Goal: Task Accomplishment & Management: Manage account settings

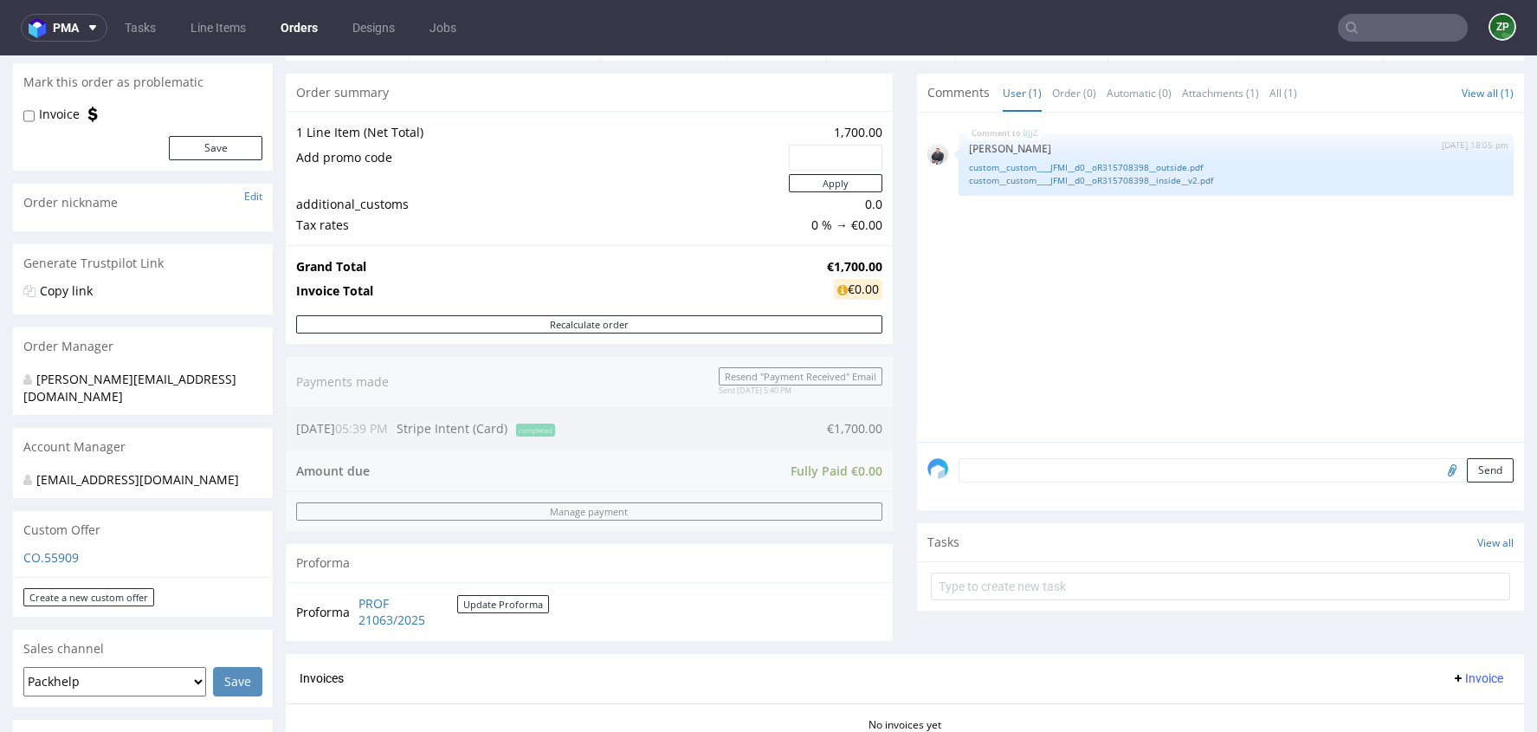
scroll to position [166, 0]
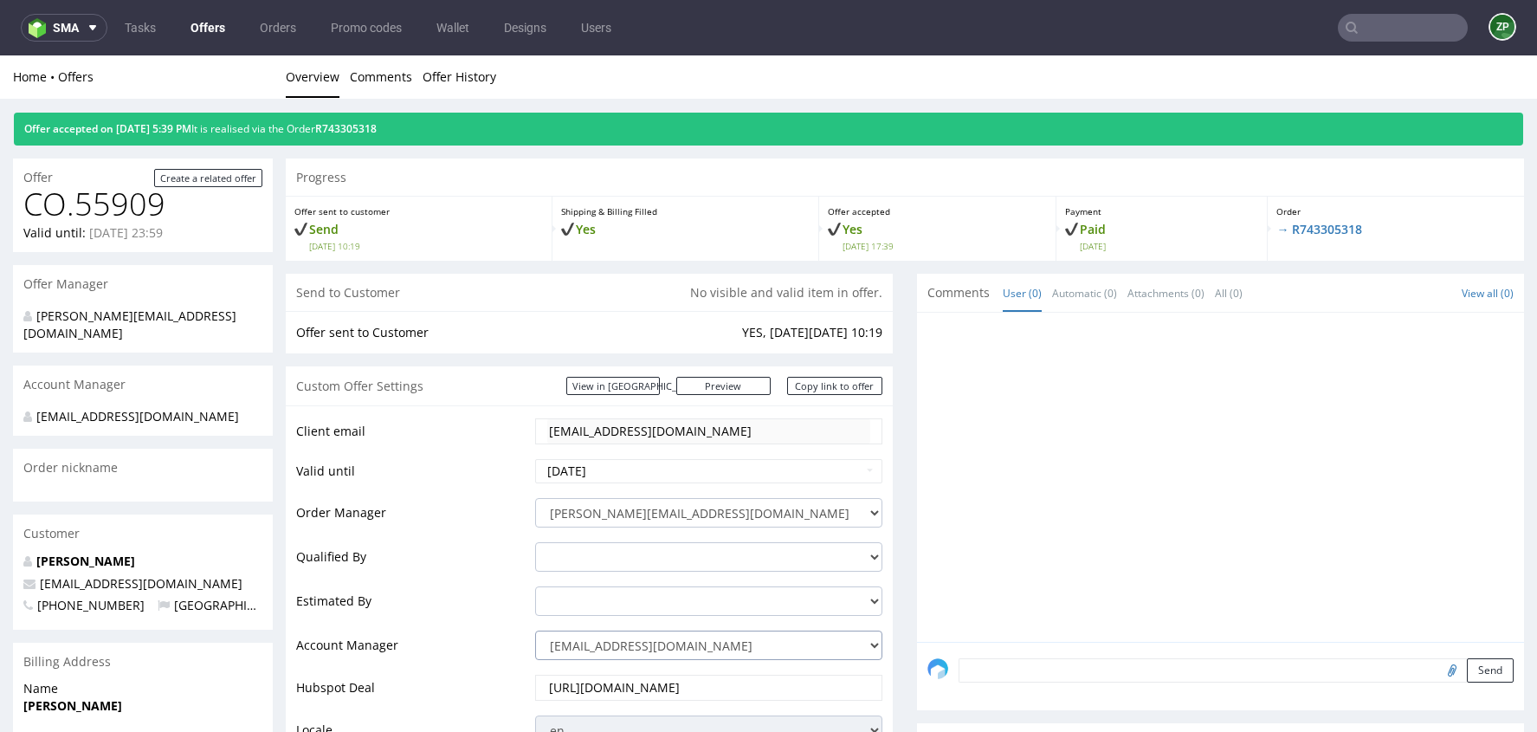
click at [577, 649] on select "jozefina.owczarek@packhelp.com adrian.margula@packhelp.com alex.lemee@packhelp.…" at bounding box center [708, 644] width 347 height 29
select select "20839025"
click at [535, 630] on select "jozefina.owczarek@packhelp.com adrian.margula@packhelp.com alex.lemee@packhelp.…" at bounding box center [708, 644] width 347 height 29
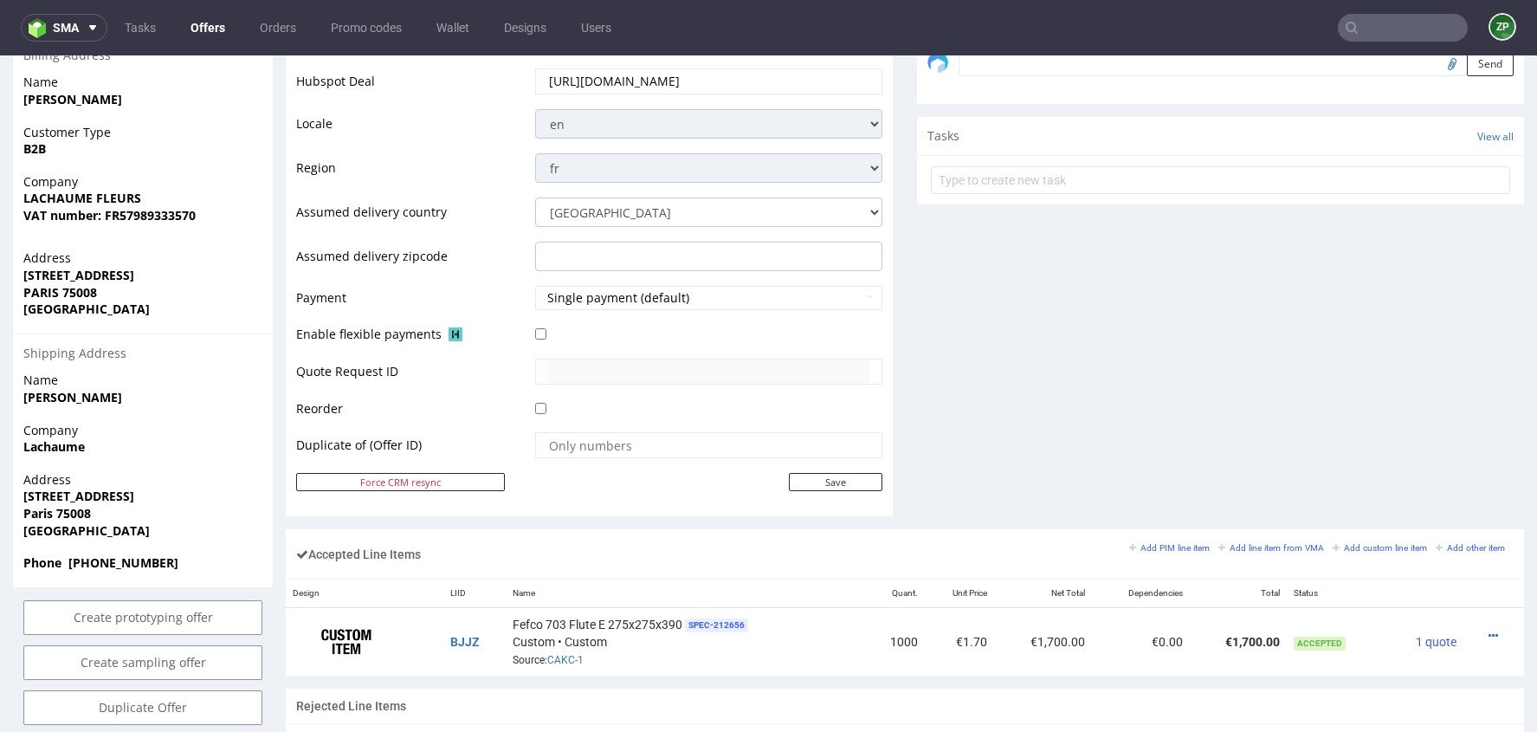
scroll to position [608, 0]
click at [789, 476] on input "Save" at bounding box center [836, 480] width 94 height 18
type input "In progress..."
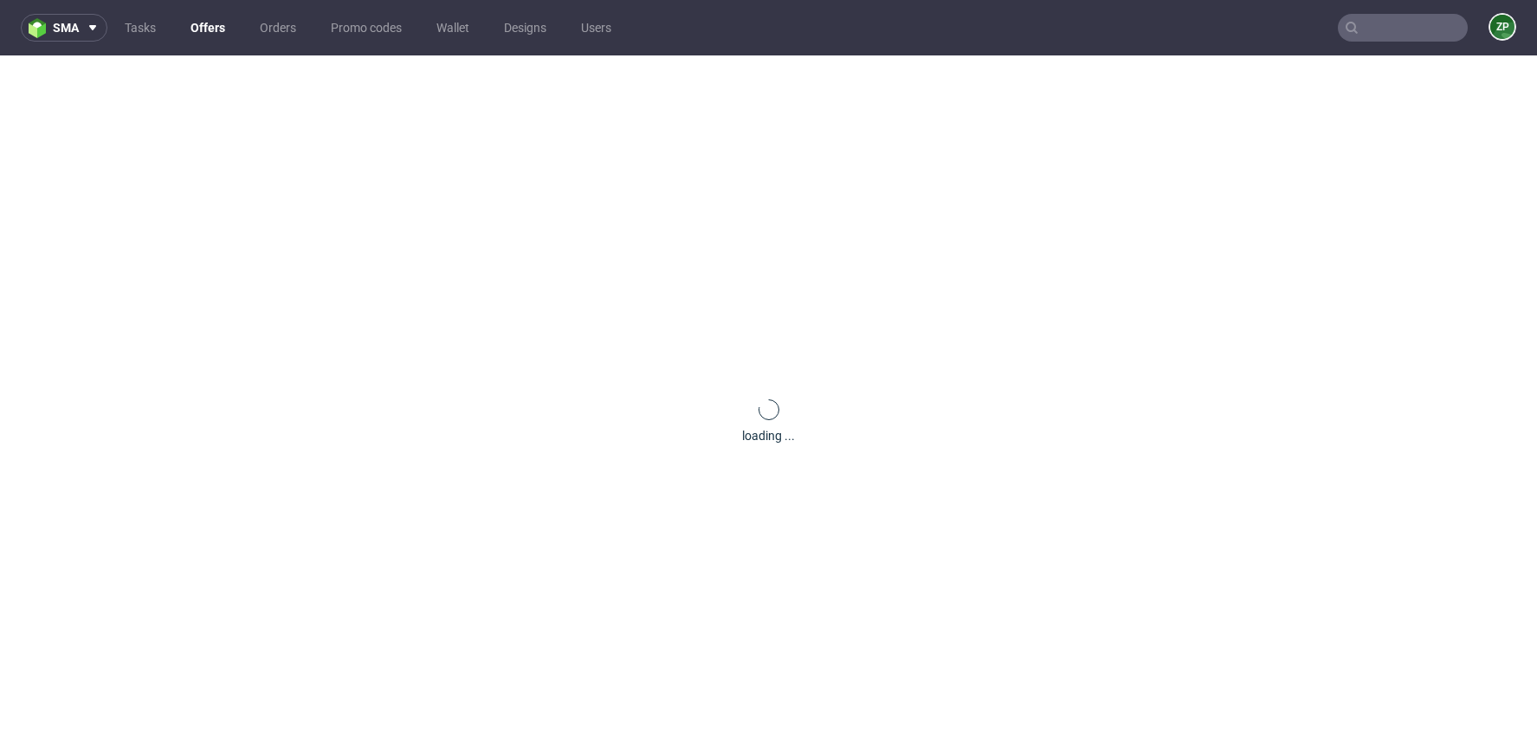
scroll to position [0, 0]
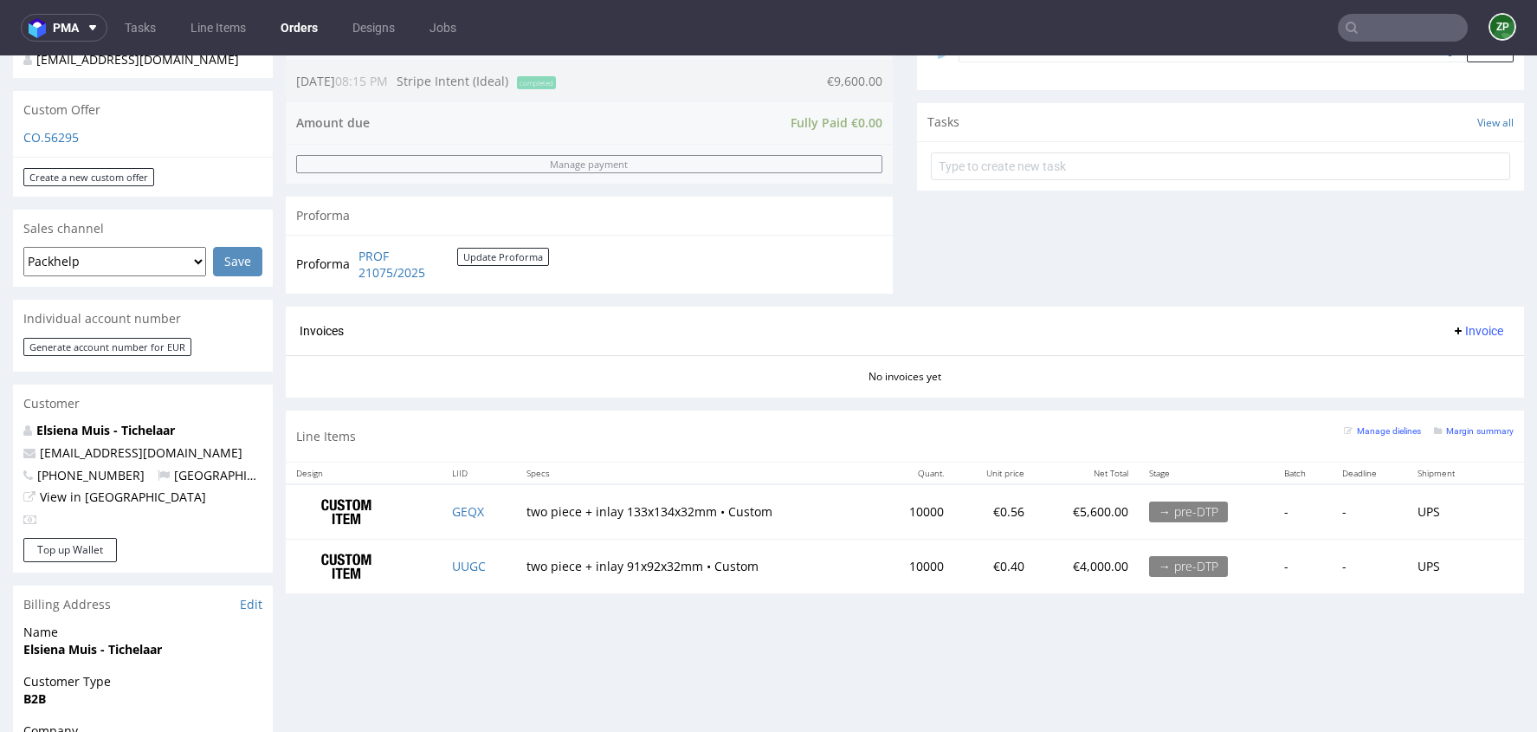
scroll to position [572, 0]
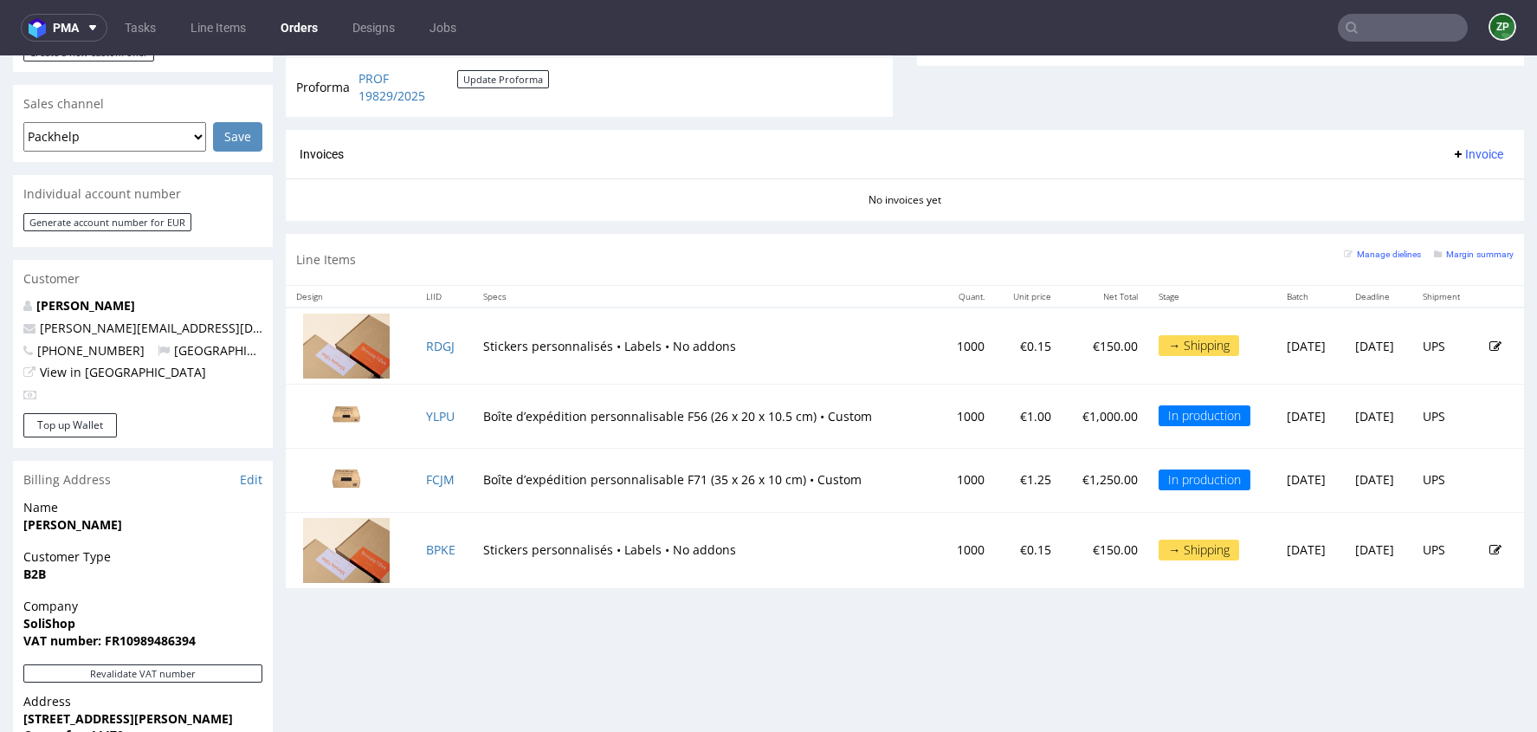
scroll to position [699, 0]
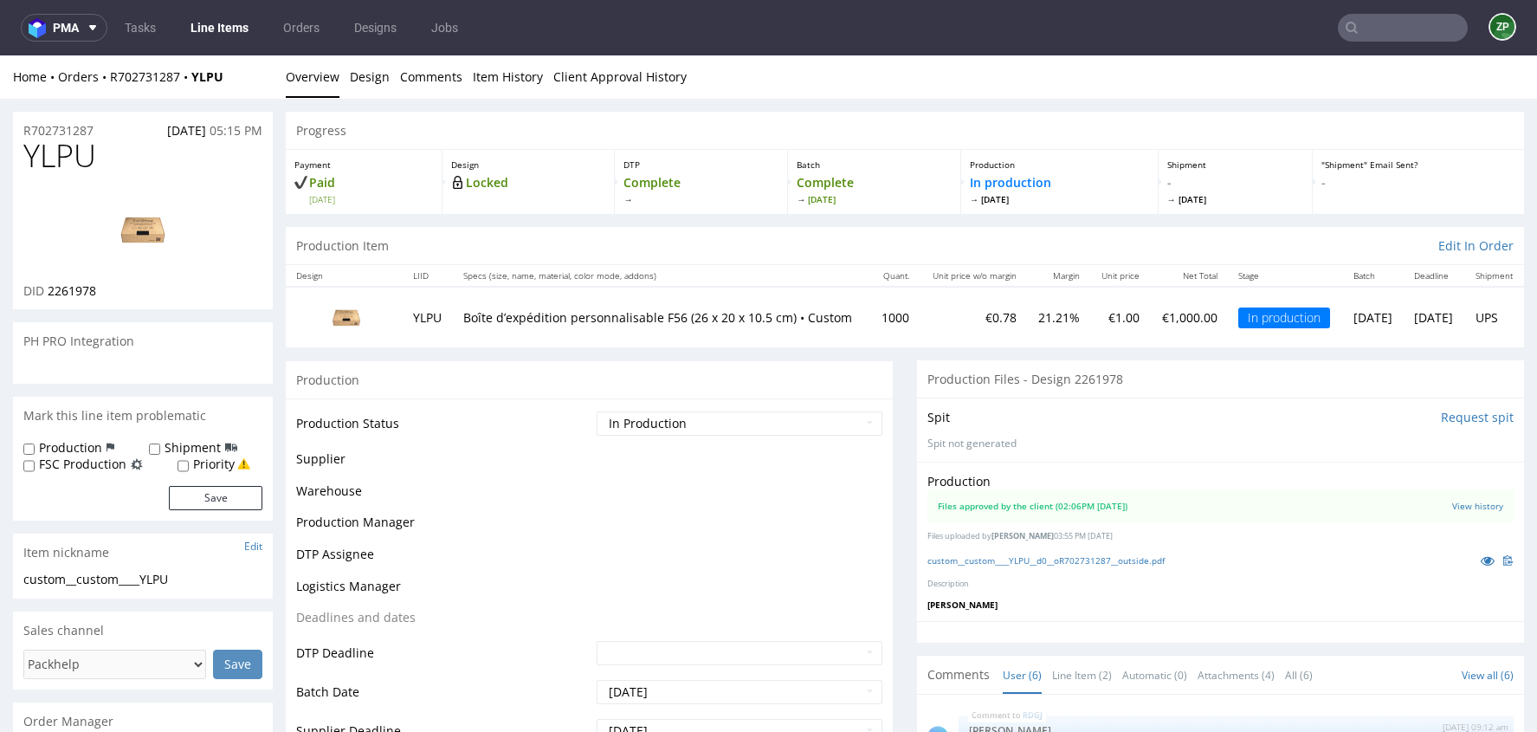
scroll to position [95, 0]
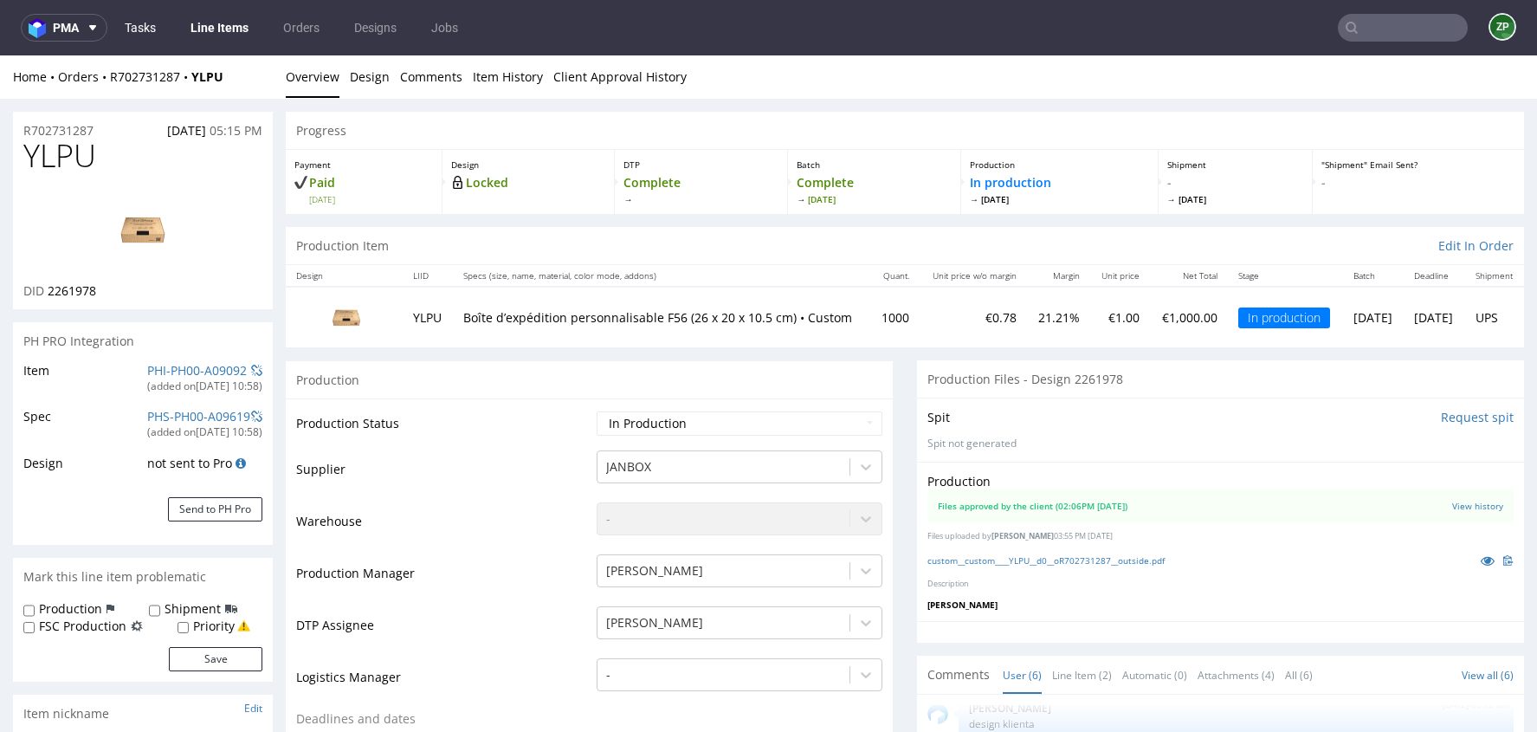
select select "in_progress"
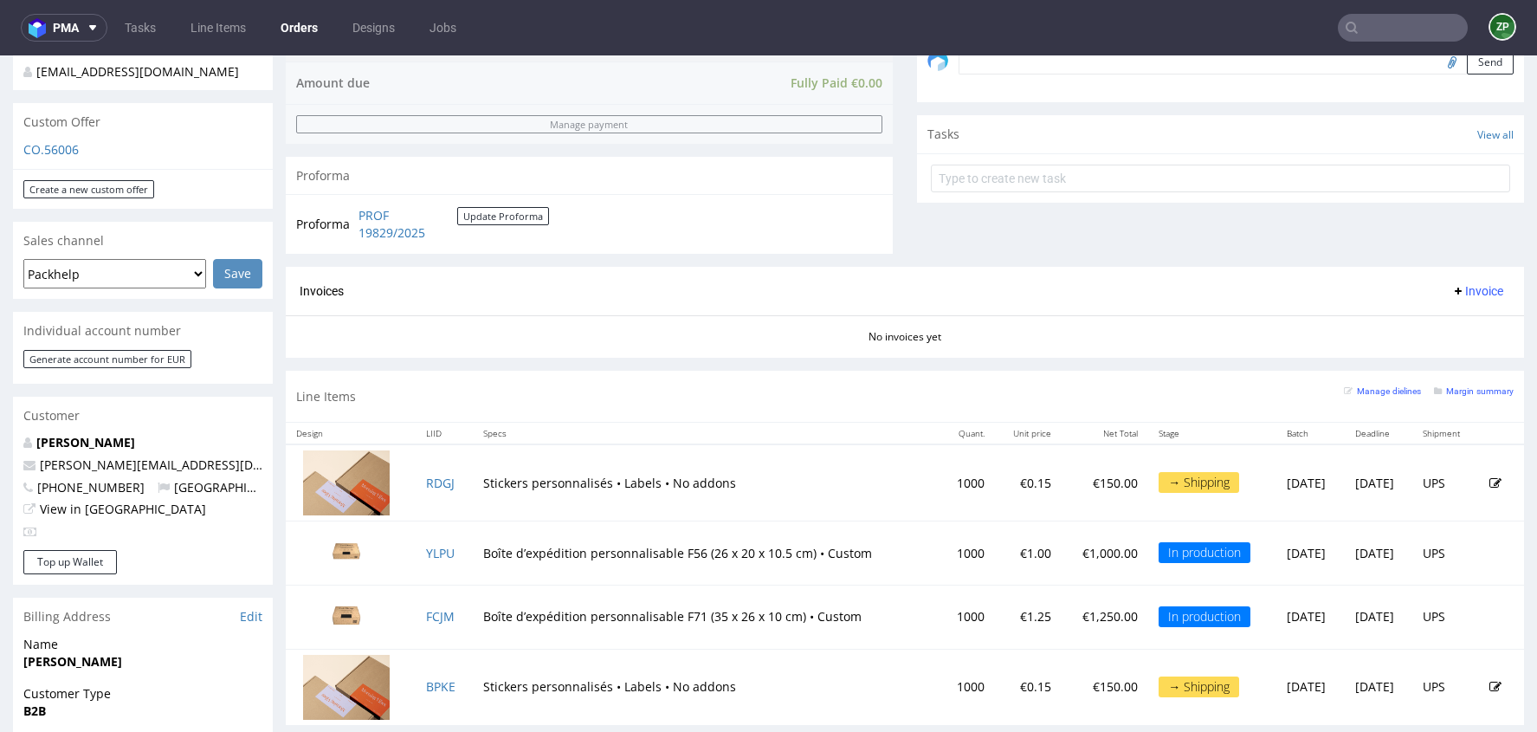
scroll to position [593, 0]
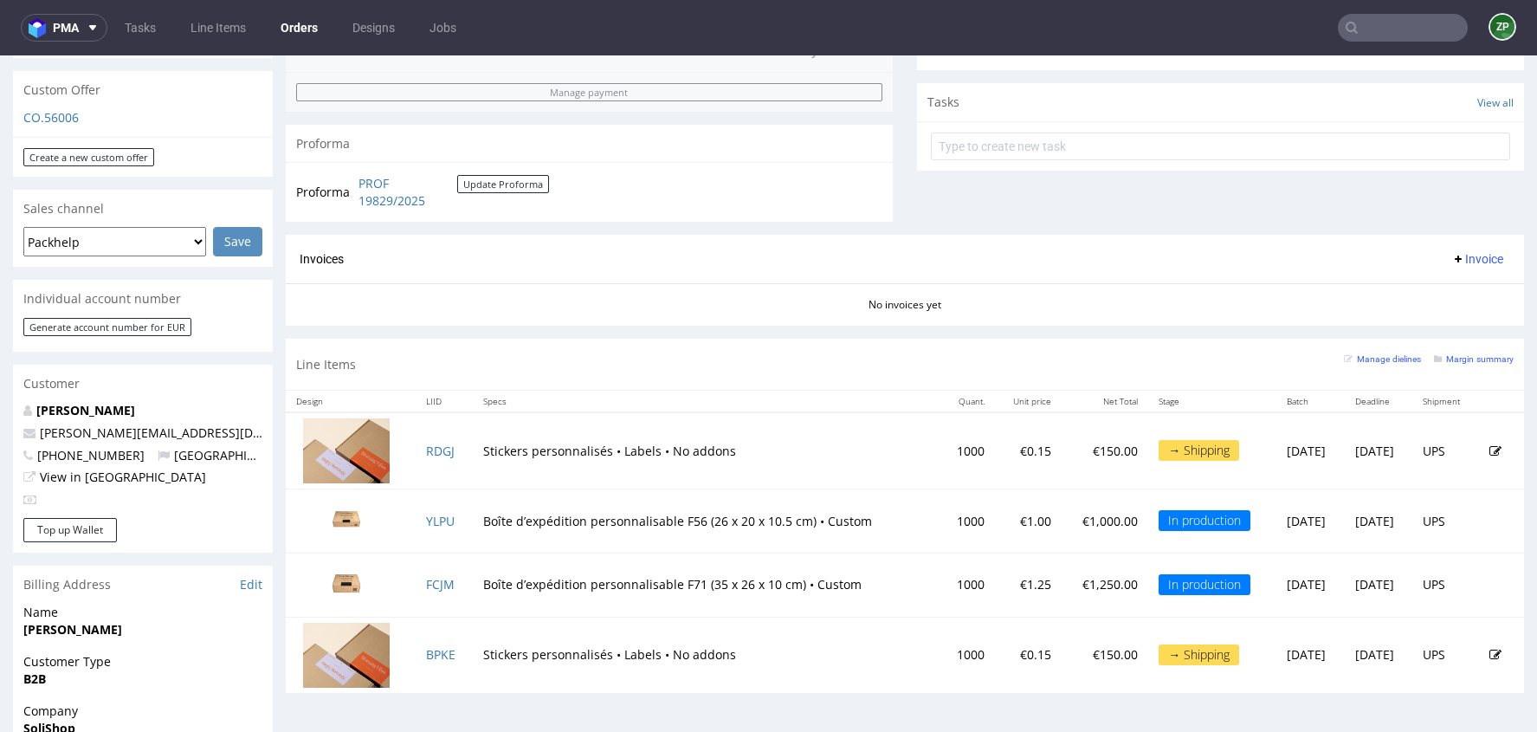
click at [1383, 25] on input "text" at bounding box center [1403, 28] width 130 height 28
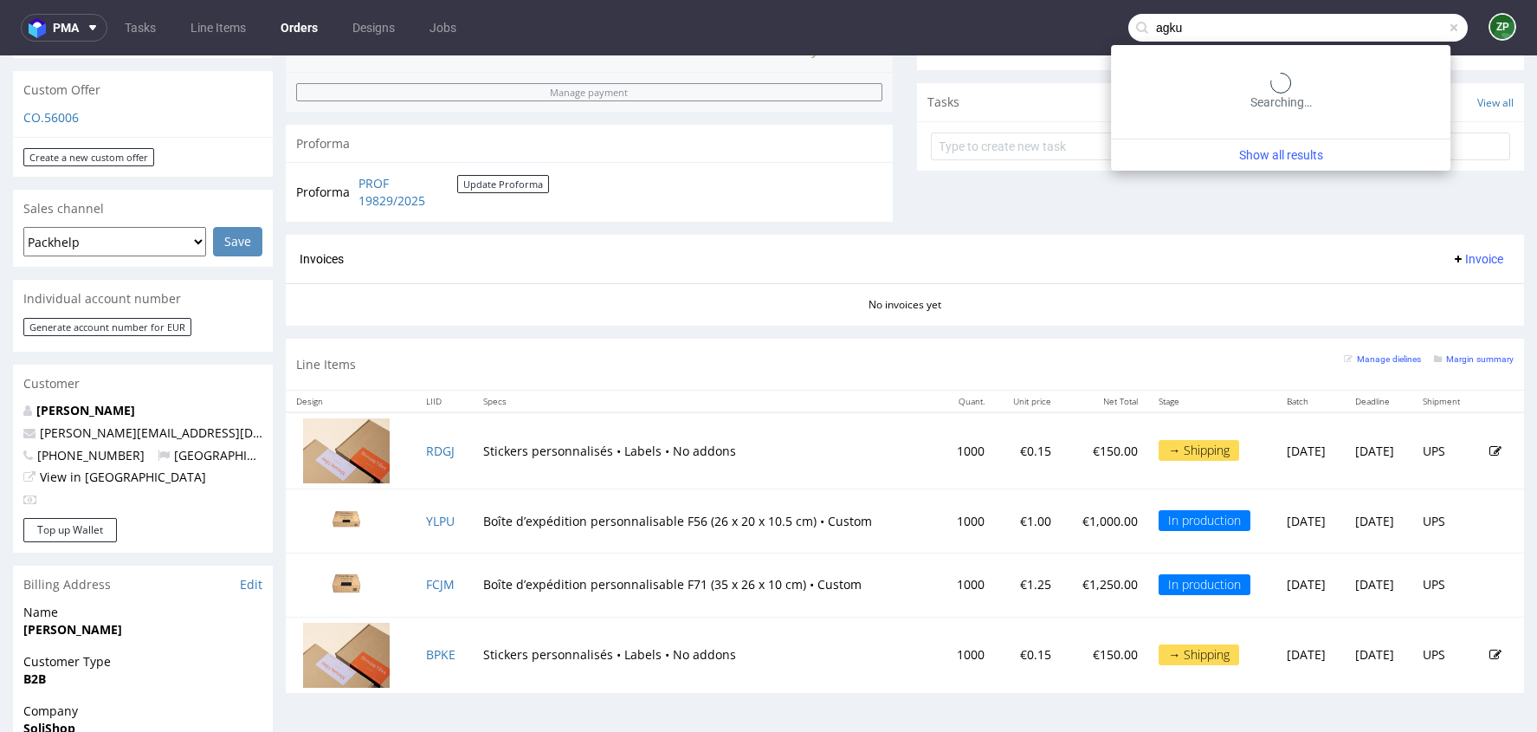
type input "agku"
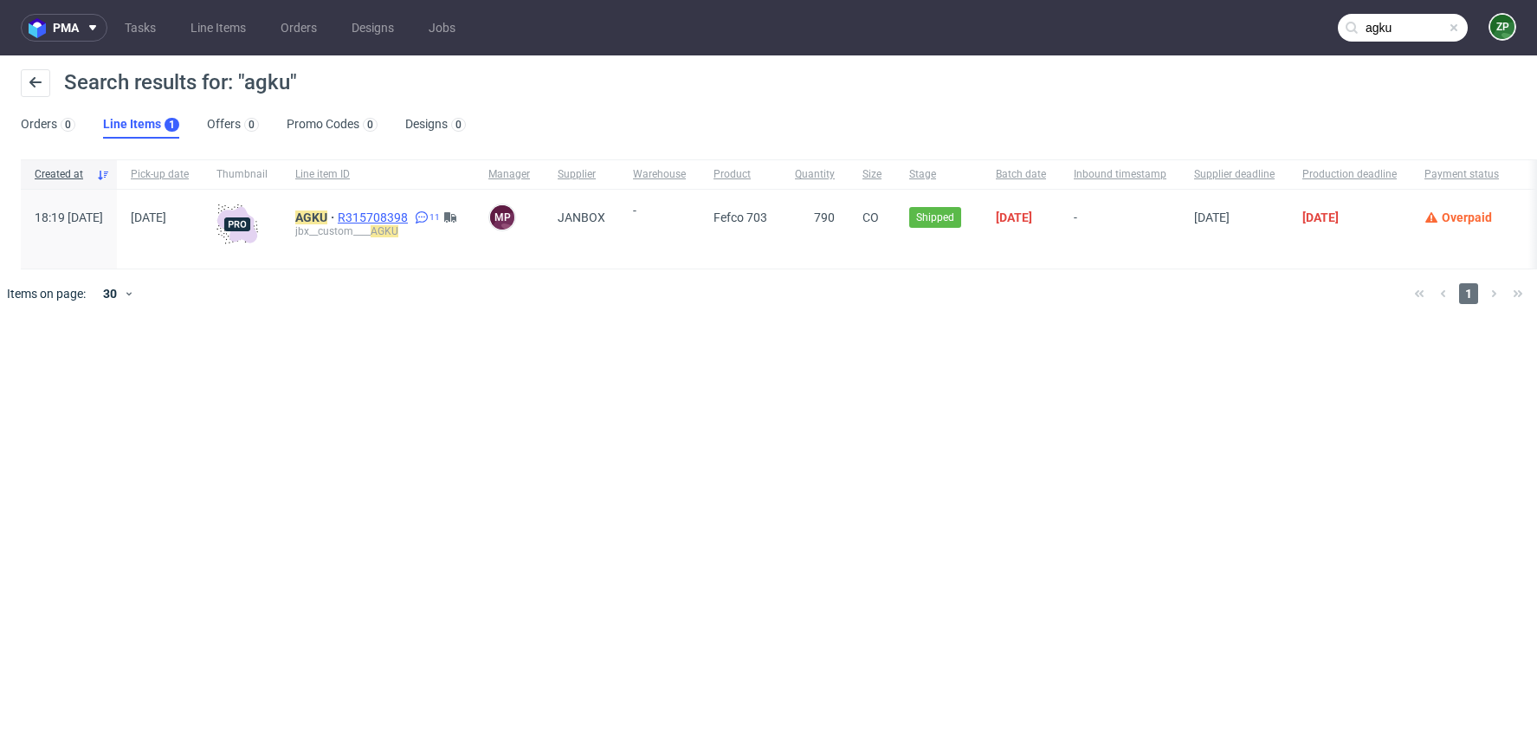
click at [409, 213] on span "R315708398" at bounding box center [375, 217] width 74 height 14
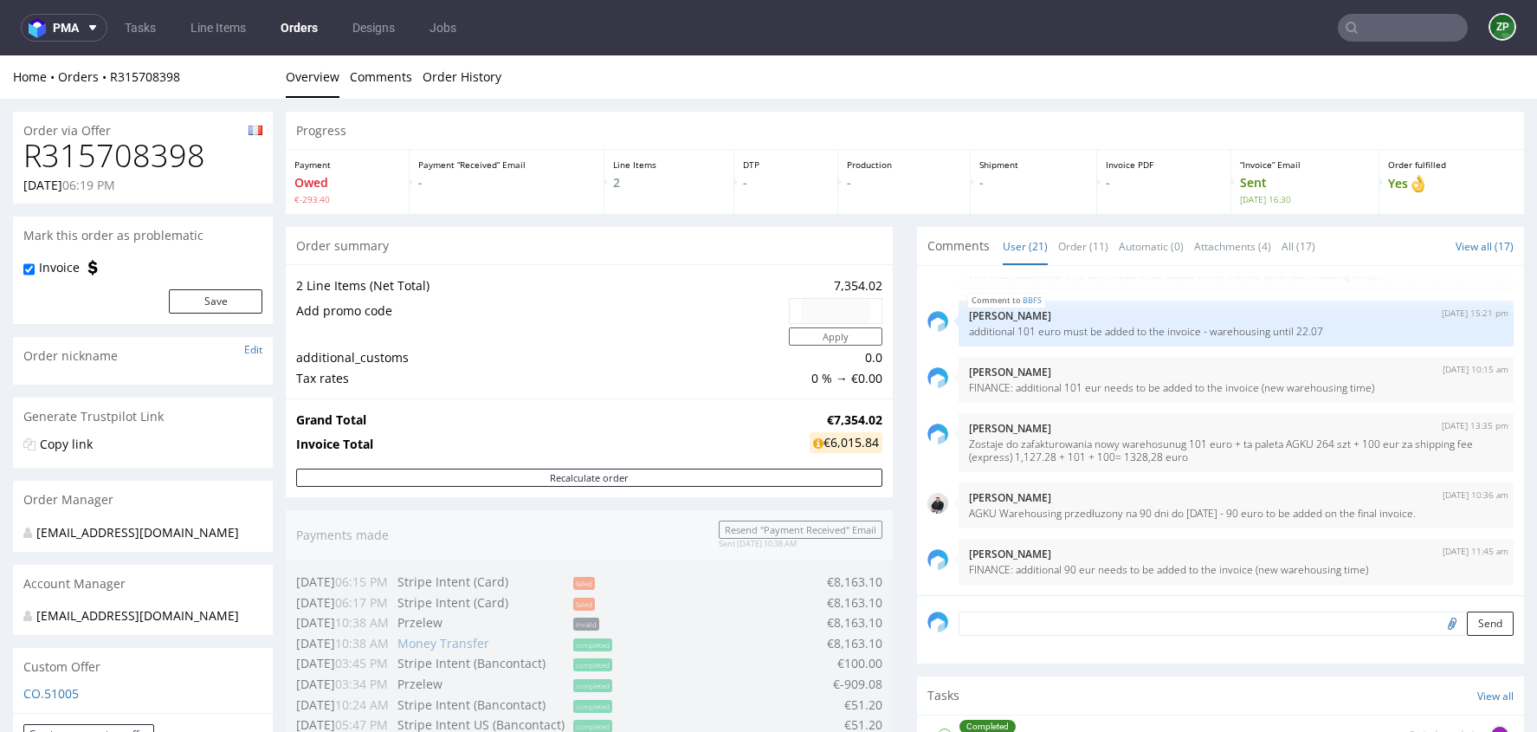
scroll to position [1034, 0]
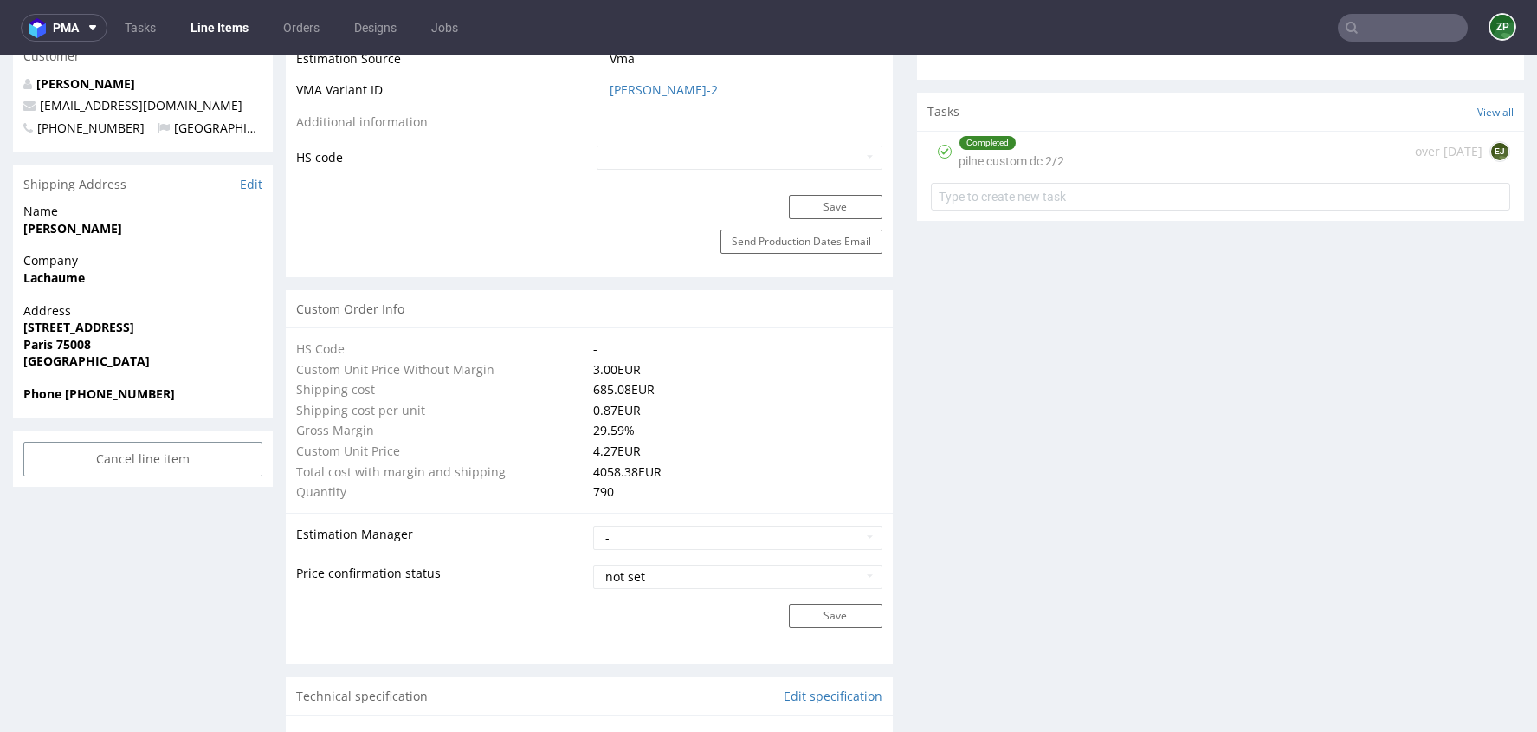
scroll to position [1065, 0]
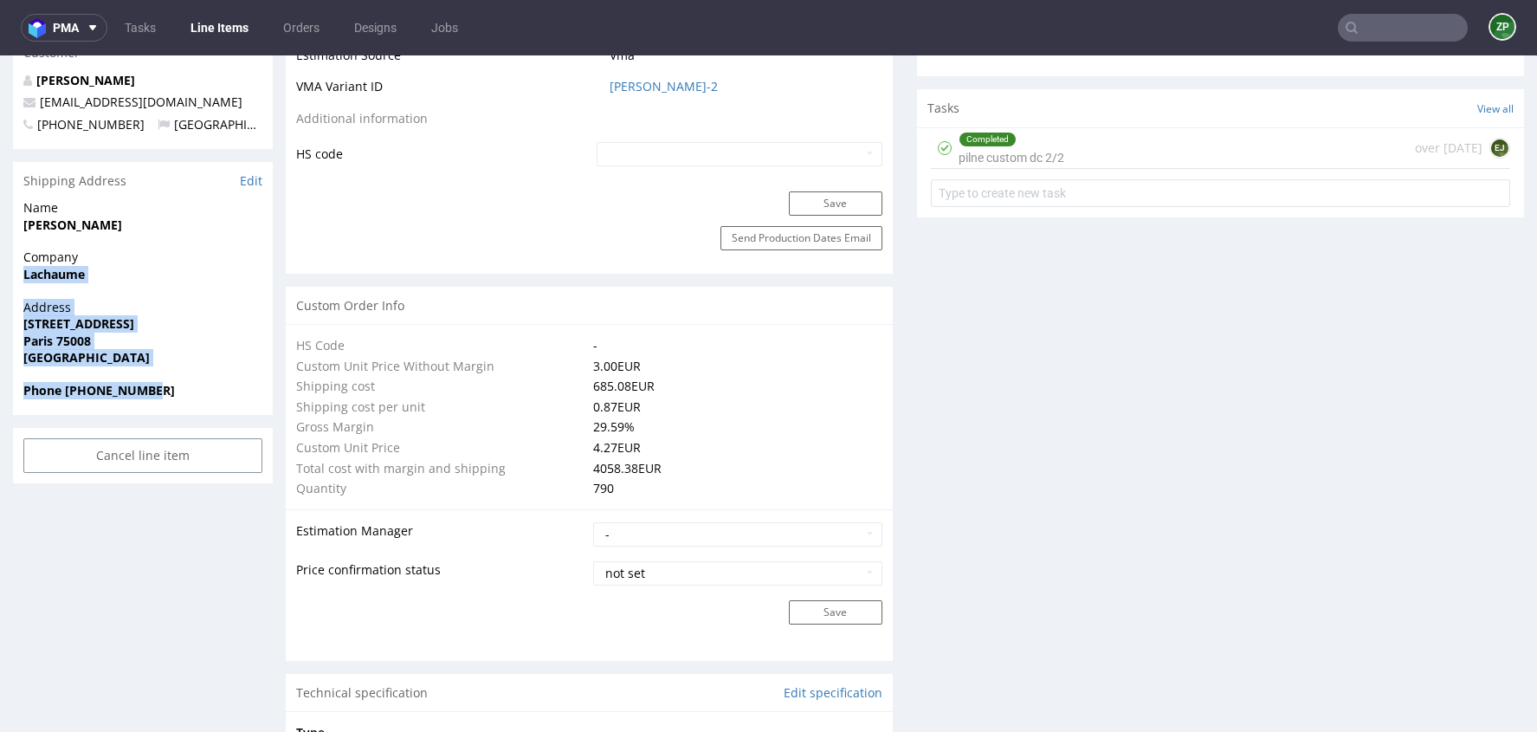
drag, startPoint x: 22, startPoint y: 268, endPoint x: 193, endPoint y: 398, distance: 215.1
click at [193, 398] on section "Shipping Address Edit Name Denis Fraenkel Company Lachaume Address 103 RUE DU F…" at bounding box center [143, 288] width 260 height 253
copy section "Lachaume Address 103 RUE DU FAUBOURG SAINT-HONORE Paris 75008 France Phone +336…"
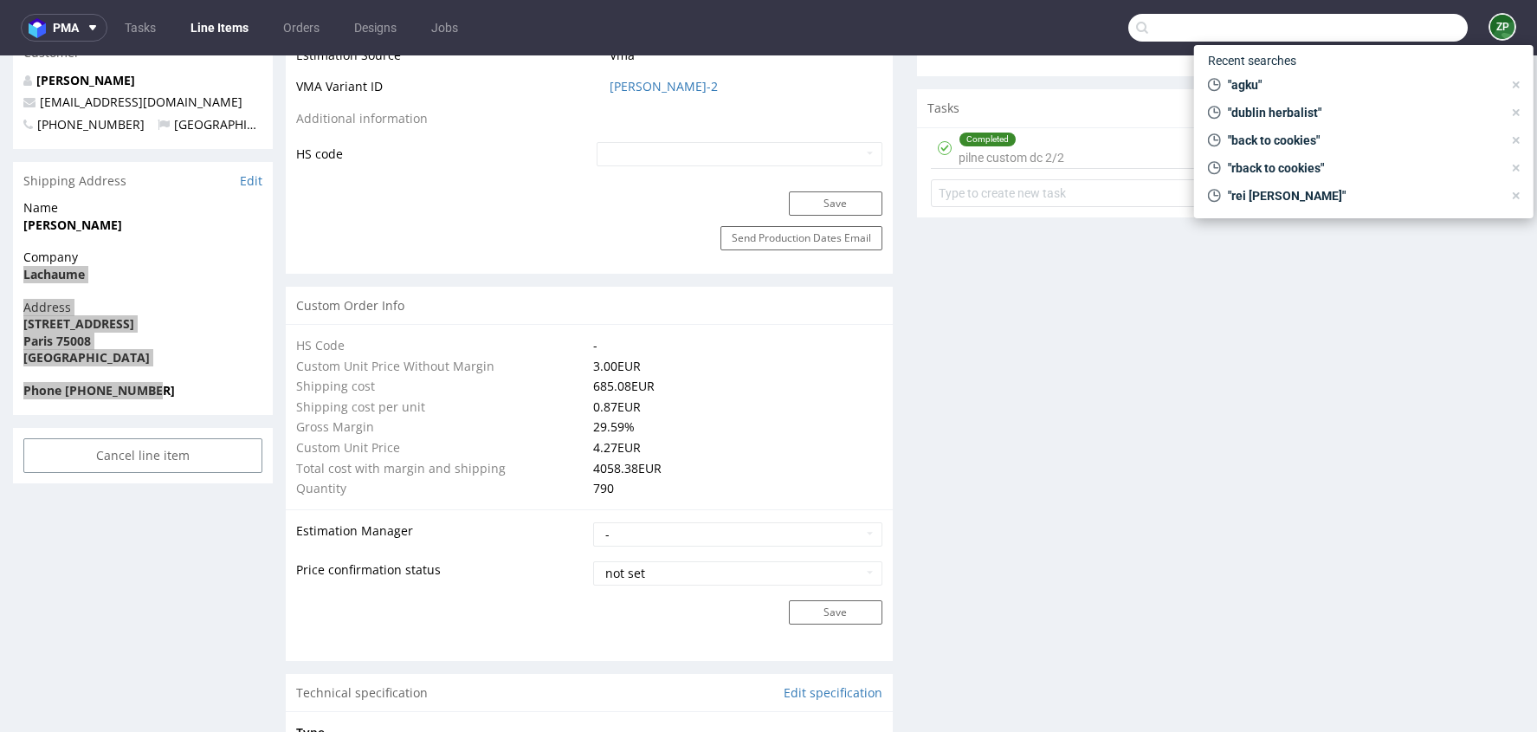
click at [1362, 41] on input "text" at bounding box center [1297, 28] width 339 height 28
paste input "R080045013"
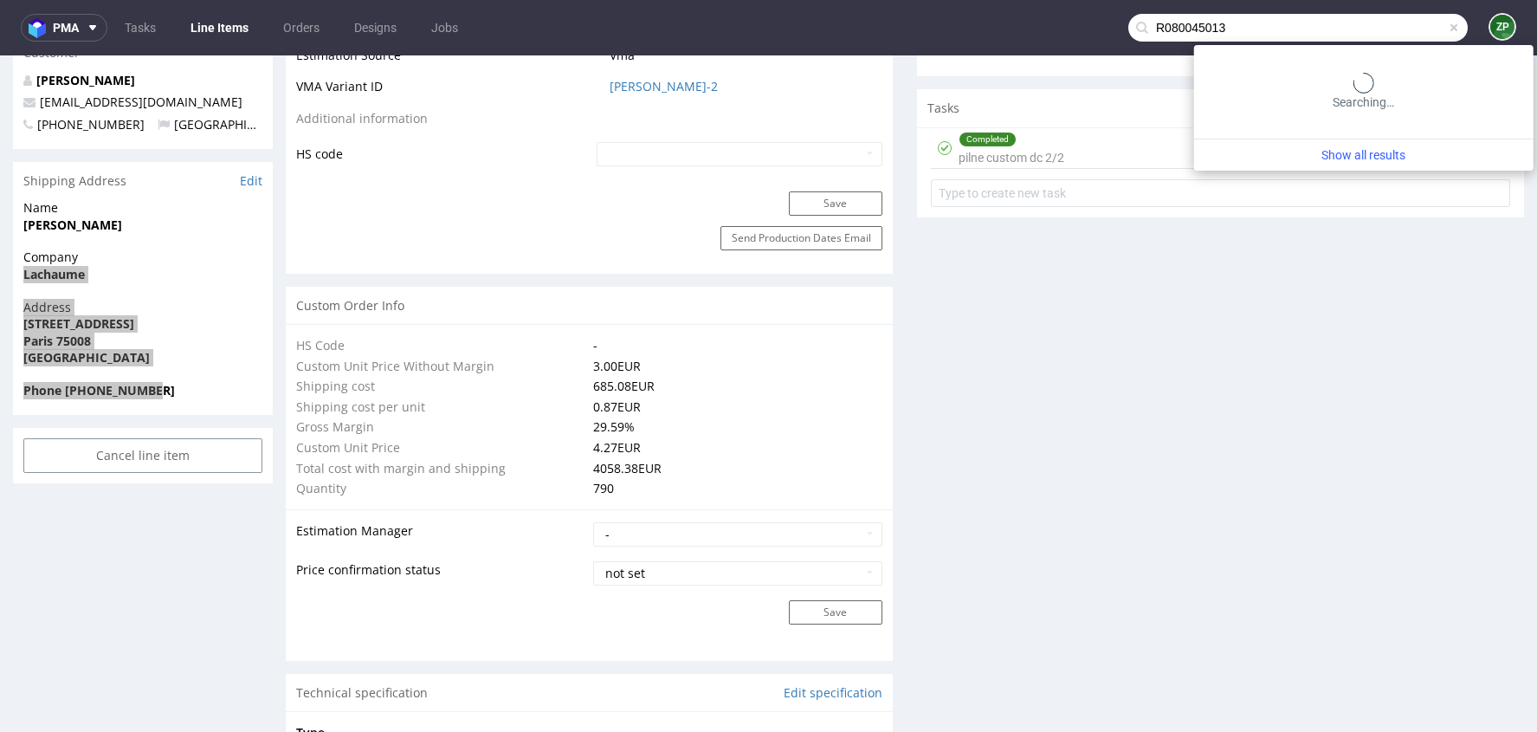
type input "R080045013"
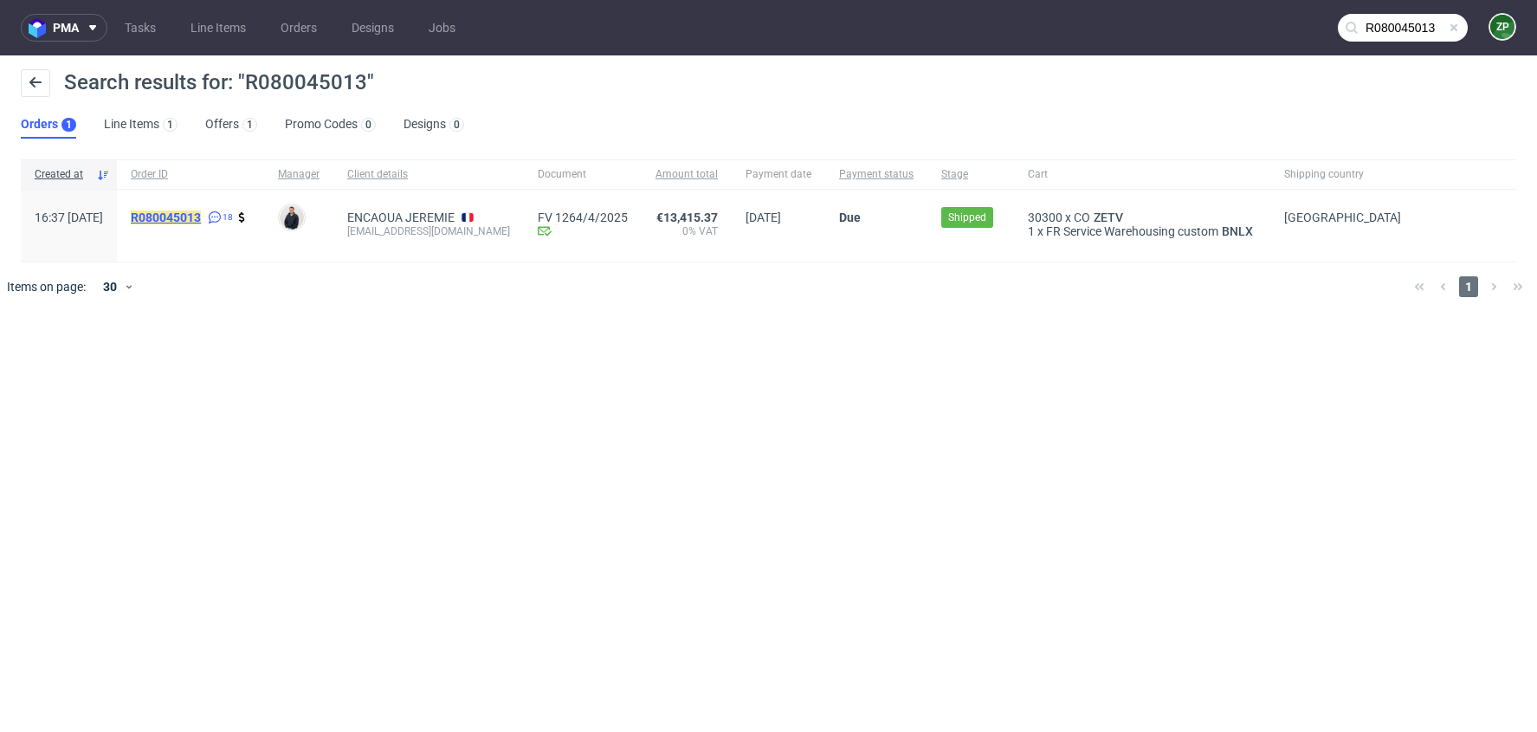
click at [201, 218] on mark "R080045013" at bounding box center [166, 217] width 70 height 14
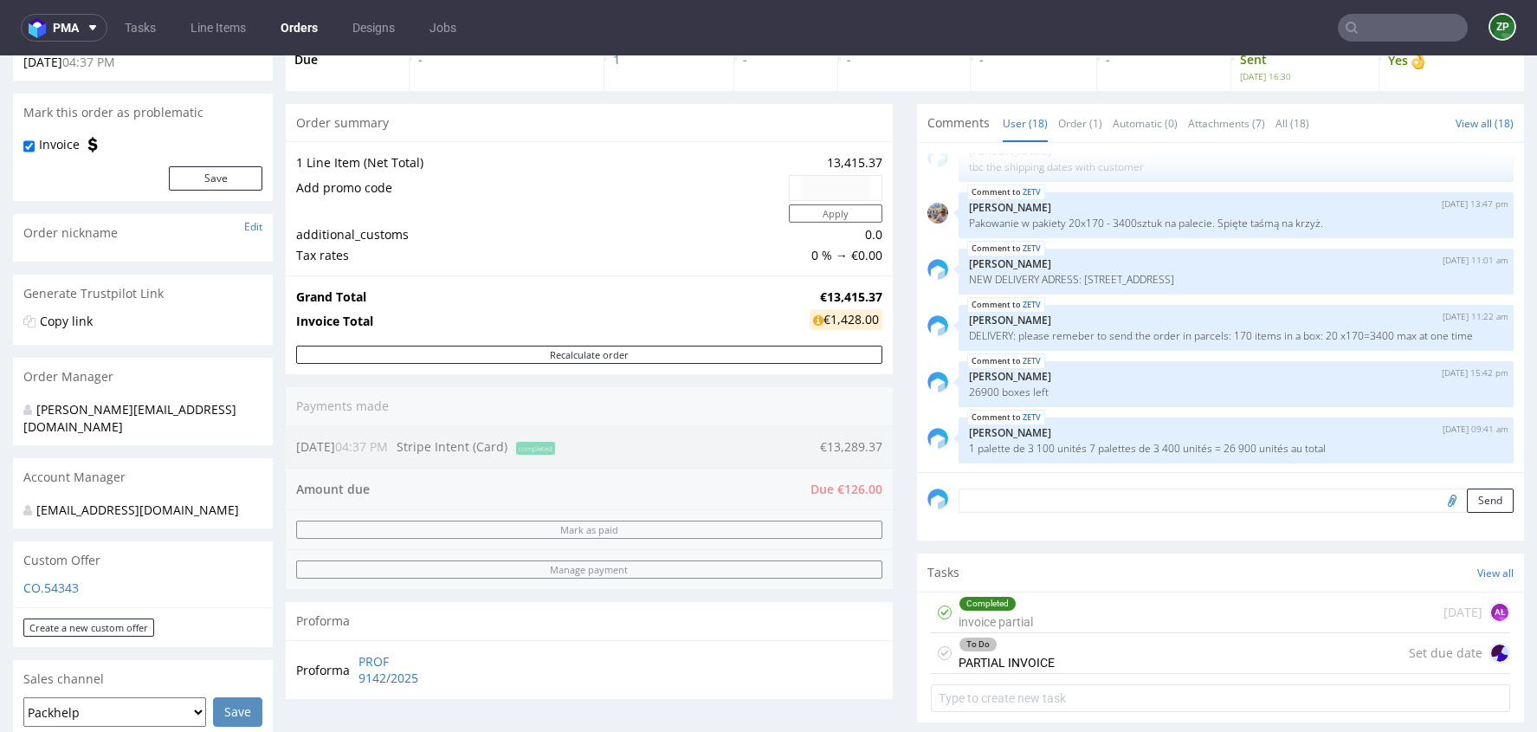
scroll to position [192, 0]
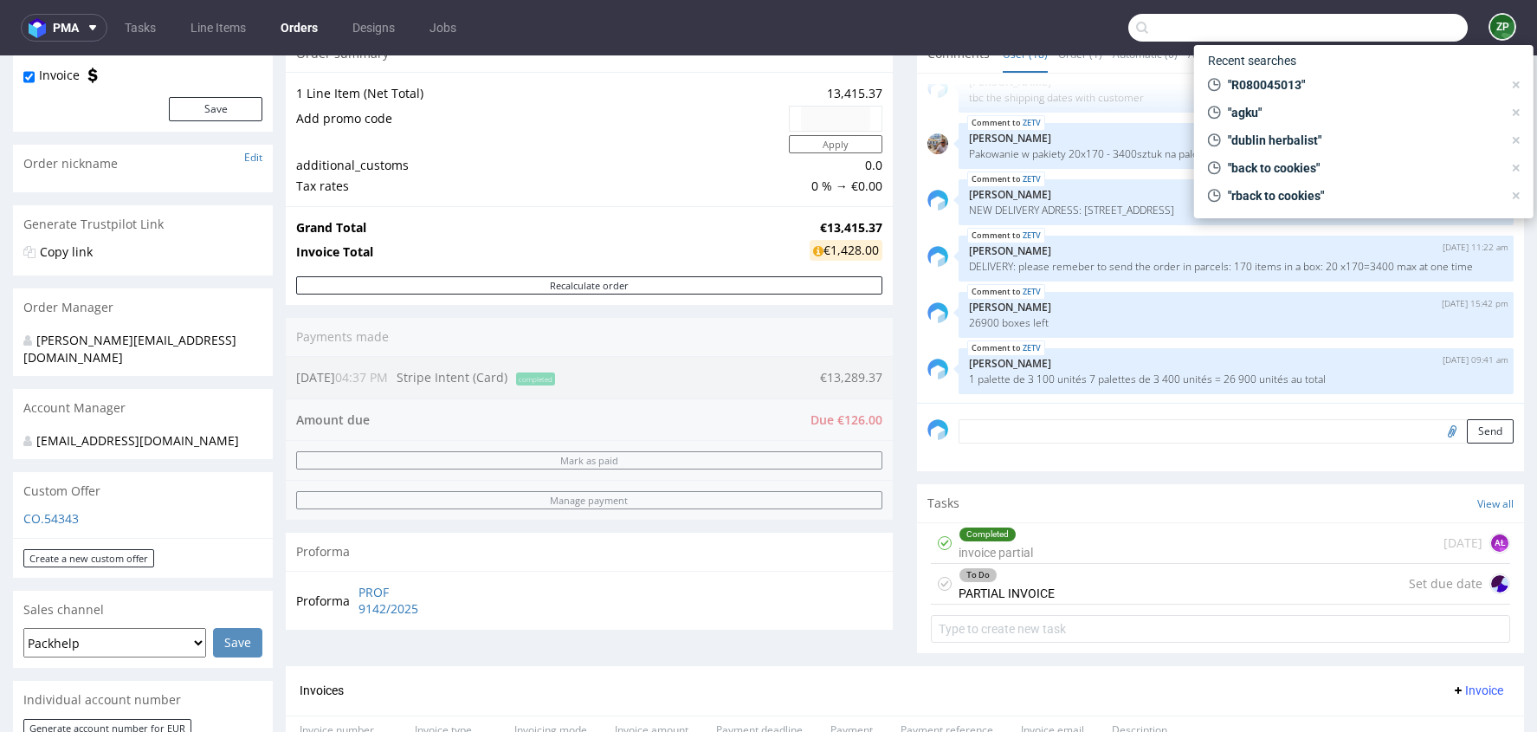
click at [1377, 18] on input "text" at bounding box center [1297, 28] width 339 height 28
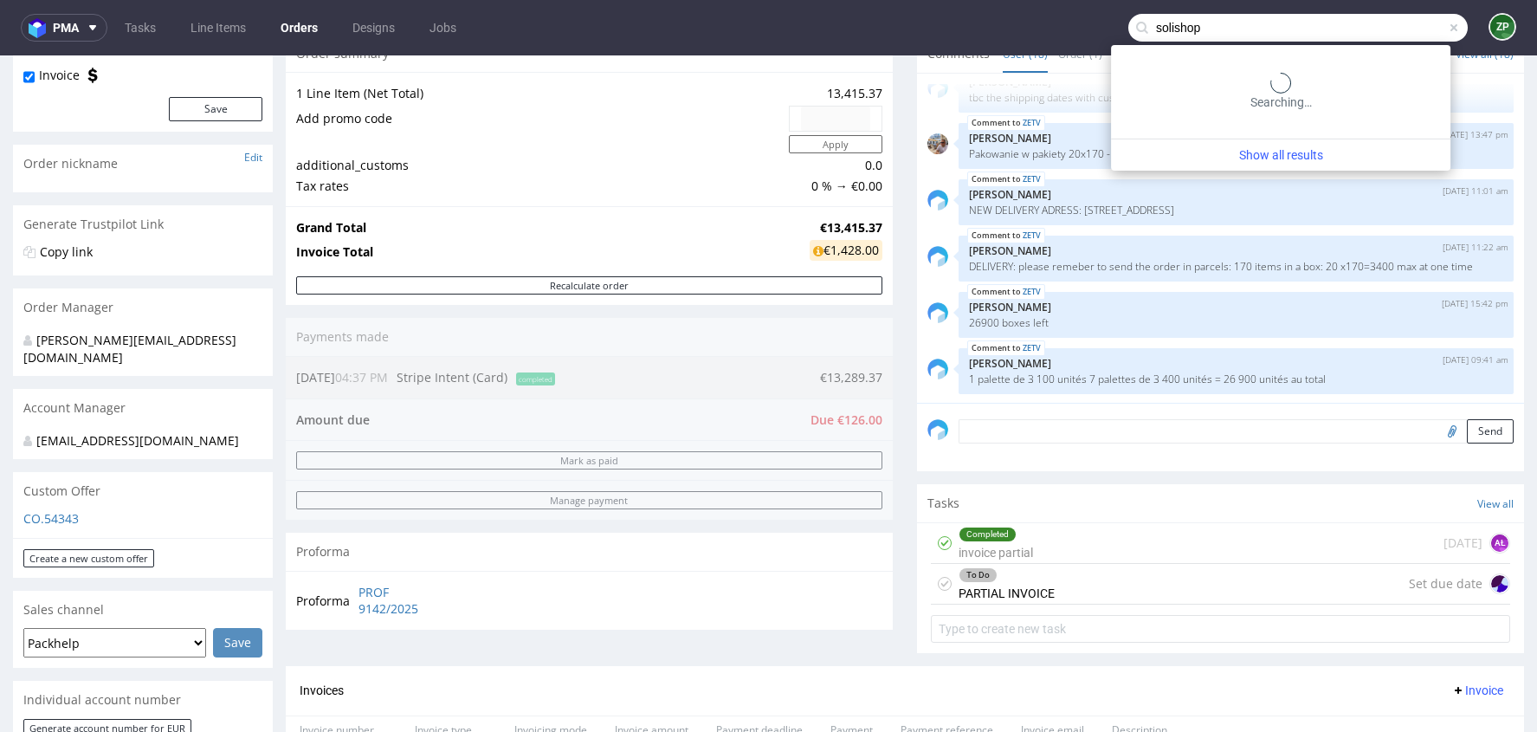
type input "solishop"
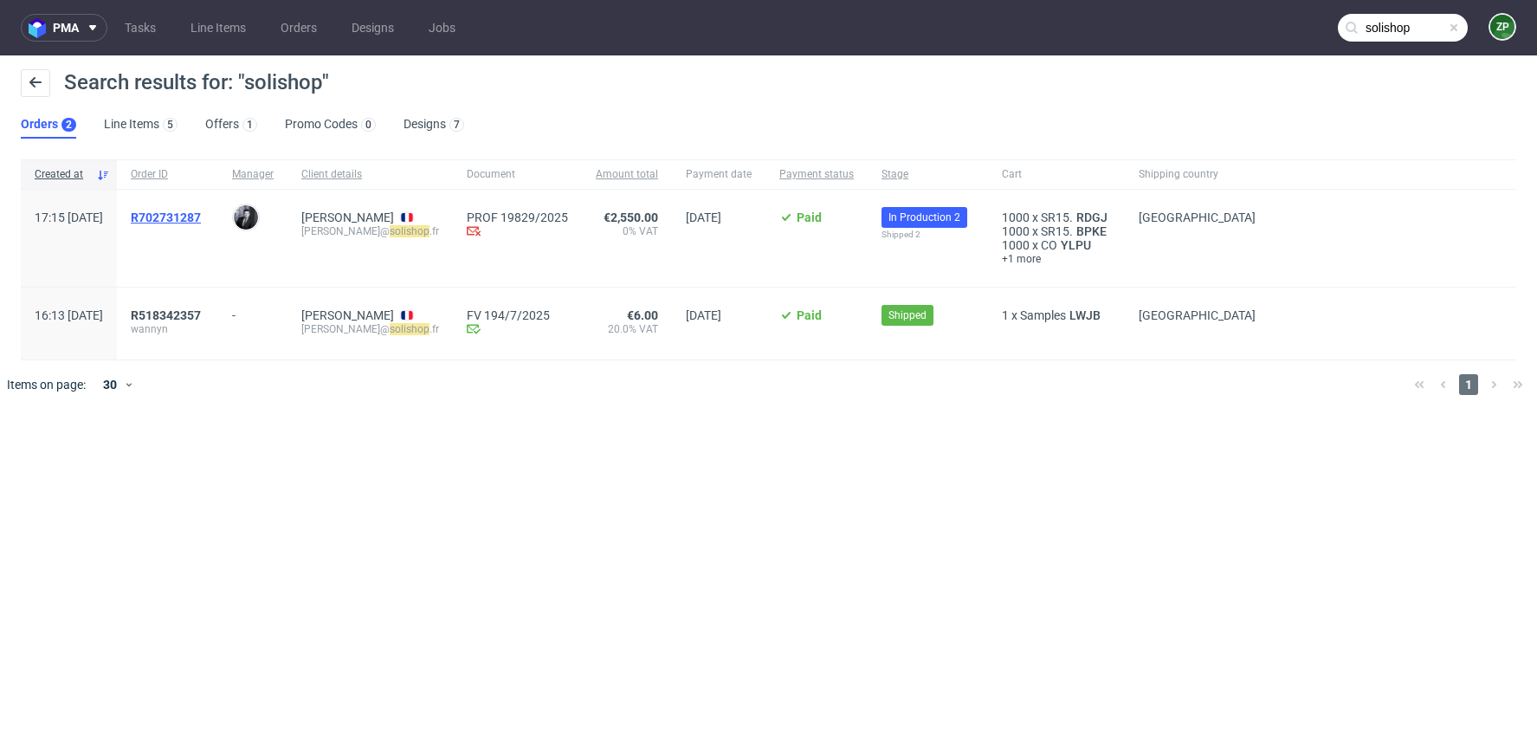
click at [201, 218] on span "R702731287" at bounding box center [166, 217] width 70 height 14
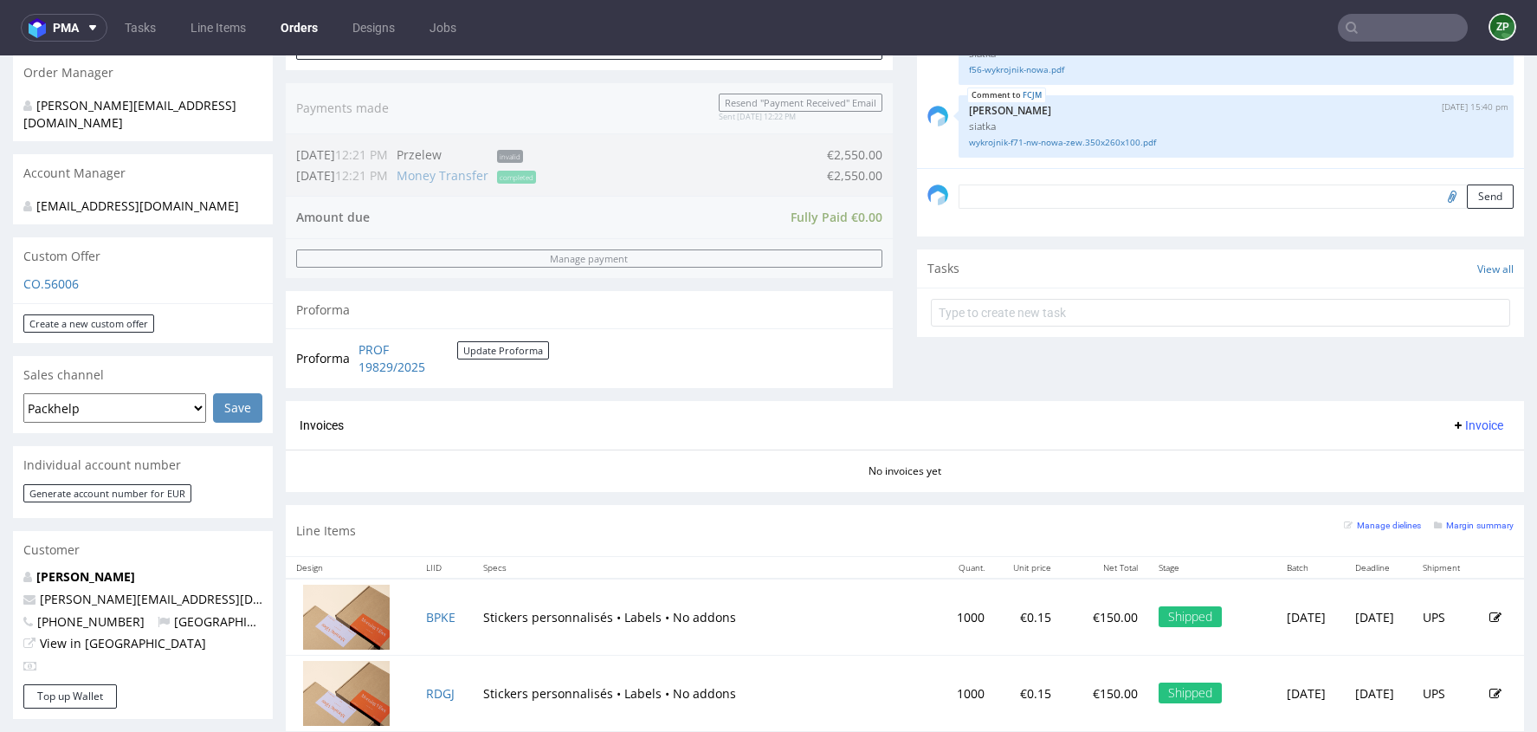
scroll to position [414, 0]
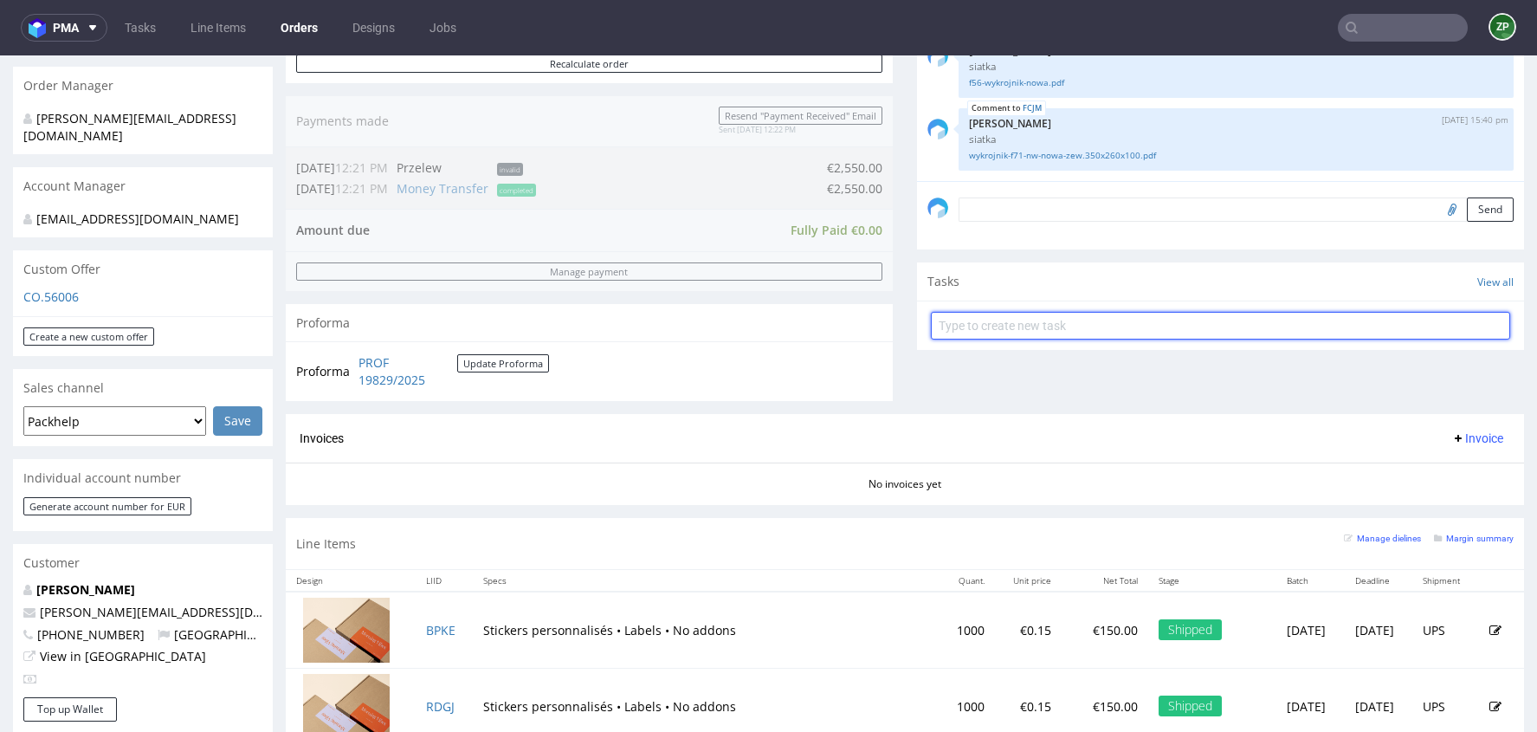
click at [971, 321] on input "text" at bounding box center [1220, 326] width 579 height 28
type input "invoice"
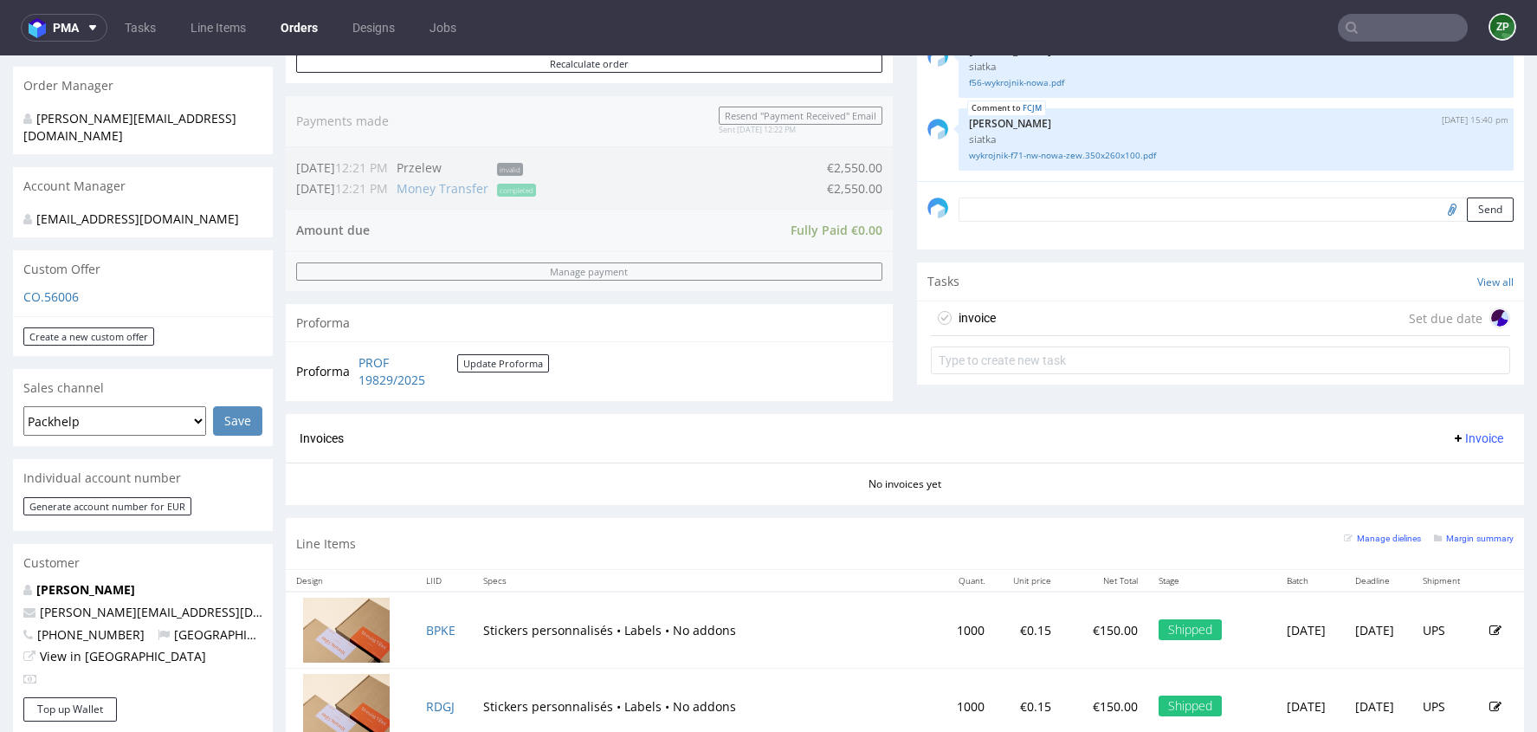
click at [1041, 320] on div "invoice Set due date" at bounding box center [1220, 318] width 579 height 35
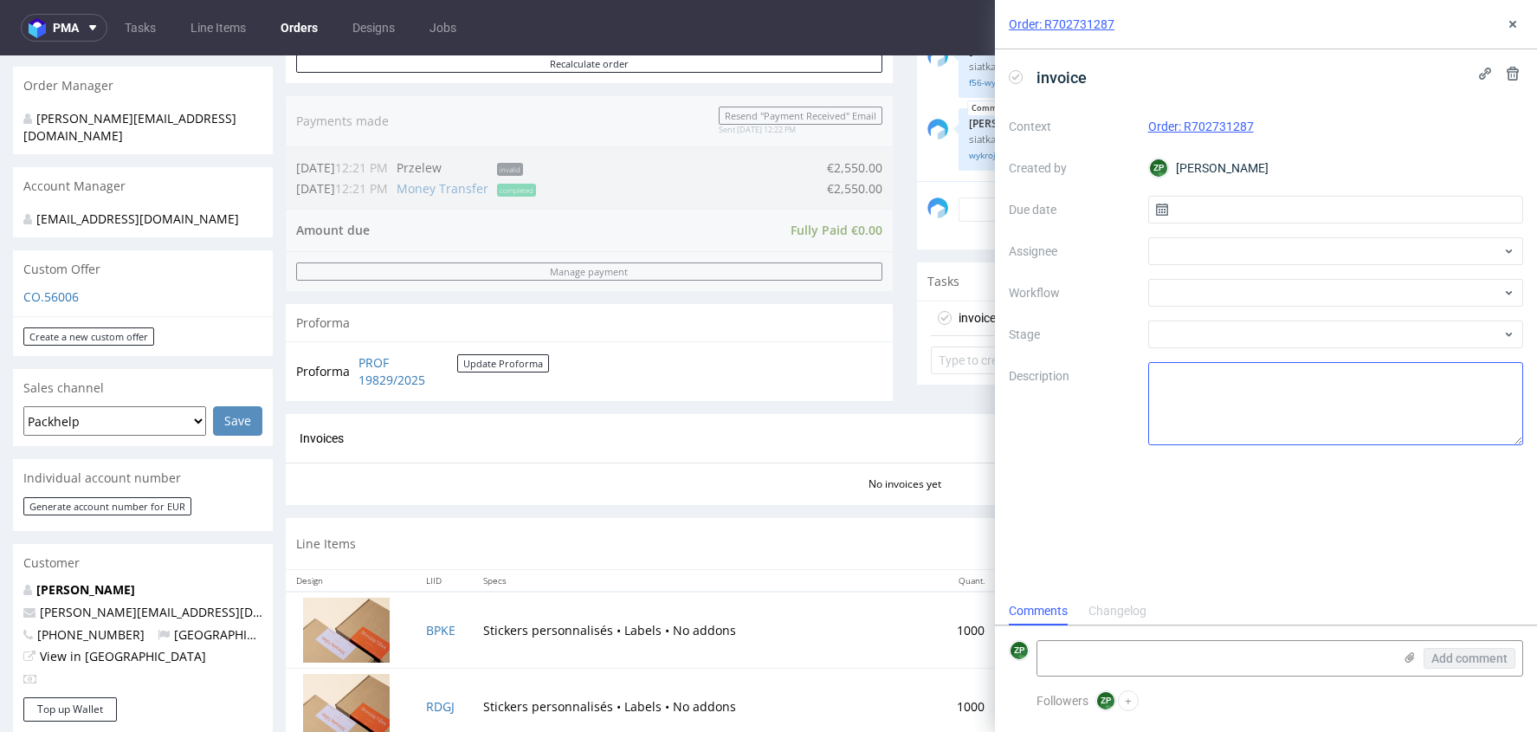
scroll to position [14, 0]
click at [1218, 211] on input "text" at bounding box center [1336, 210] width 376 height 28
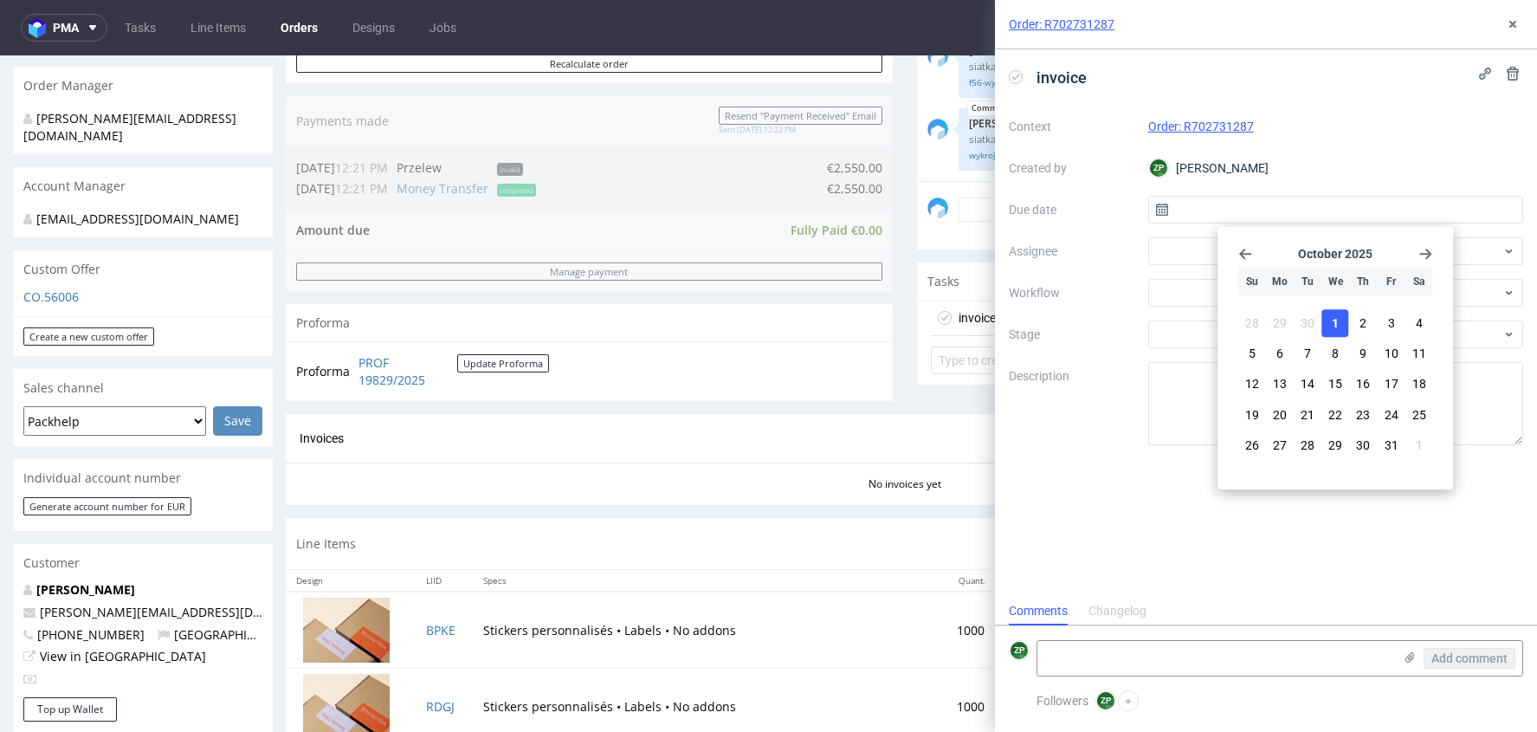
click at [1334, 317] on span "1" at bounding box center [1335, 322] width 7 height 17
type input "01/10/2025"
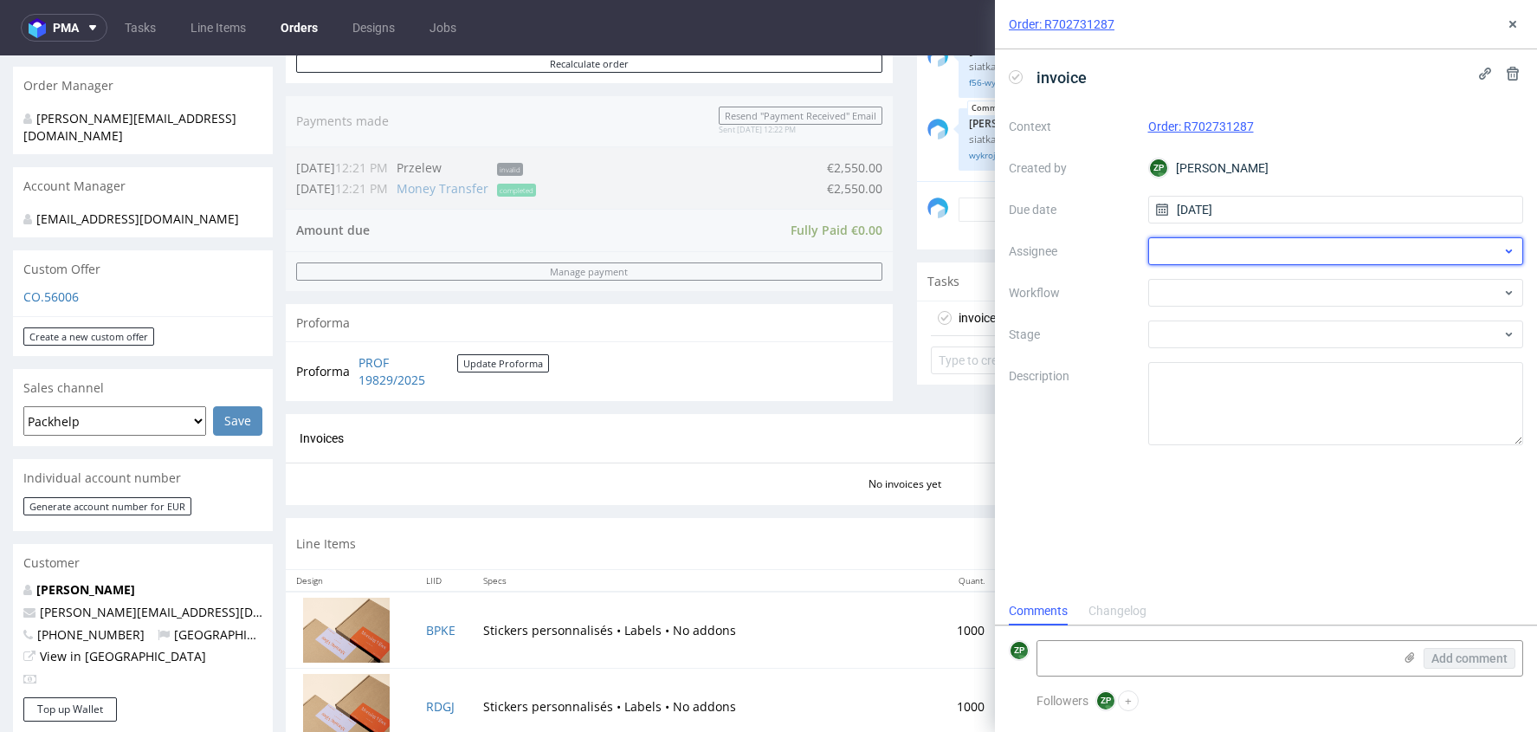
click at [1208, 250] on div at bounding box center [1336, 251] width 376 height 28
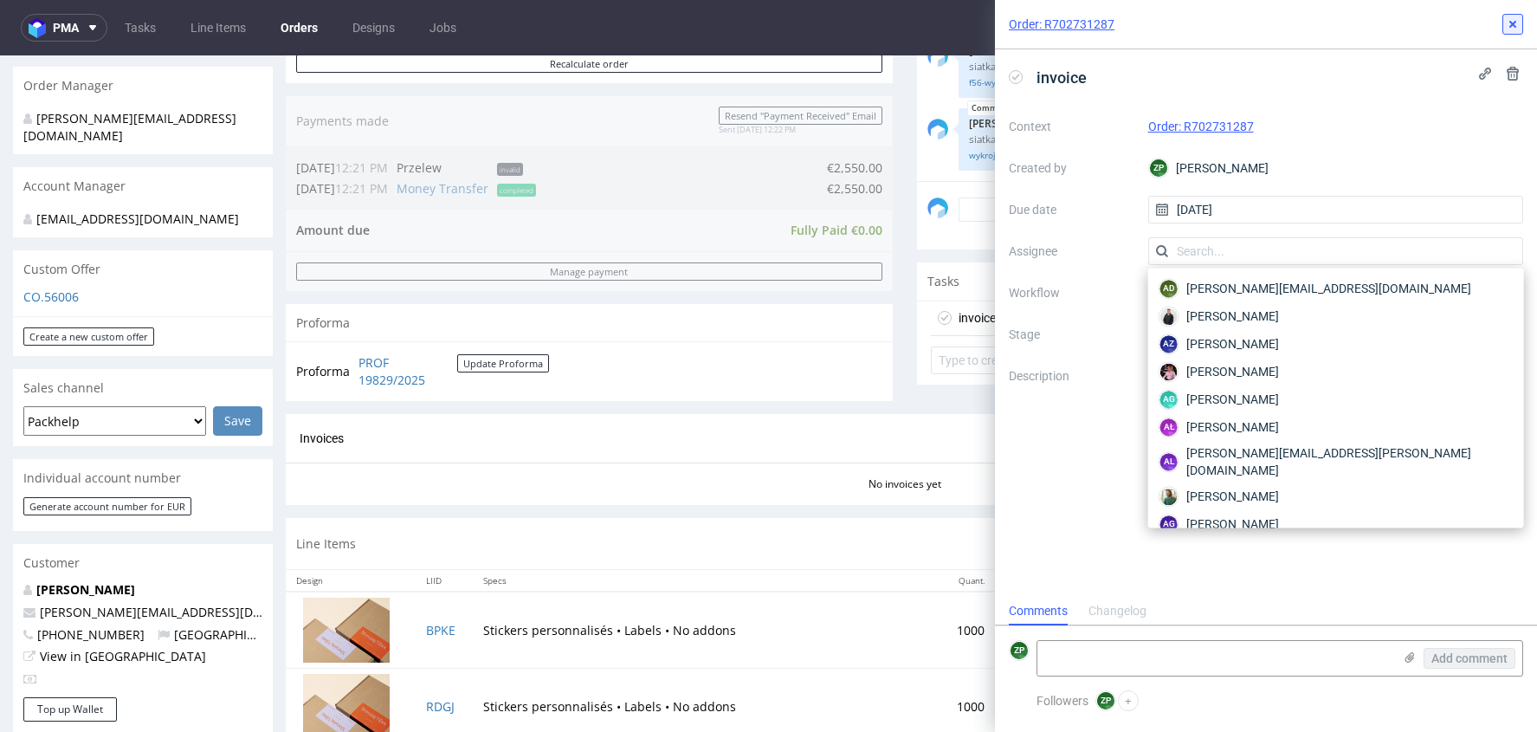
click at [1512, 22] on icon at bounding box center [1513, 24] width 14 height 14
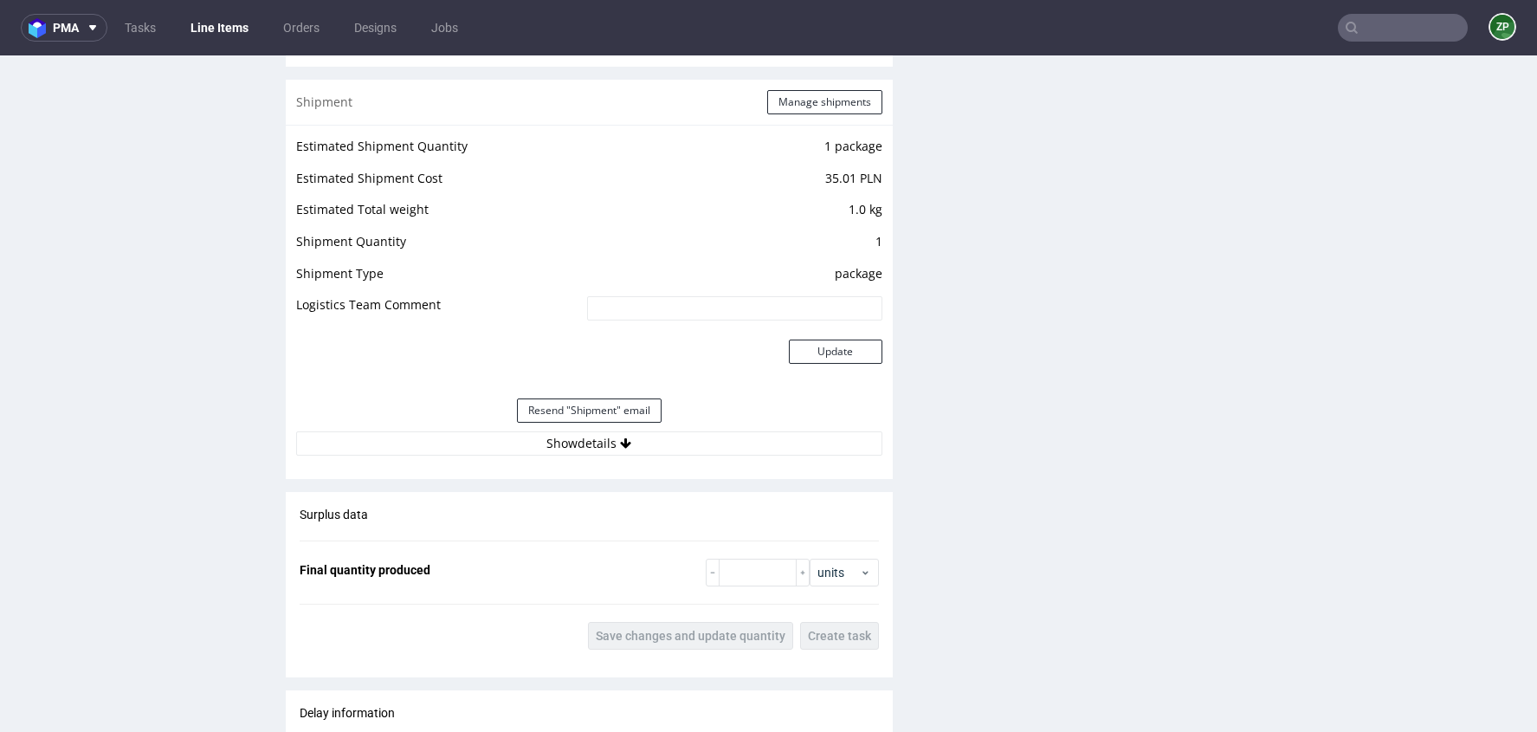
scroll to position [2107, 0]
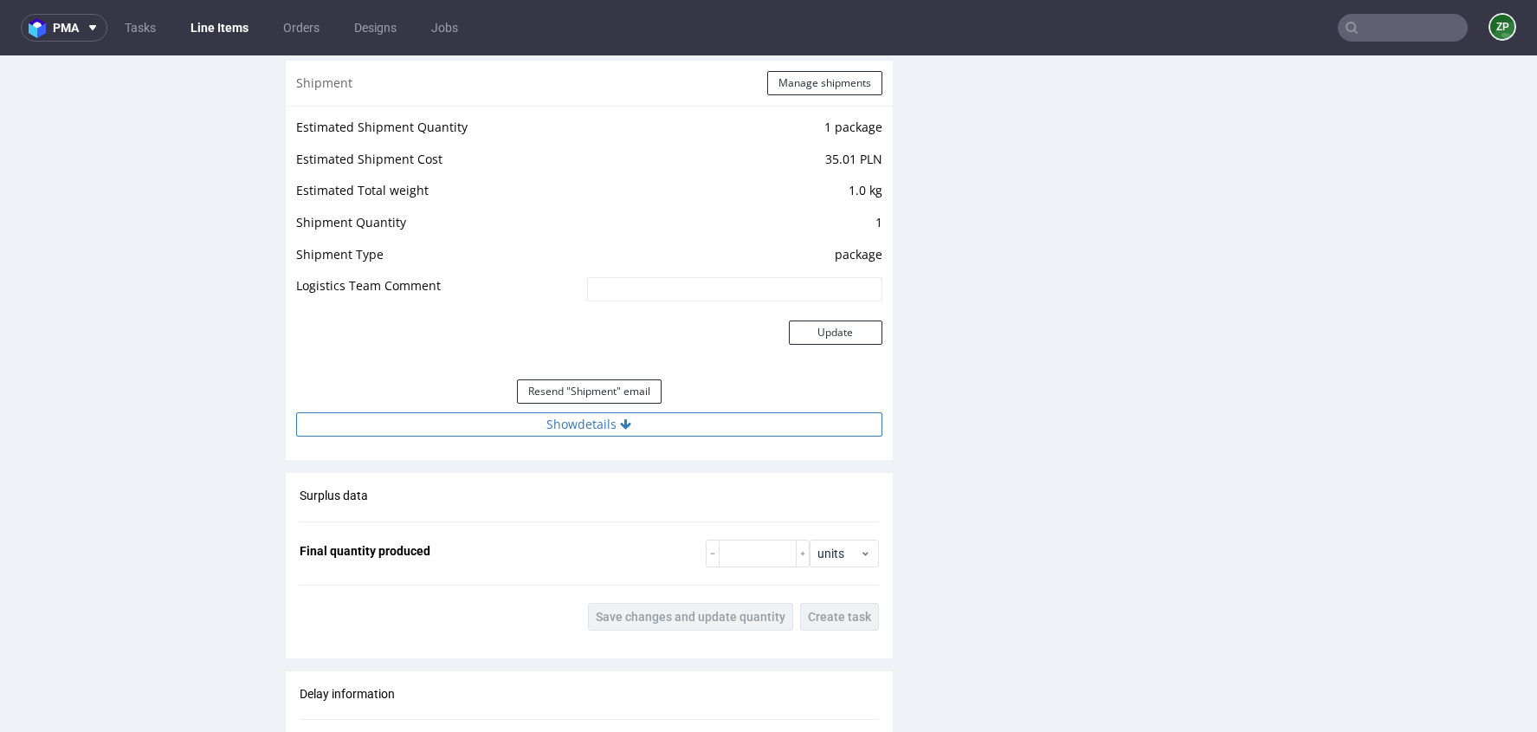
click at [611, 419] on button "Show details" at bounding box center [589, 424] width 586 height 24
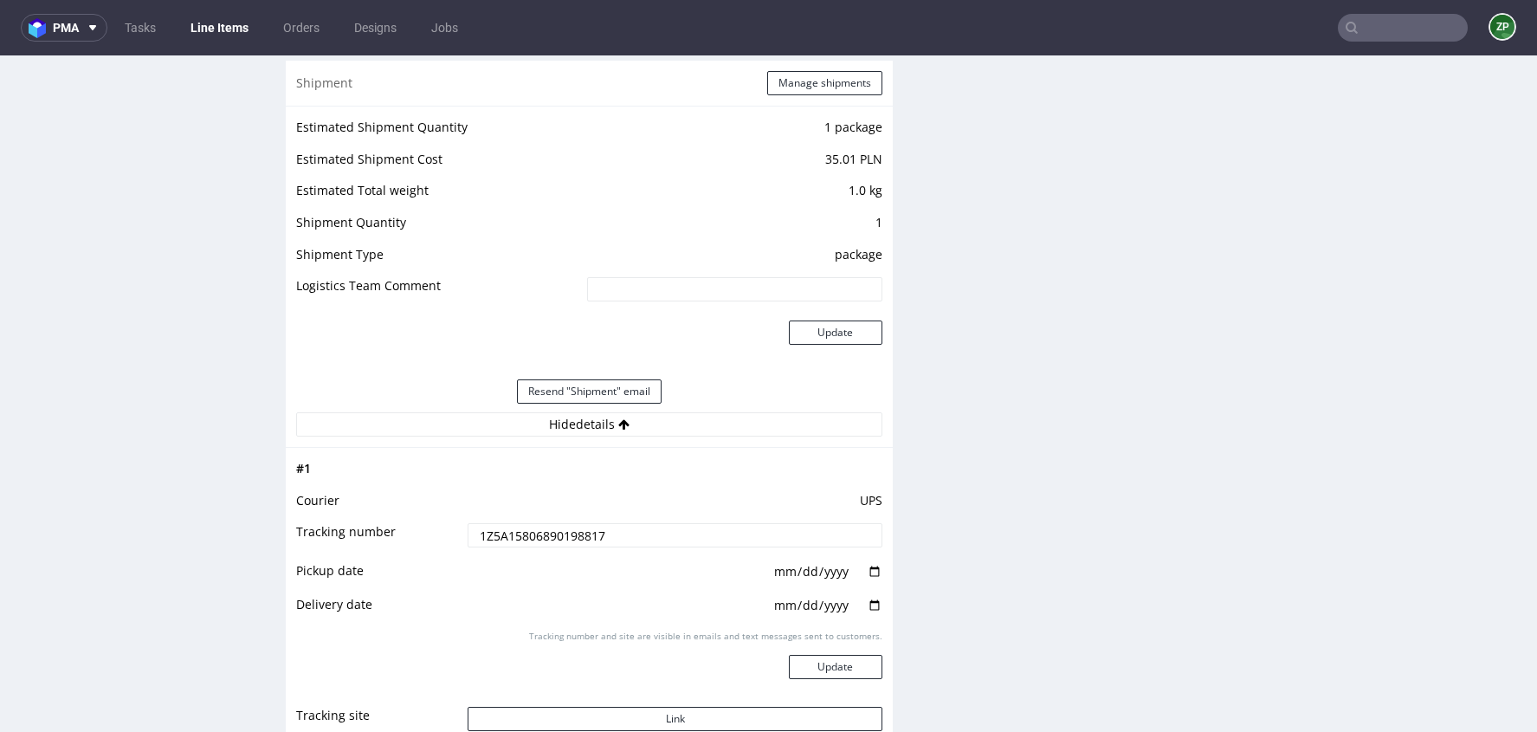
click at [561, 538] on input "1Z5A15806890198817" at bounding box center [675, 535] width 414 height 24
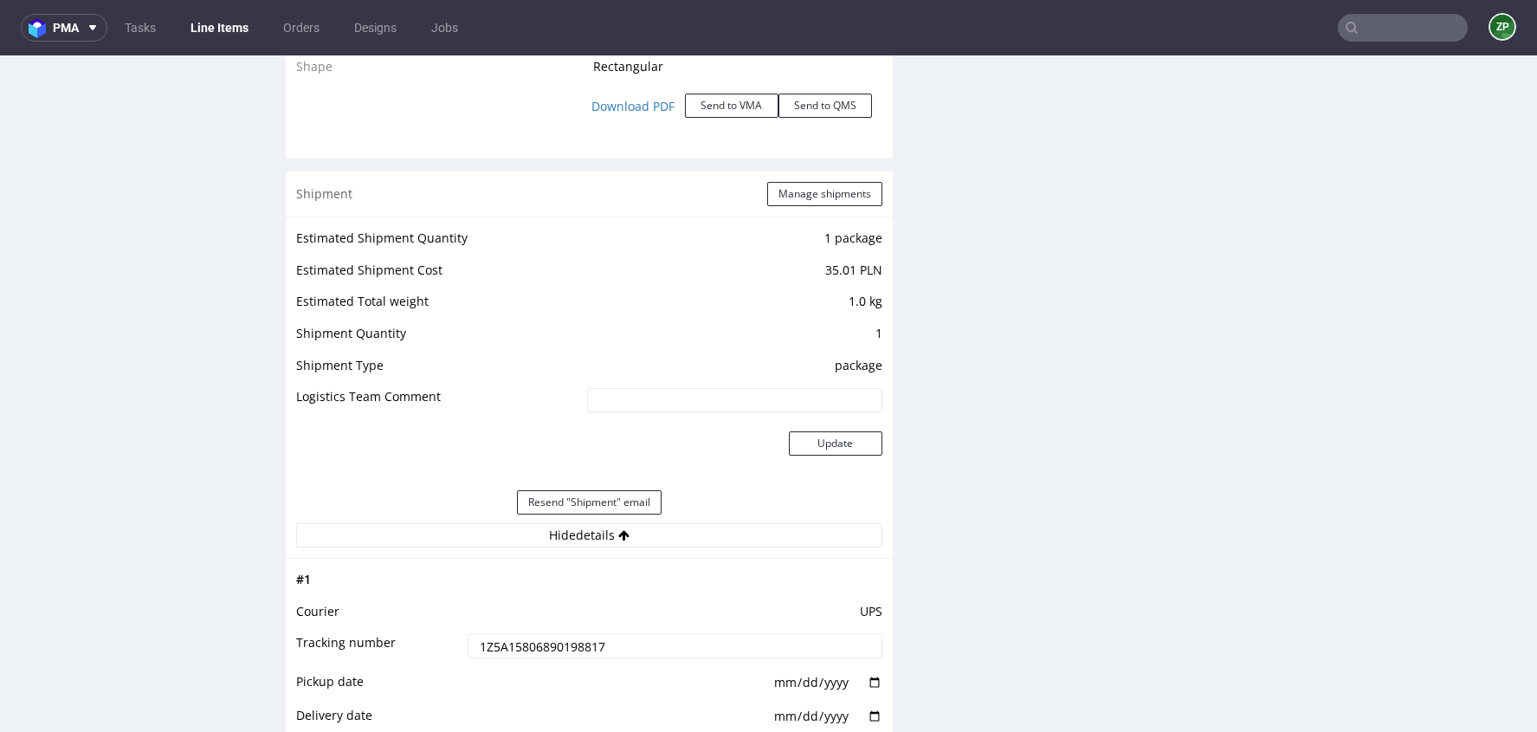
scroll to position [2001, 0]
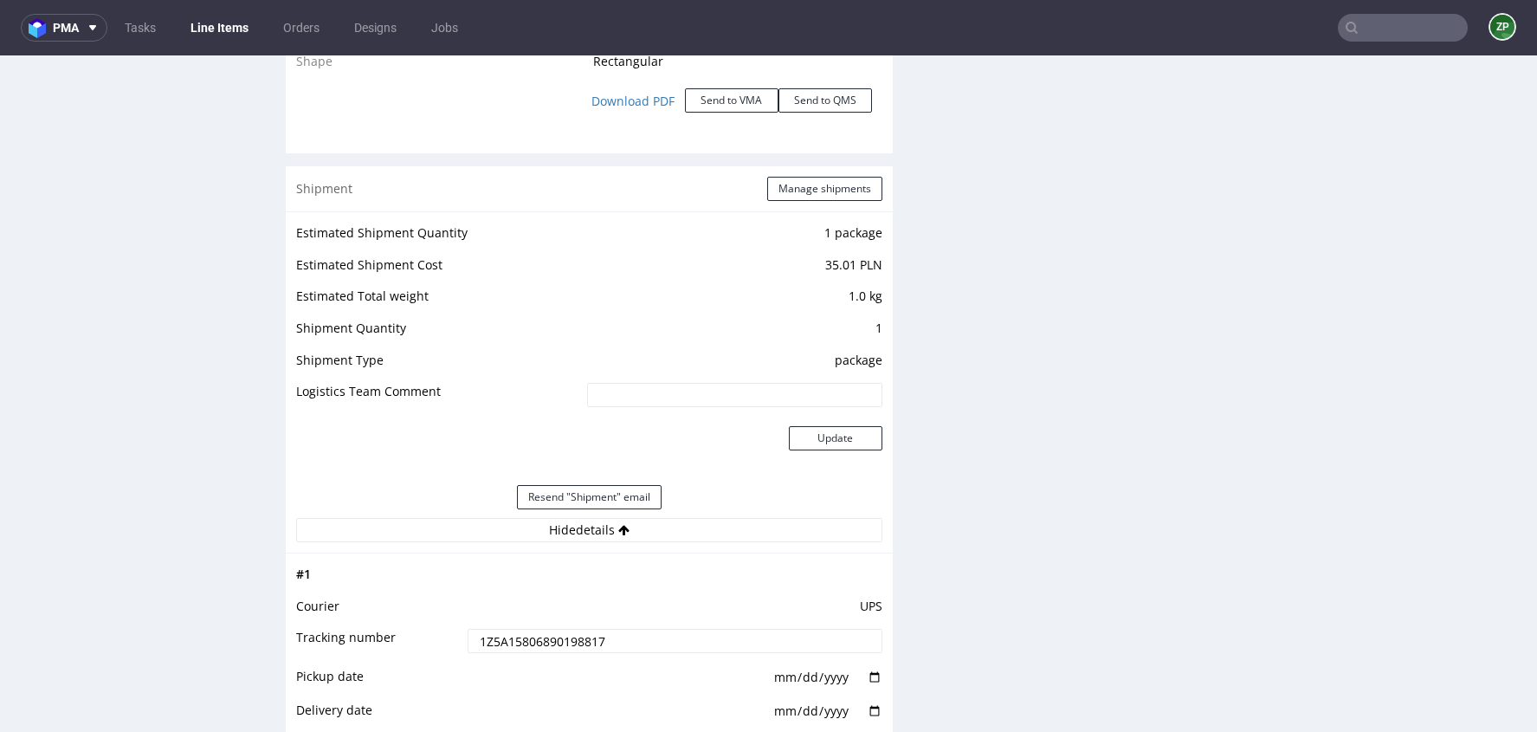
click at [513, 637] on input "1Z5A15806890198817" at bounding box center [675, 641] width 414 height 24
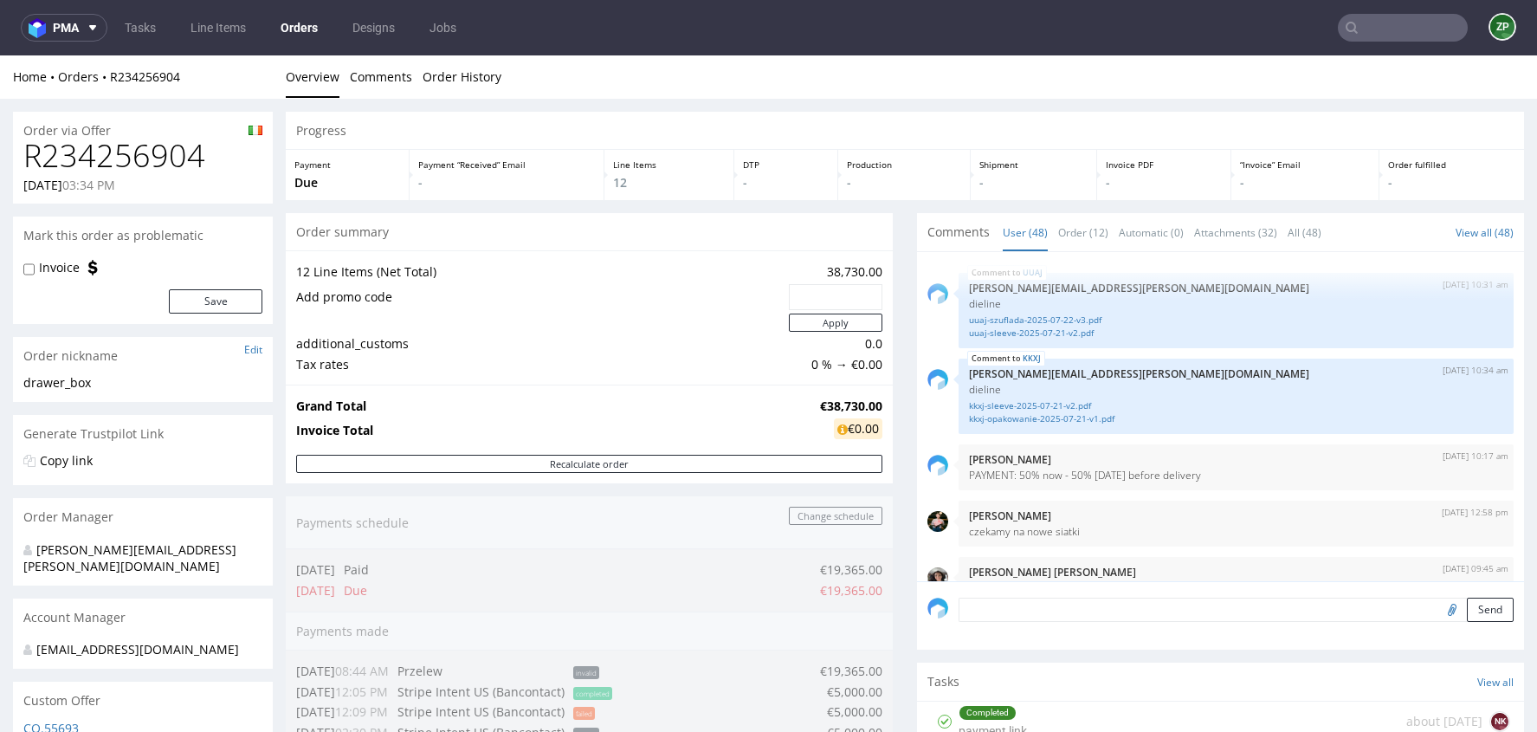
scroll to position [3410, 0]
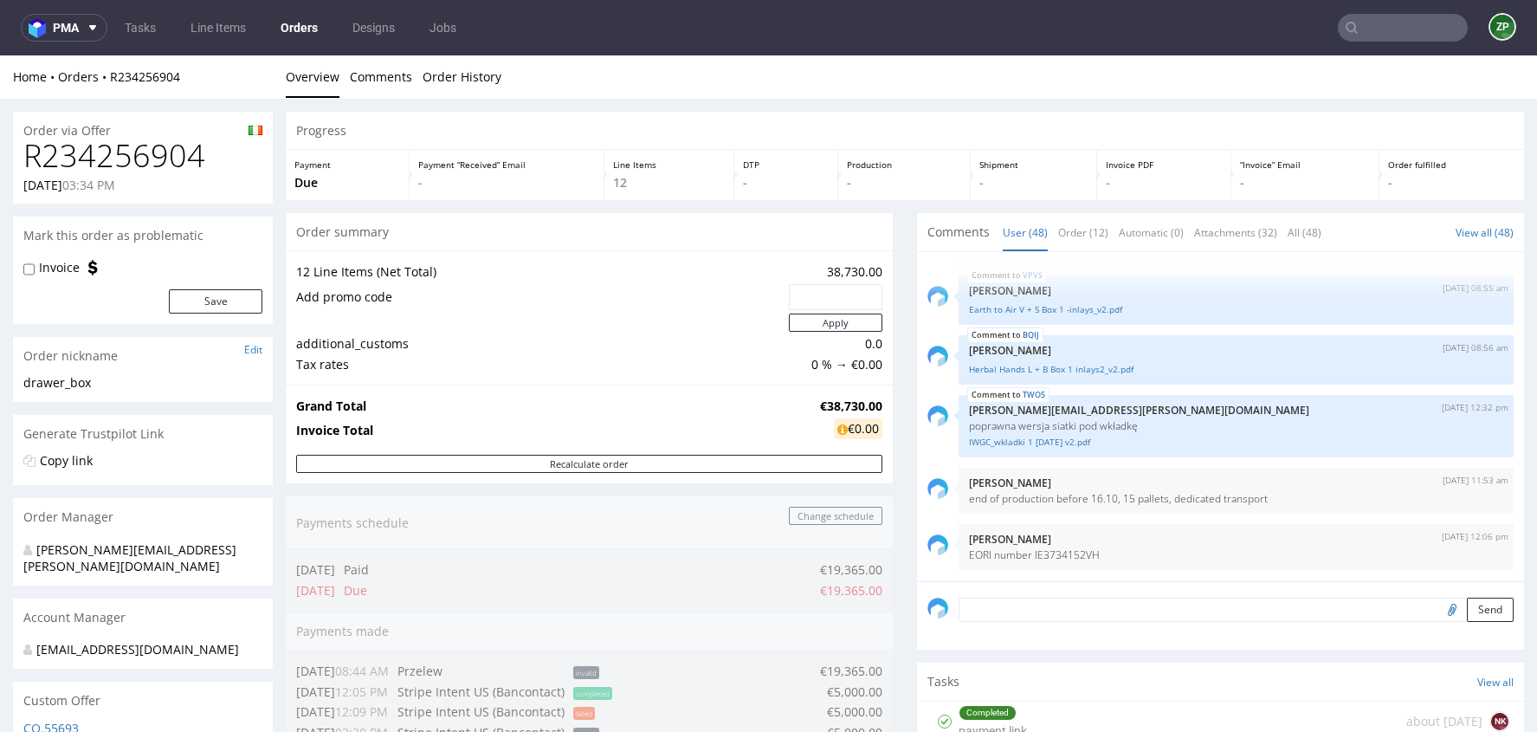
click at [299, 33] on link "Orders" at bounding box center [299, 28] width 58 height 28
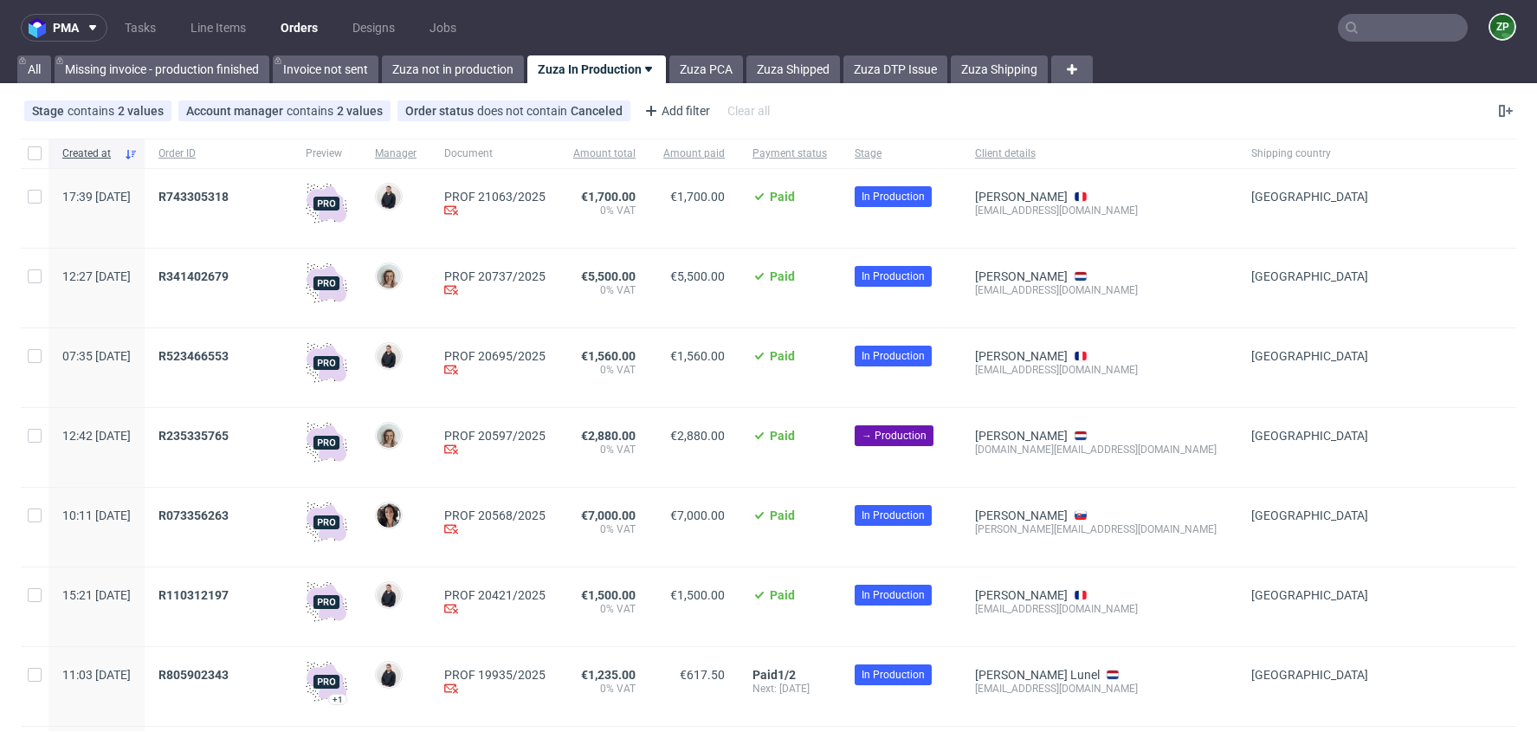
click at [430, 47] on nav "pma Tasks Line Items Orders Designs Jobs ZP" at bounding box center [768, 27] width 1537 height 55
click at [426, 68] on link "Zuza not in production" at bounding box center [453, 69] width 142 height 28
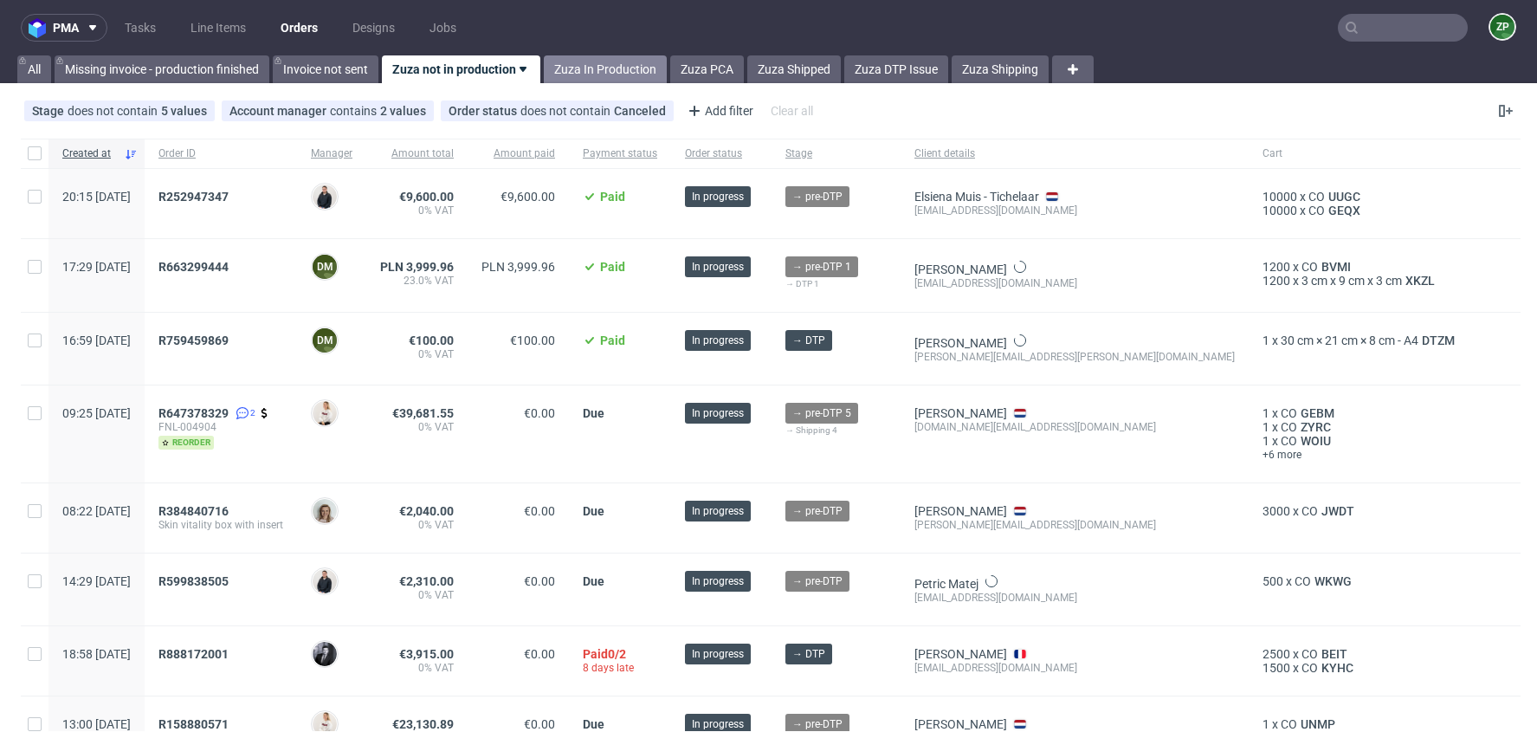
click at [623, 72] on link "Zuza In Production" at bounding box center [605, 69] width 123 height 28
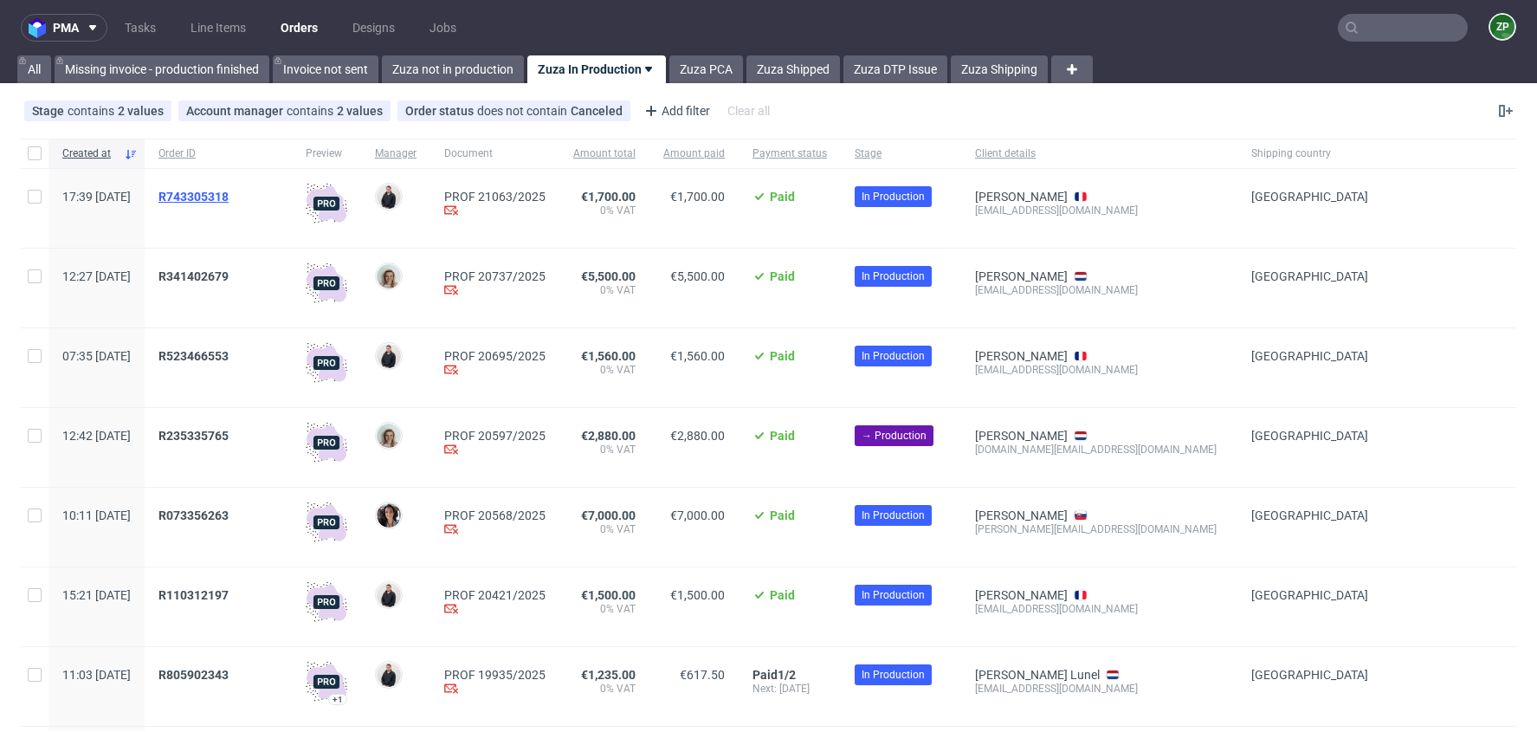
click at [229, 195] on span "R743305318" at bounding box center [193, 197] width 70 height 14
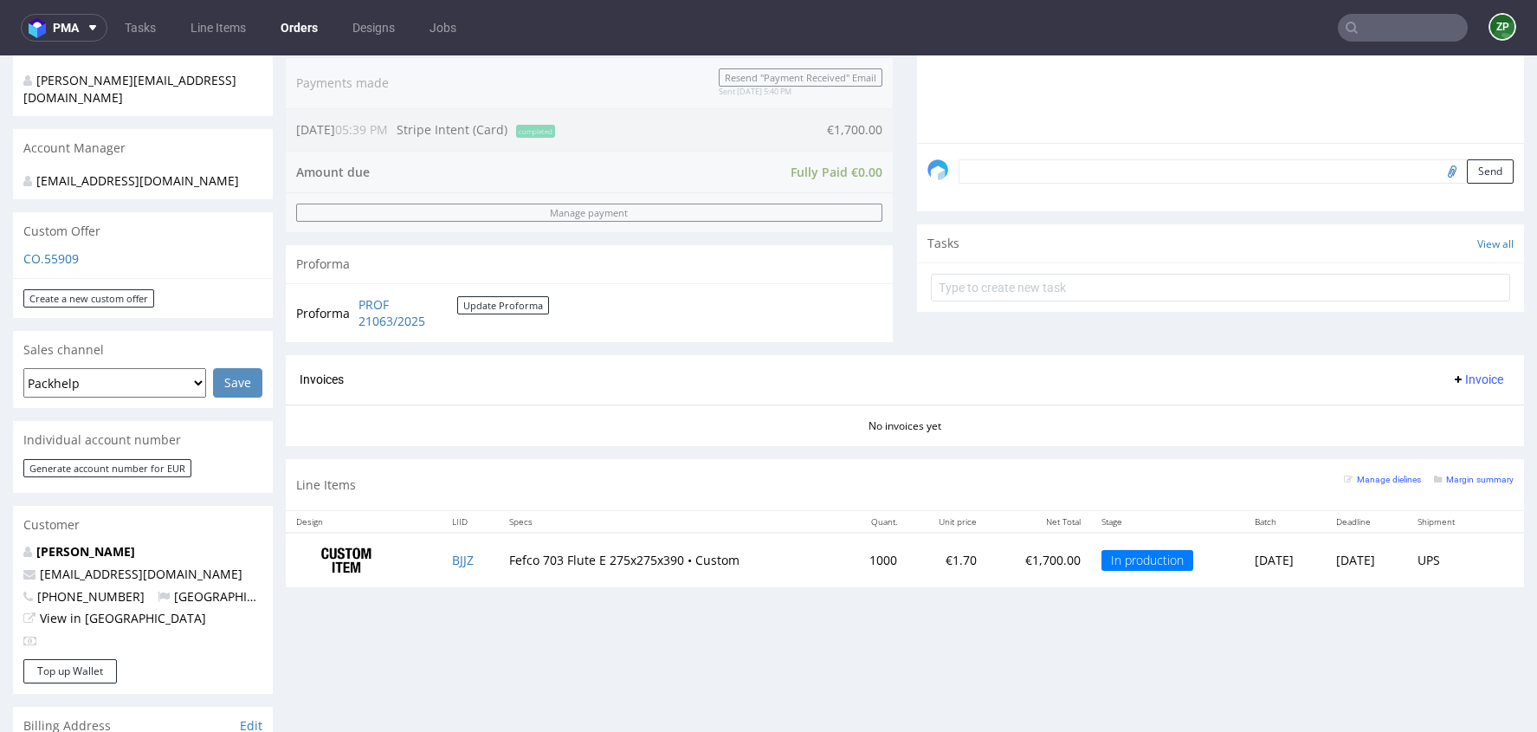
scroll to position [495, 0]
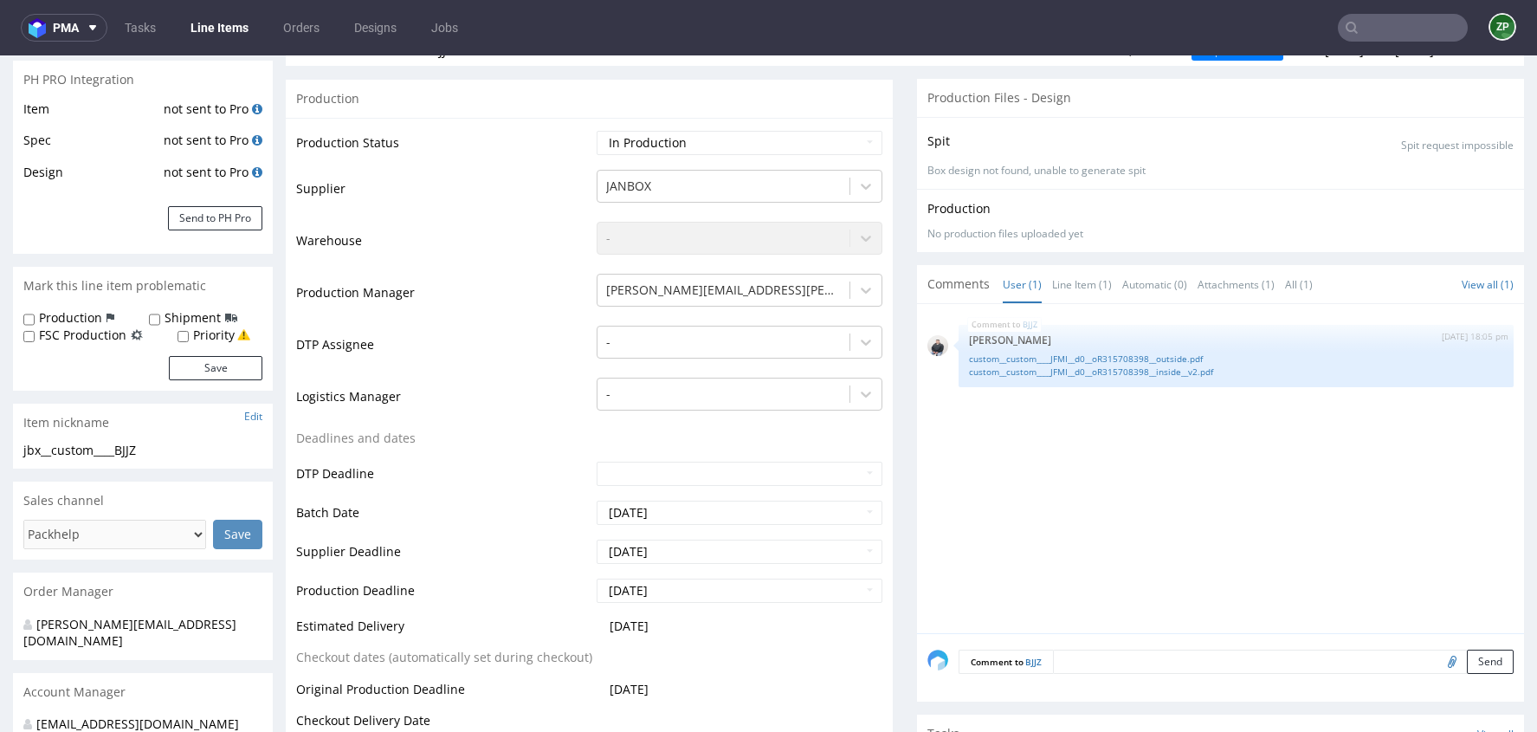
scroll to position [526, 0]
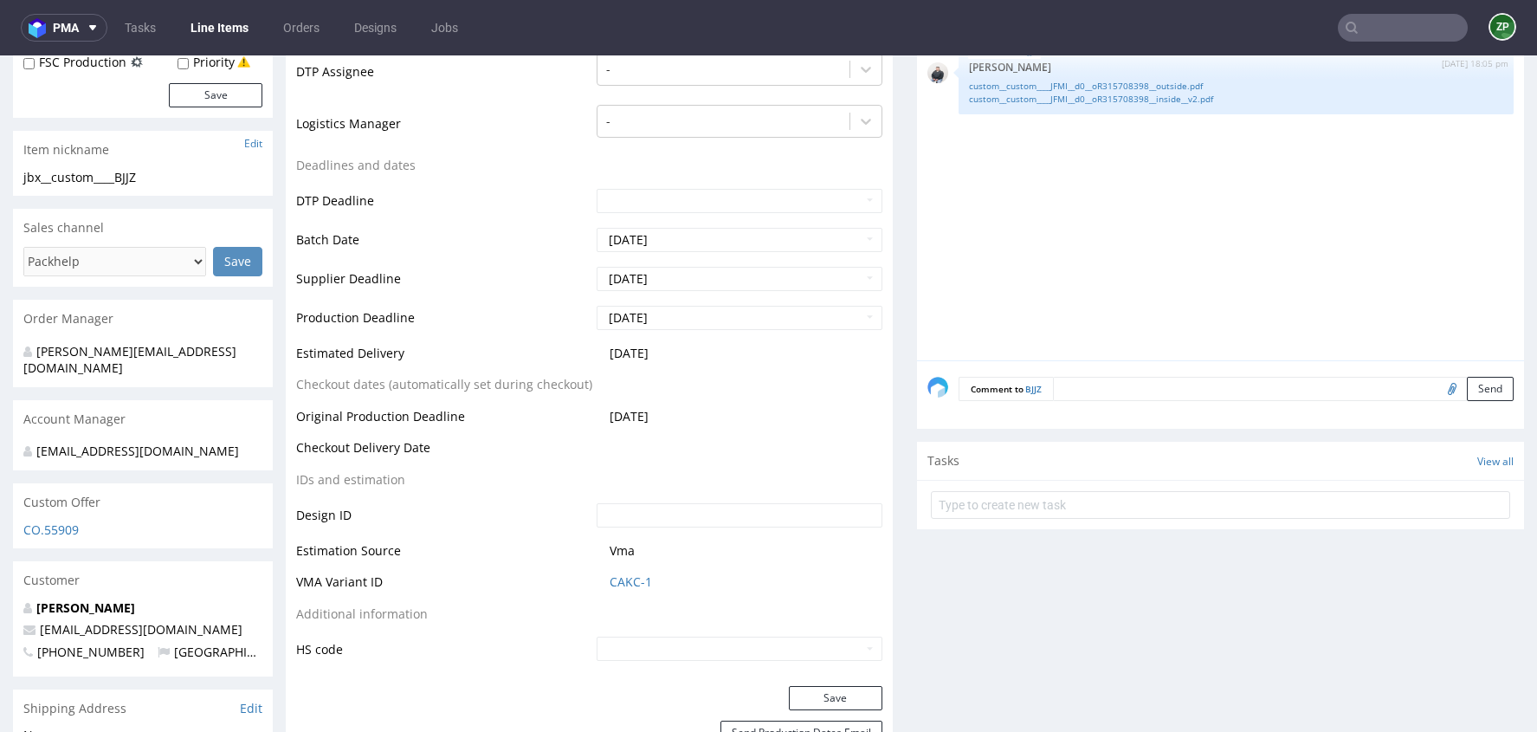
click at [1078, 388] on textarea at bounding box center [1283, 389] width 461 height 24
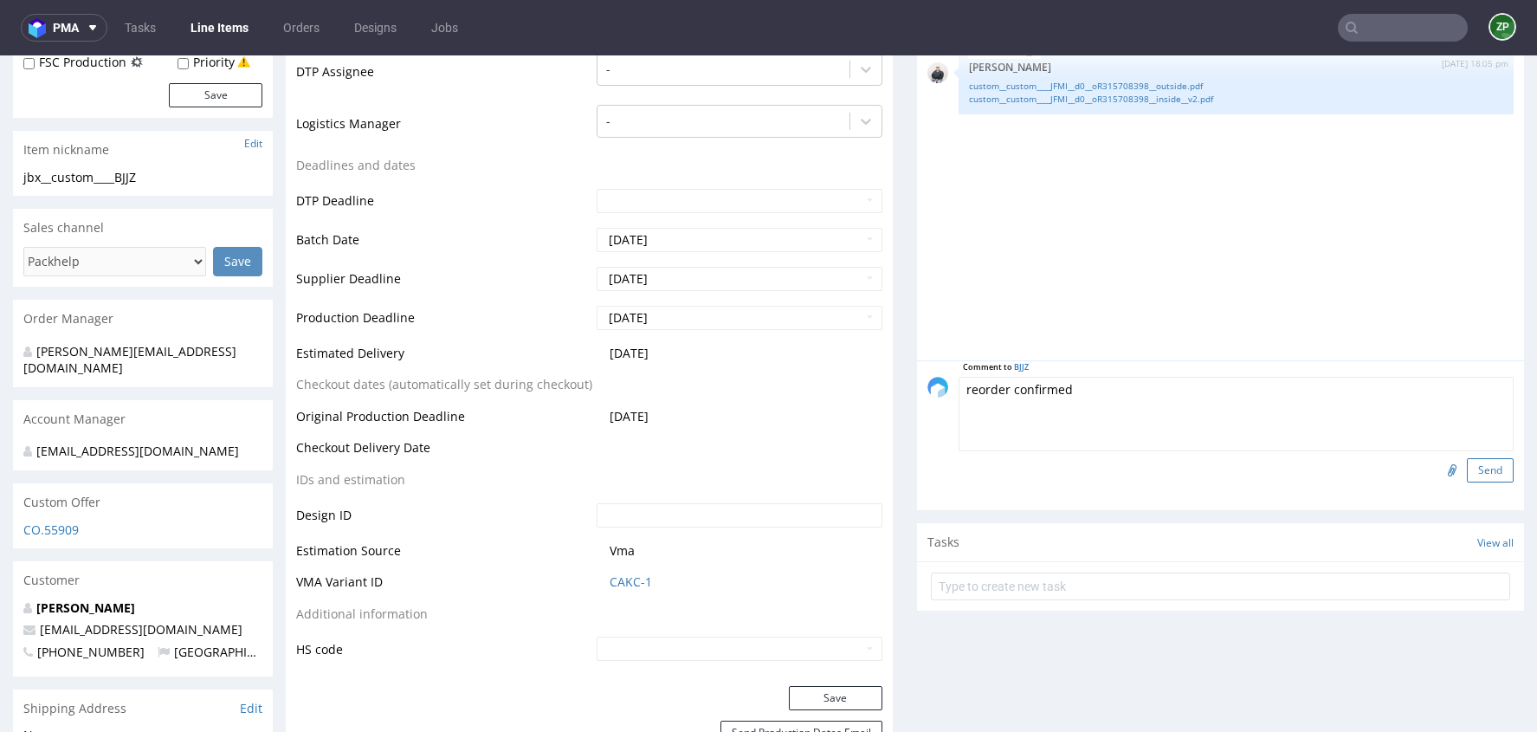
type textarea "reorder confirmed"
click at [1476, 464] on button "Send" at bounding box center [1490, 470] width 47 height 24
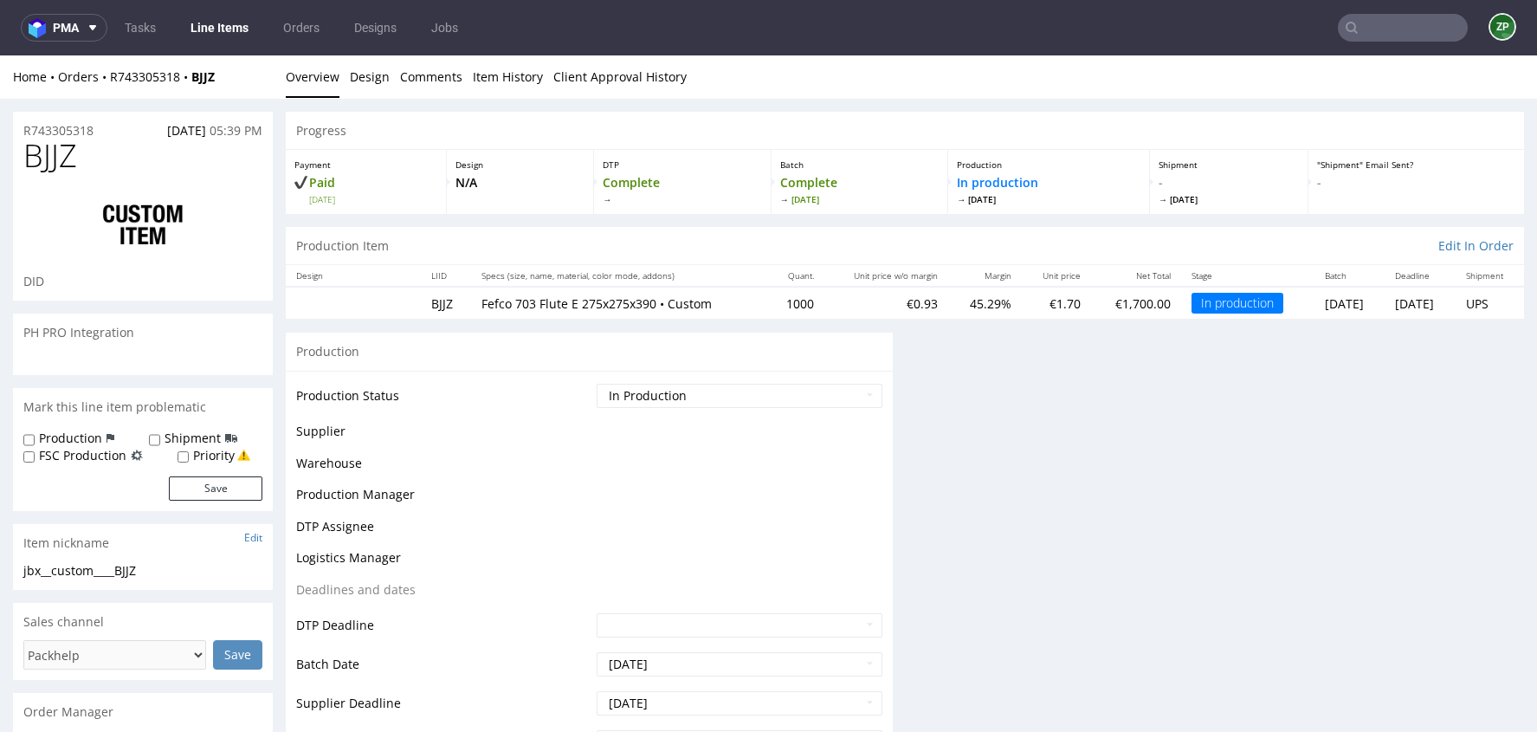
scroll to position [0, 0]
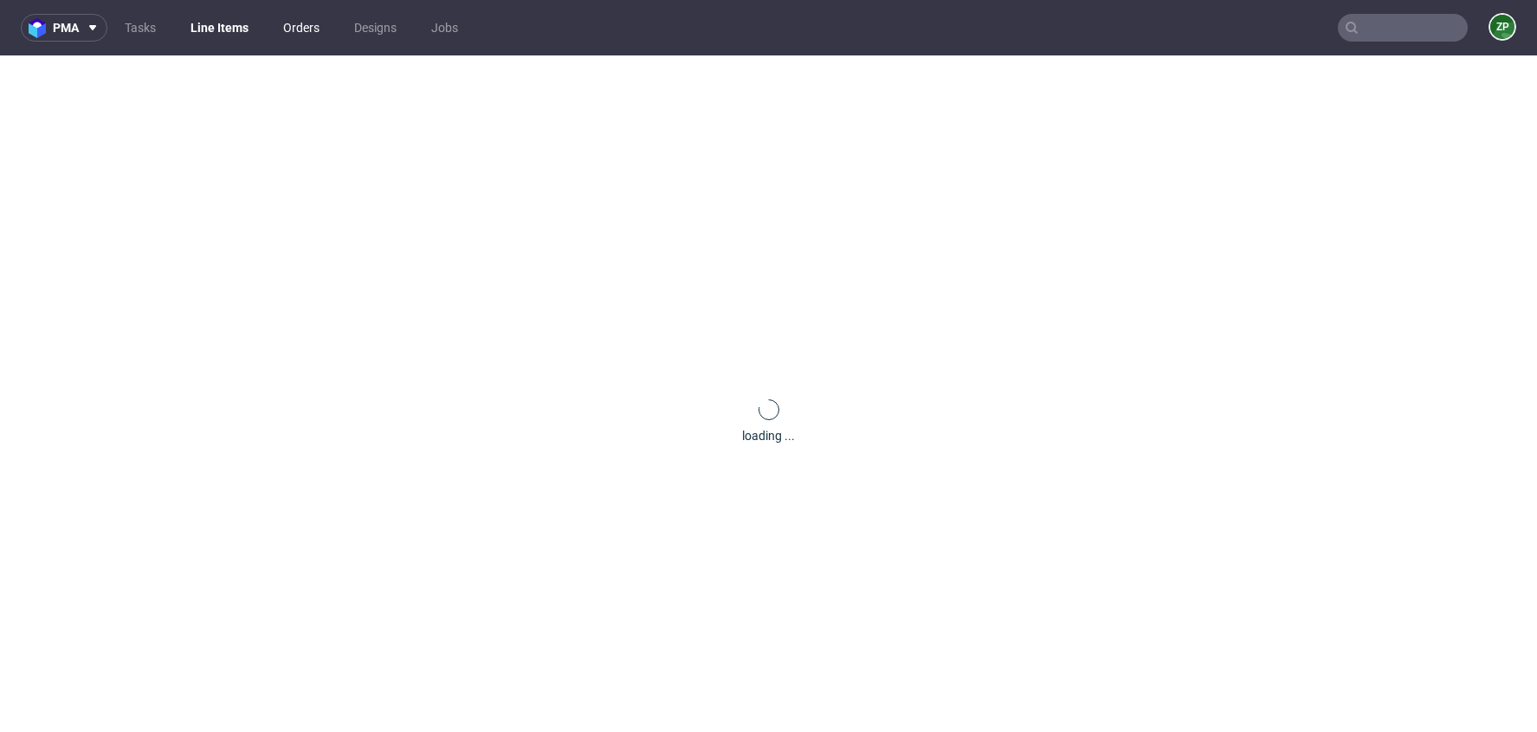
click at [294, 26] on link "Orders" at bounding box center [301, 28] width 57 height 28
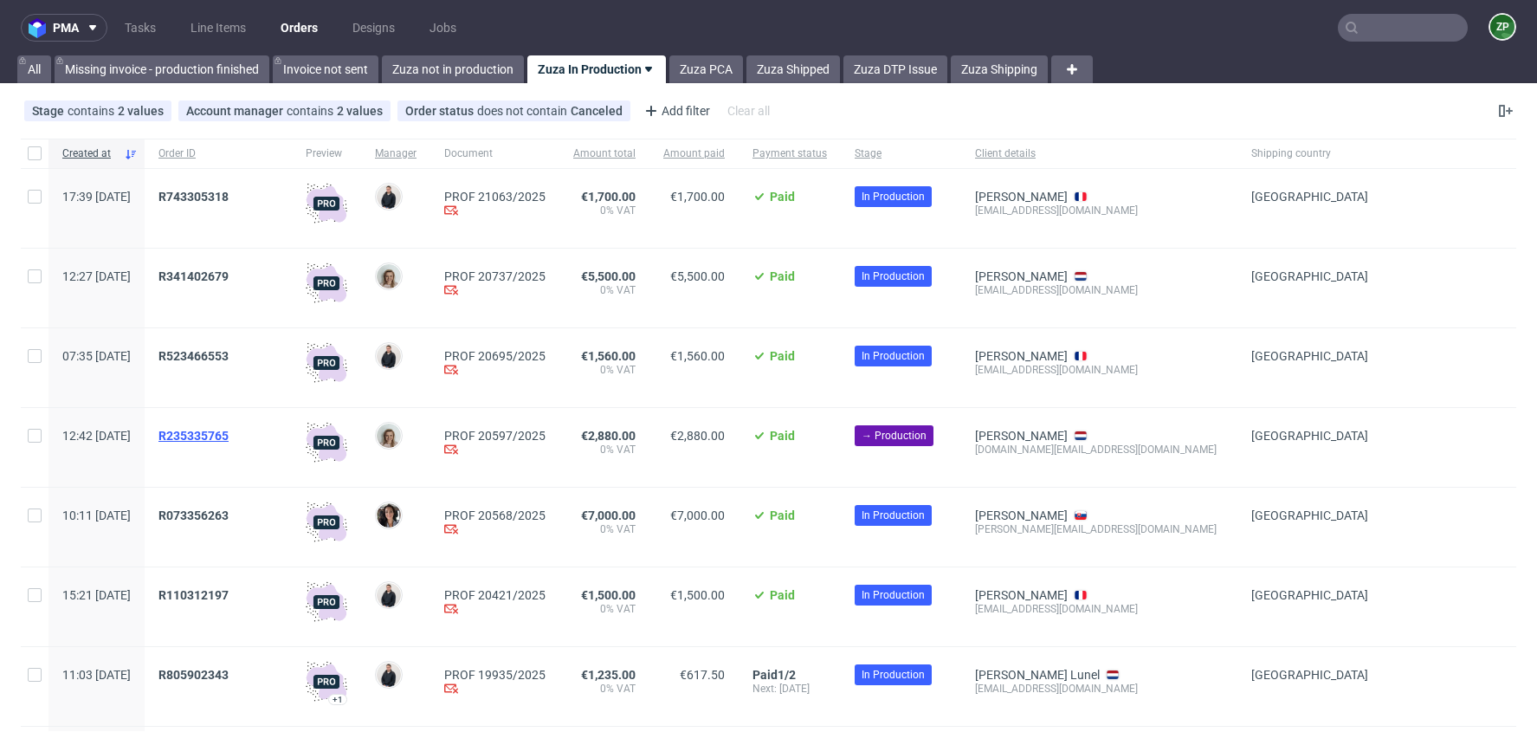
click at [229, 429] on span "R235335765" at bounding box center [193, 436] width 70 height 14
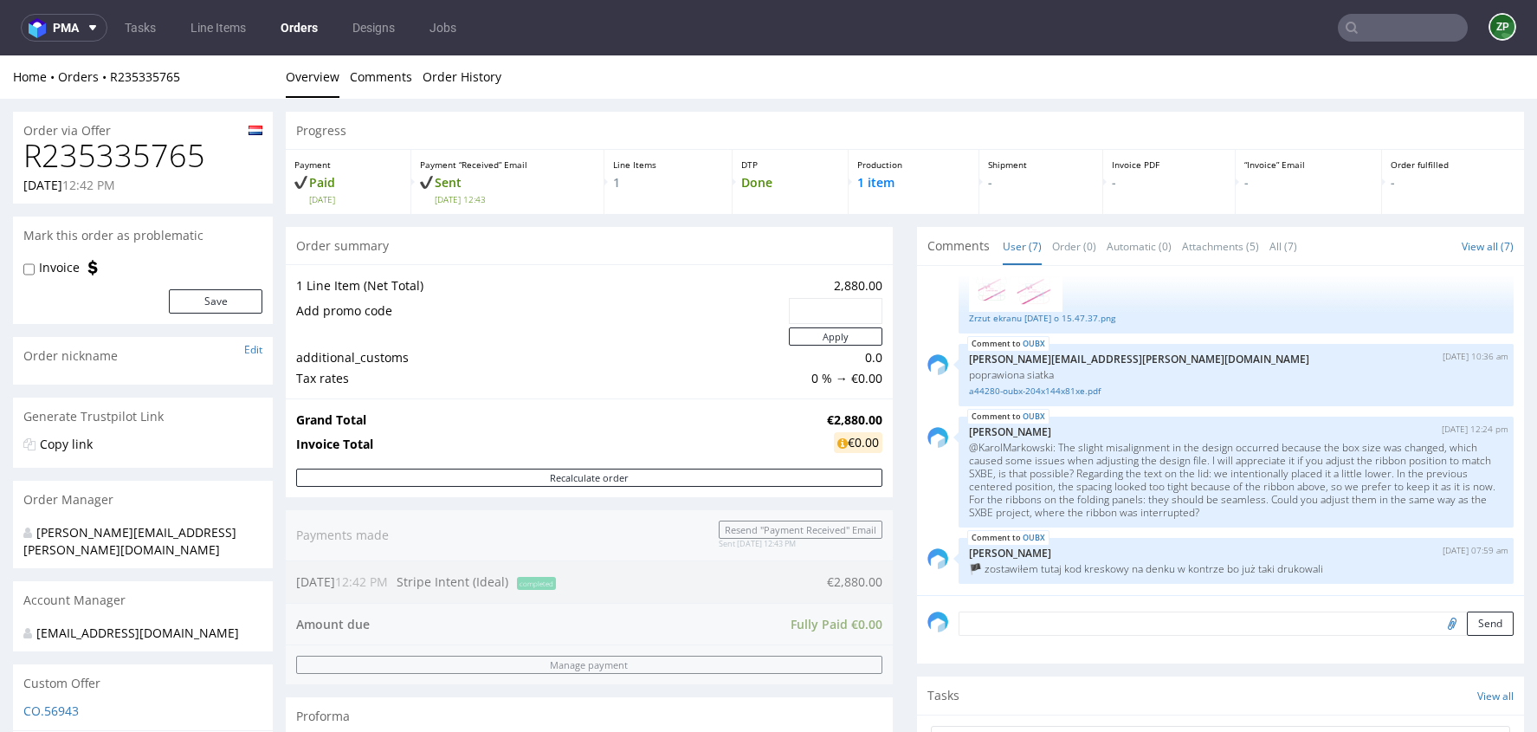
click at [294, 24] on link "Orders" at bounding box center [299, 28] width 58 height 28
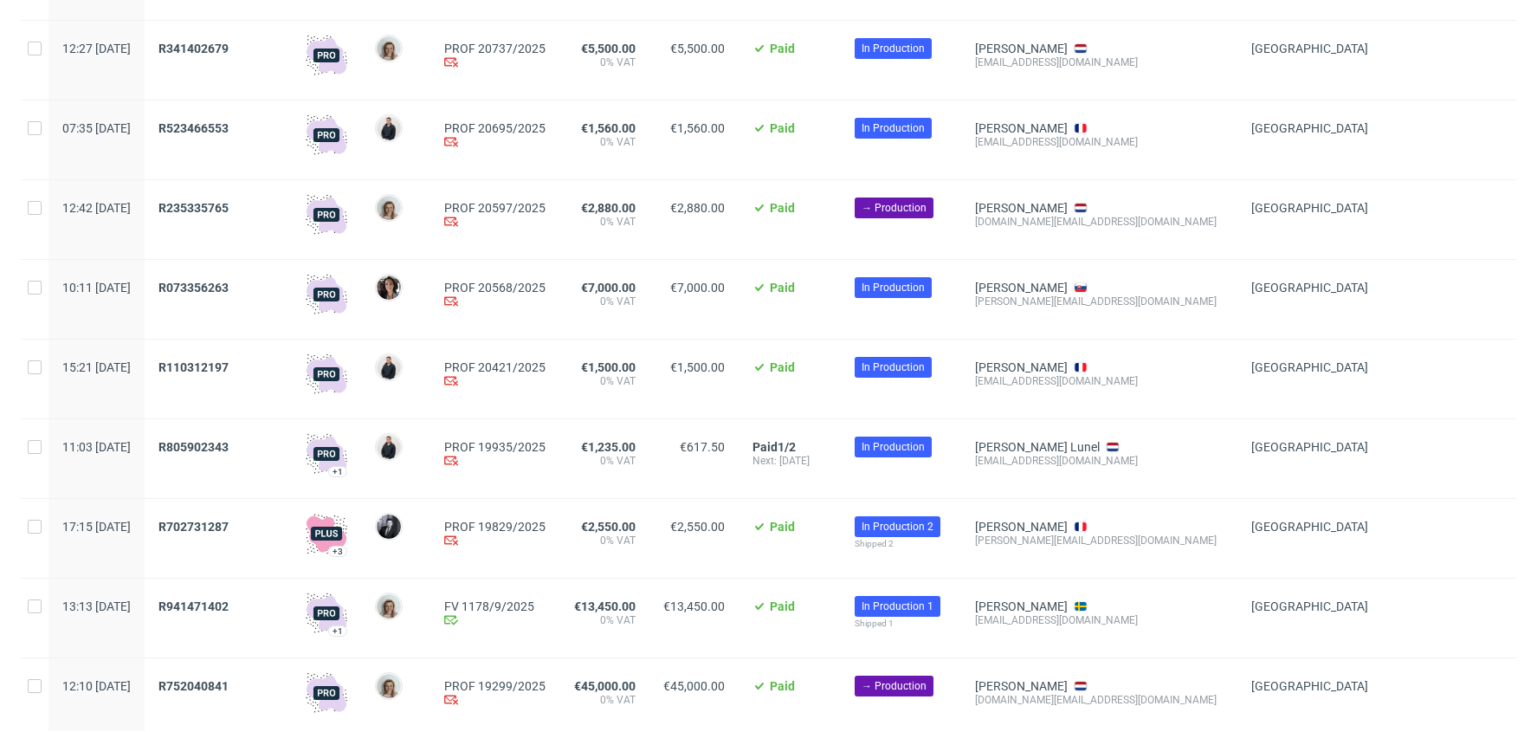
scroll to position [437, 0]
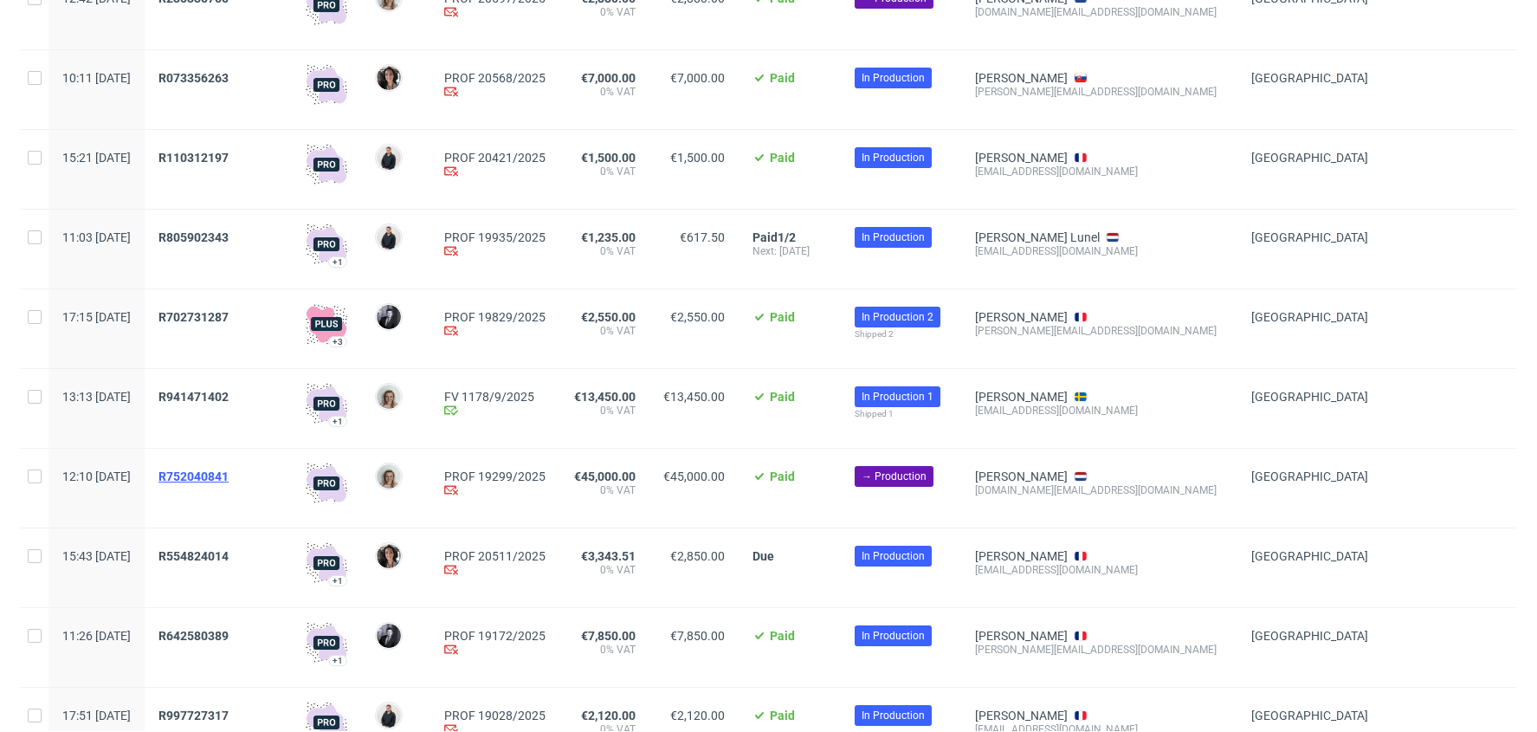
click at [229, 473] on span "R752040841" at bounding box center [193, 476] width 70 height 14
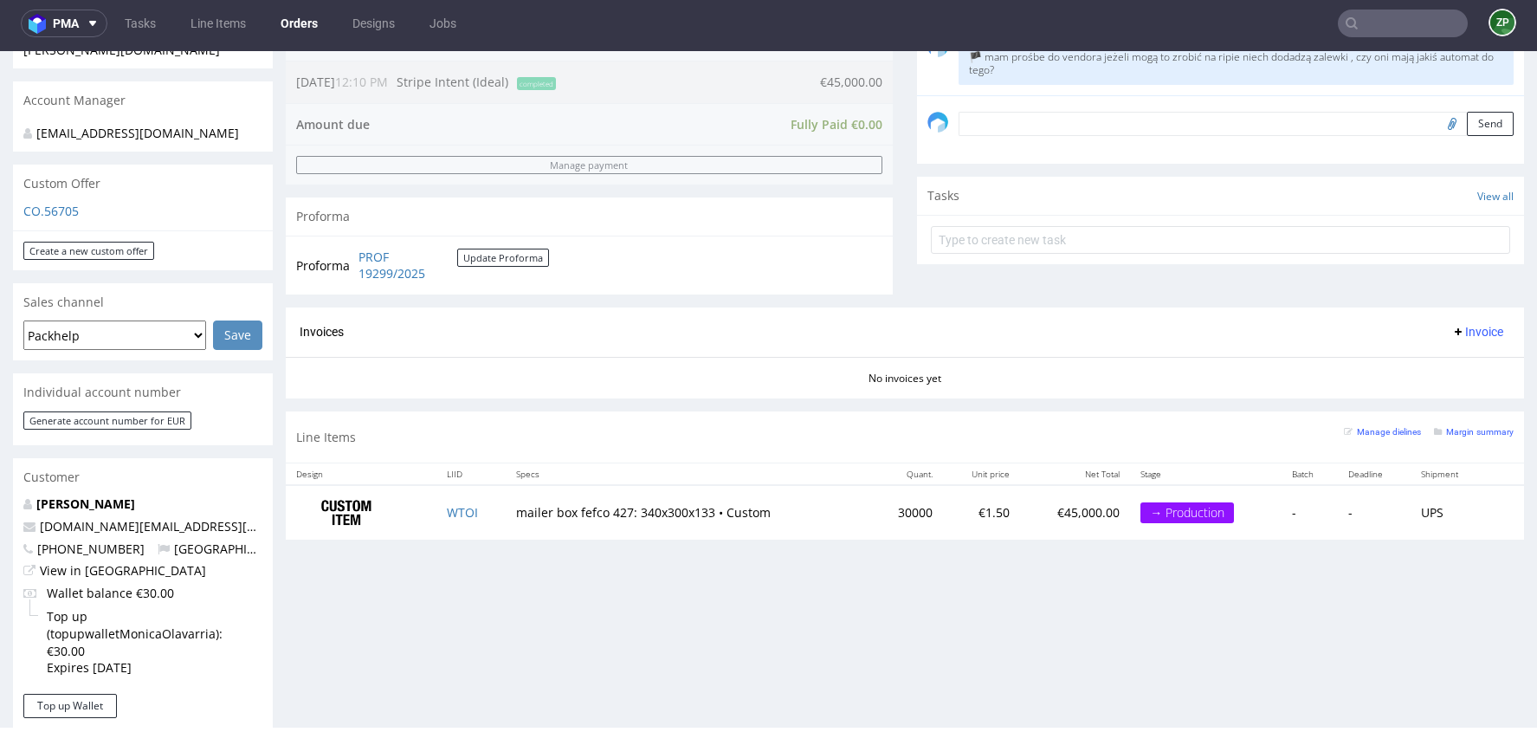
scroll to position [500, 0]
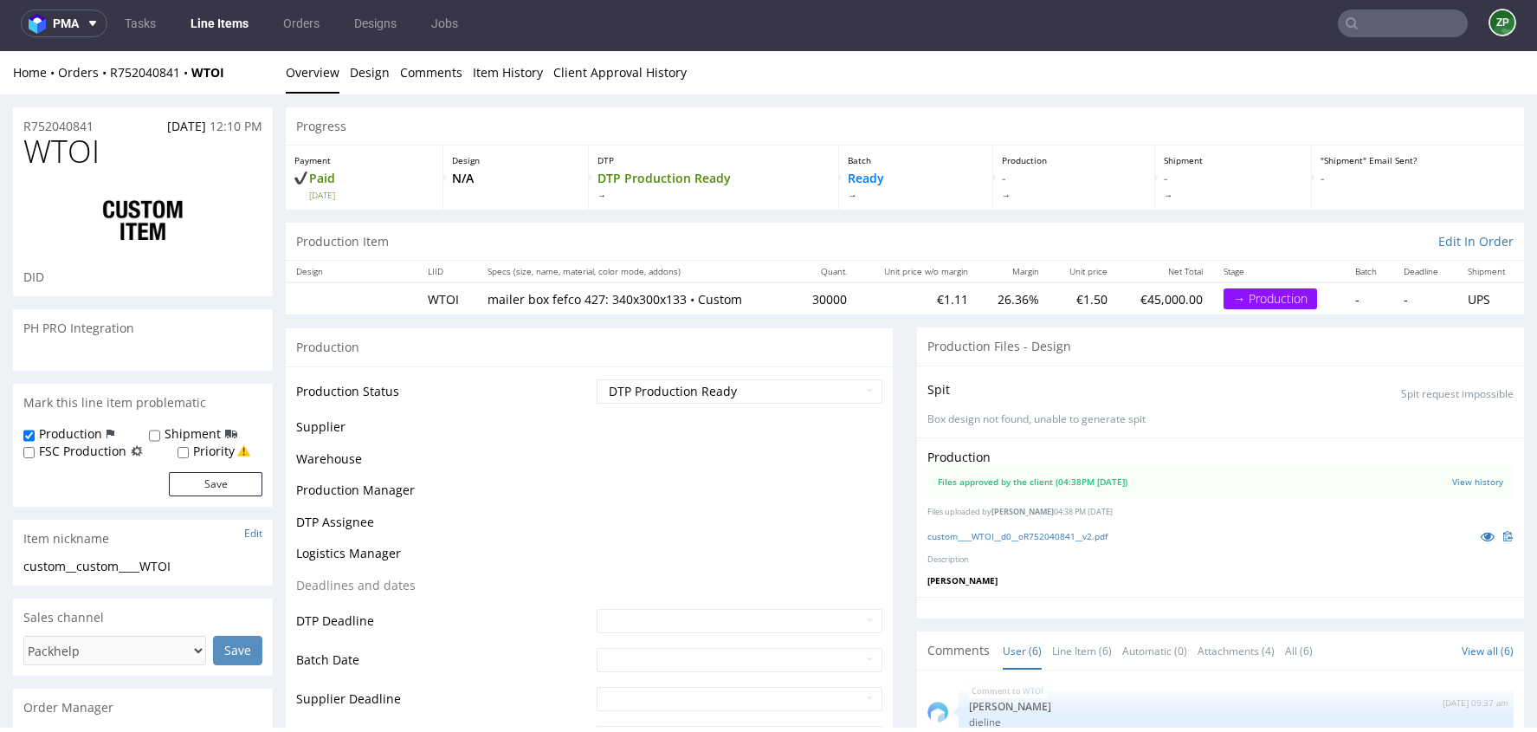
scroll to position [134, 0]
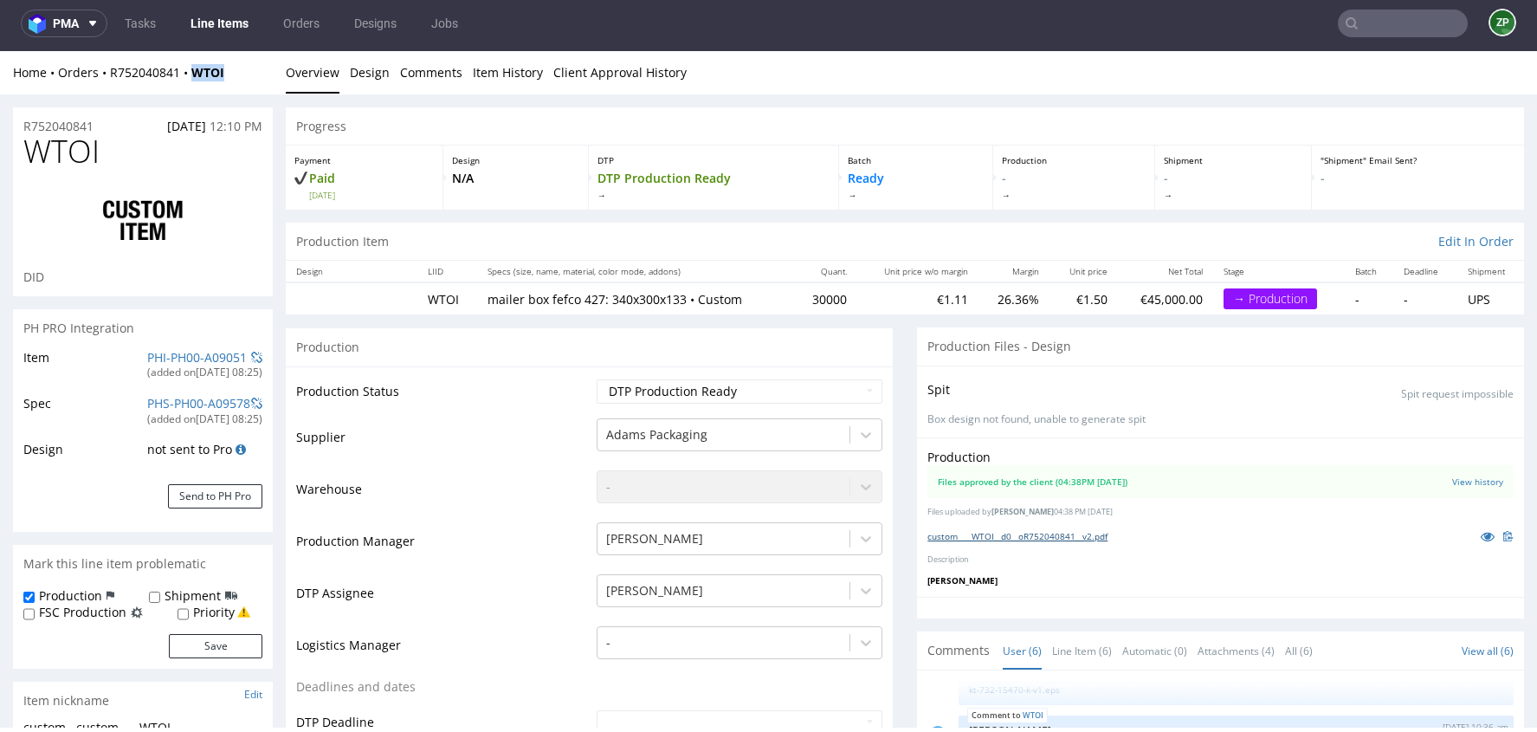
click at [1076, 530] on link "custom____WTOI__d0__oR752040841__v2.pdf" at bounding box center [1017, 536] width 180 height 12
click at [1069, 533] on link "custom____WTOI__d0__oR752040841__v2.pdf" at bounding box center [1017, 536] width 180 height 12
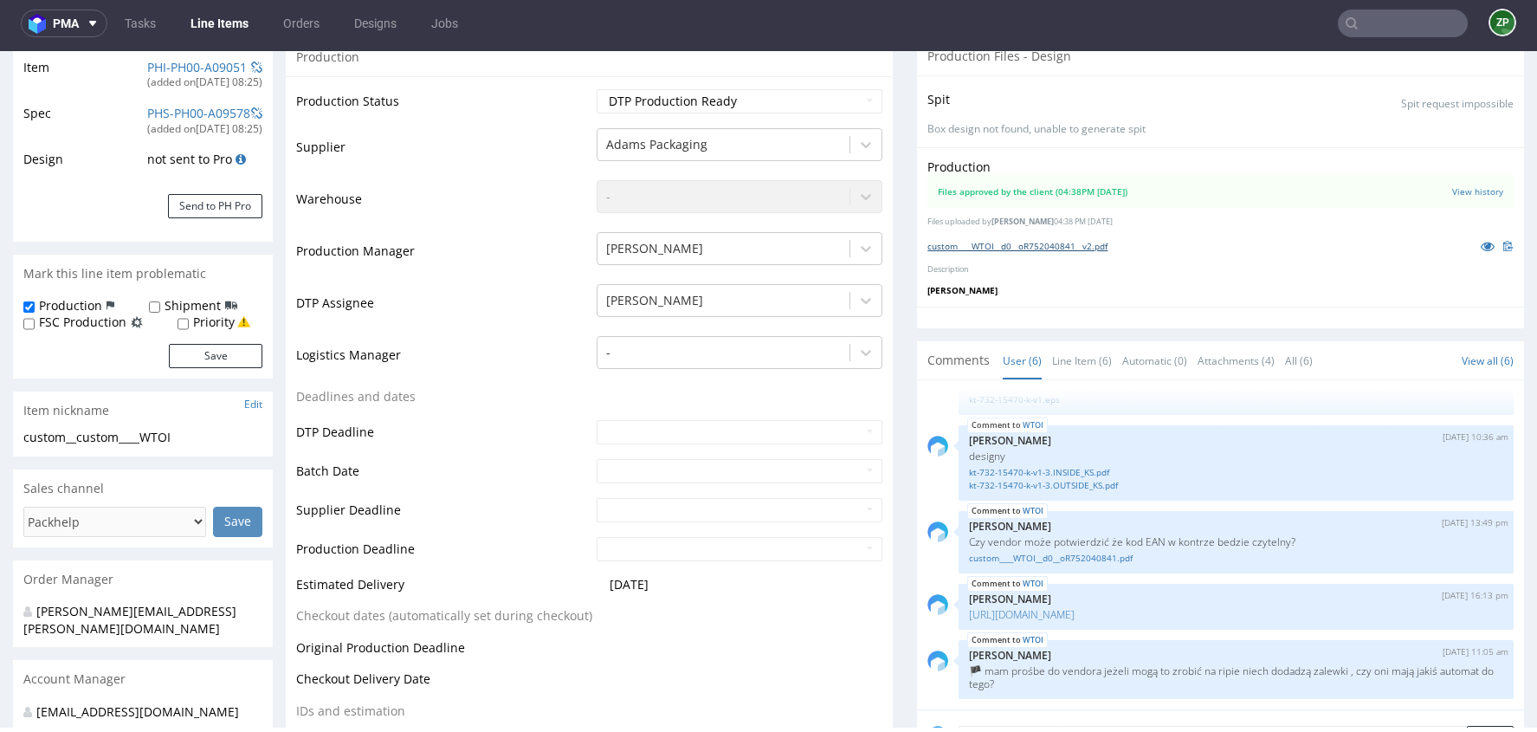
scroll to position [291, 0]
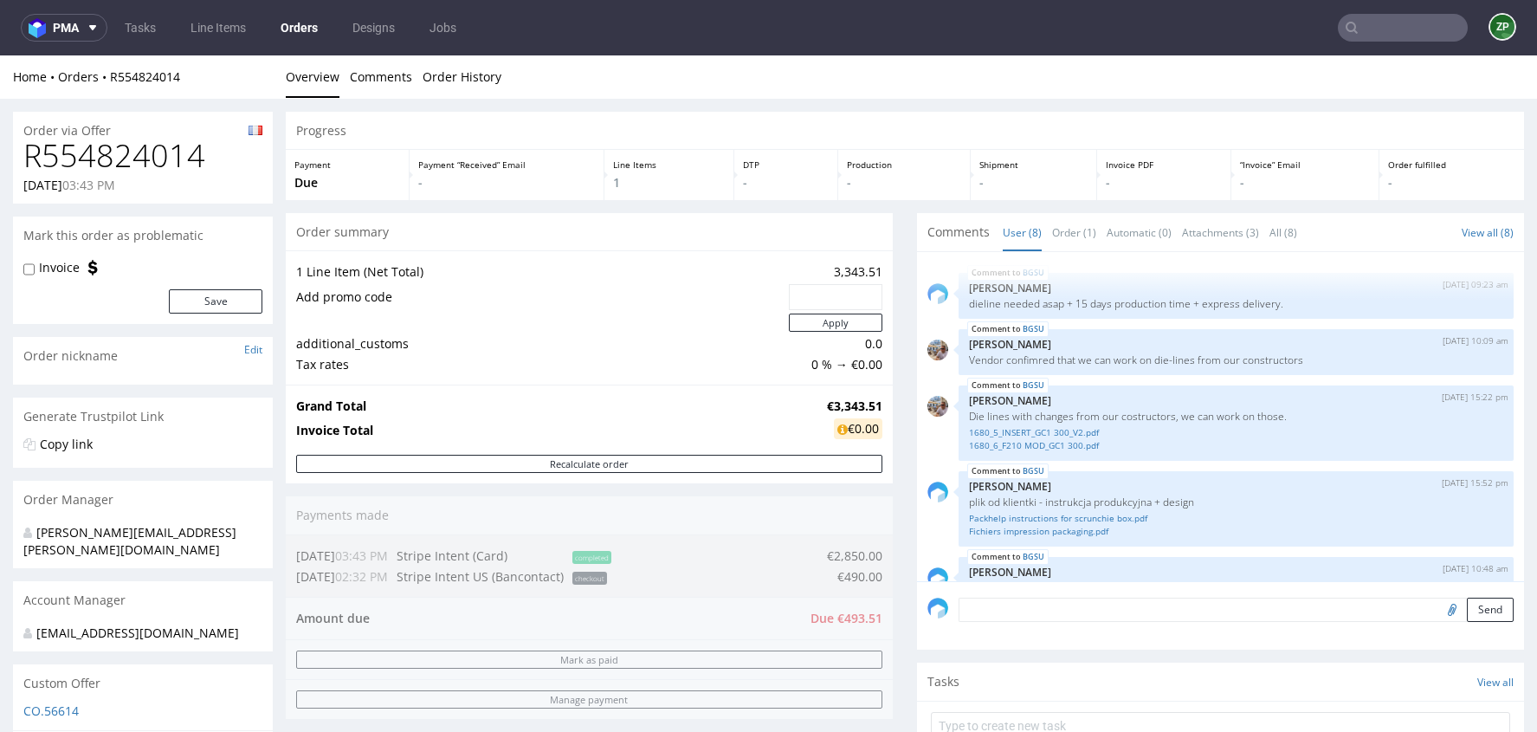
scroll to position [216, 0]
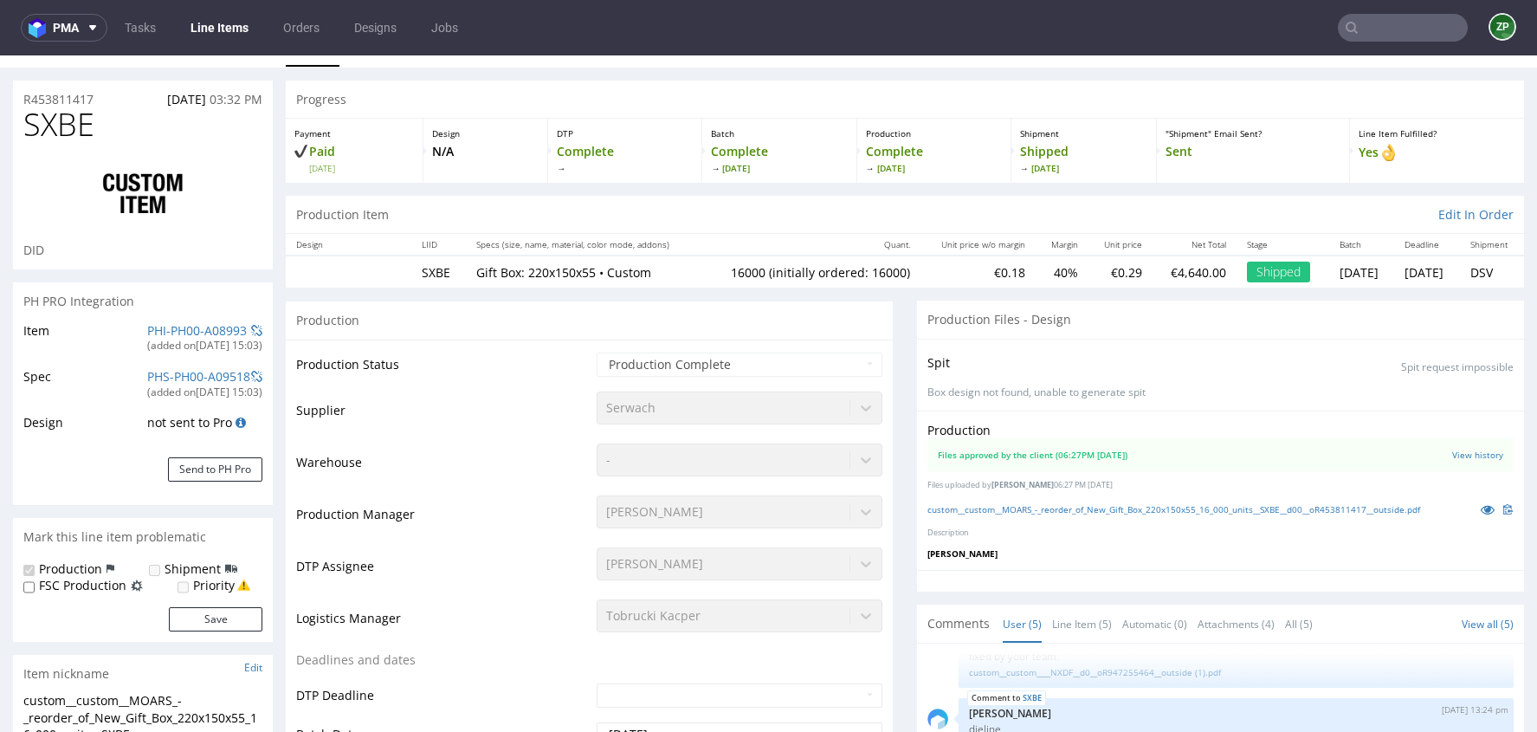
scroll to position [36, 0]
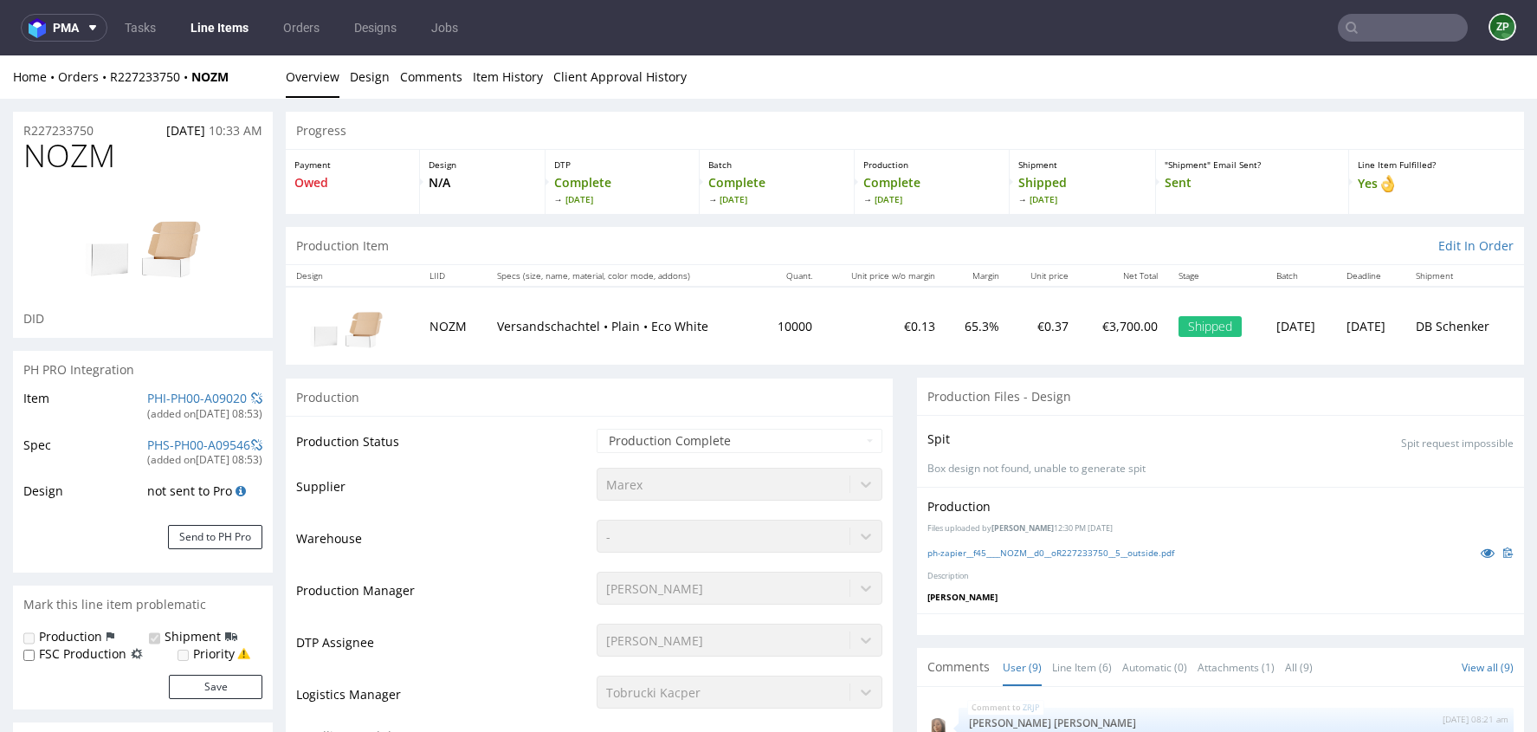
scroll to position [214, 0]
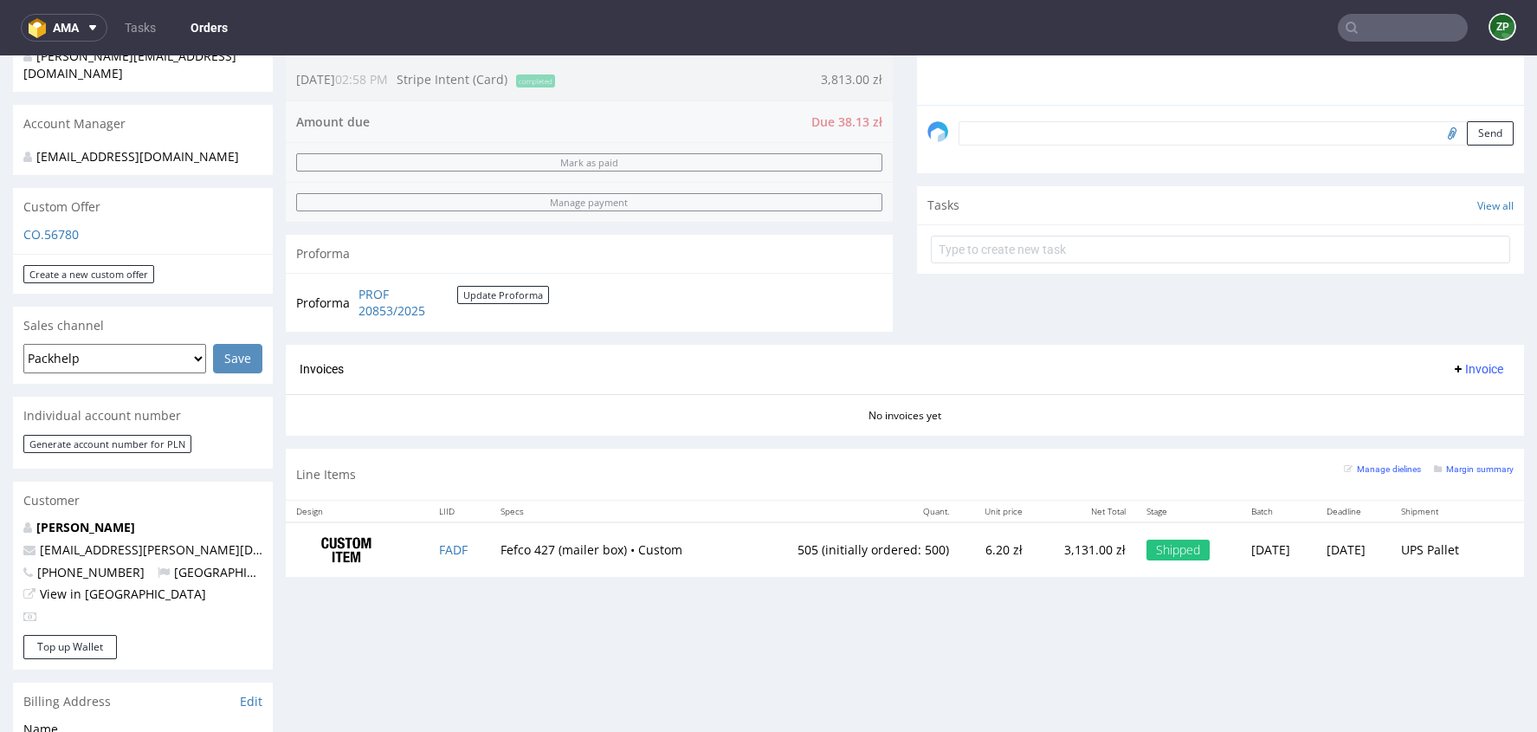
scroll to position [433, 0]
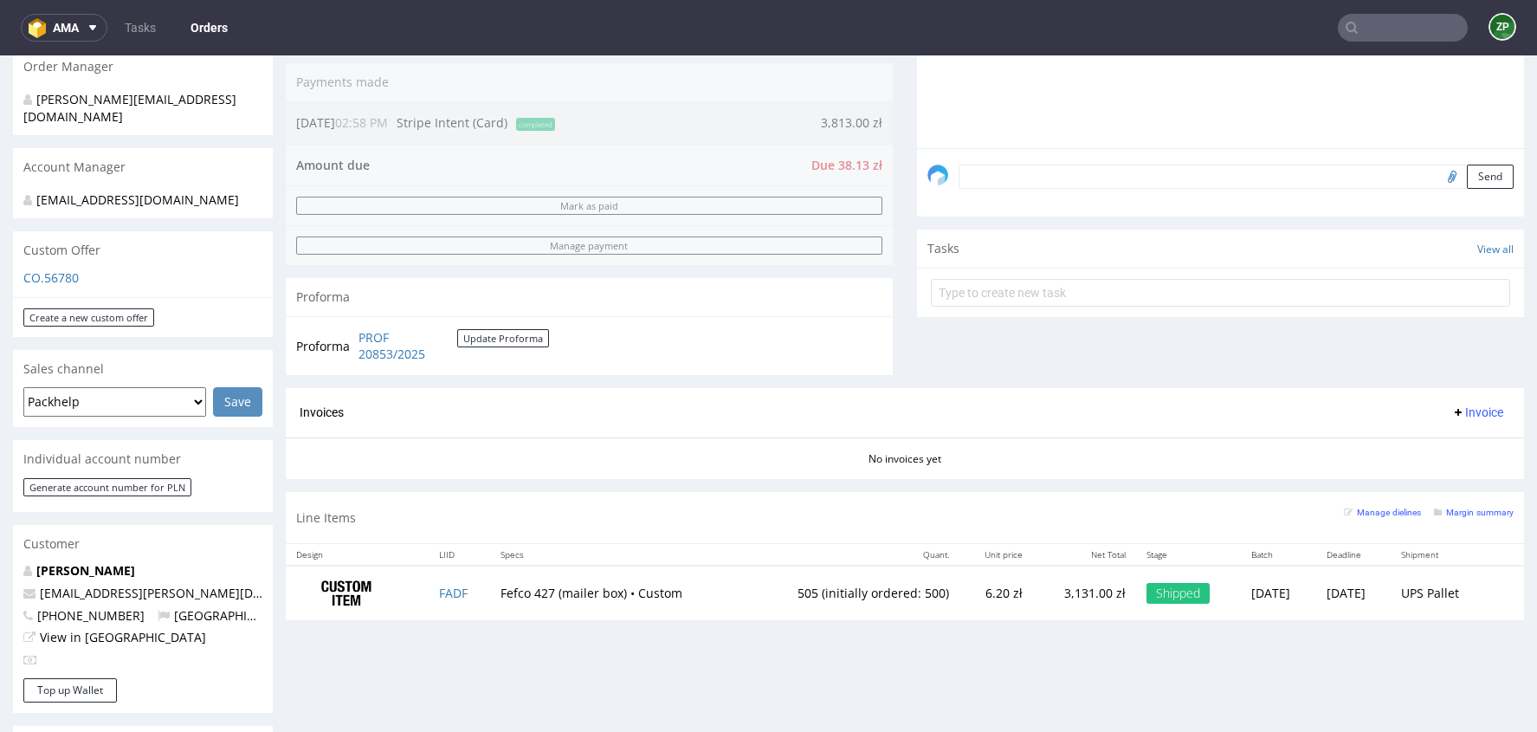
click at [1395, 14] on input "text" at bounding box center [1403, 28] width 130 height 28
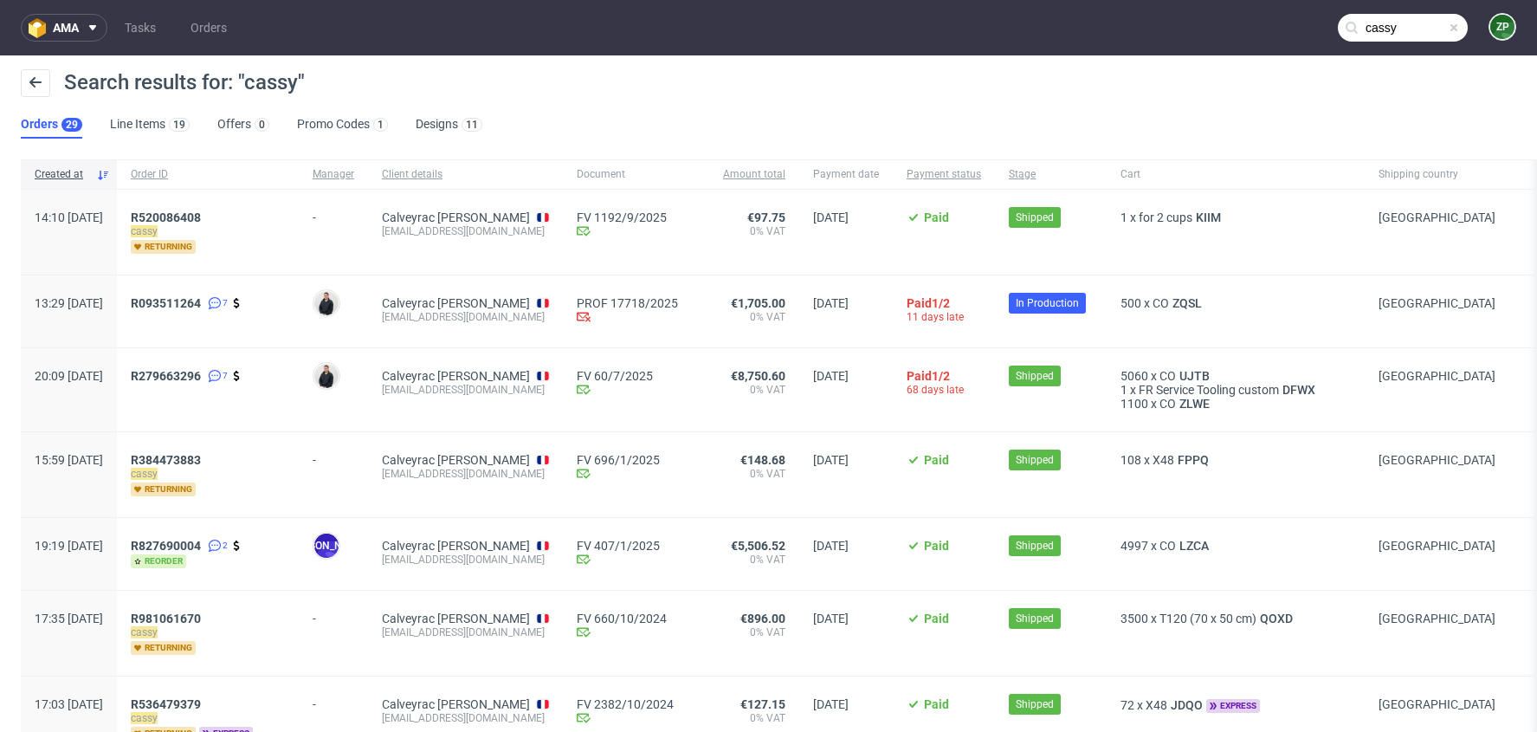
click at [1373, 25] on input "cassy" at bounding box center [1403, 28] width 130 height 28
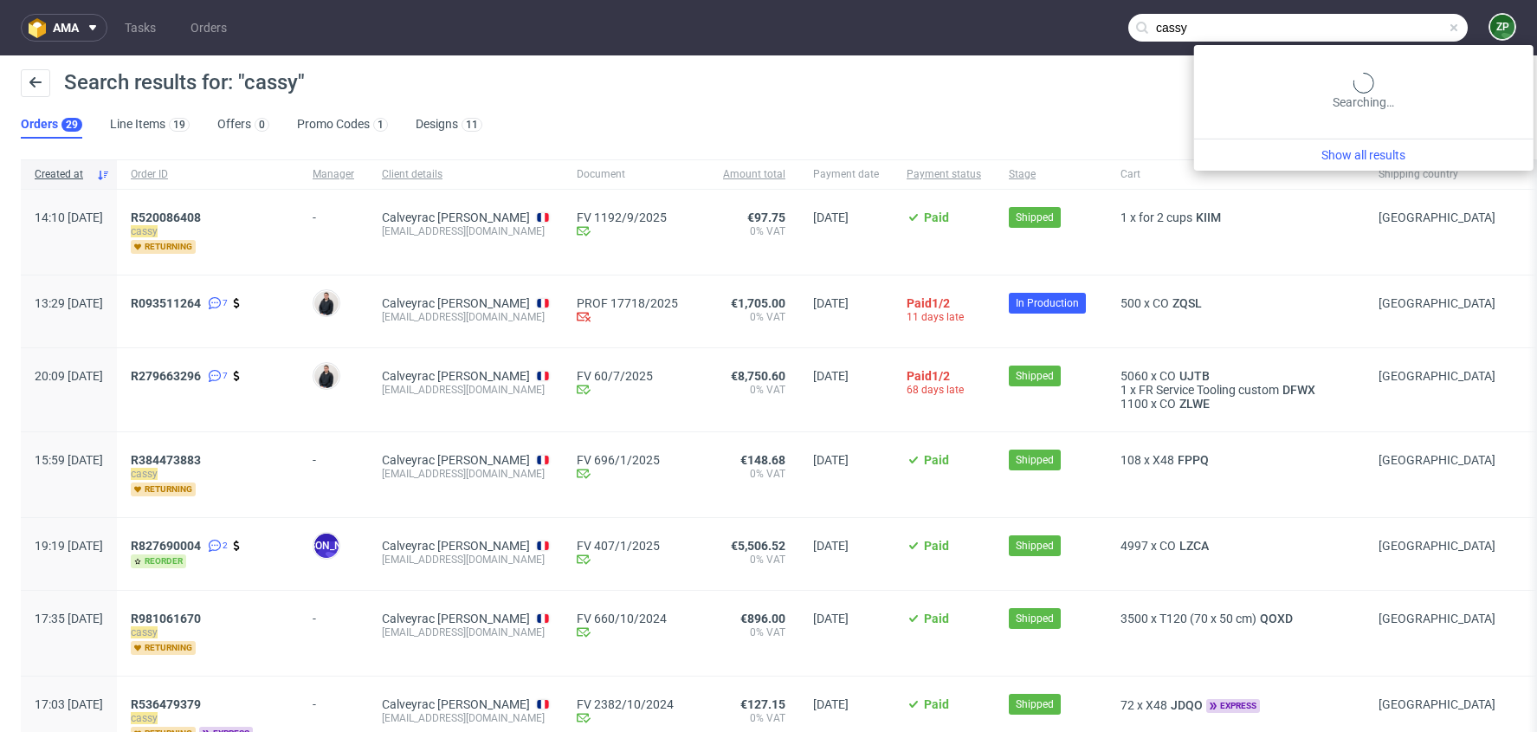
click at [1373, 25] on input "cassy" at bounding box center [1297, 28] width 339 height 28
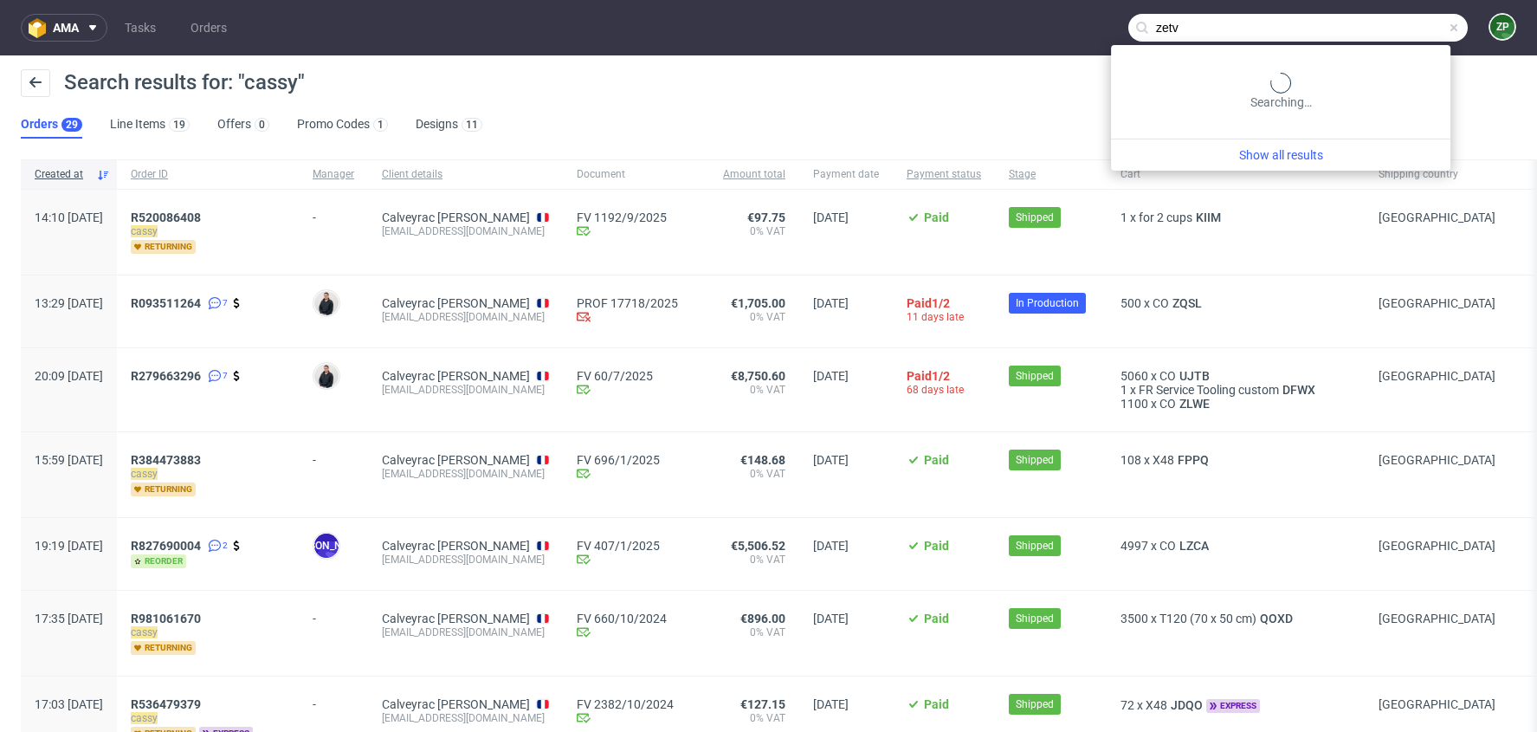
type input "zetv"
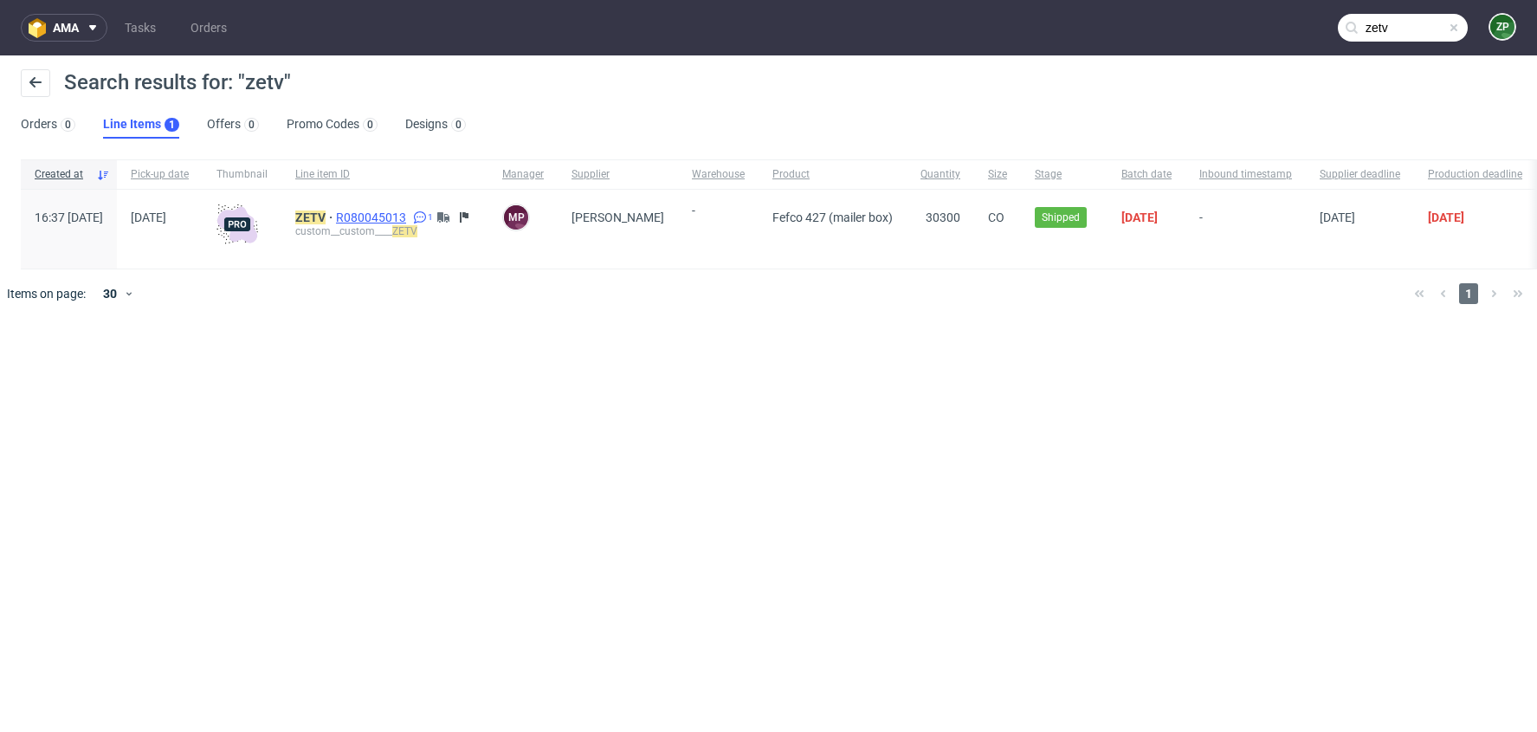
click at [410, 217] on span "R080045013" at bounding box center [373, 217] width 74 height 14
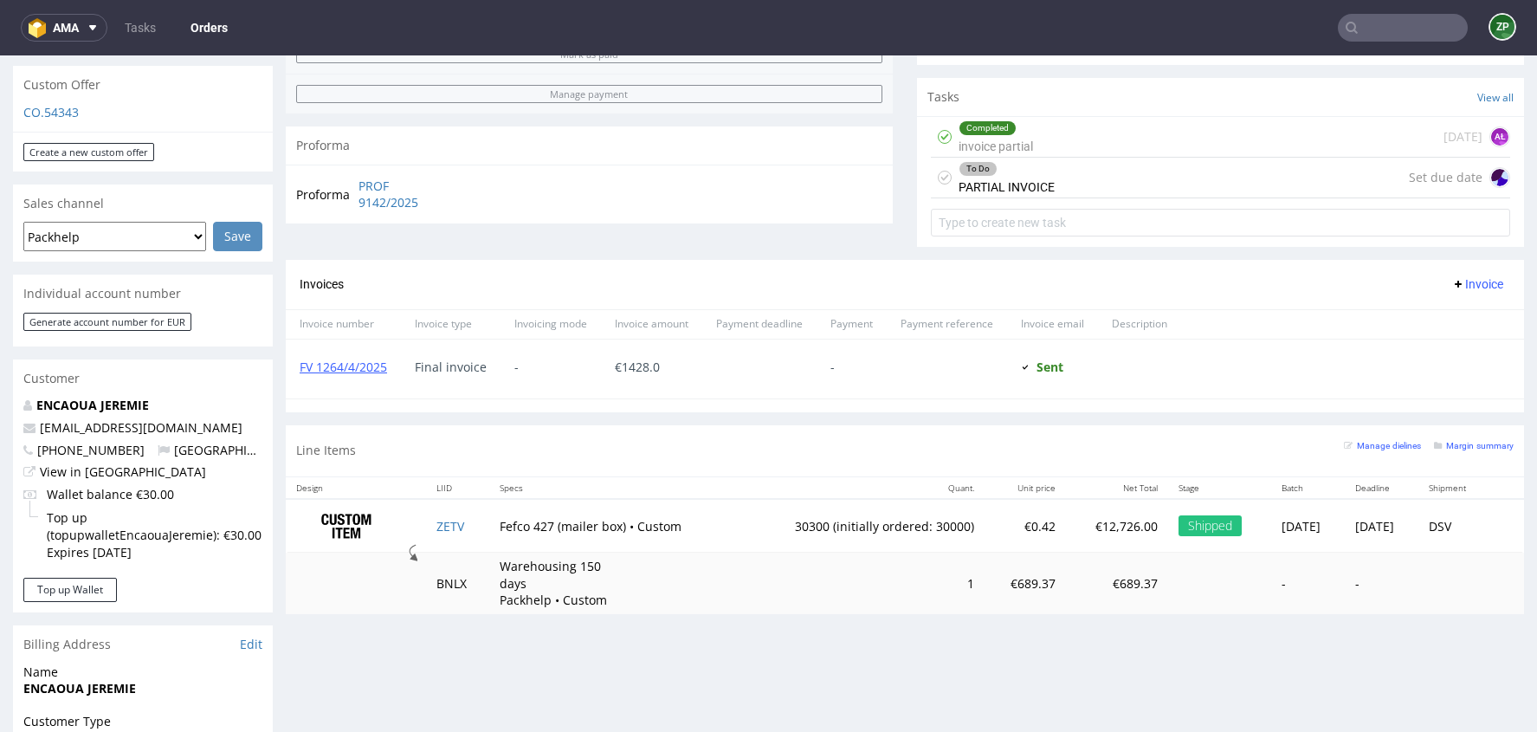
scroll to position [636, 0]
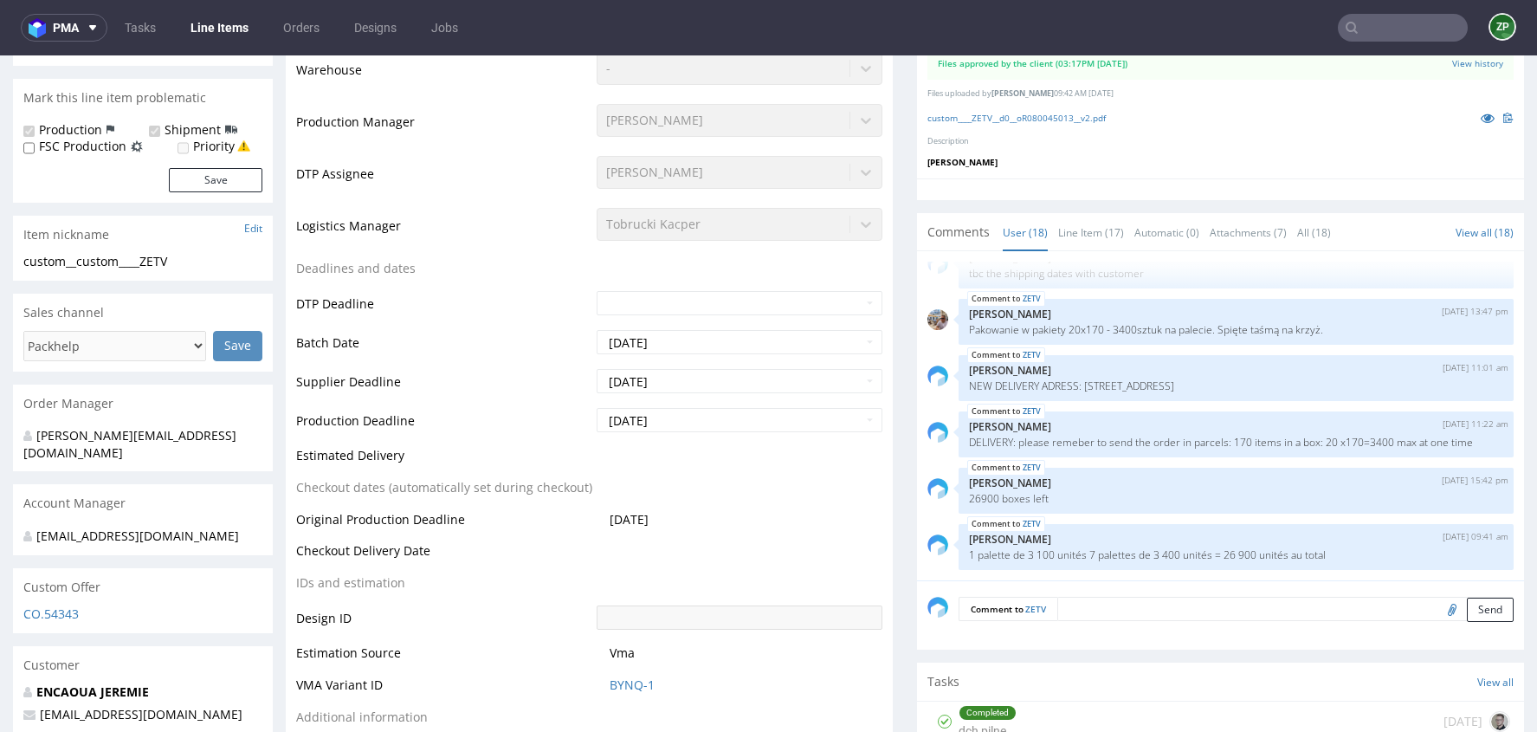
scroll to position [478, 0]
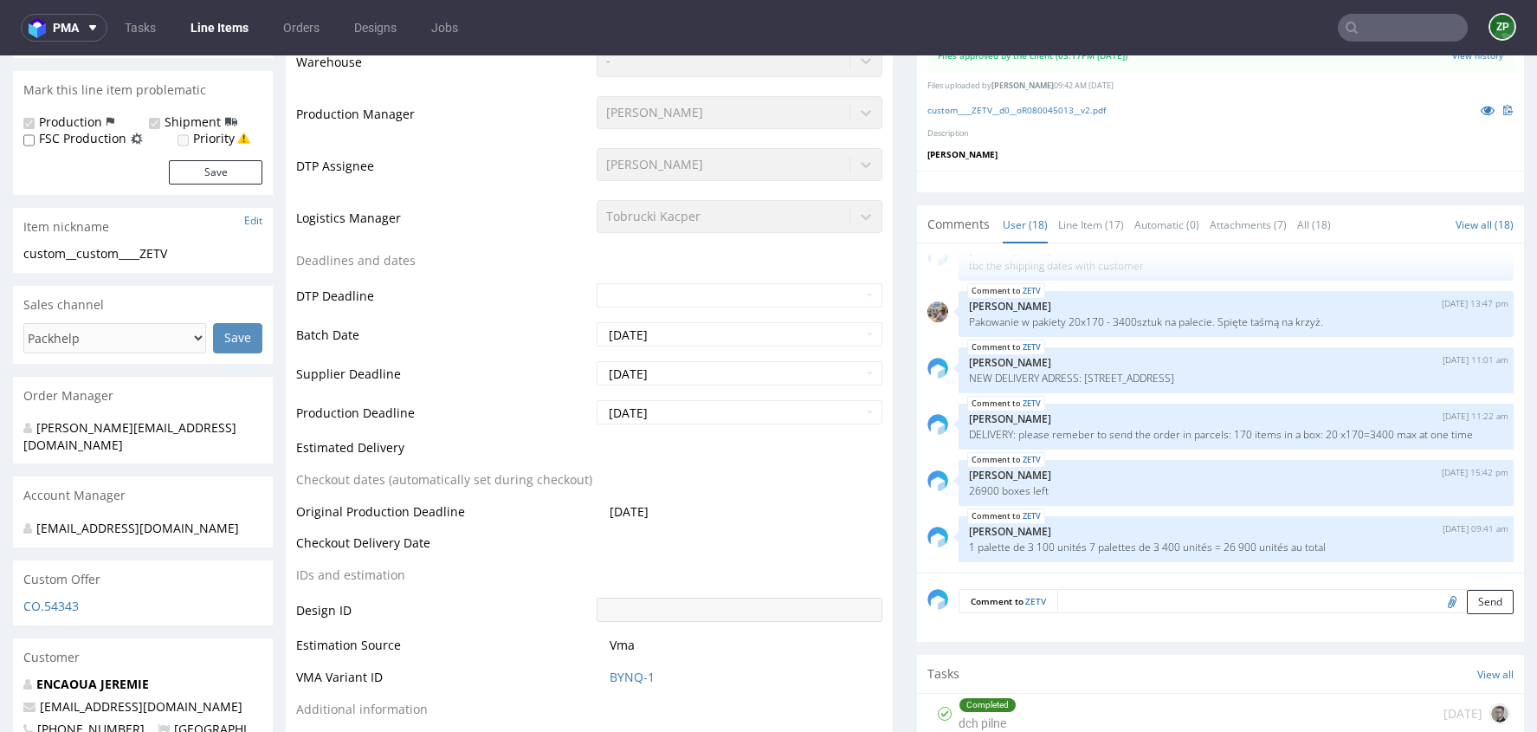
click at [1131, 589] on textarea at bounding box center [1285, 601] width 456 height 24
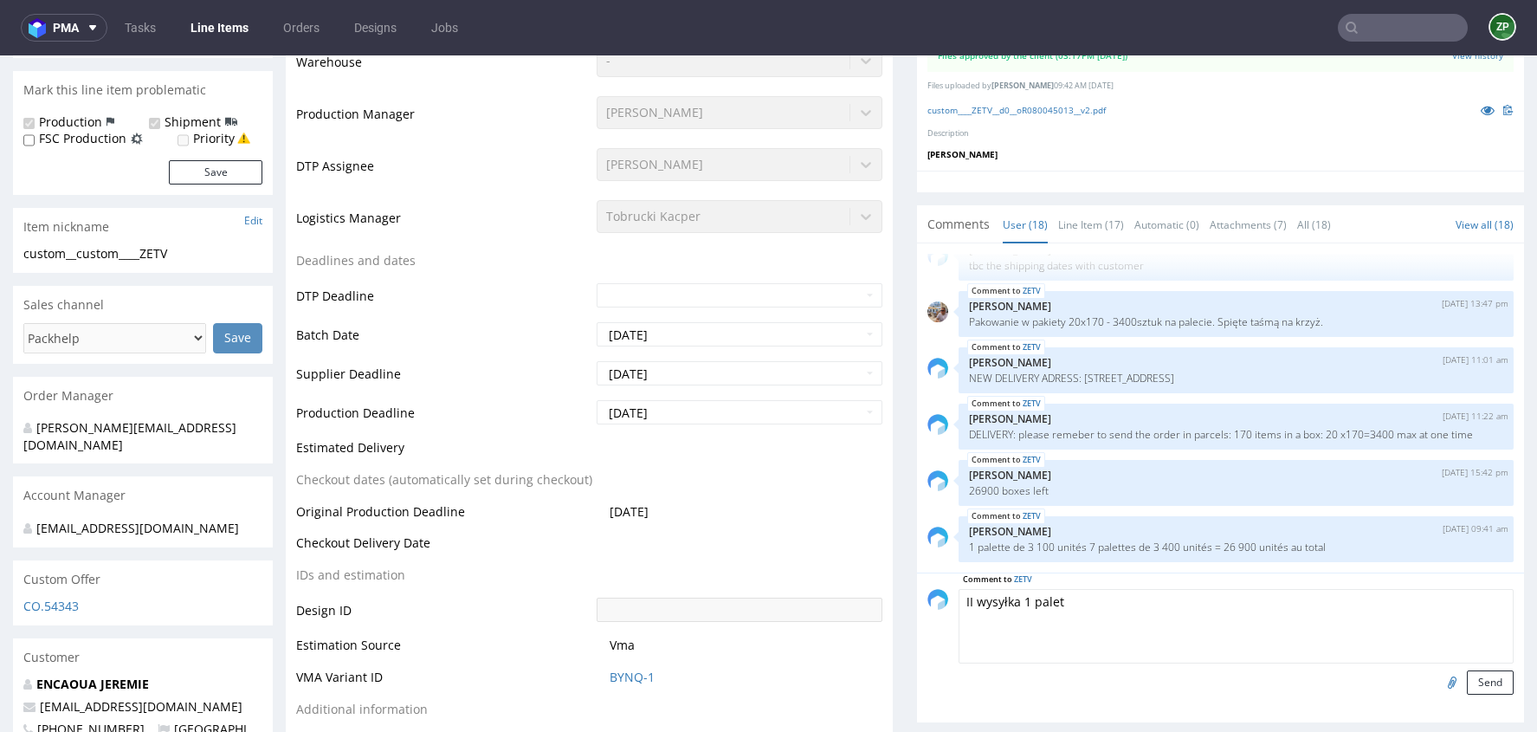
type textarea "II wysyłka 1 paleta"
click at [1008, 589] on textarea "II wysyłka 1 paleta" at bounding box center [1236, 626] width 555 height 74
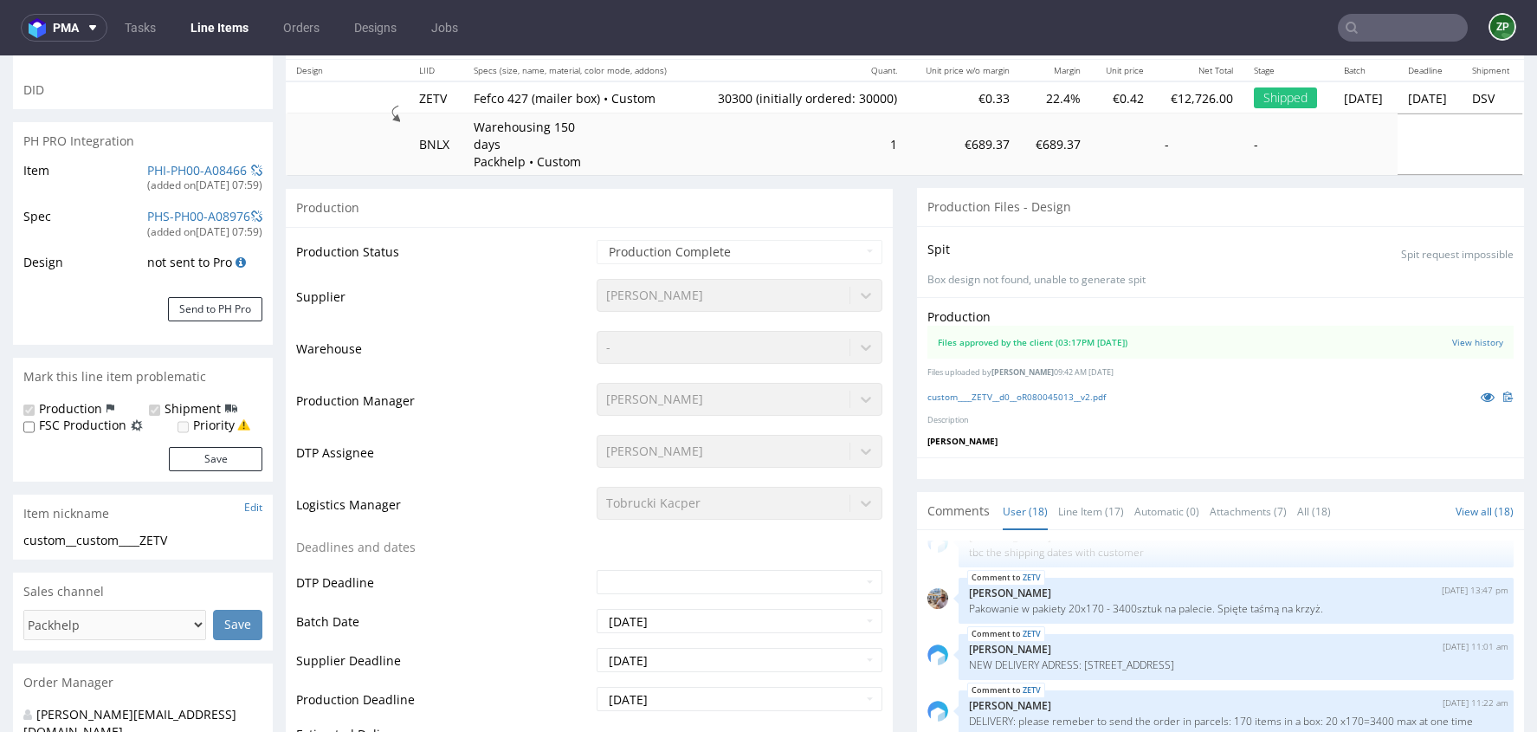
scroll to position [0, 0]
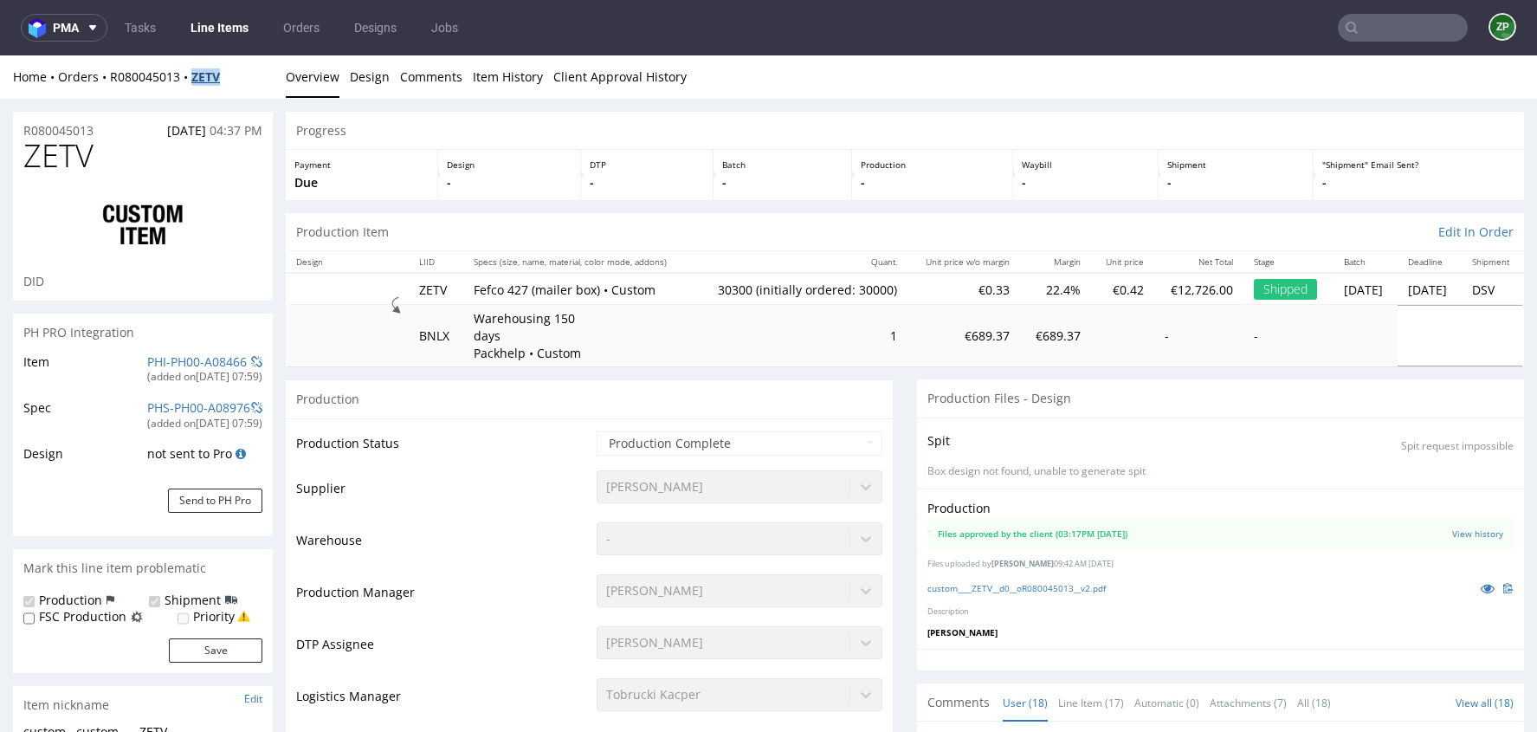
copy strong "ZETV"
click at [1366, 31] on input "text" at bounding box center [1403, 28] width 130 height 28
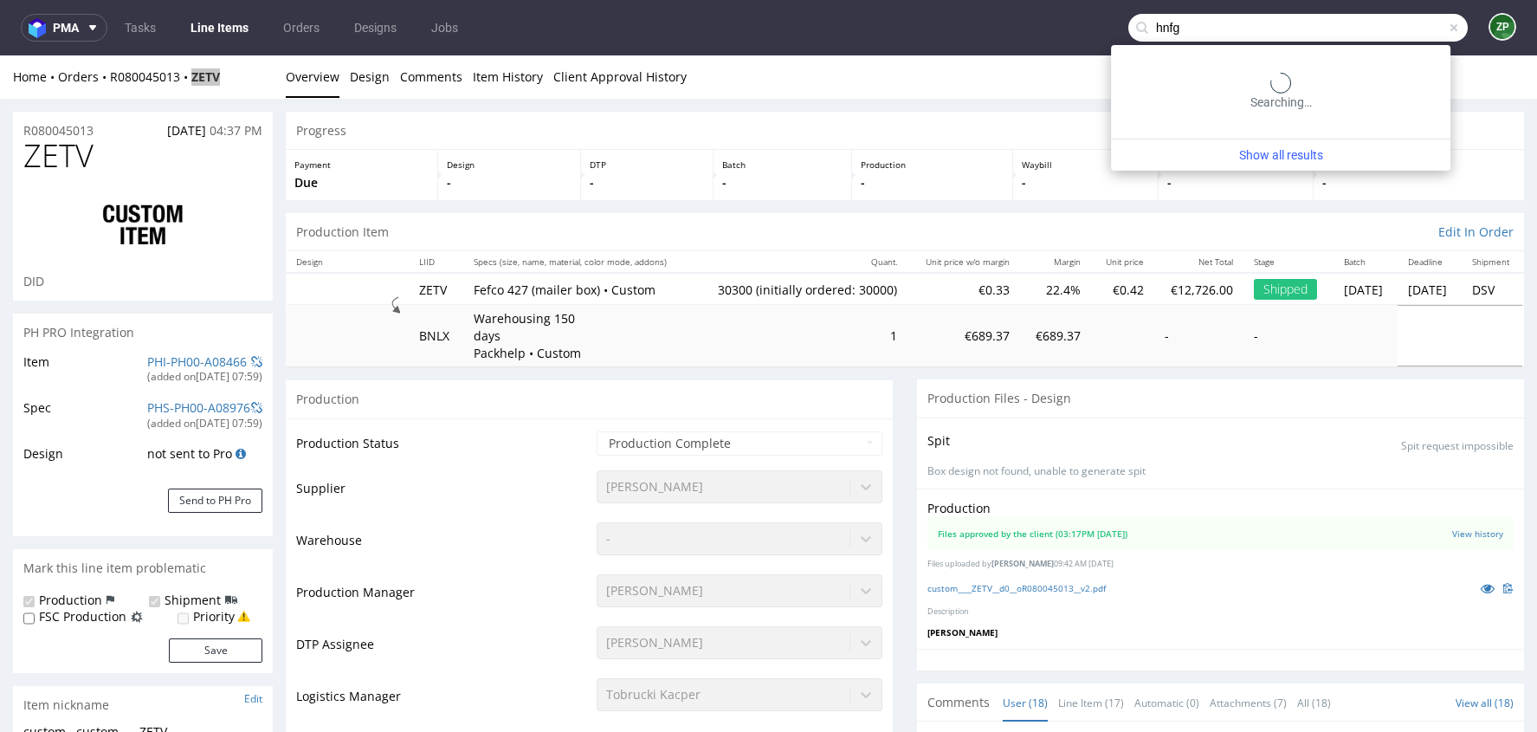
type input "hnfg"
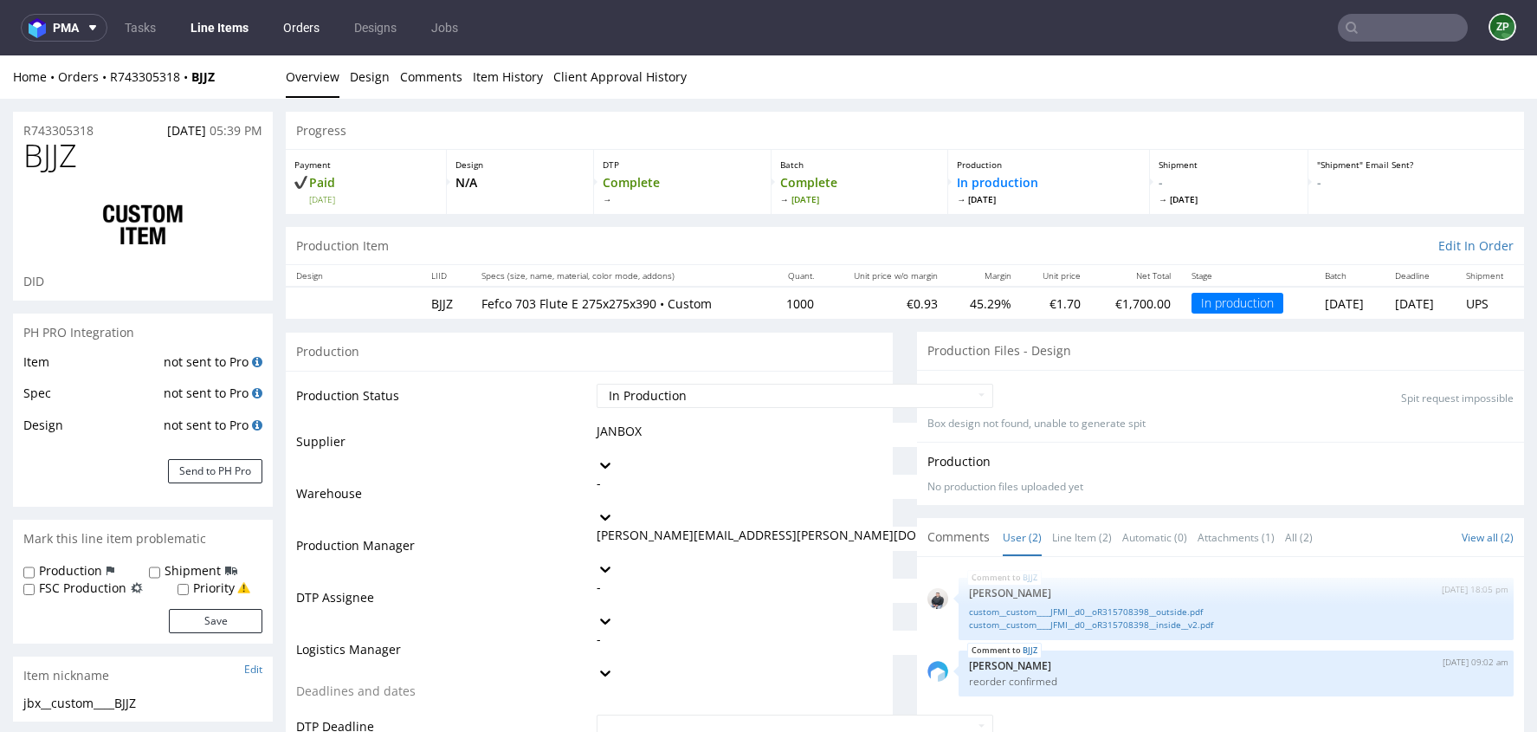
click at [285, 36] on link "Orders" at bounding box center [301, 28] width 57 height 28
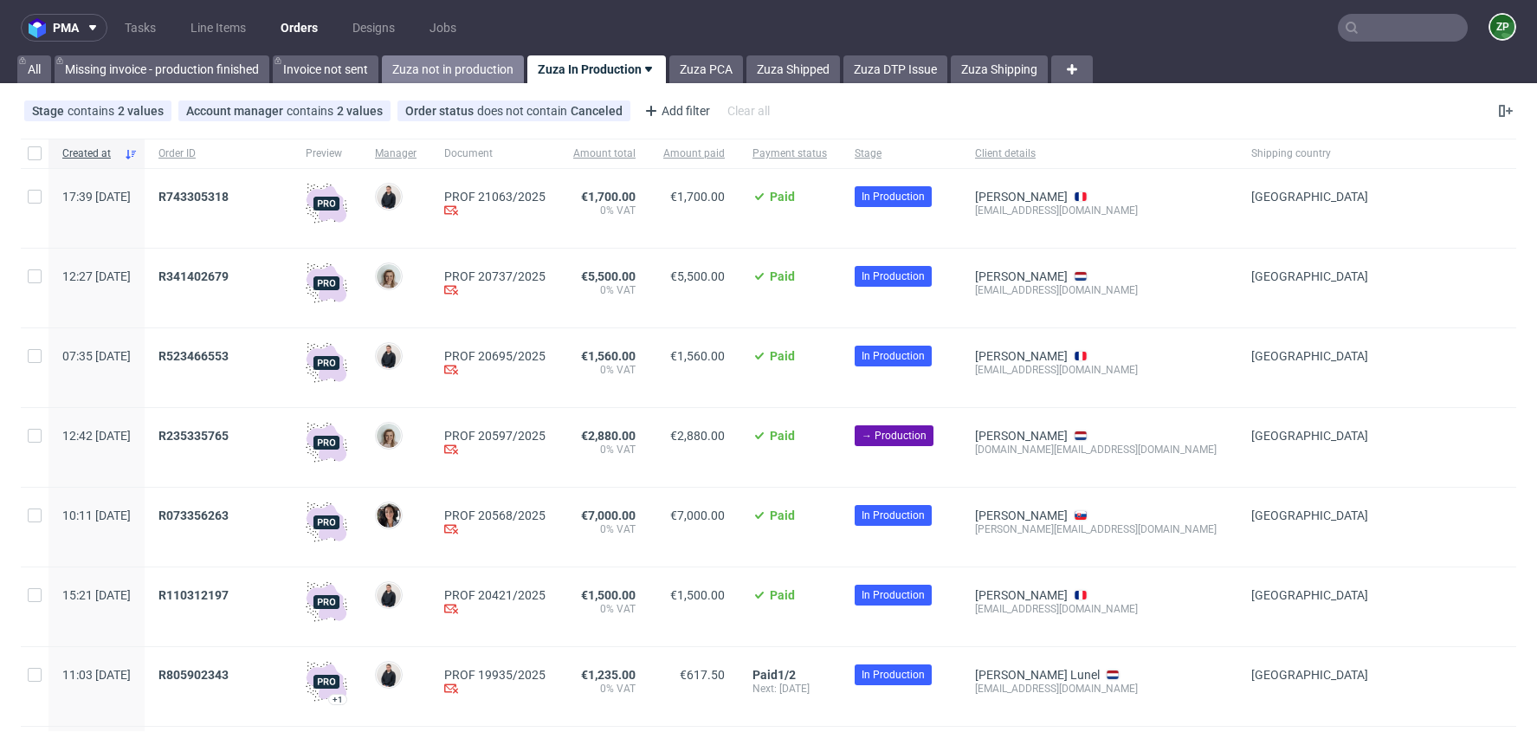
click at [447, 77] on link "Zuza not in production" at bounding box center [453, 69] width 142 height 28
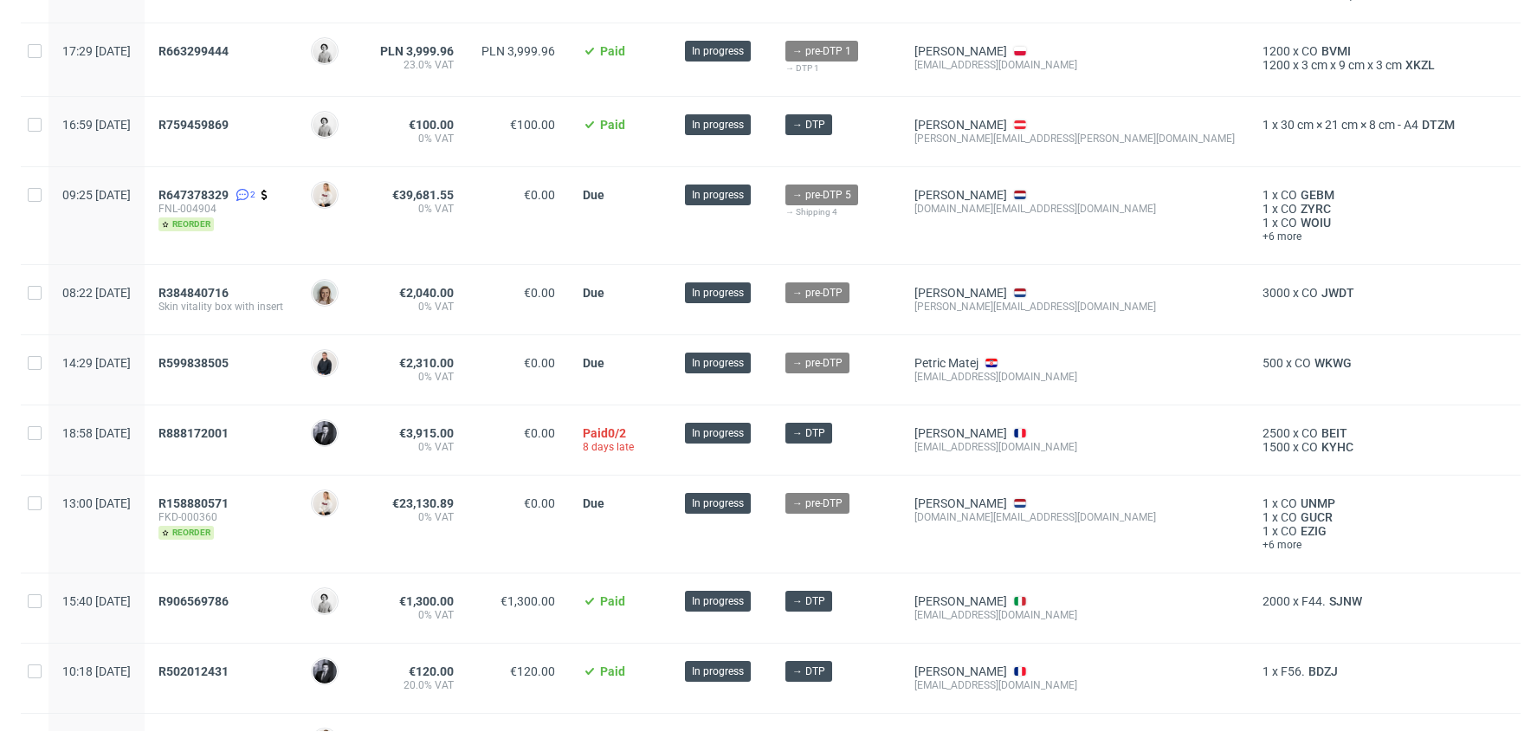
scroll to position [117, 0]
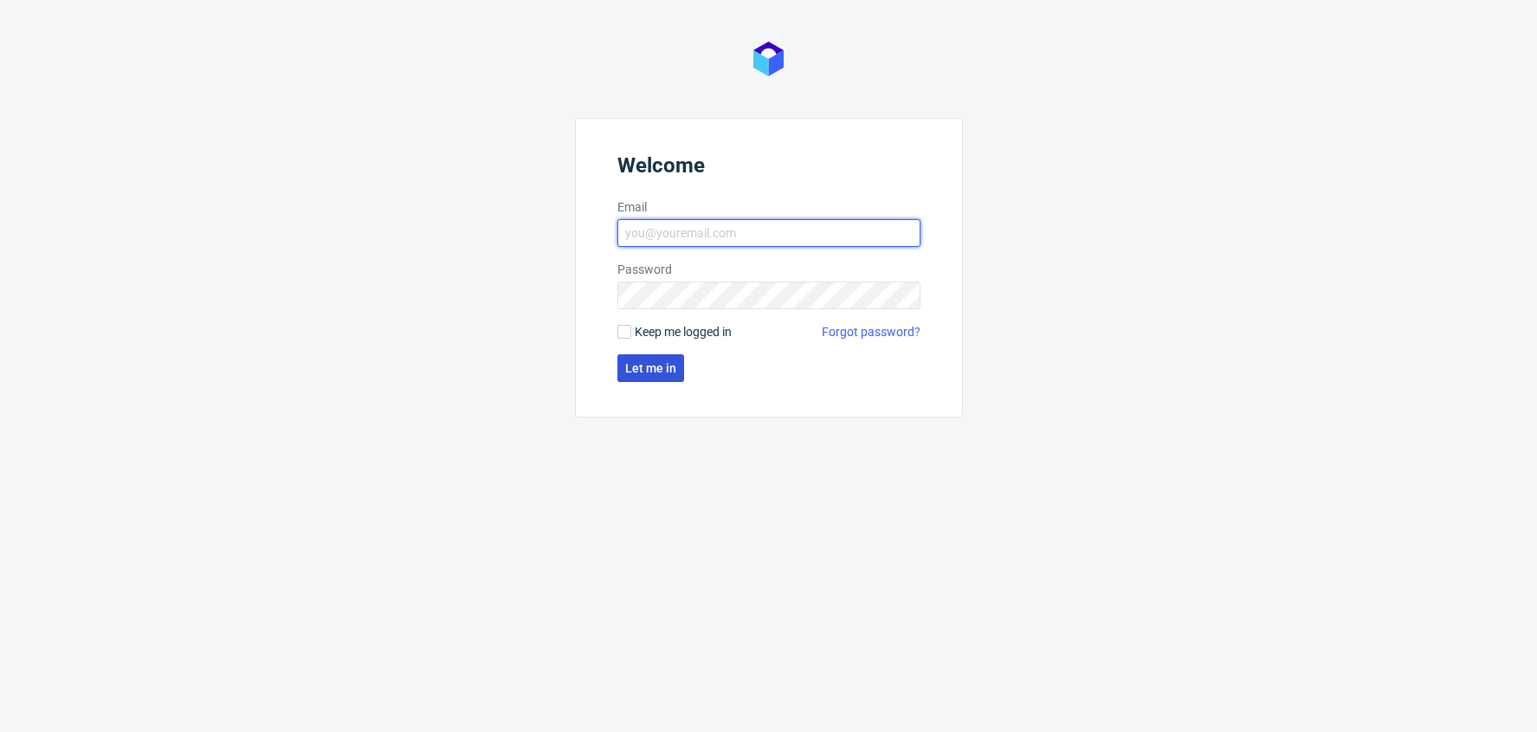
type input "[EMAIL_ADDRESS][DOMAIN_NAME]"
click at [654, 371] on span "Let me in" at bounding box center [650, 368] width 51 height 12
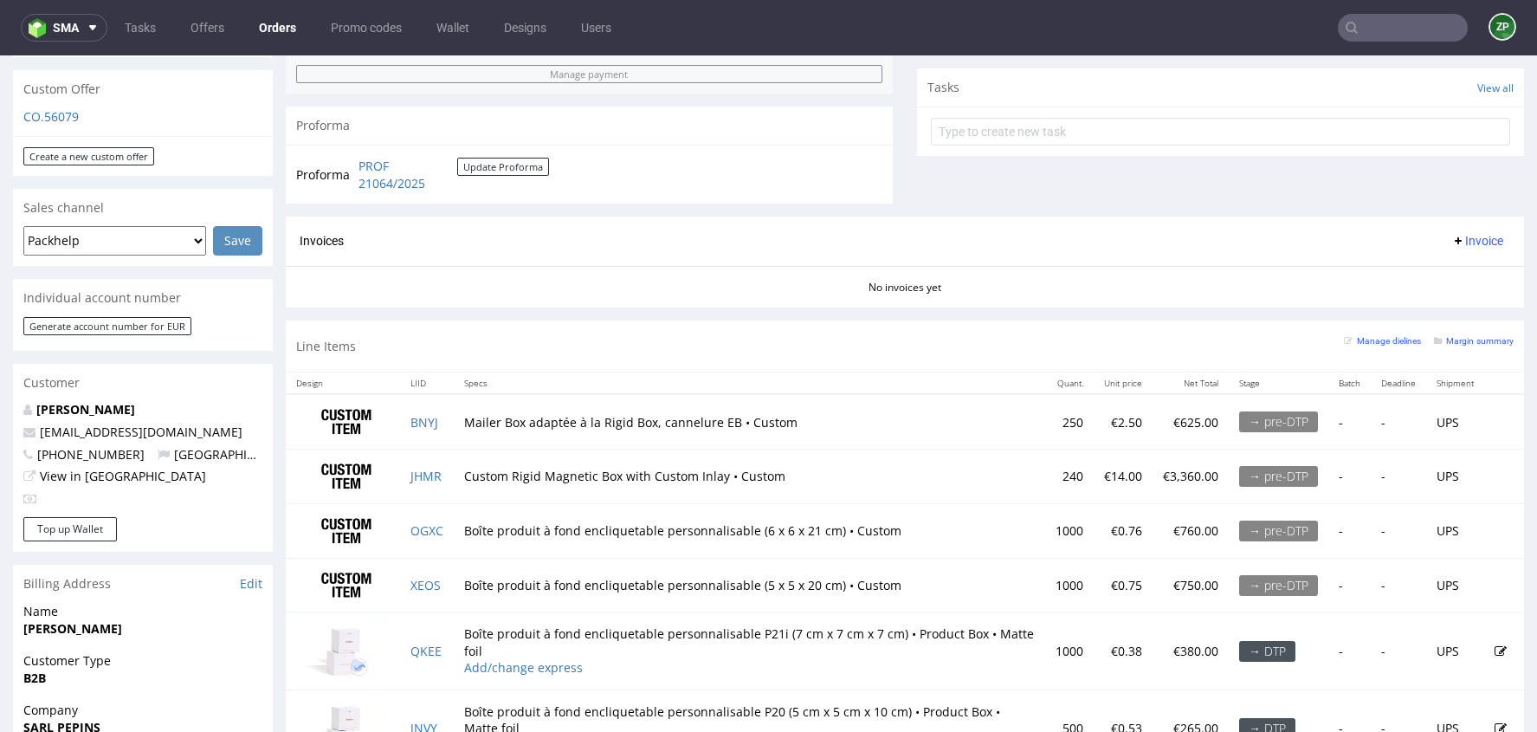
scroll to position [612, 0]
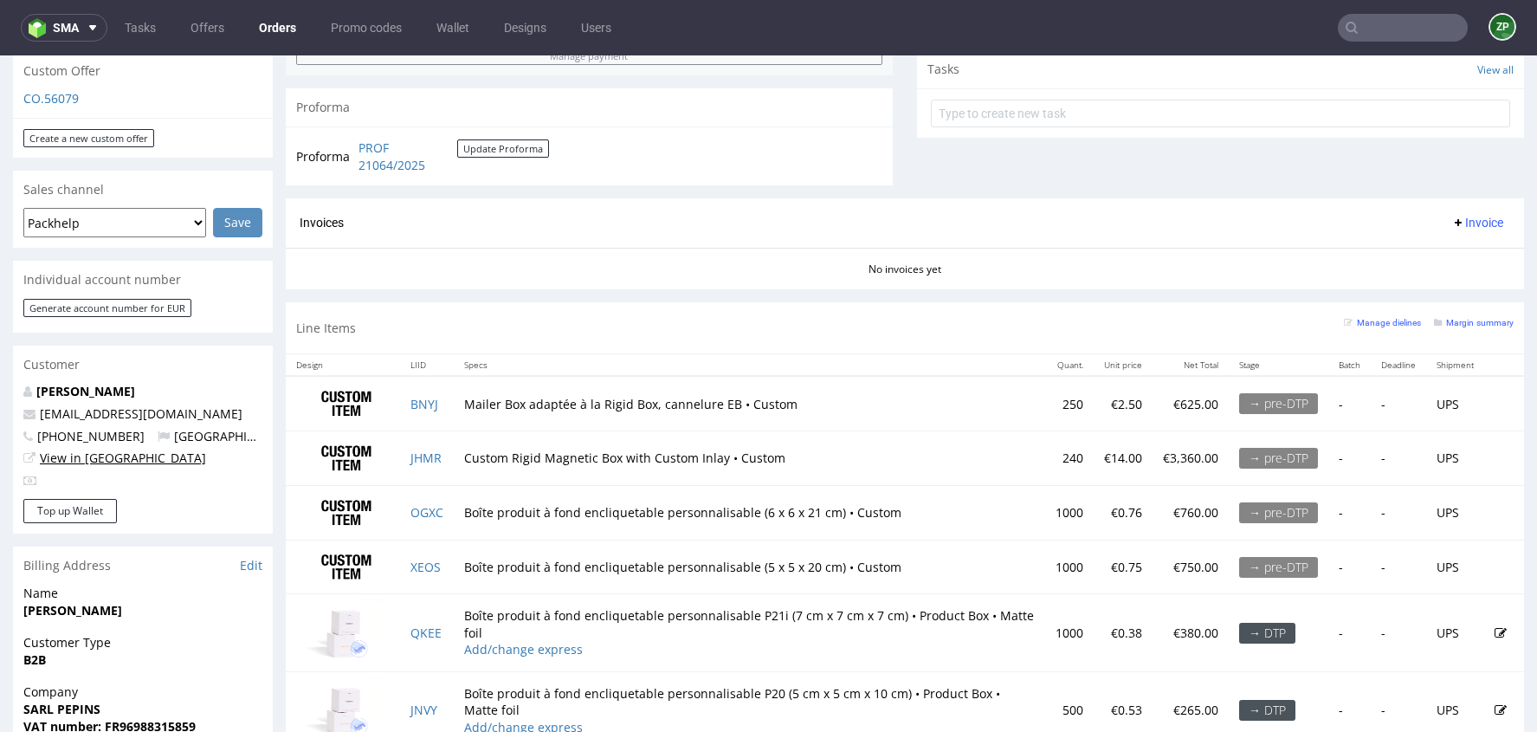
click at [110, 449] on link "View in [GEOGRAPHIC_DATA]" at bounding box center [123, 457] width 166 height 16
click at [1371, 18] on input "text" at bounding box center [1403, 28] width 130 height 28
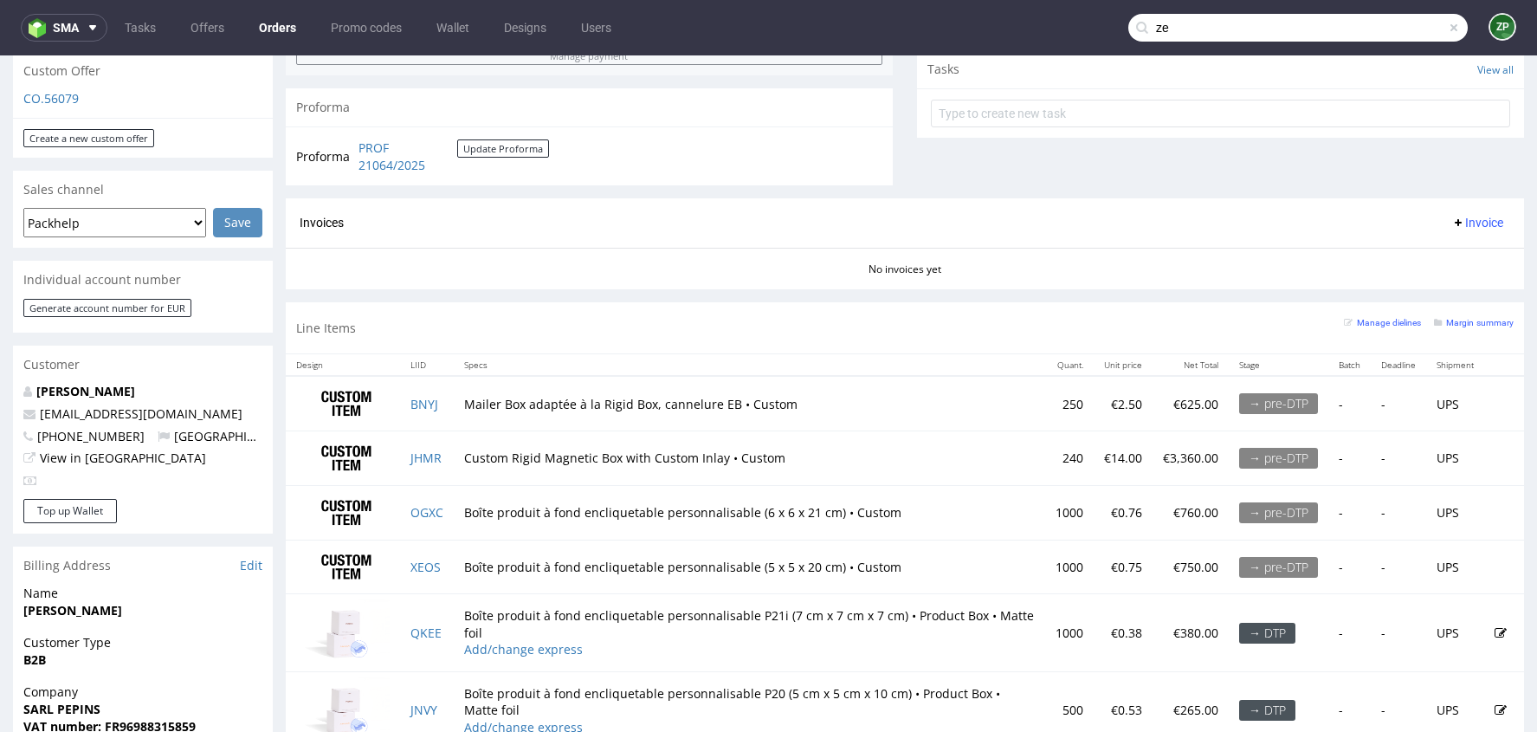
type input "z"
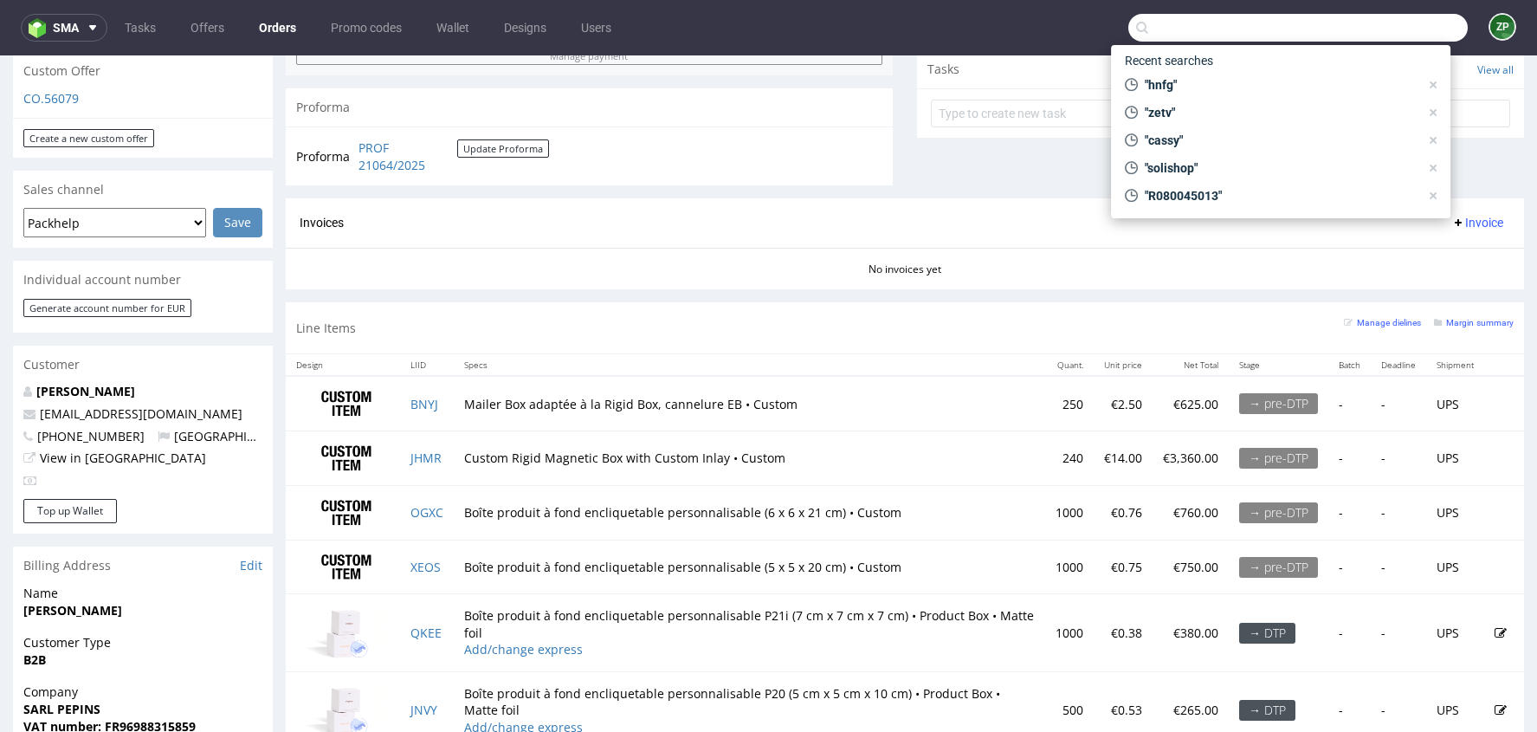
paste input "R453811417"
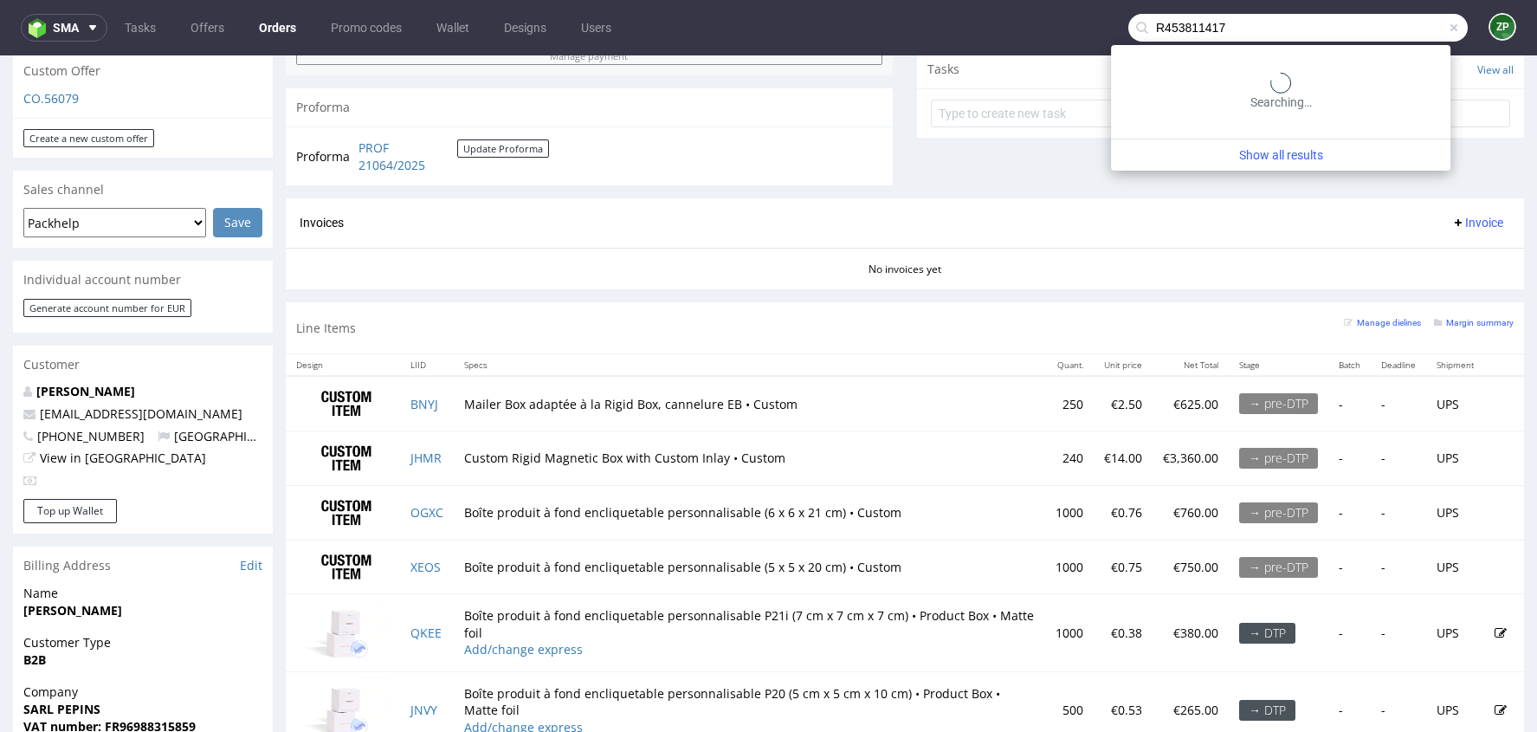
type input "R453811417"
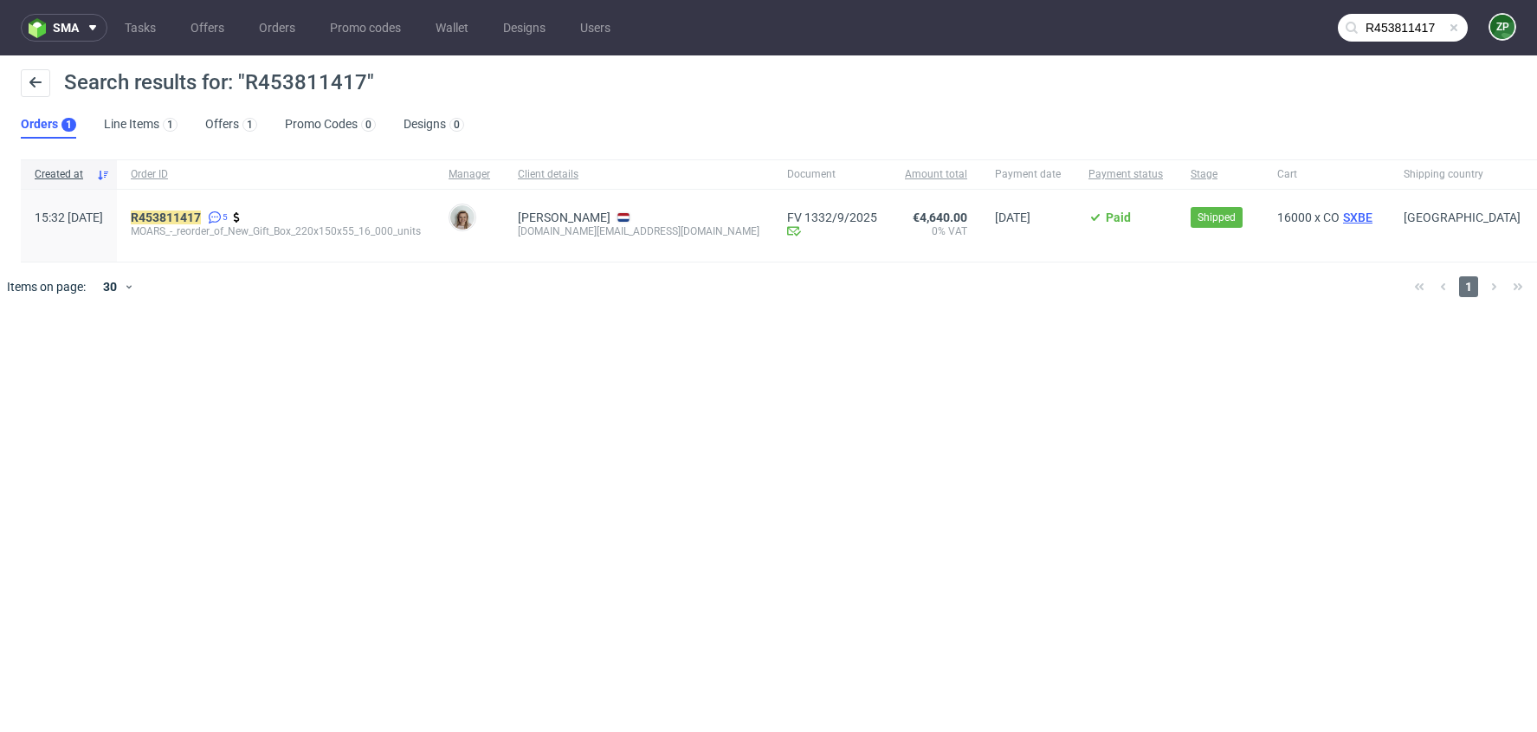
click at [1340, 216] on span "SXBE" at bounding box center [1358, 217] width 36 height 14
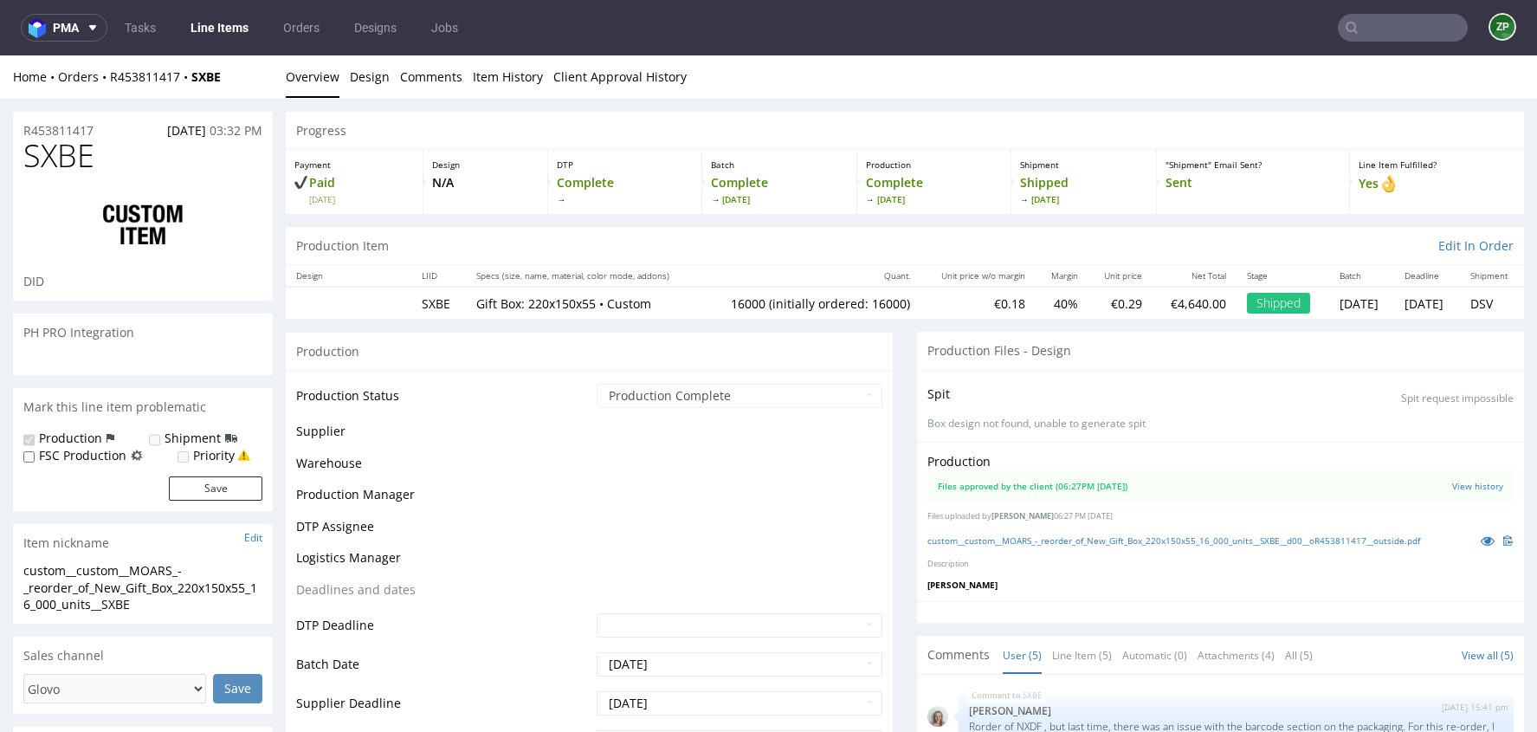
scroll to position [78, 0]
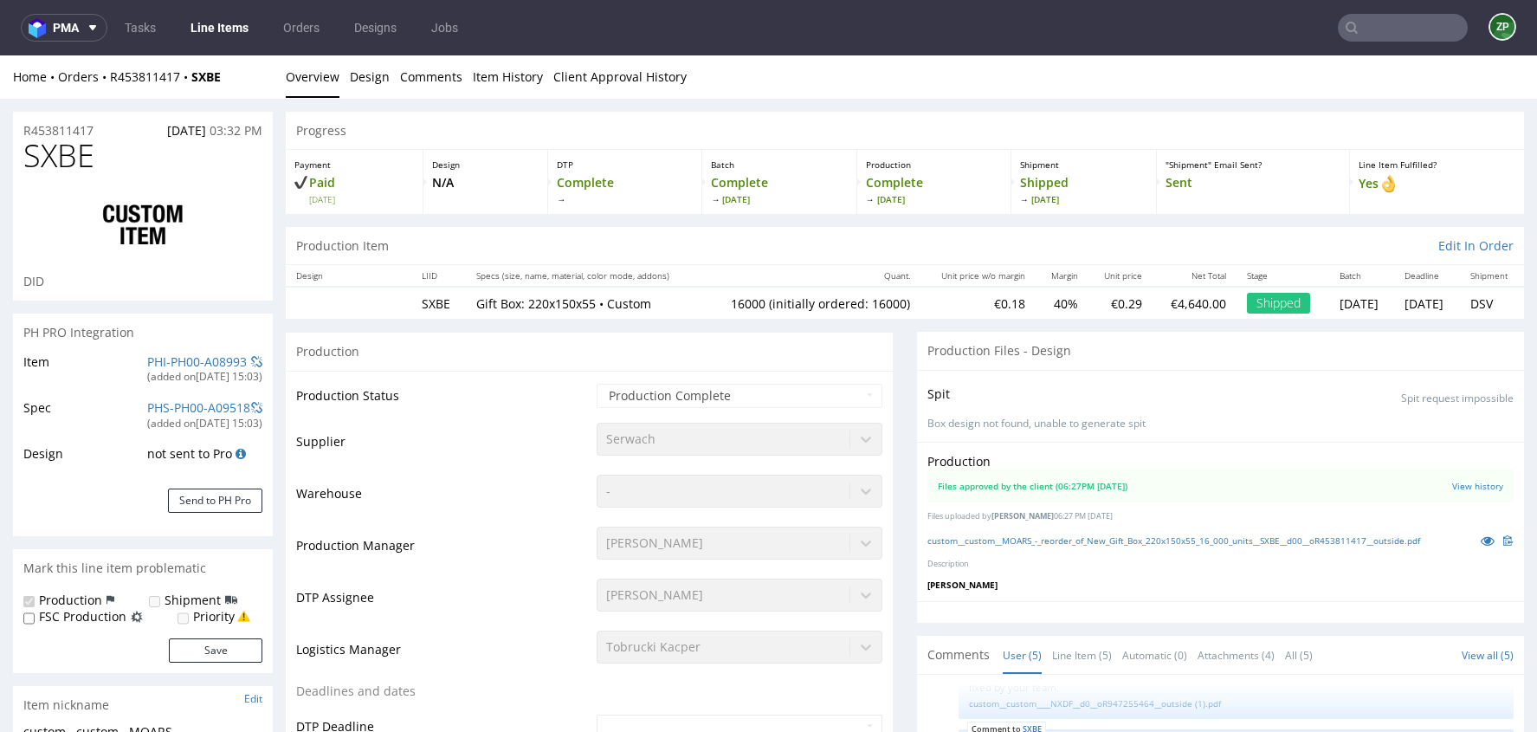
click at [1165, 531] on div "custom__custom__MOARS_-_reorder_of_New_Gift_Box_220x150x55_16_000_units__SXBE__…" at bounding box center [1220, 540] width 586 height 19
click at [1137, 538] on link "custom__custom__MOARS_-_reorder_of_New_Gift_Box_220x150x55_16_000_units__SXBE__…" at bounding box center [1173, 540] width 493 height 12
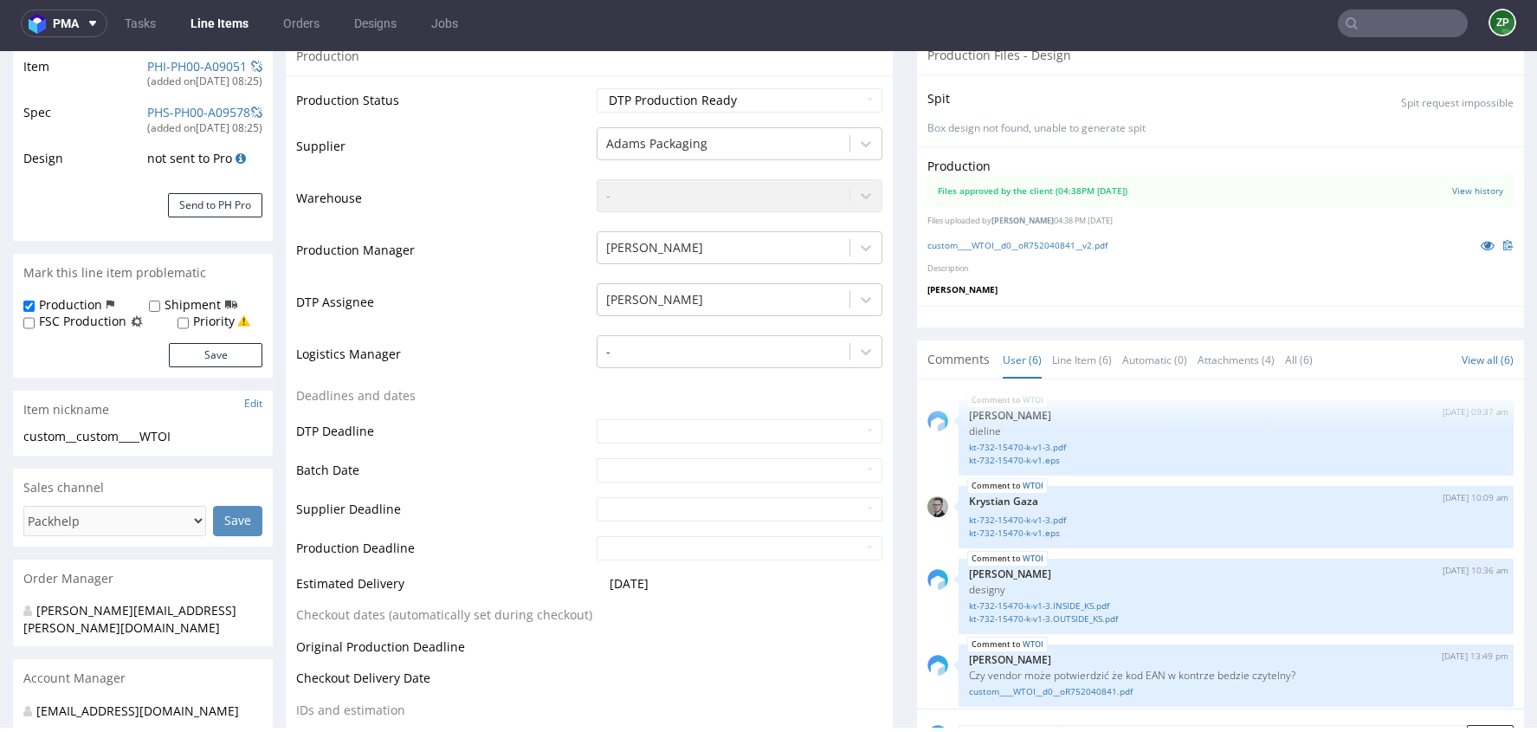
scroll to position [134, 0]
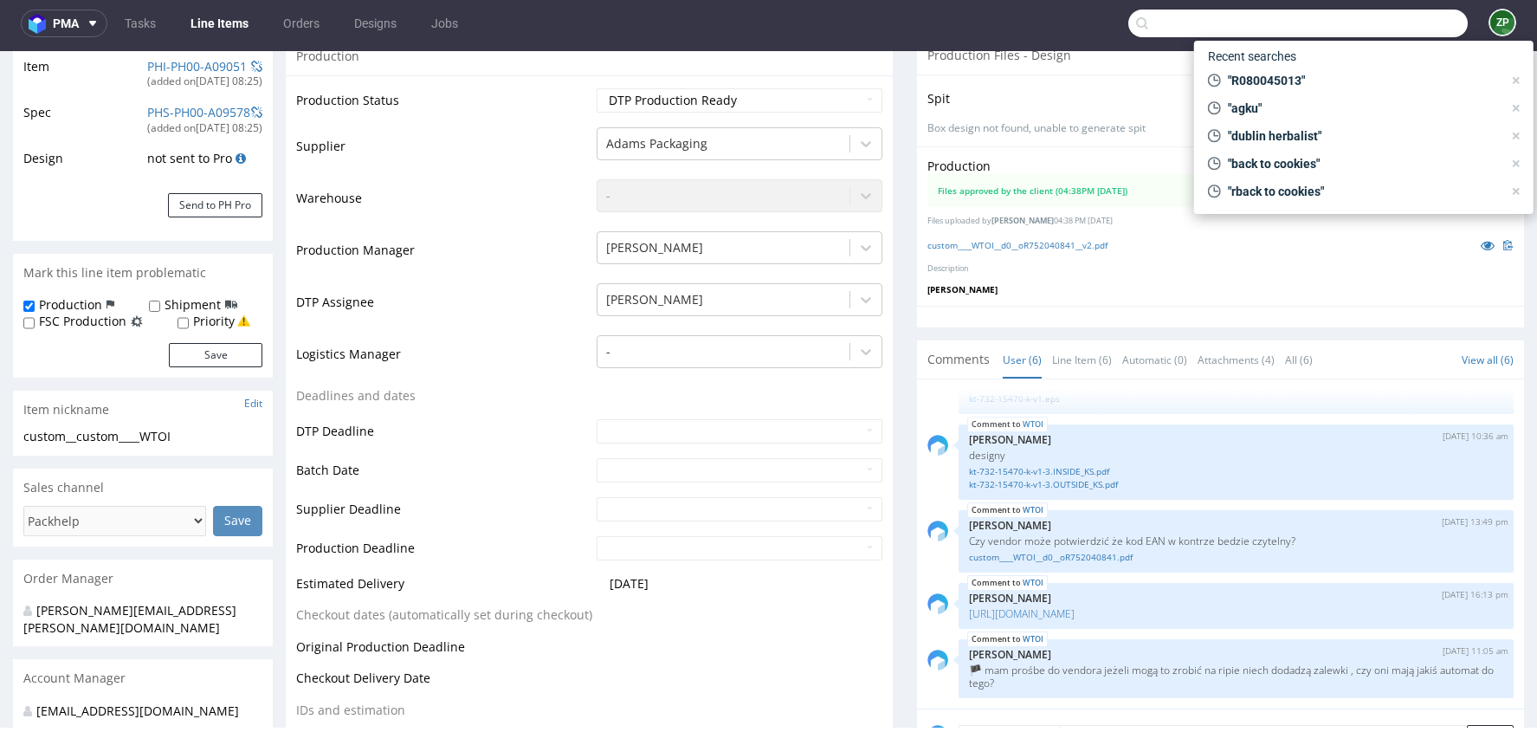
click at [1373, 29] on input "text" at bounding box center [1297, 24] width 339 height 28
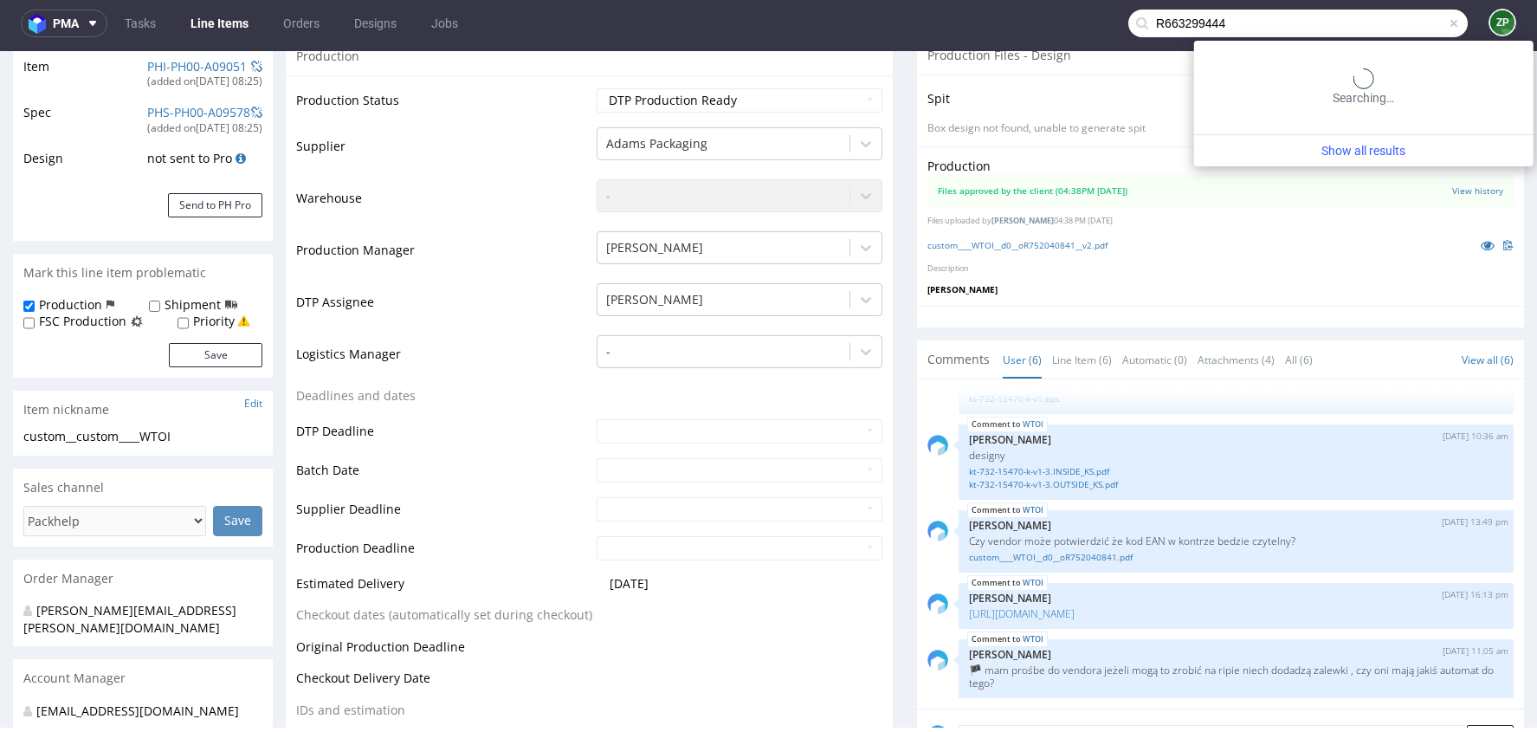
type input "R663299444"
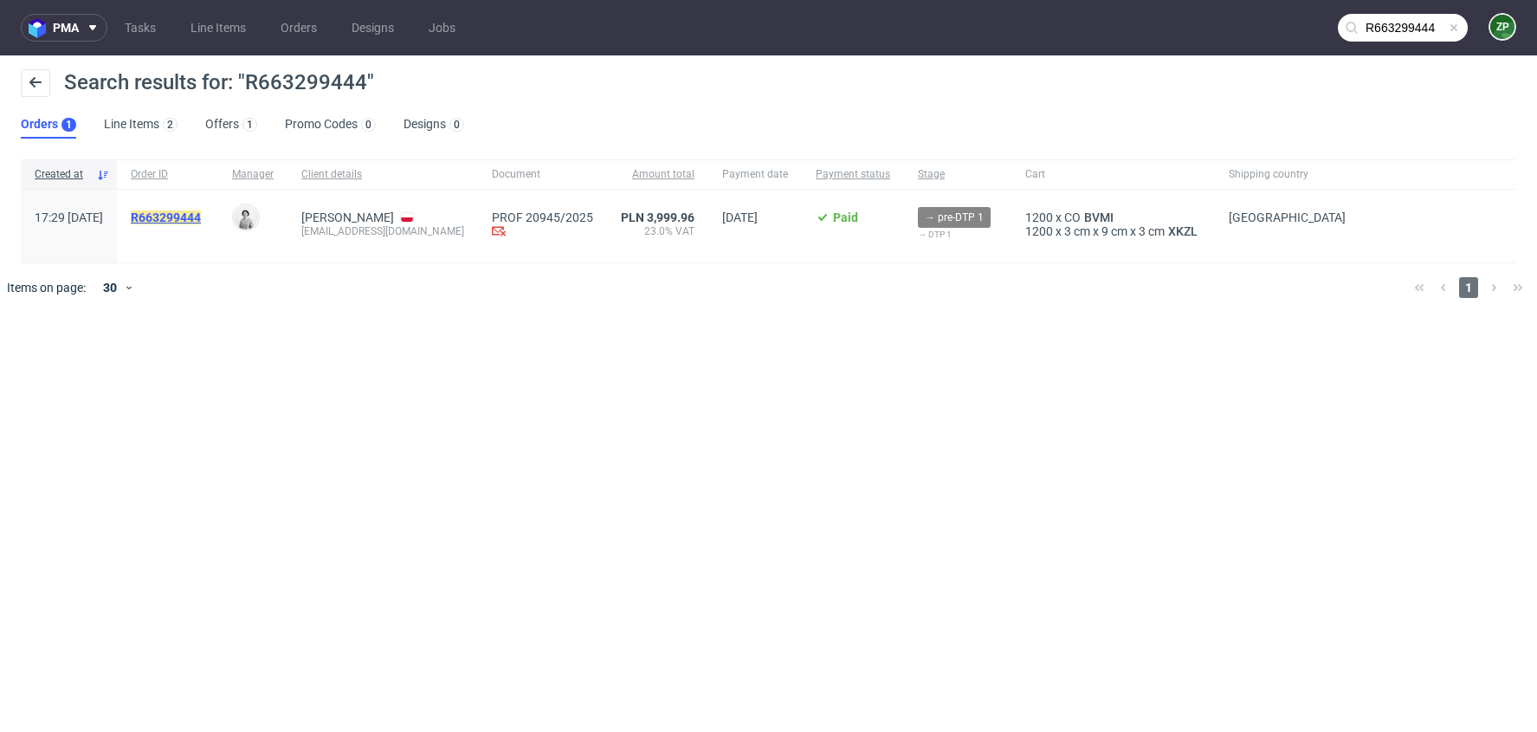
click at [201, 216] on mark "R663299444" at bounding box center [166, 217] width 70 height 14
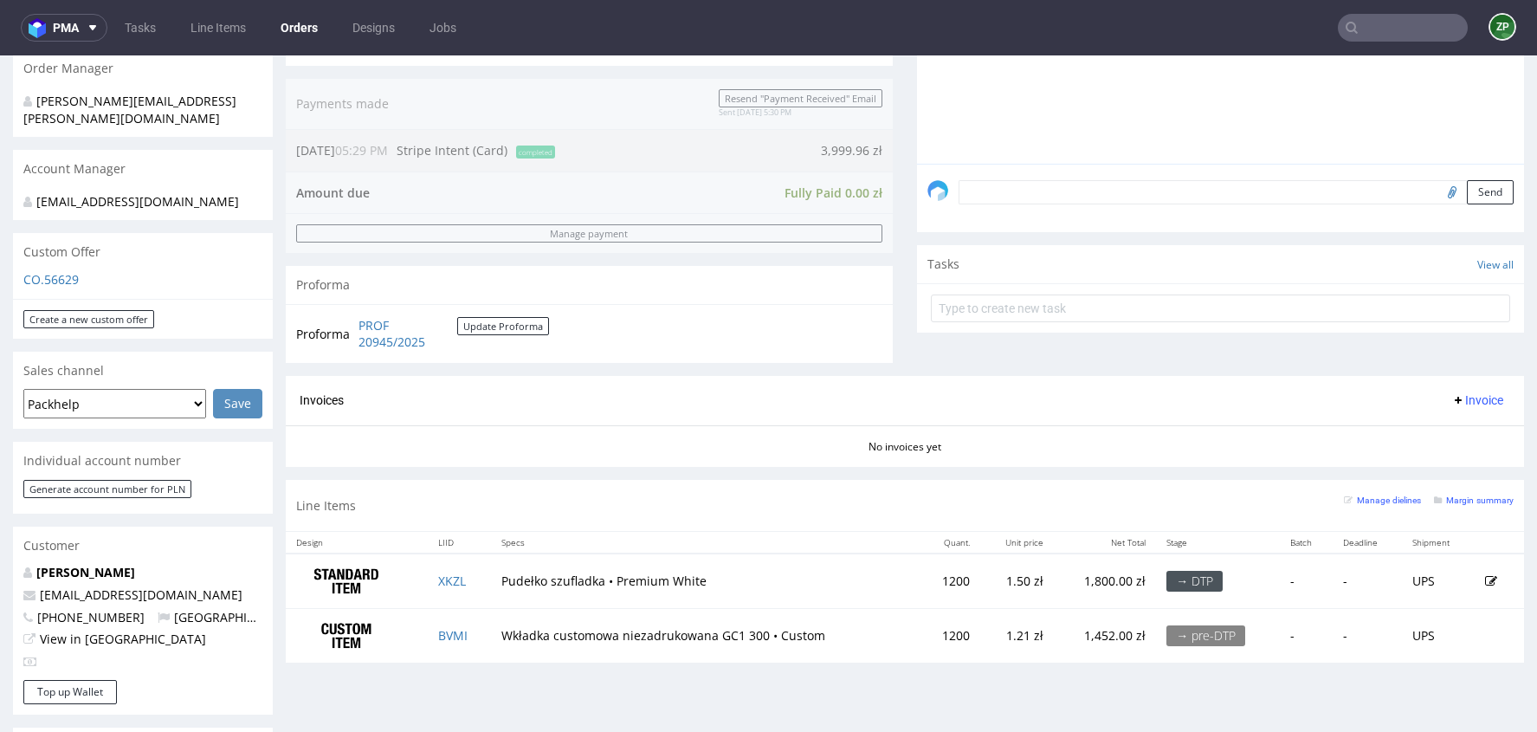
scroll to position [433, 0]
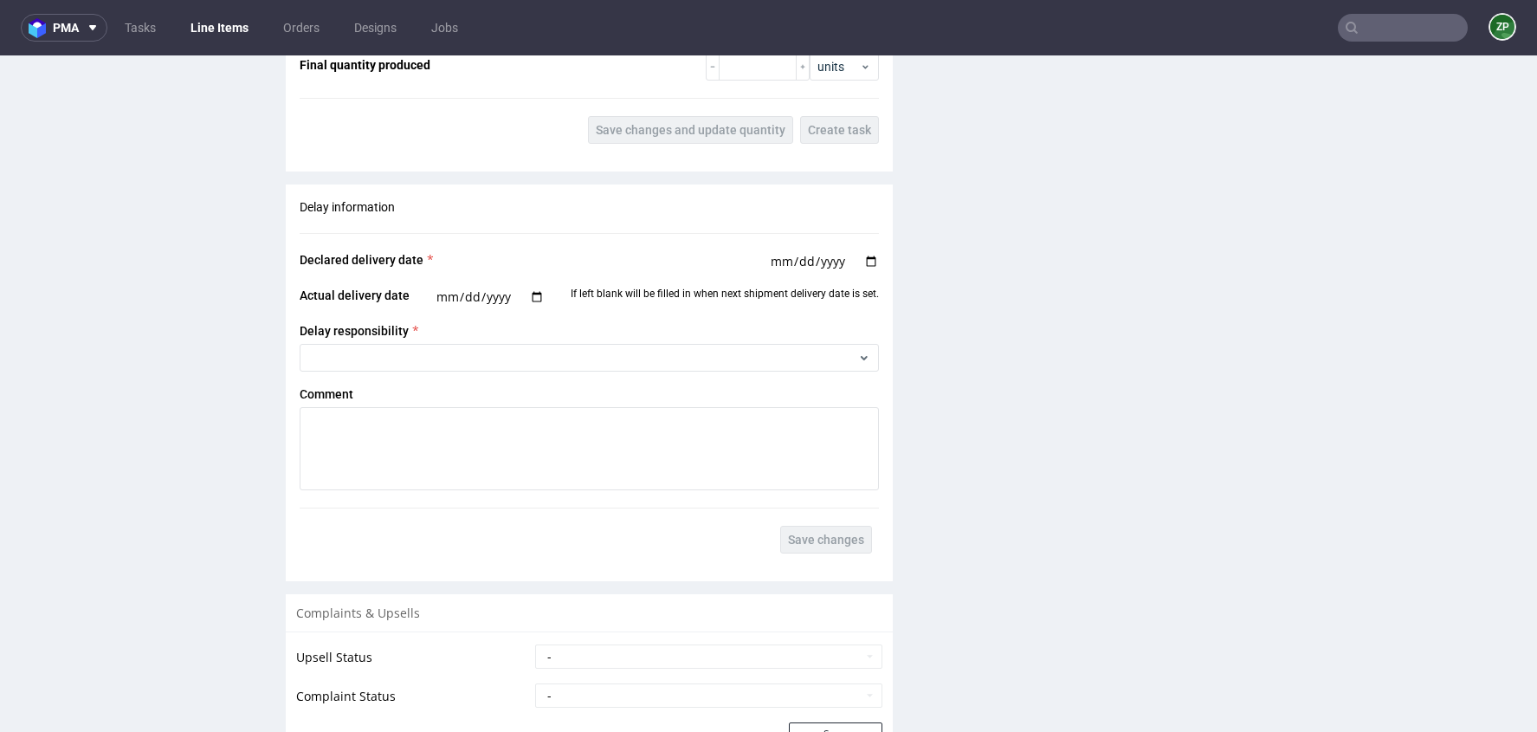
scroll to position [2568, 0]
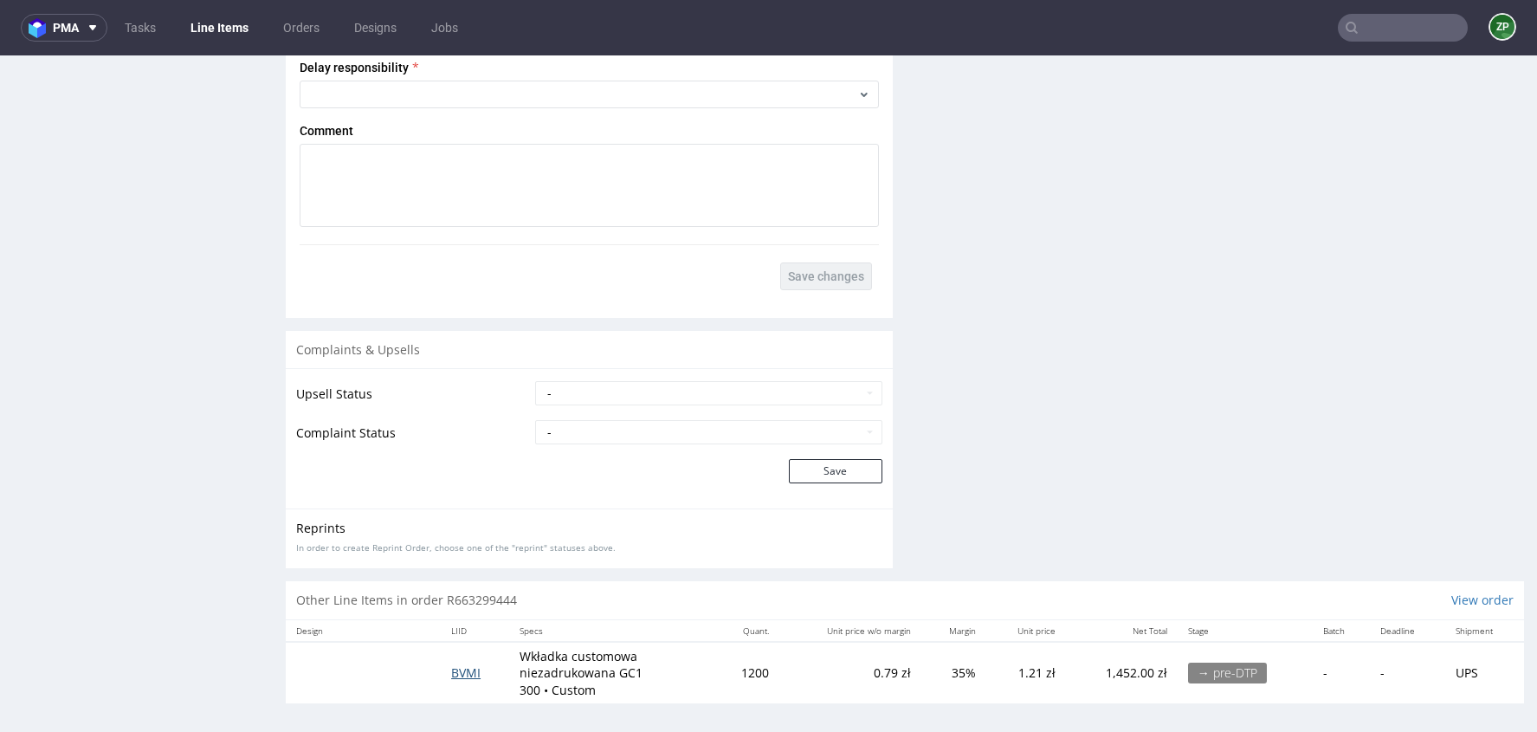
click at [460, 665] on span "BVMI" at bounding box center [465, 672] width 29 height 16
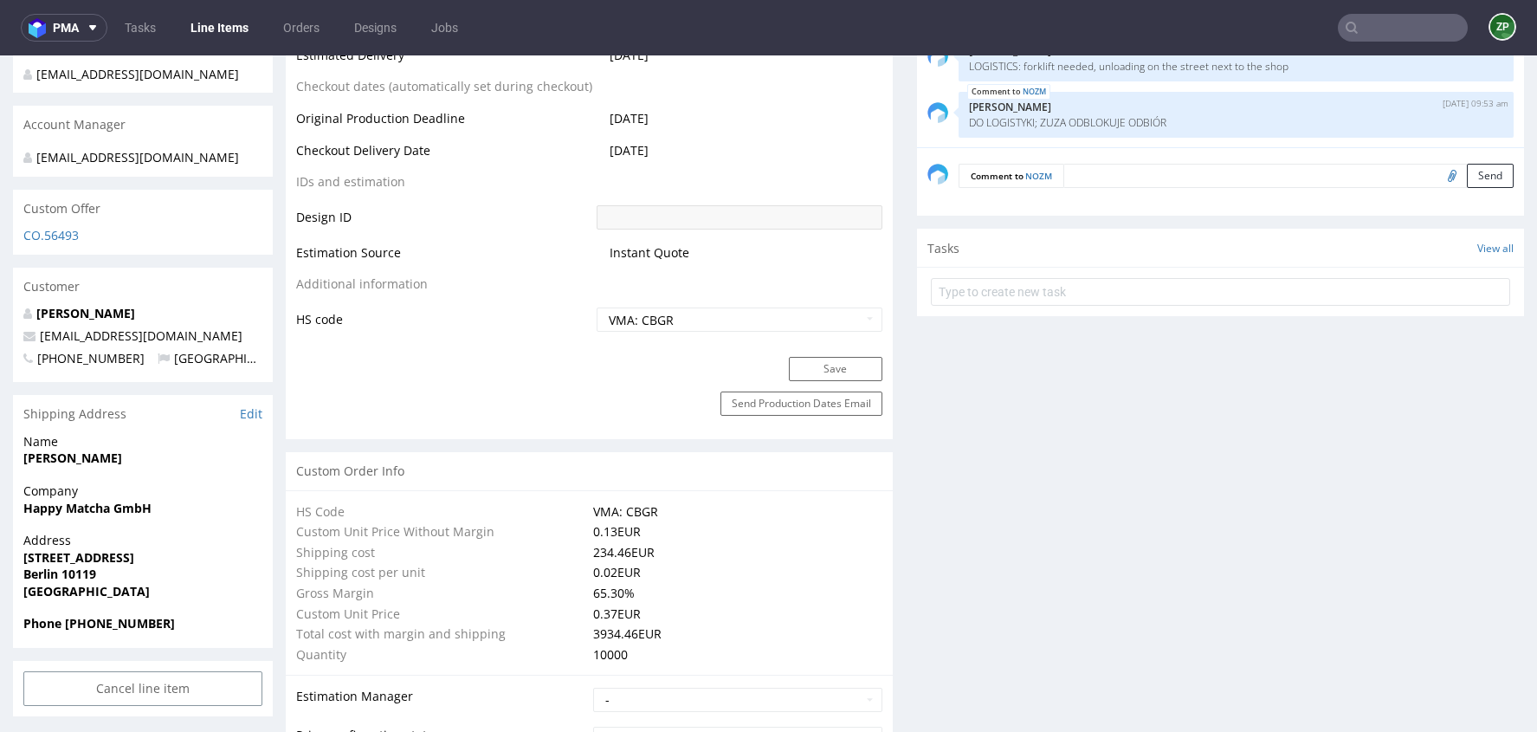
scroll to position [899, 0]
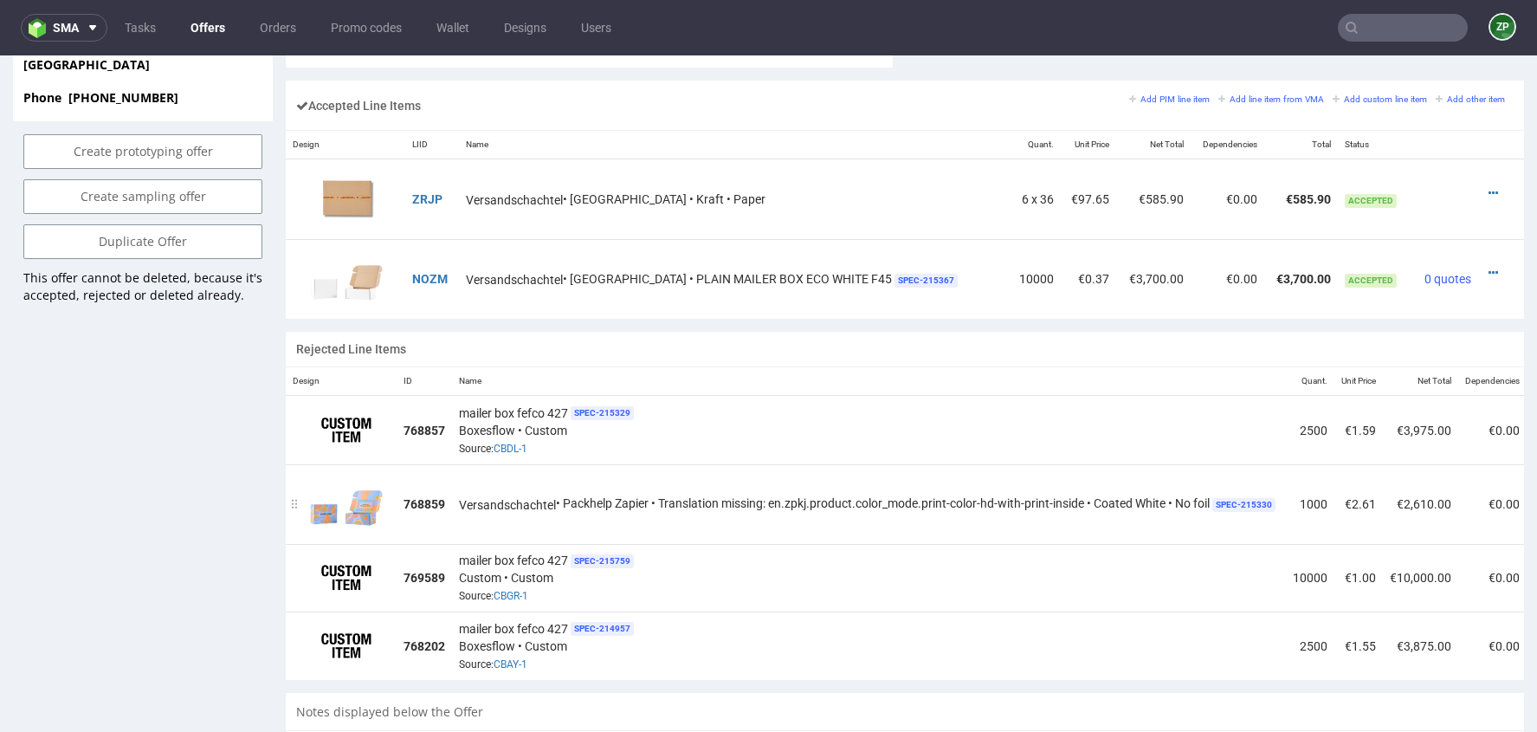
scroll to position [1052, 0]
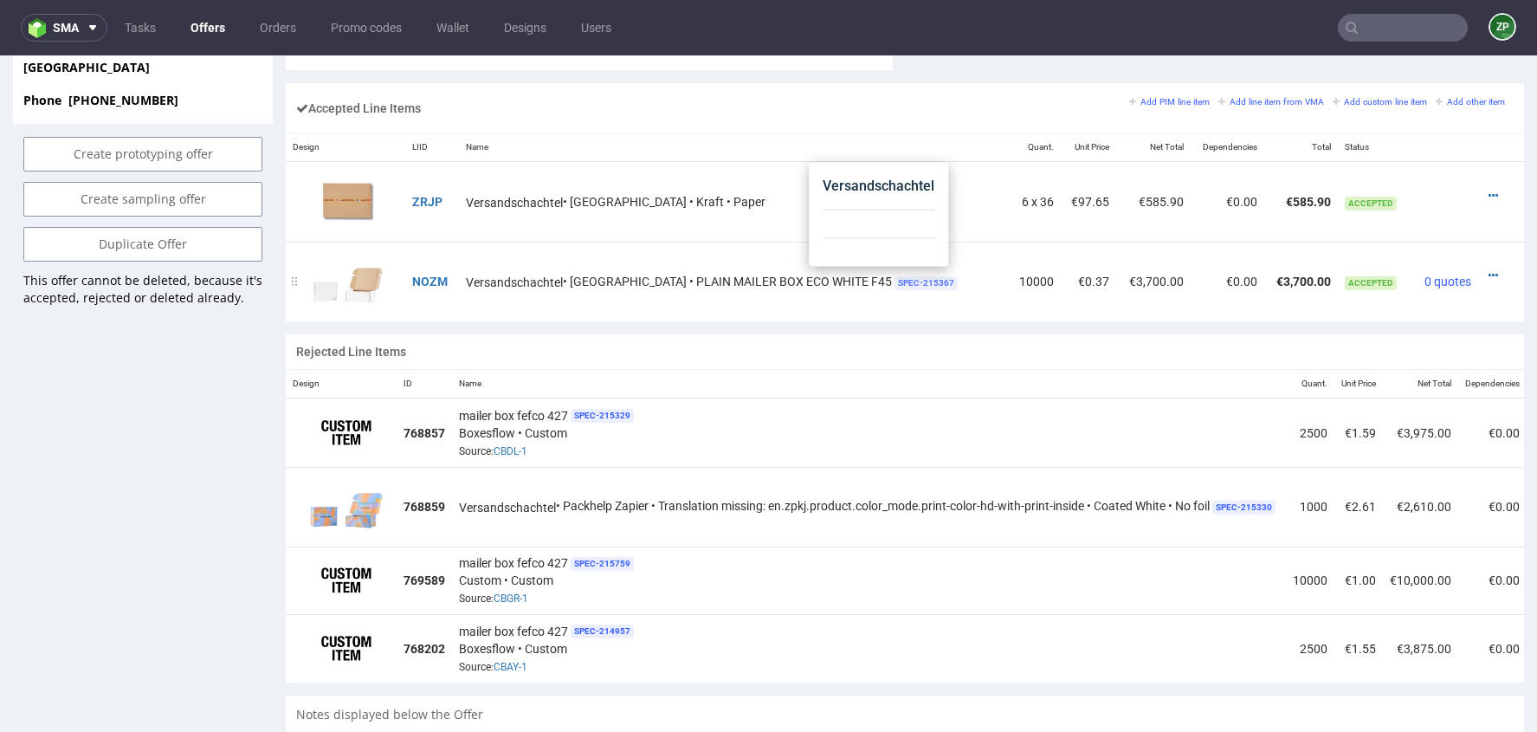
click at [895, 276] on span "SPEC- 215367" at bounding box center [926, 283] width 63 height 14
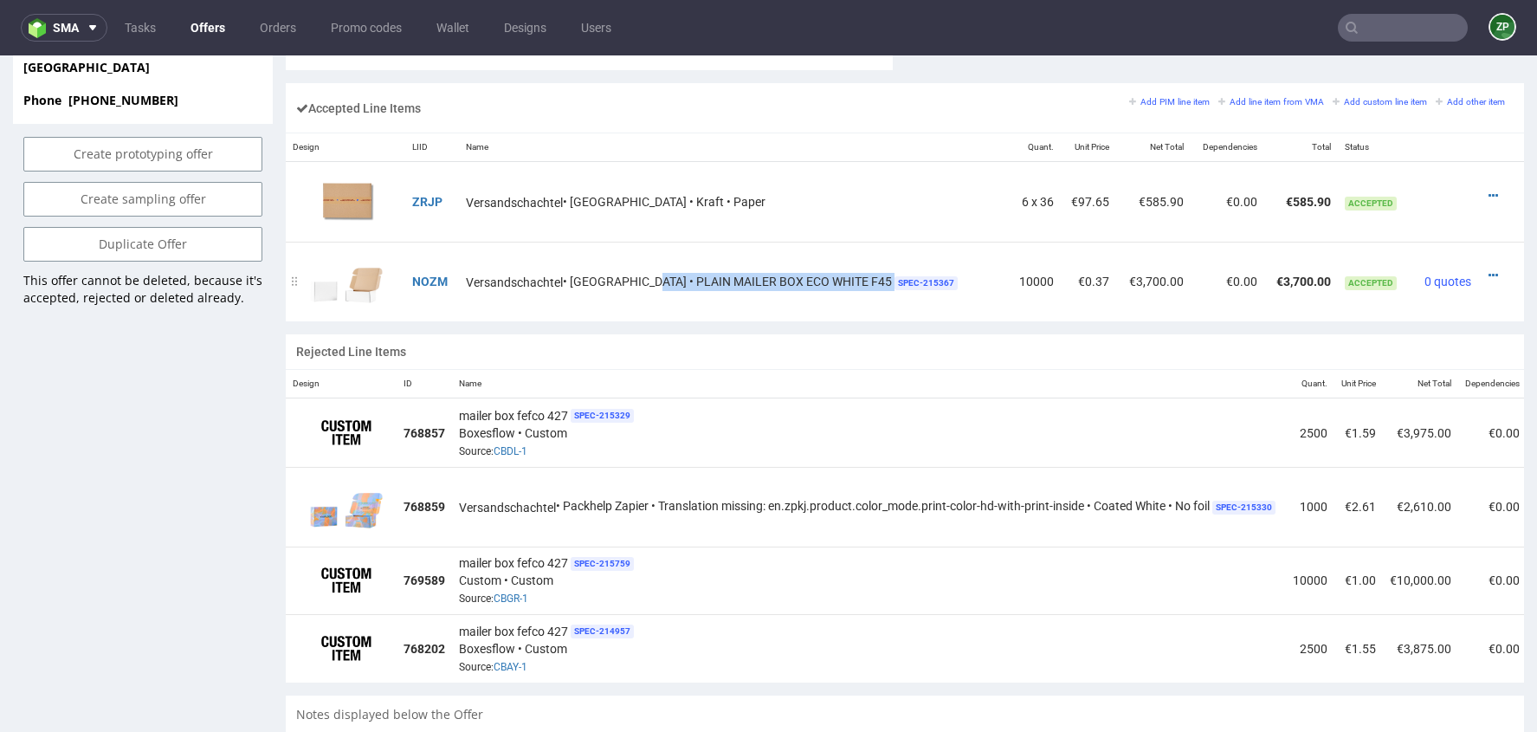
drag, startPoint x: 650, startPoint y: 275, endPoint x: 846, endPoint y: 276, distance: 195.7
click at [846, 276] on div "Versandschachtel • [GEOGRAPHIC_DATA] • PLAIN MAILER BOX ECO WHITE F45 SPEC- 215…" at bounding box center [734, 282] width 536 height 18
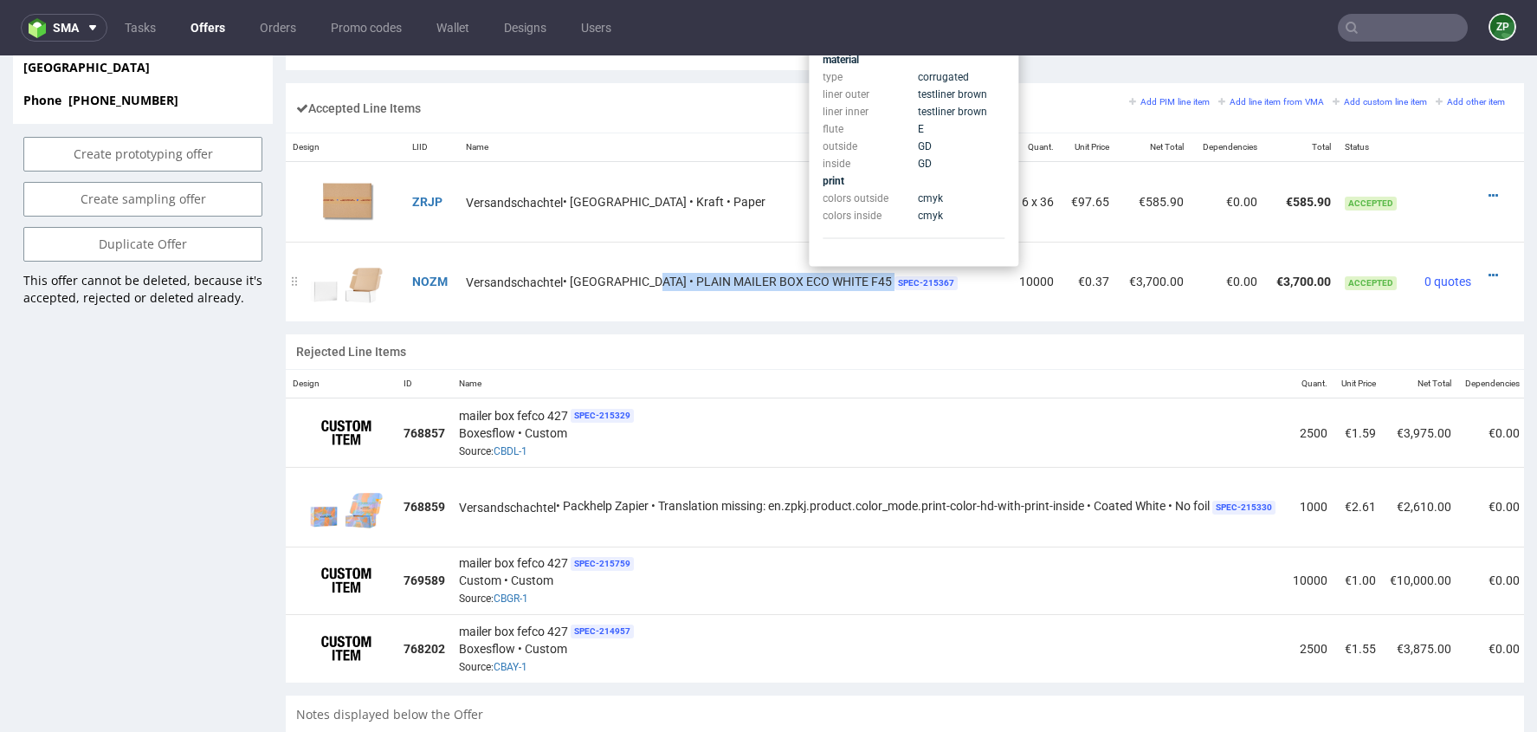
copy div "PLAIN MAILER BOX ECO WHITE F45"
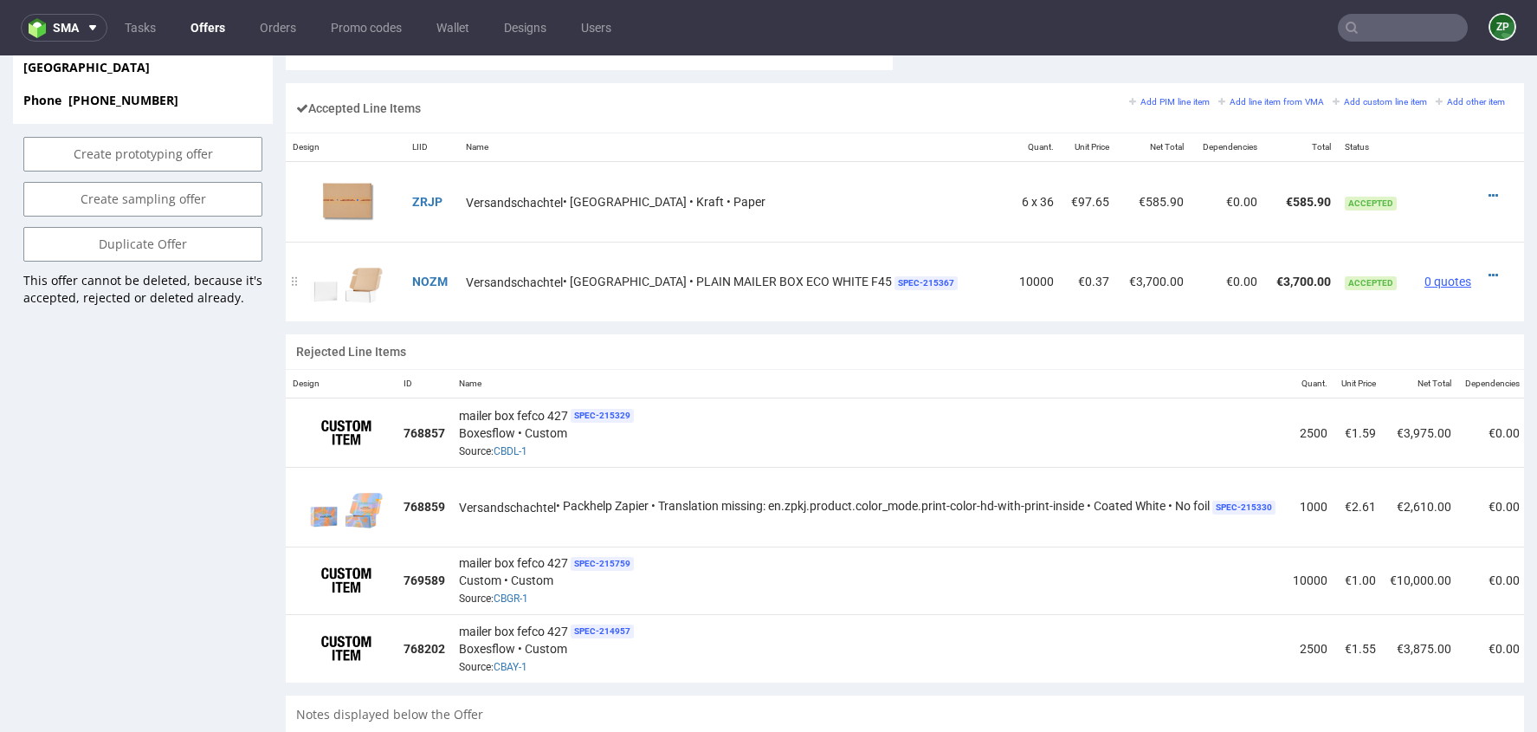
click at [1445, 279] on span "0 quotes" at bounding box center [1448, 282] width 47 height 14
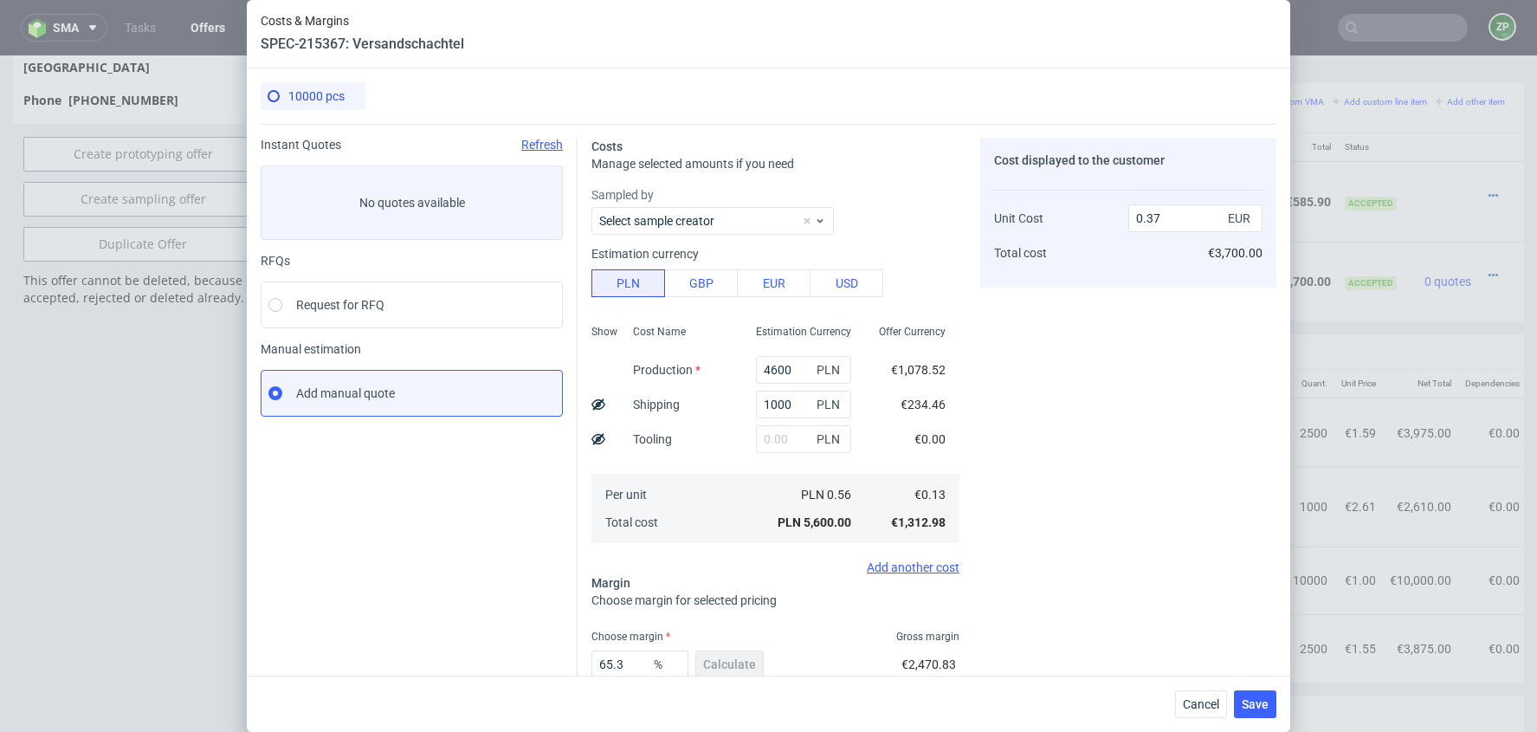
scroll to position [108, 0]
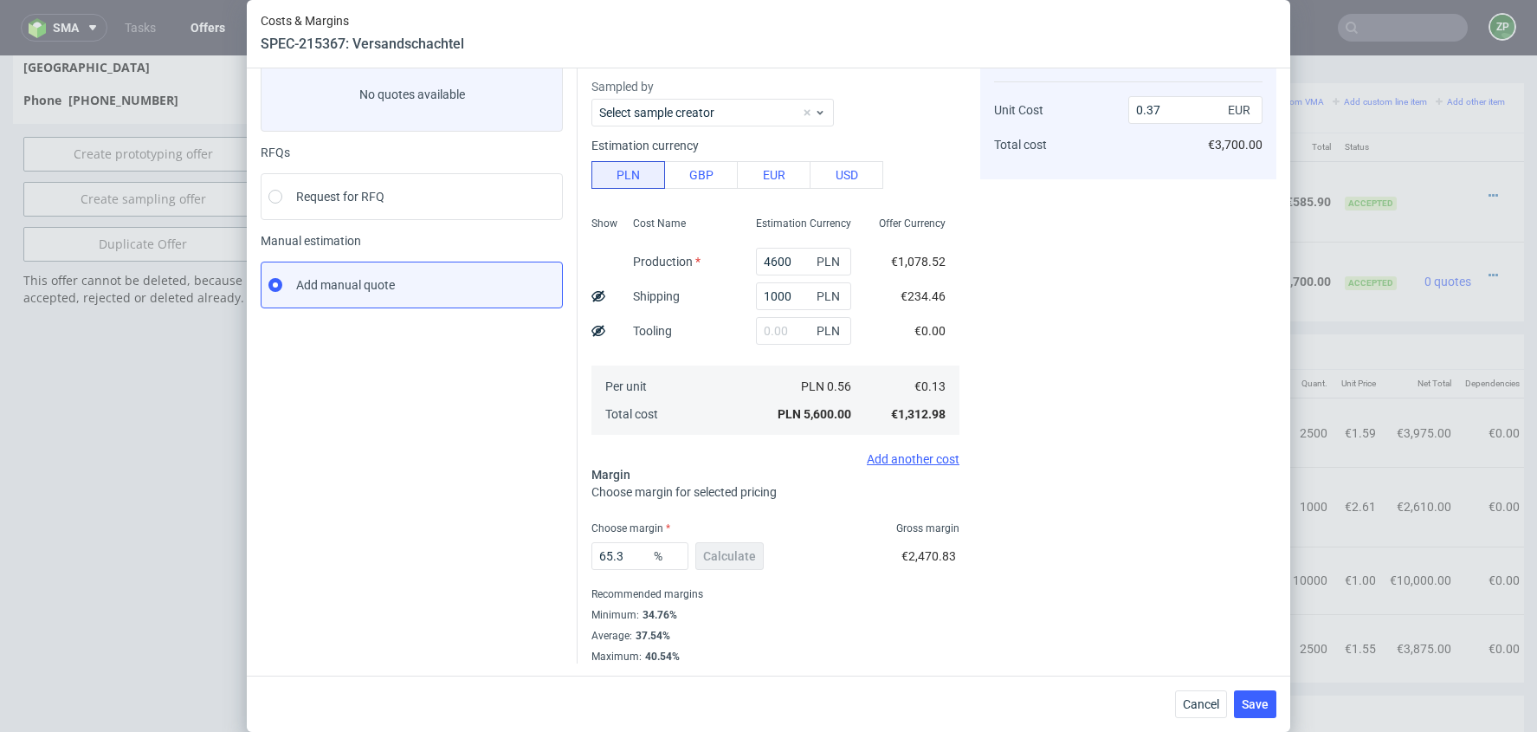
click at [104, 466] on div "Costs & Margins SPEC-215367: Versandschachtel 10000 pcs Instant Quotes Refresh …" at bounding box center [768, 366] width 1537 height 732
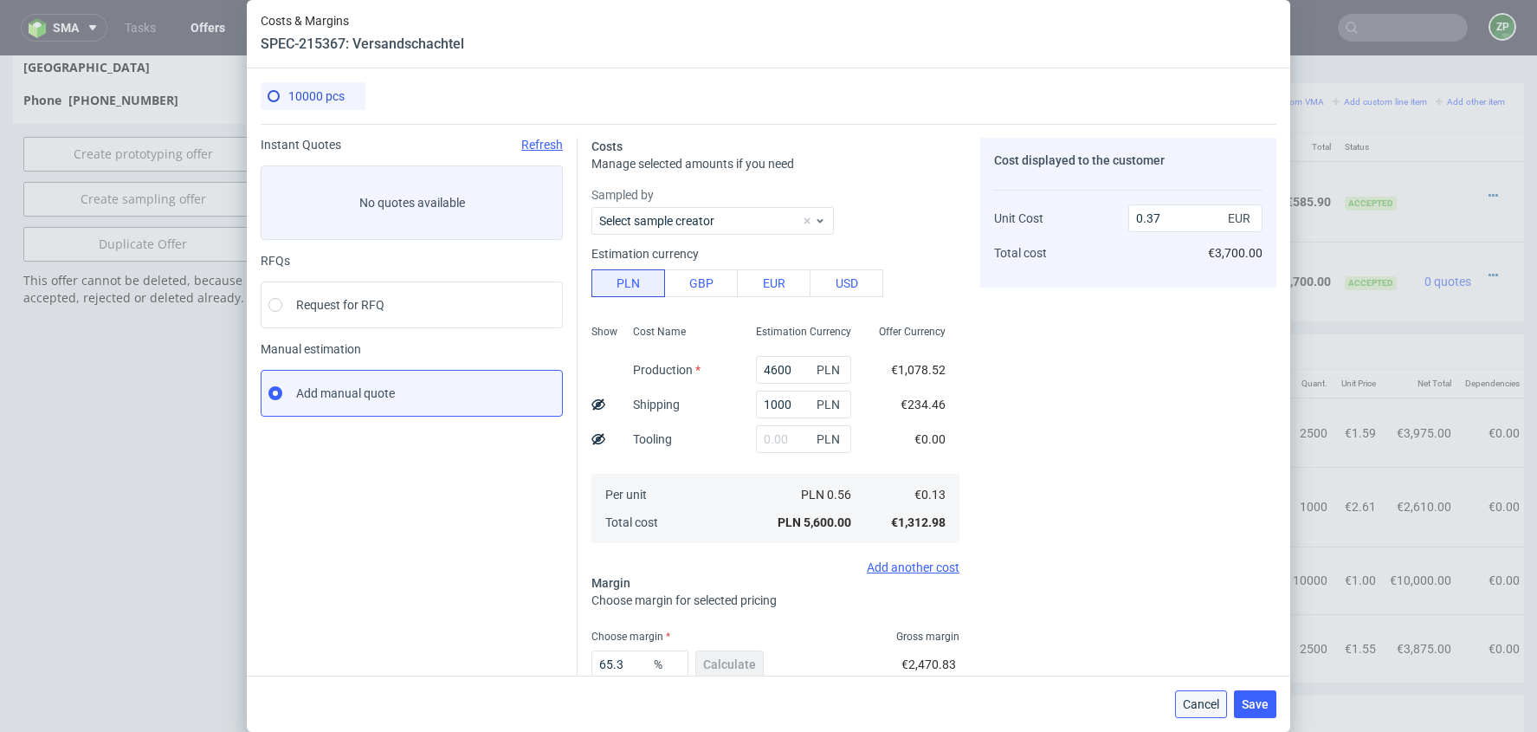
click at [1206, 702] on span "Cancel" at bounding box center [1201, 704] width 36 height 12
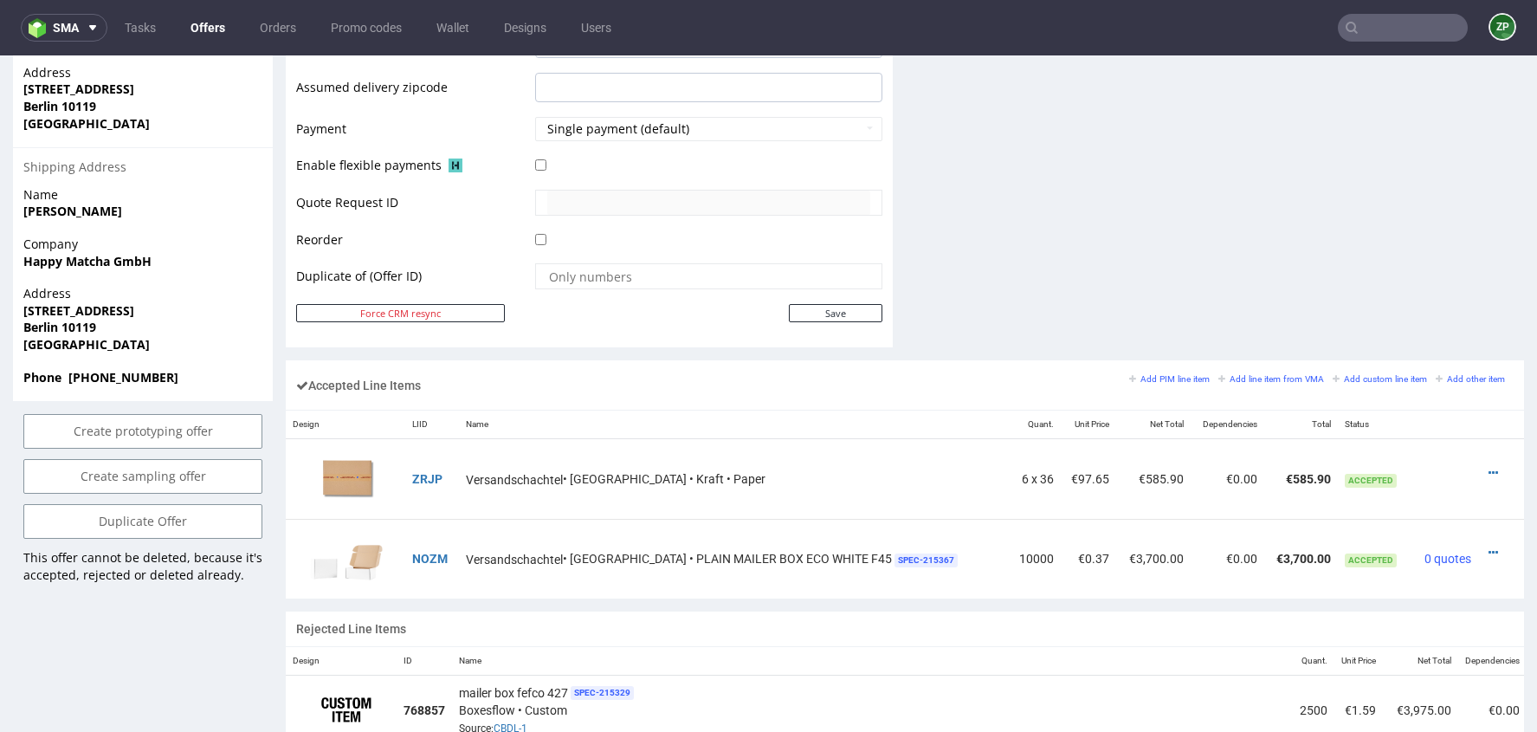
scroll to position [776, 0]
click at [677, 543] on td "Versandschachtel • [GEOGRAPHIC_DATA] • PLAIN MAILER BOX ECO WHITE F45 SPEC- 215…" at bounding box center [734, 558] width 550 height 80
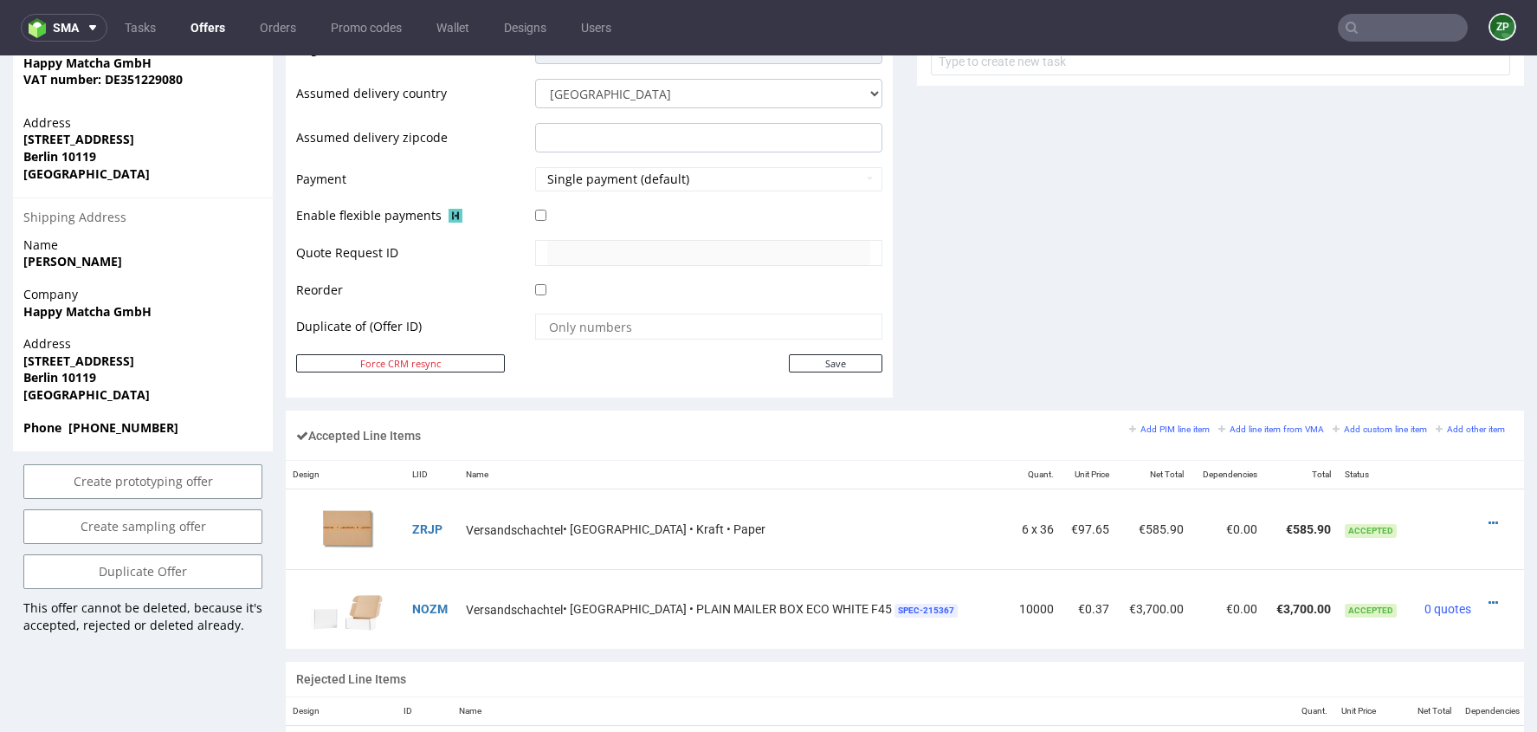
scroll to position [741, 0]
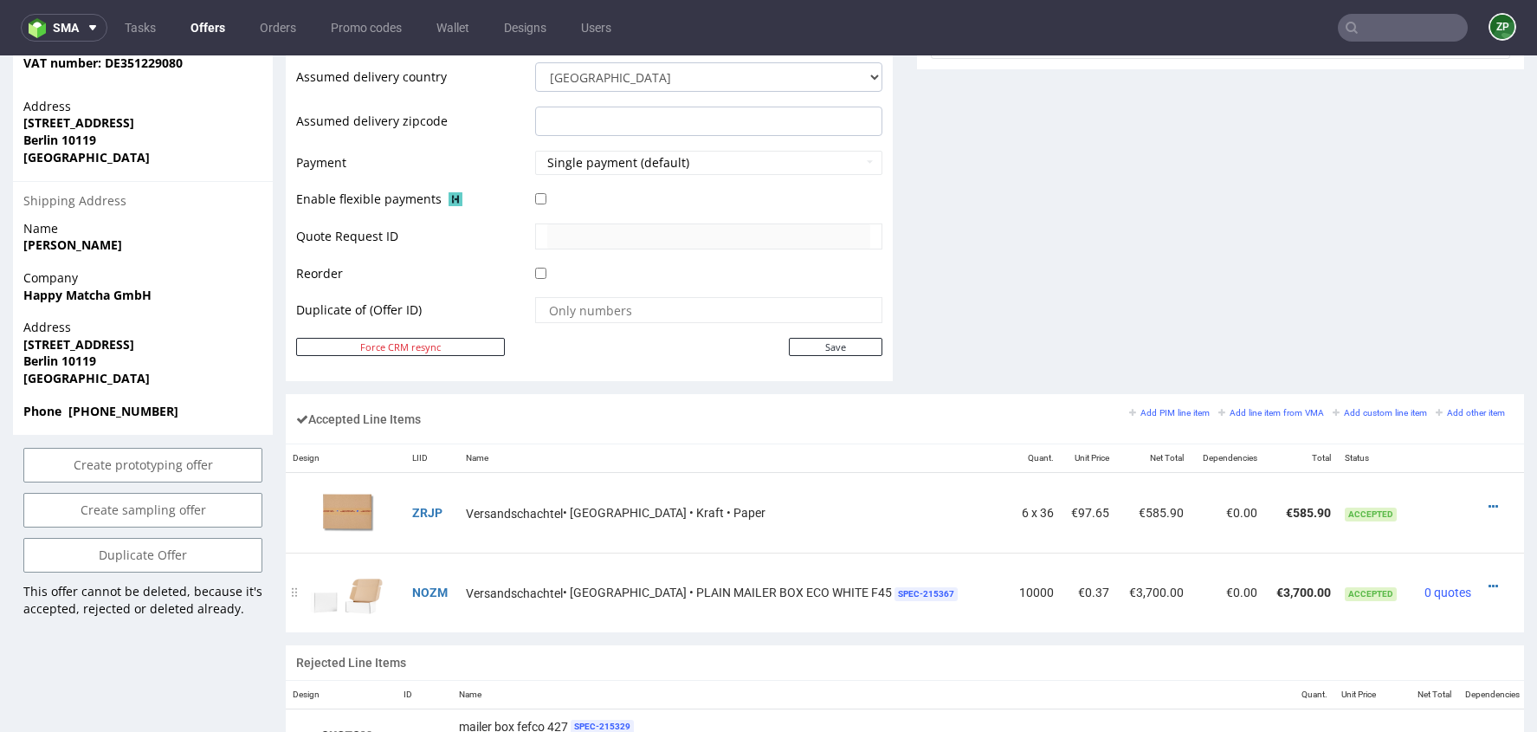
click at [1485, 581] on div at bounding box center [1496, 586] width 22 height 17
click at [1489, 581] on icon at bounding box center [1494, 586] width 10 height 12
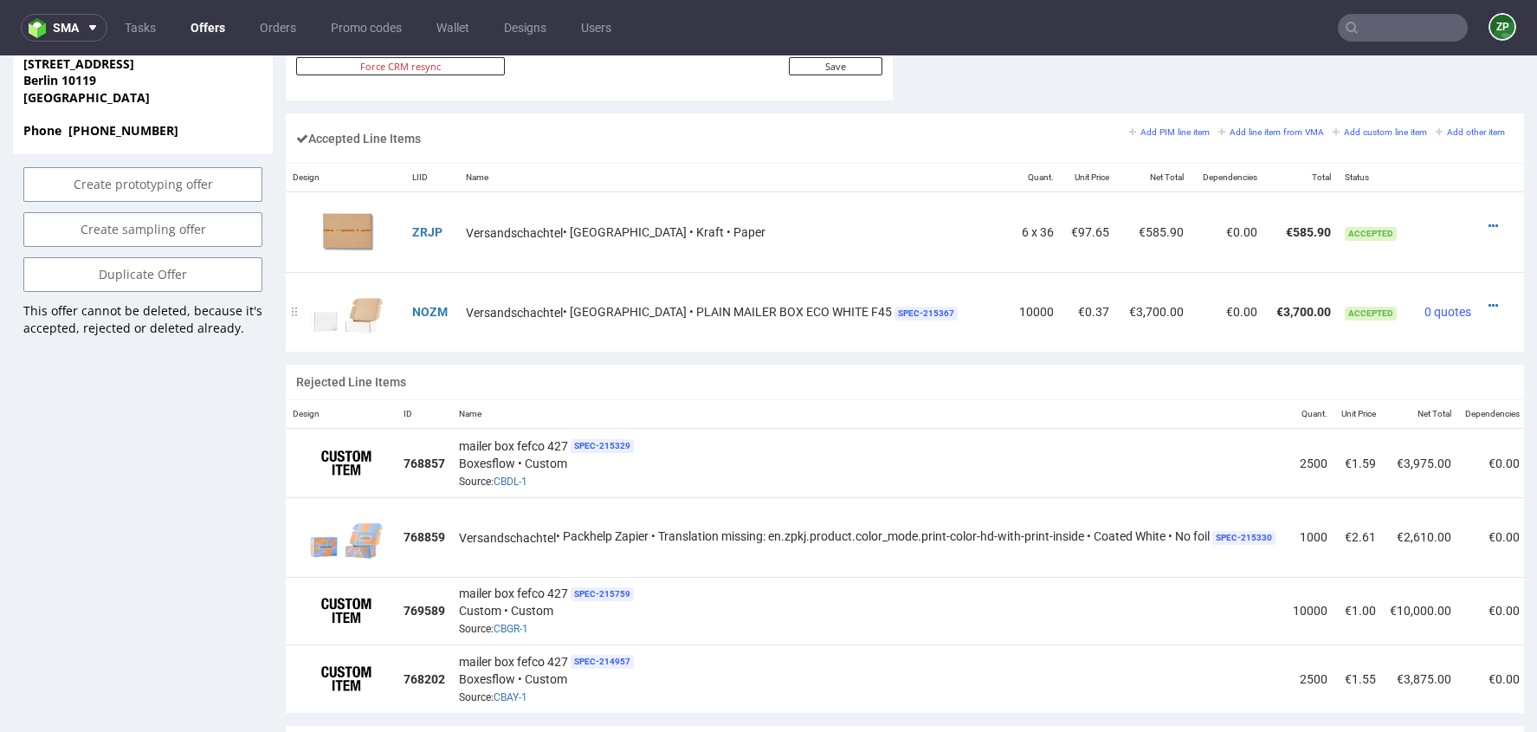
scroll to position [1024, 0]
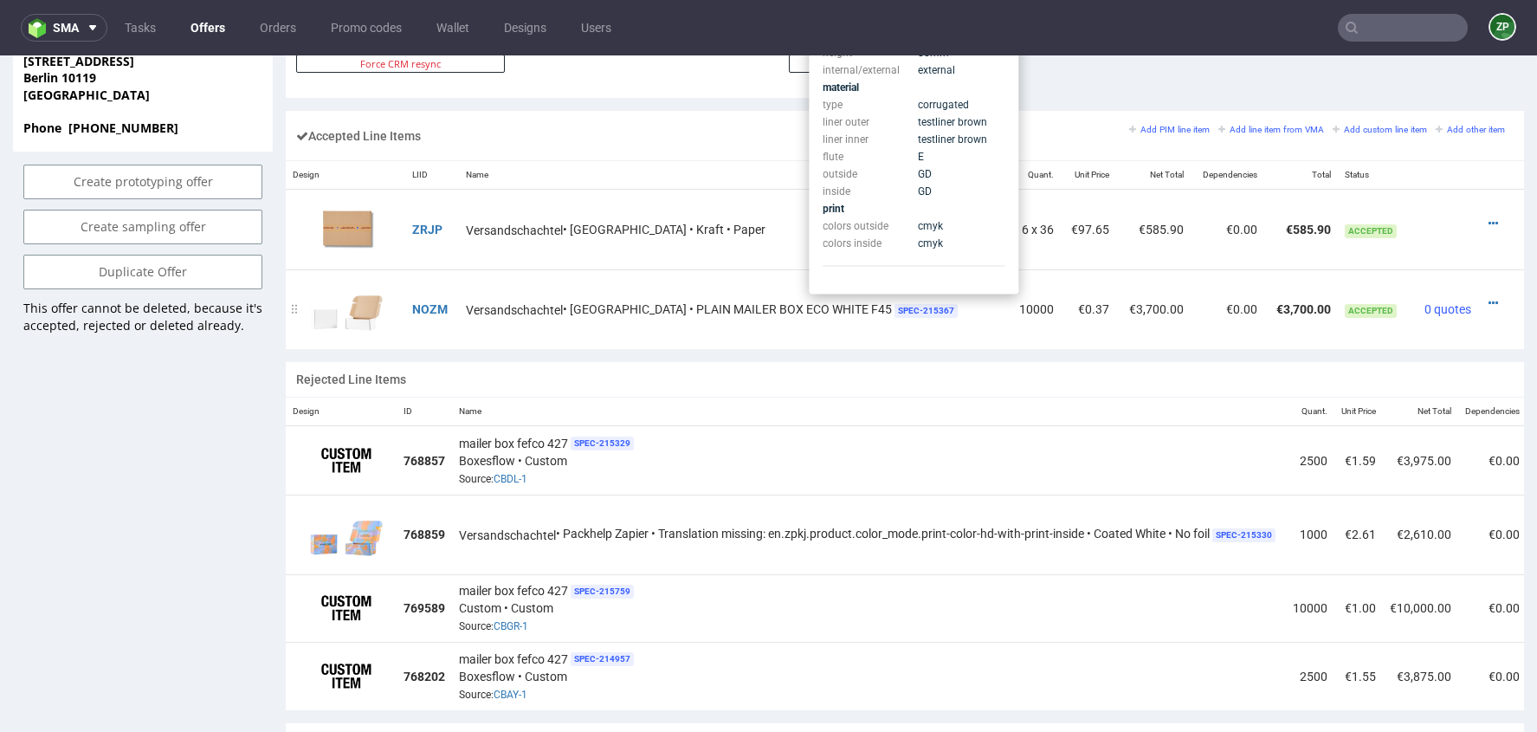
click at [689, 300] on div "Versandschachtel • [GEOGRAPHIC_DATA] • PLAIN MAILER BOX ECO WHITE F45 SPEC- 215…" at bounding box center [734, 309] width 536 height 18
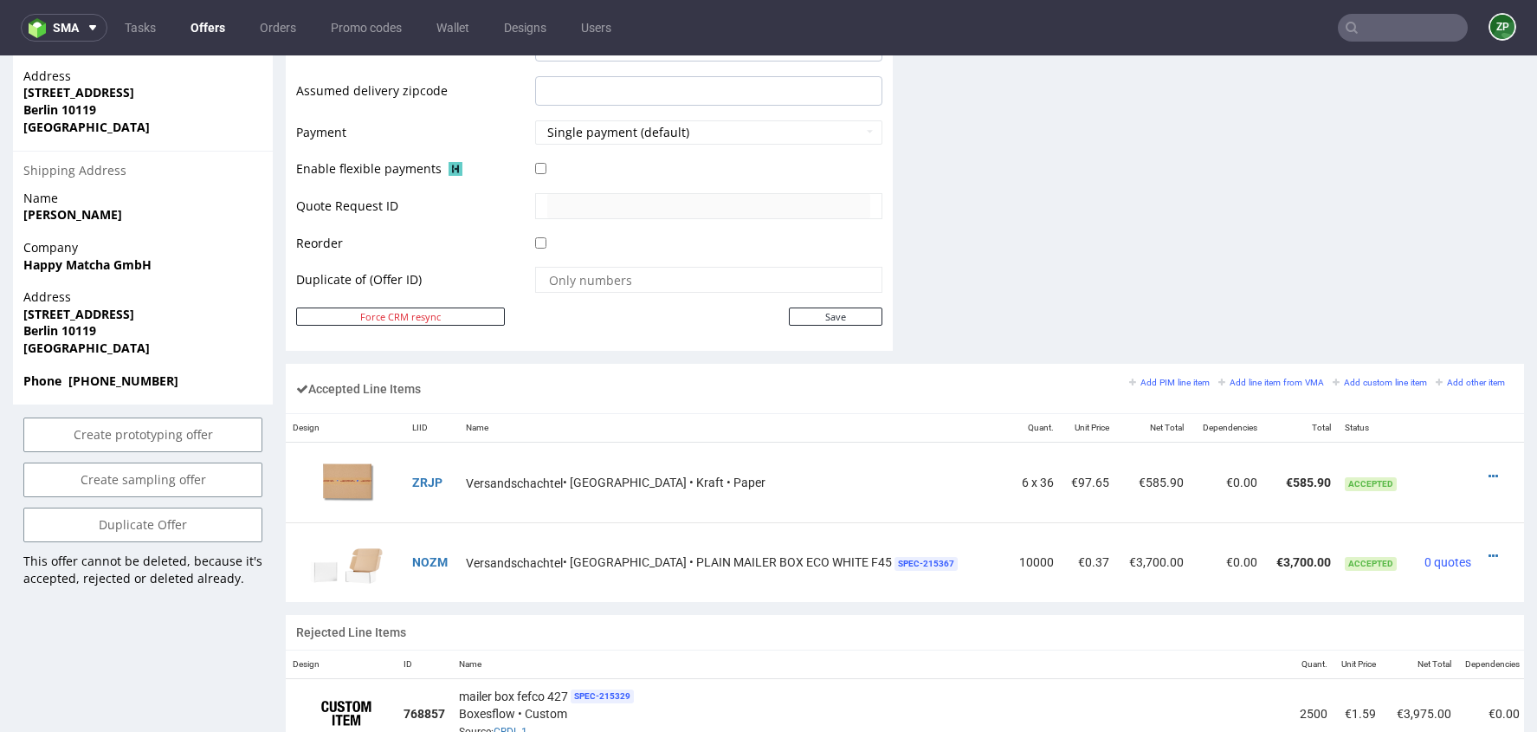
scroll to position [773, 0]
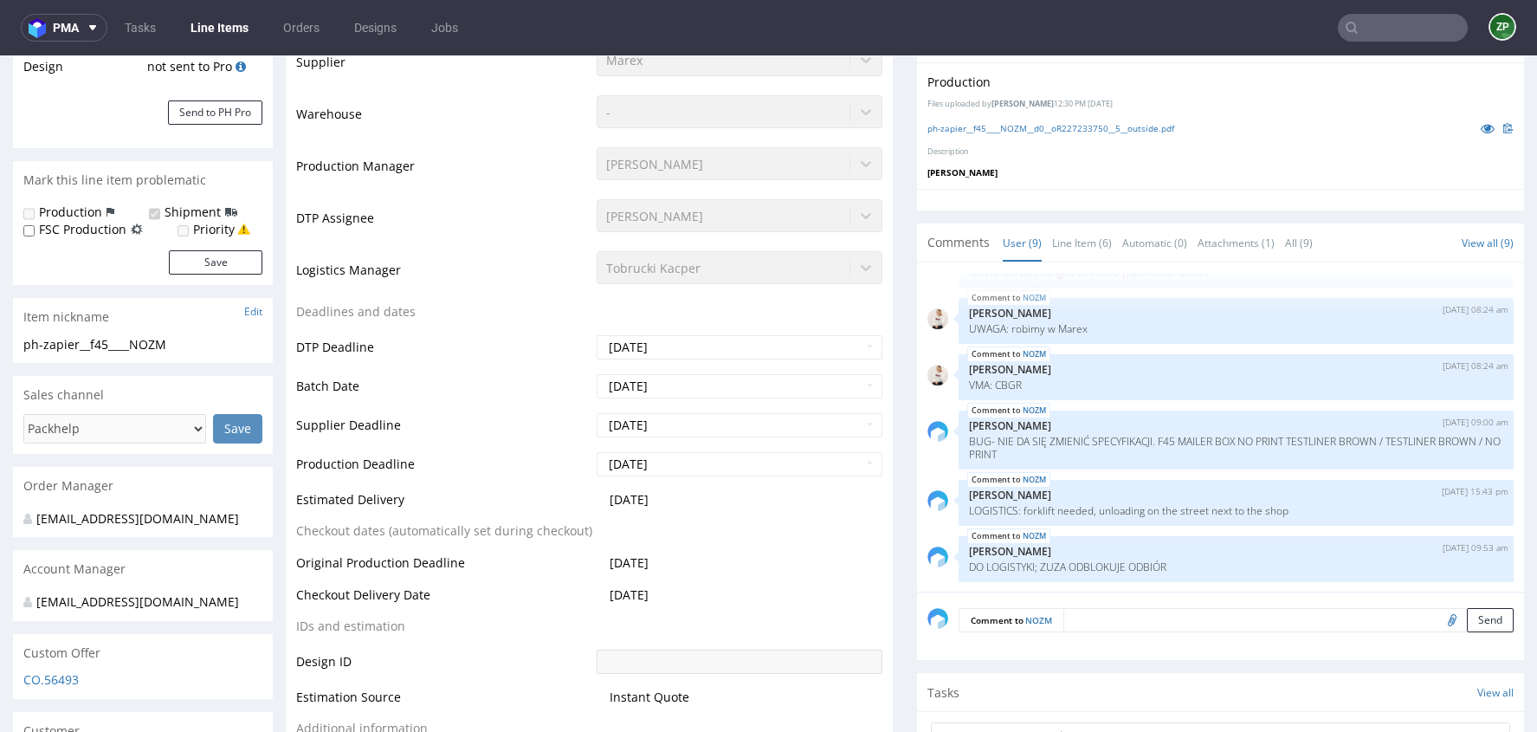
scroll to position [502, 0]
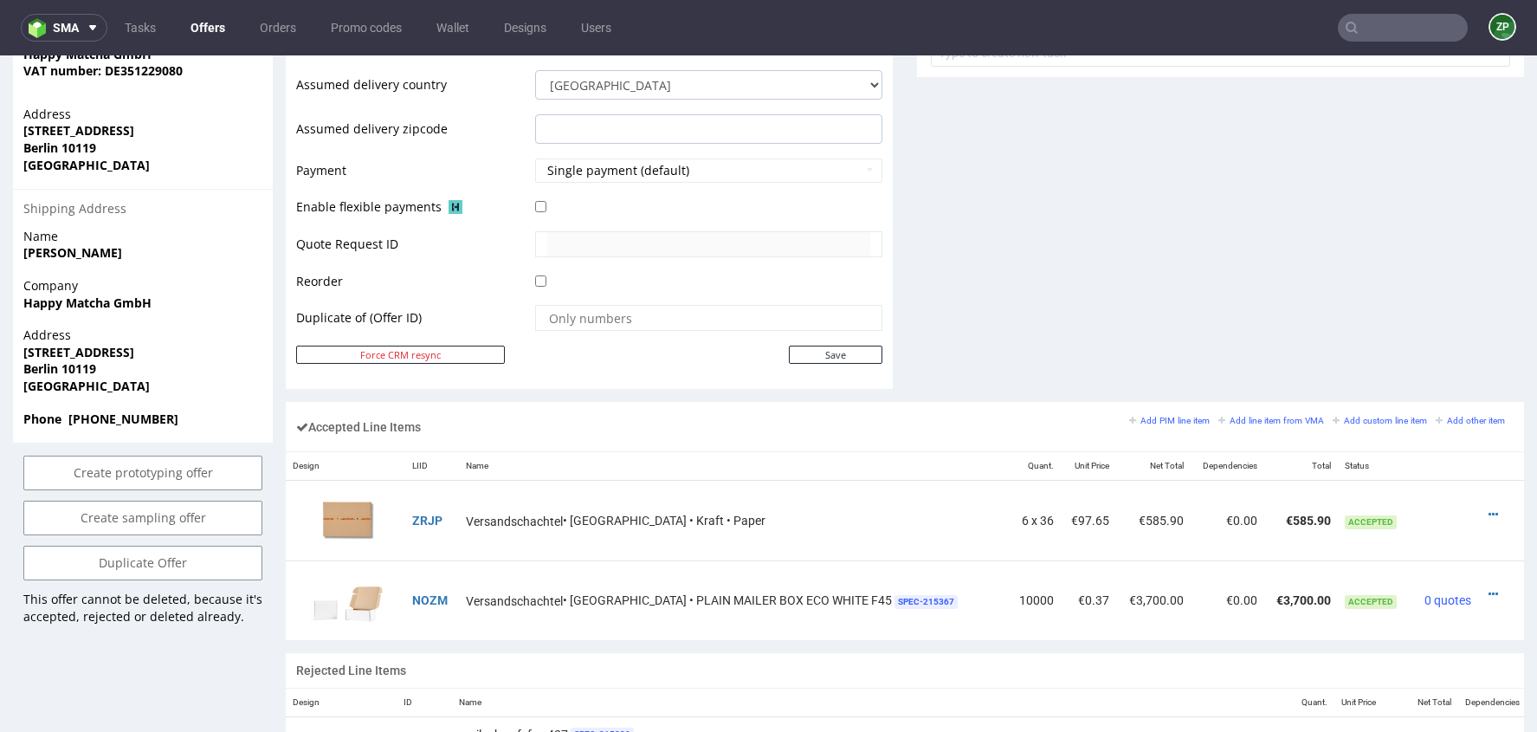
scroll to position [773, 0]
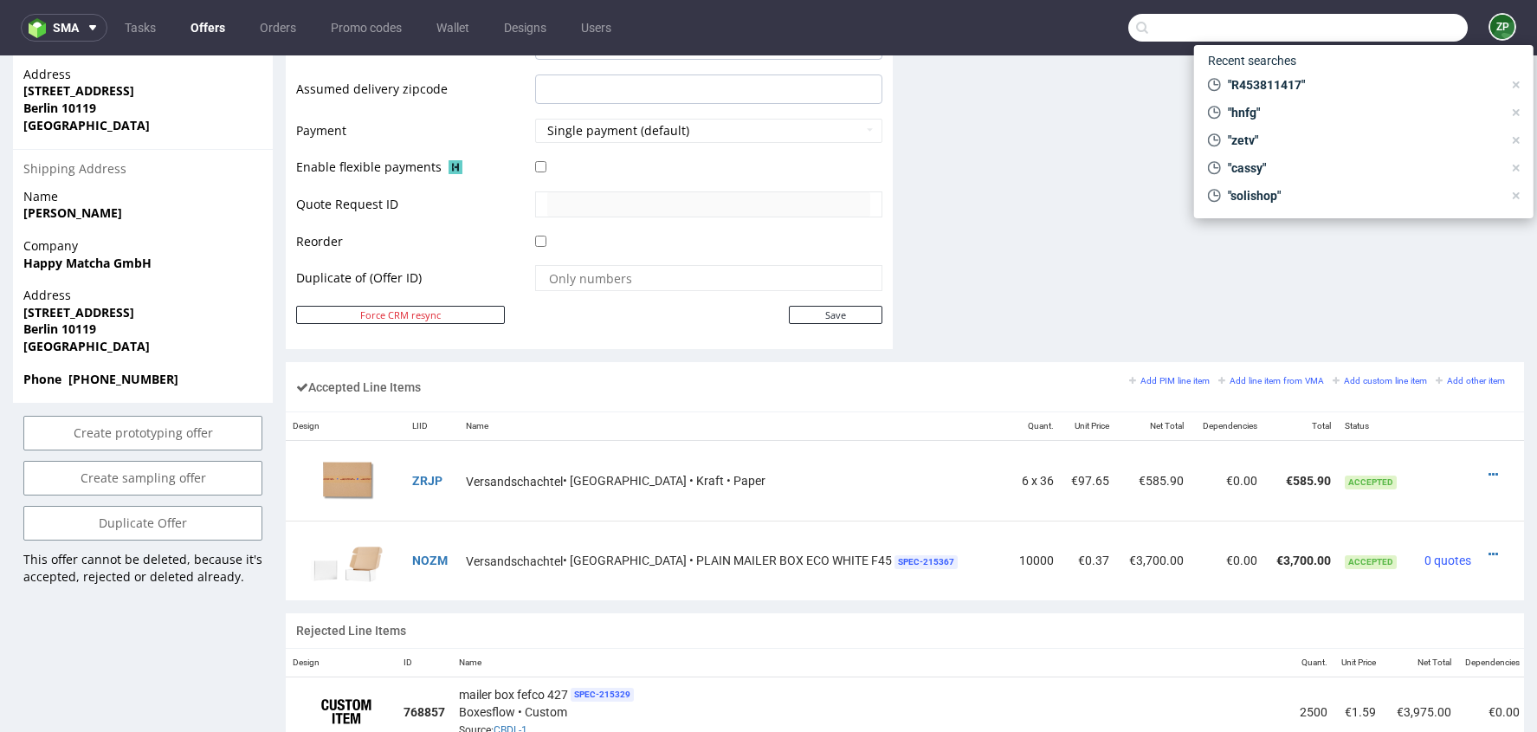
click at [1372, 40] on input "text" at bounding box center [1297, 28] width 339 height 28
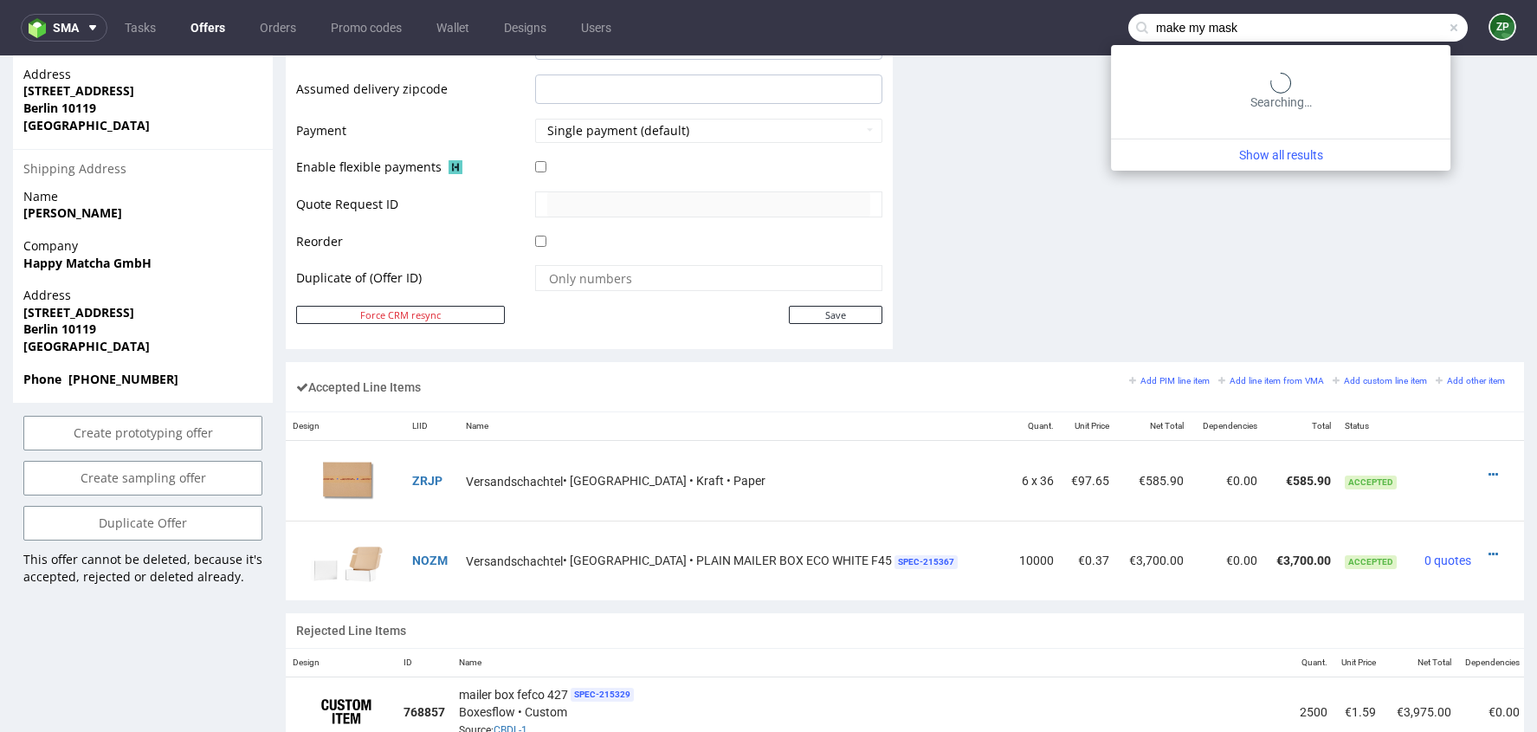
type input "make my mask"
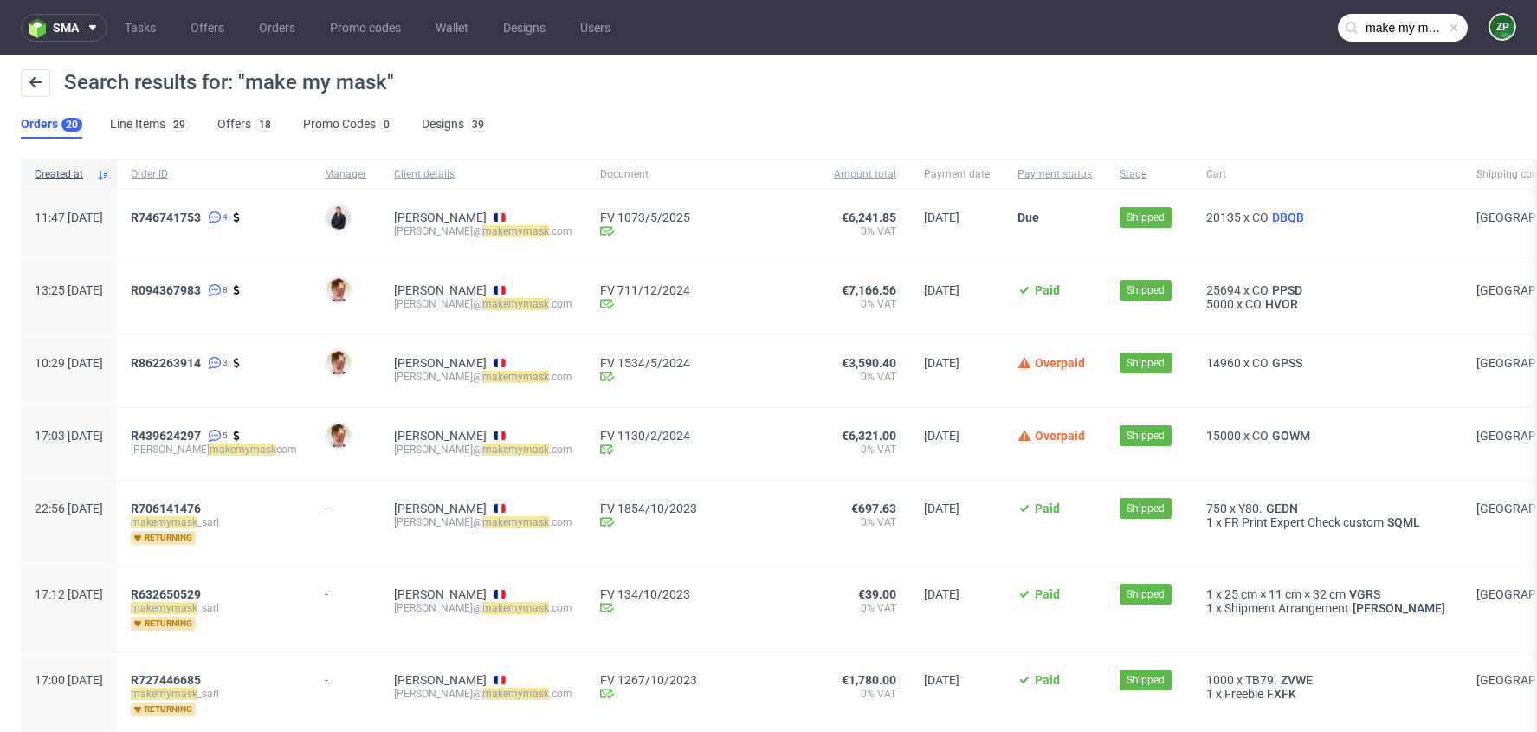
click at [1275, 220] on span "DBQB" at bounding box center [1288, 217] width 39 height 14
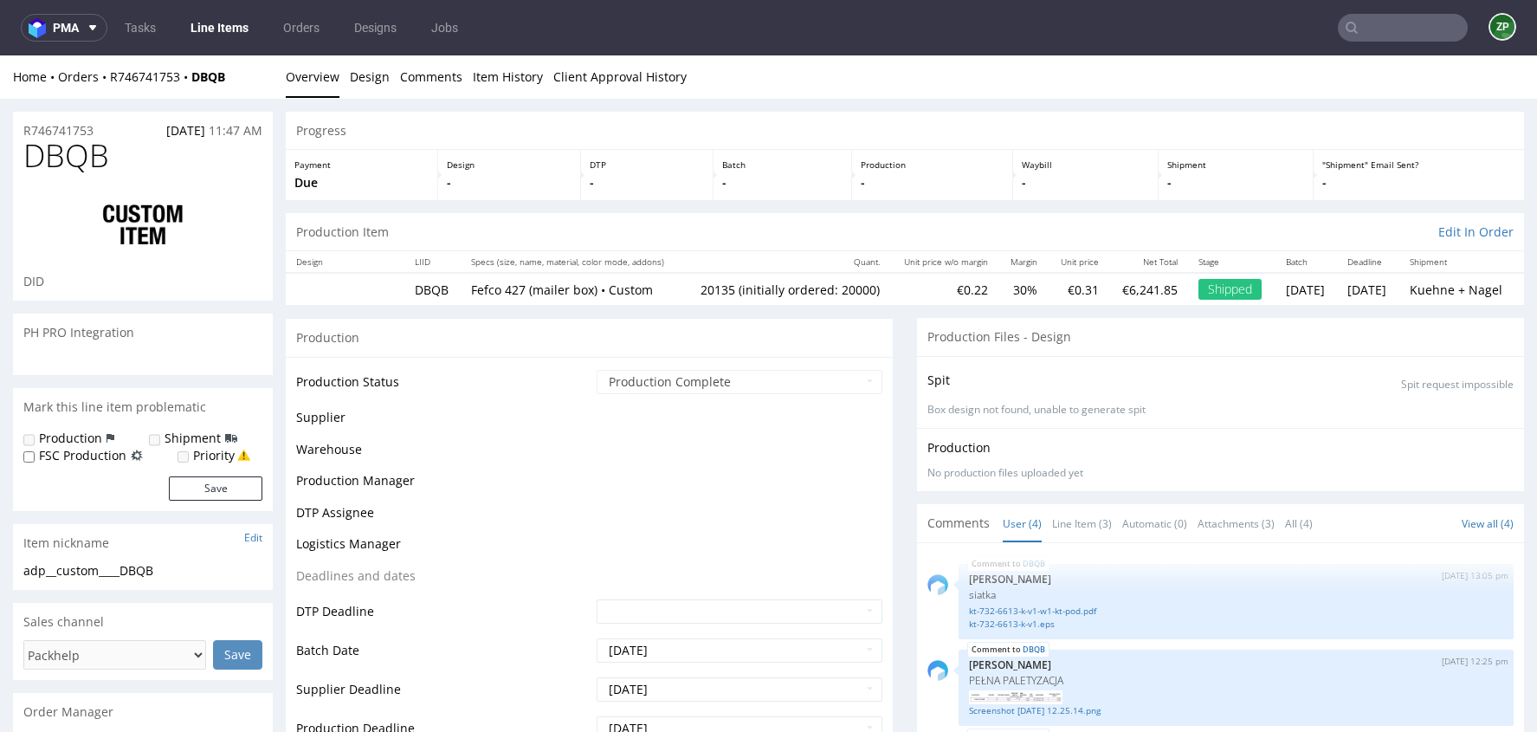
scroll to position [59, 0]
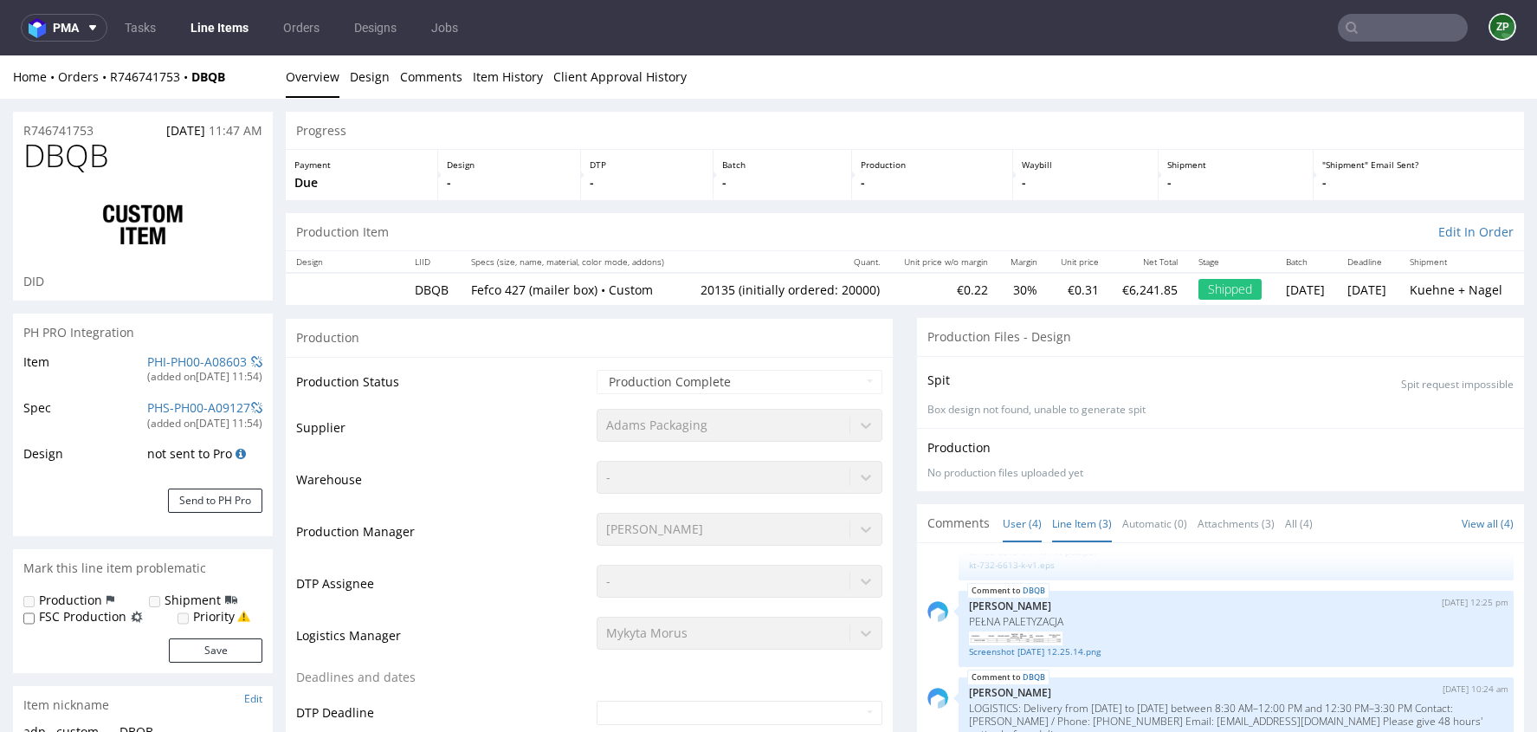
type input "20135"
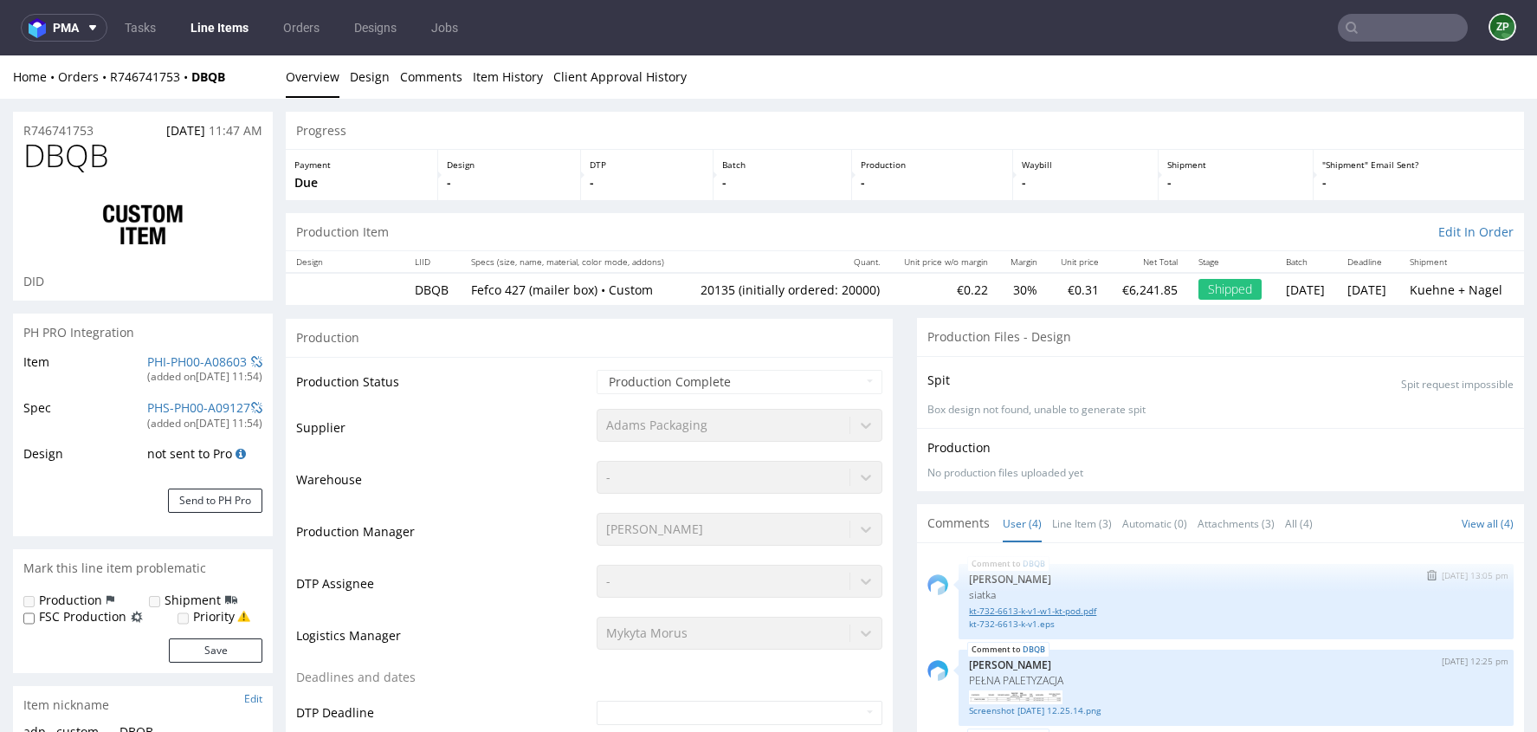
click at [1070, 607] on link "kt-732-6613-k-v1-w1-kt-pod.pdf" at bounding box center [1236, 610] width 534 height 13
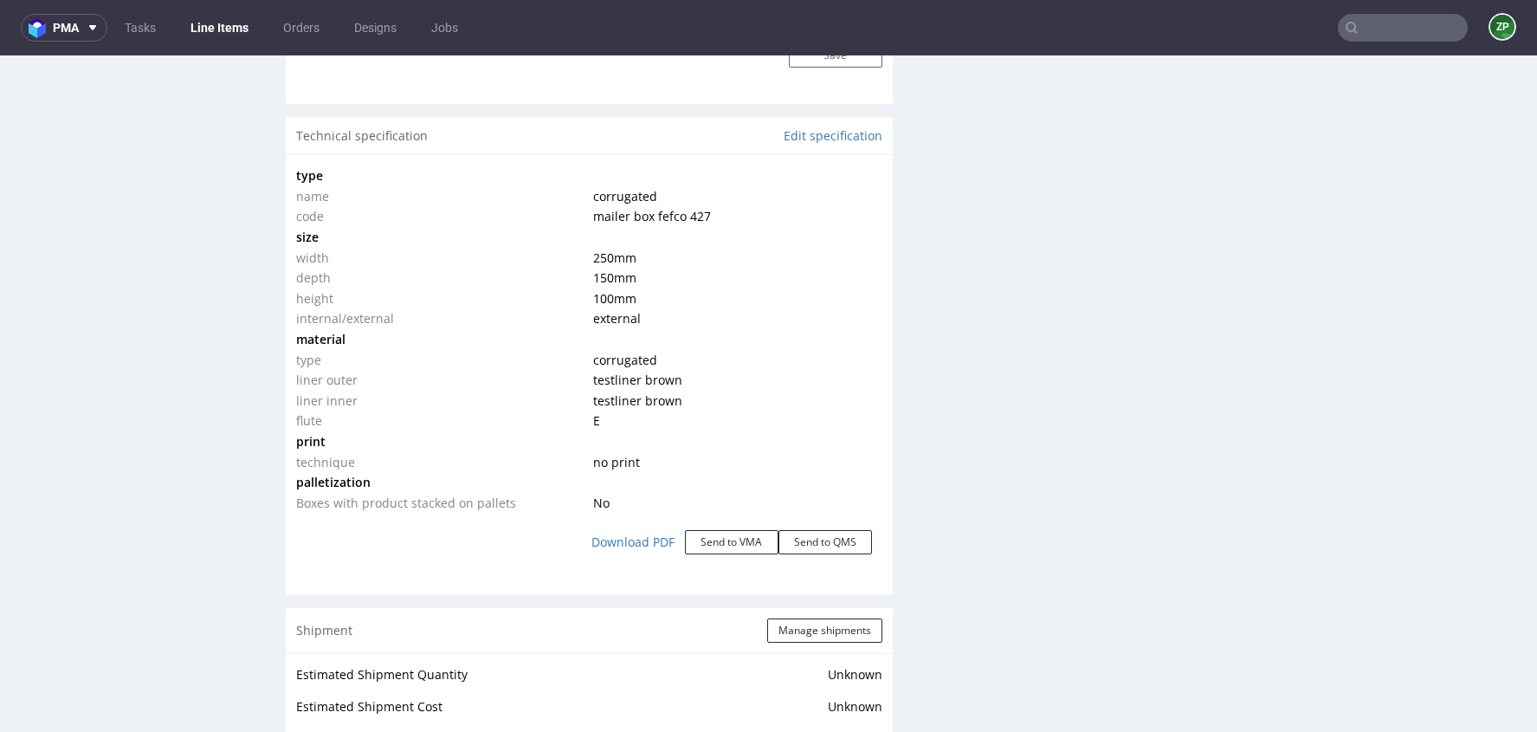
scroll to position [1565, 0]
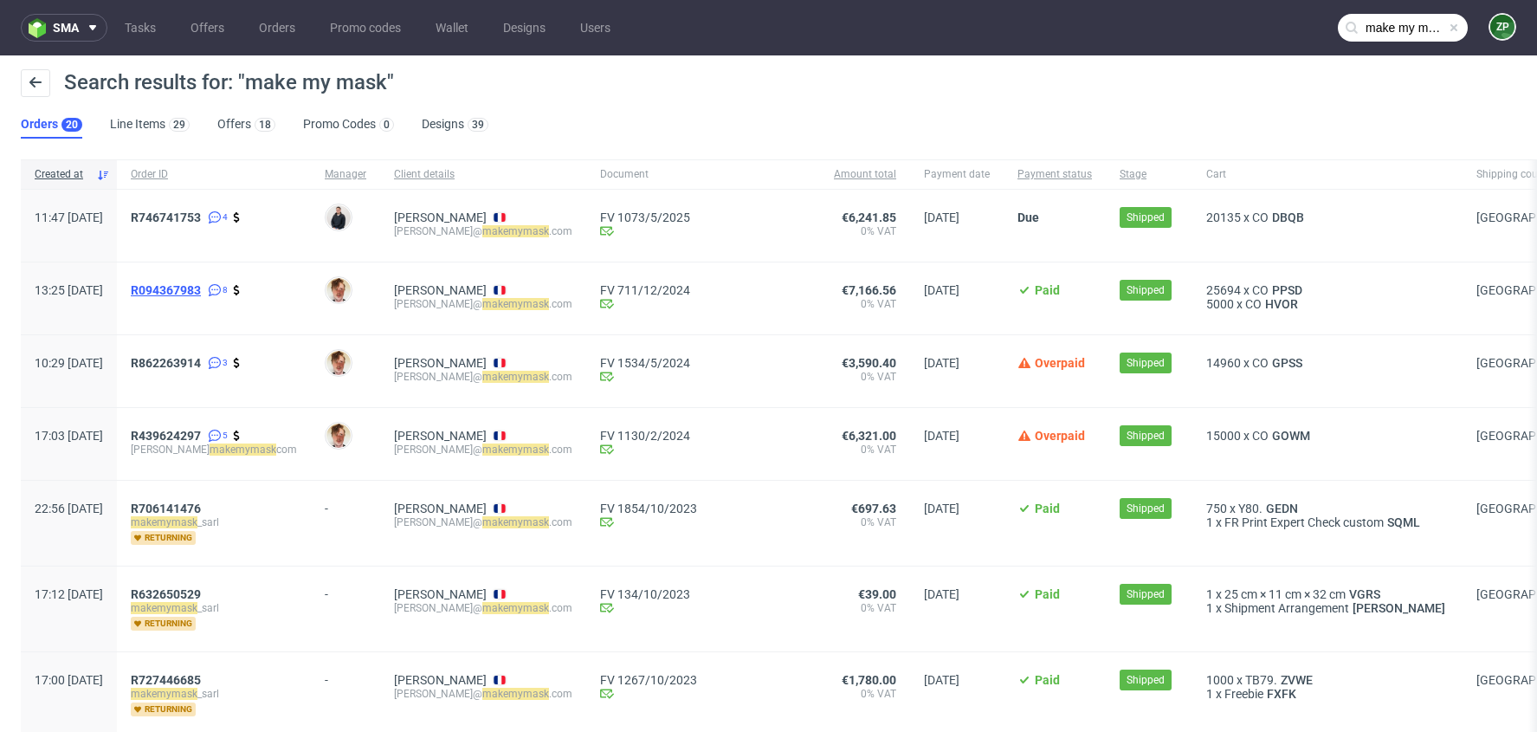
click at [201, 285] on span "R094367983" at bounding box center [166, 290] width 70 height 14
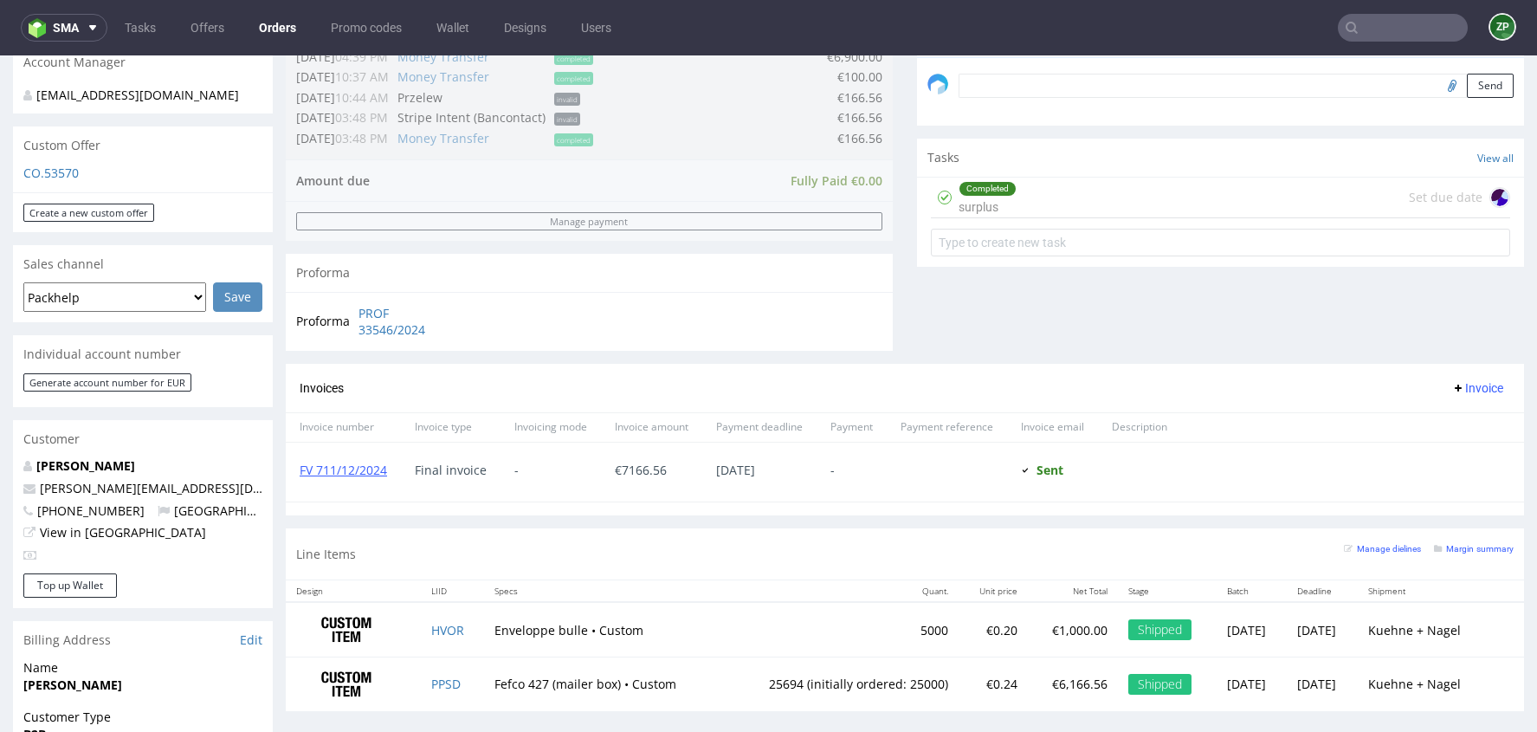
scroll to position [539, 0]
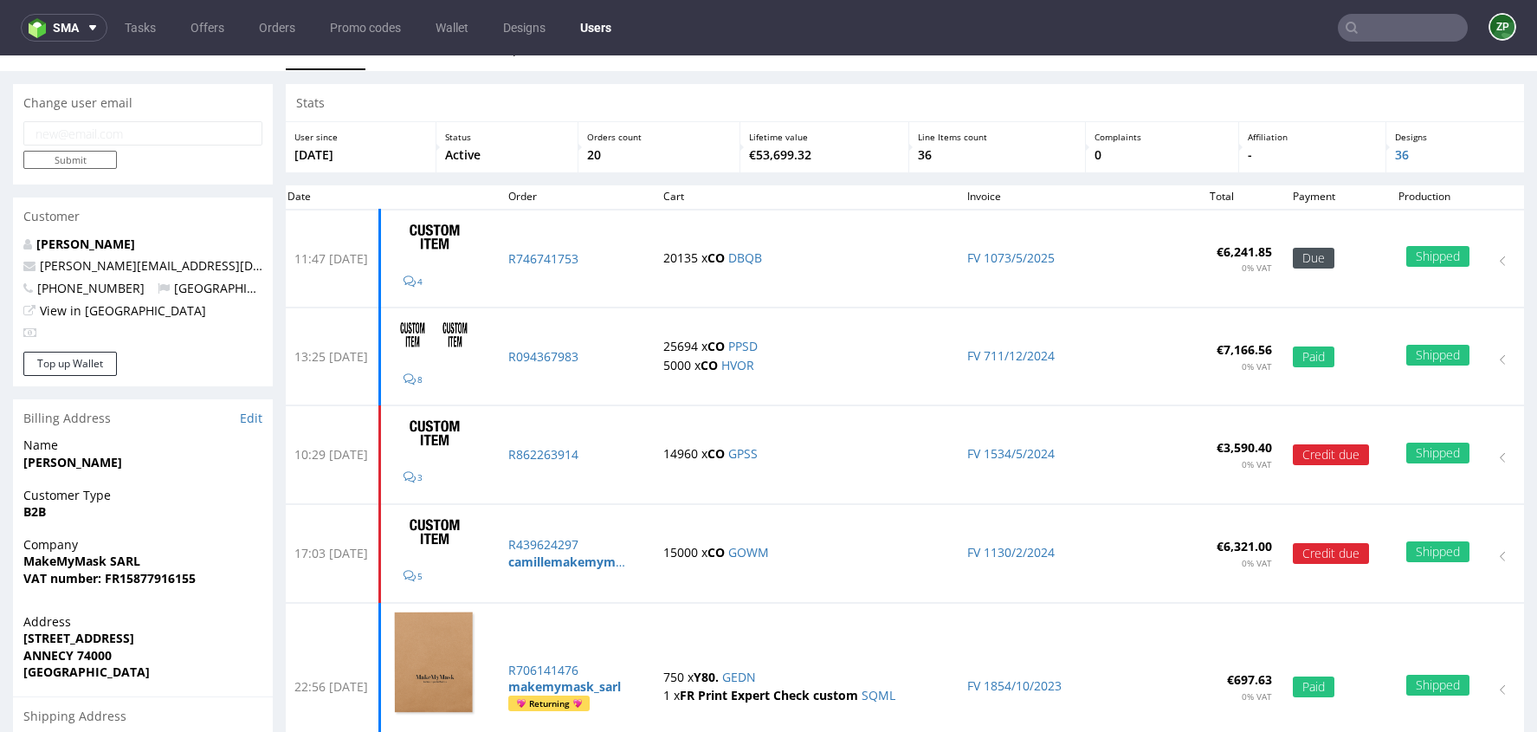
scroll to position [22, 0]
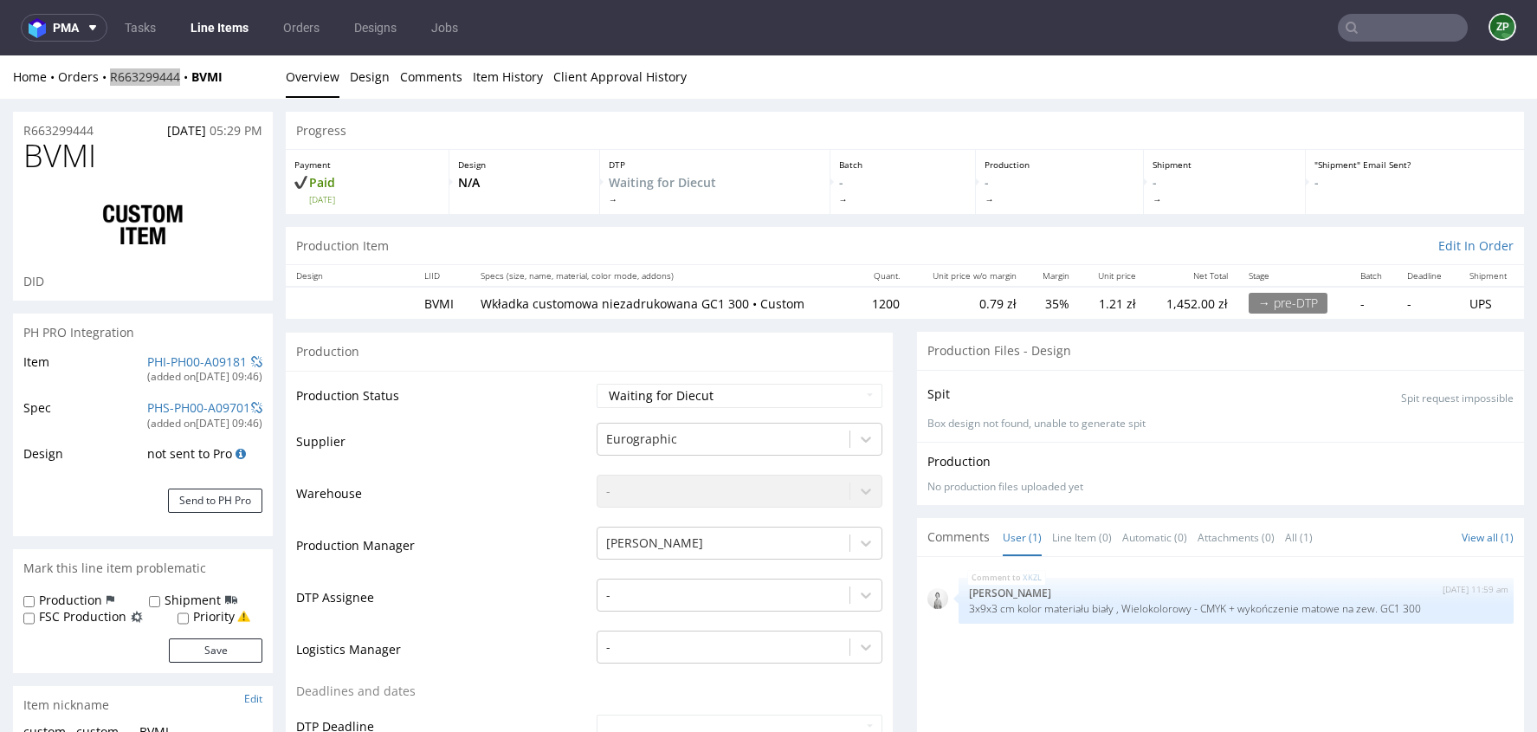
click at [302, 45] on nav "pma Tasks Line Items Orders Designs Jobs ZP" at bounding box center [768, 27] width 1537 height 55
click at [299, 26] on link "Orders" at bounding box center [301, 28] width 57 height 28
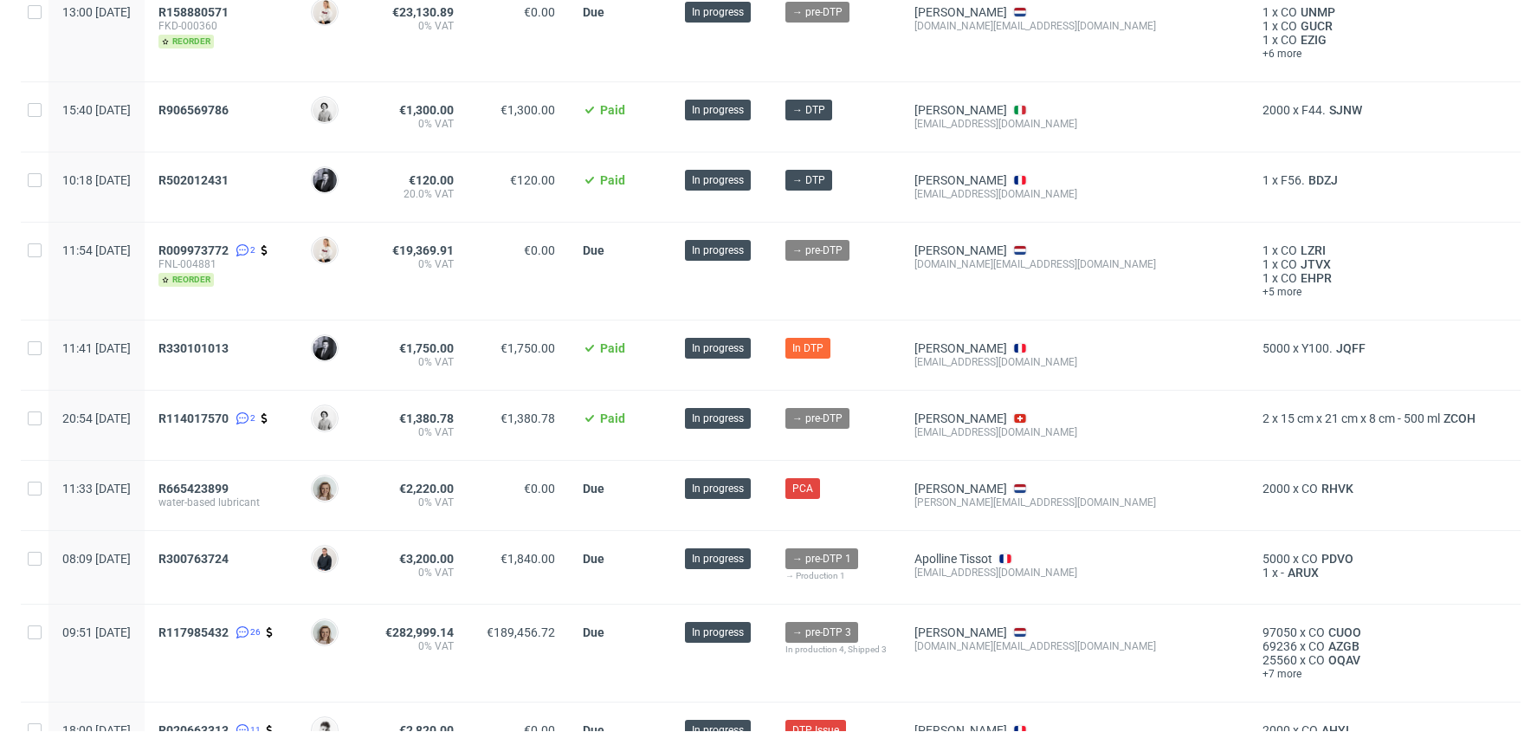
scroll to position [707, 0]
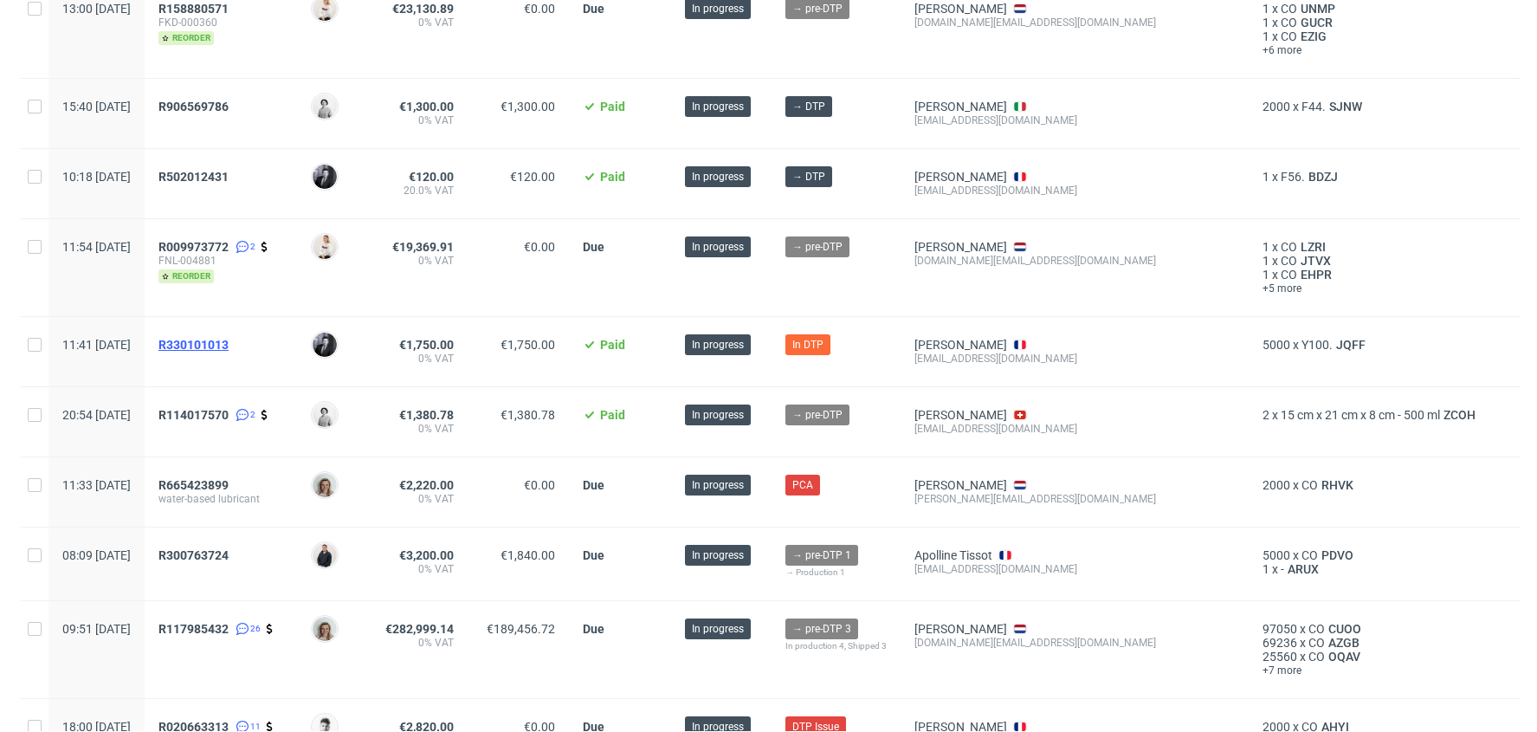
click at [229, 338] on span "R330101013" at bounding box center [193, 345] width 70 height 14
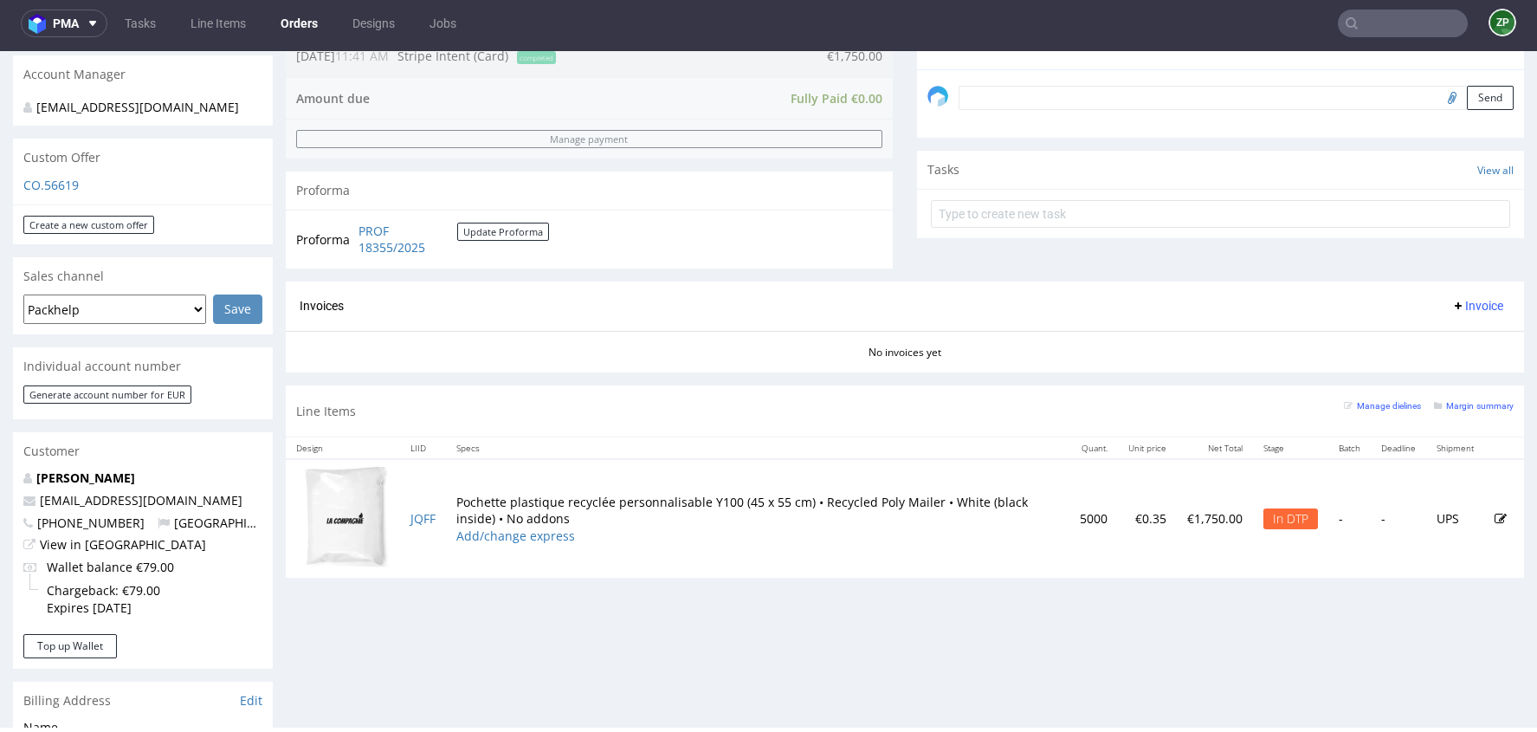
scroll to position [578, 0]
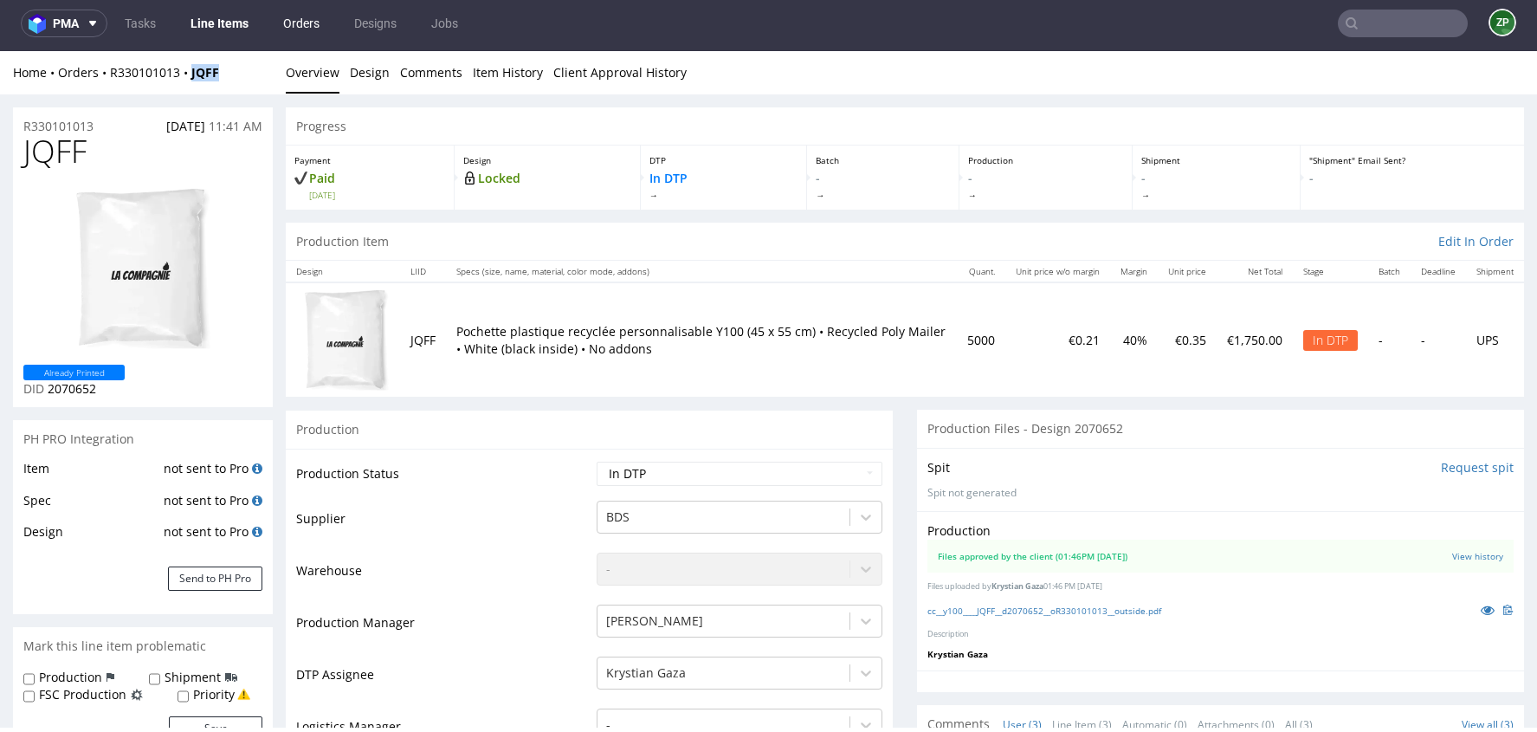
click at [302, 31] on link "Orders" at bounding box center [301, 24] width 57 height 28
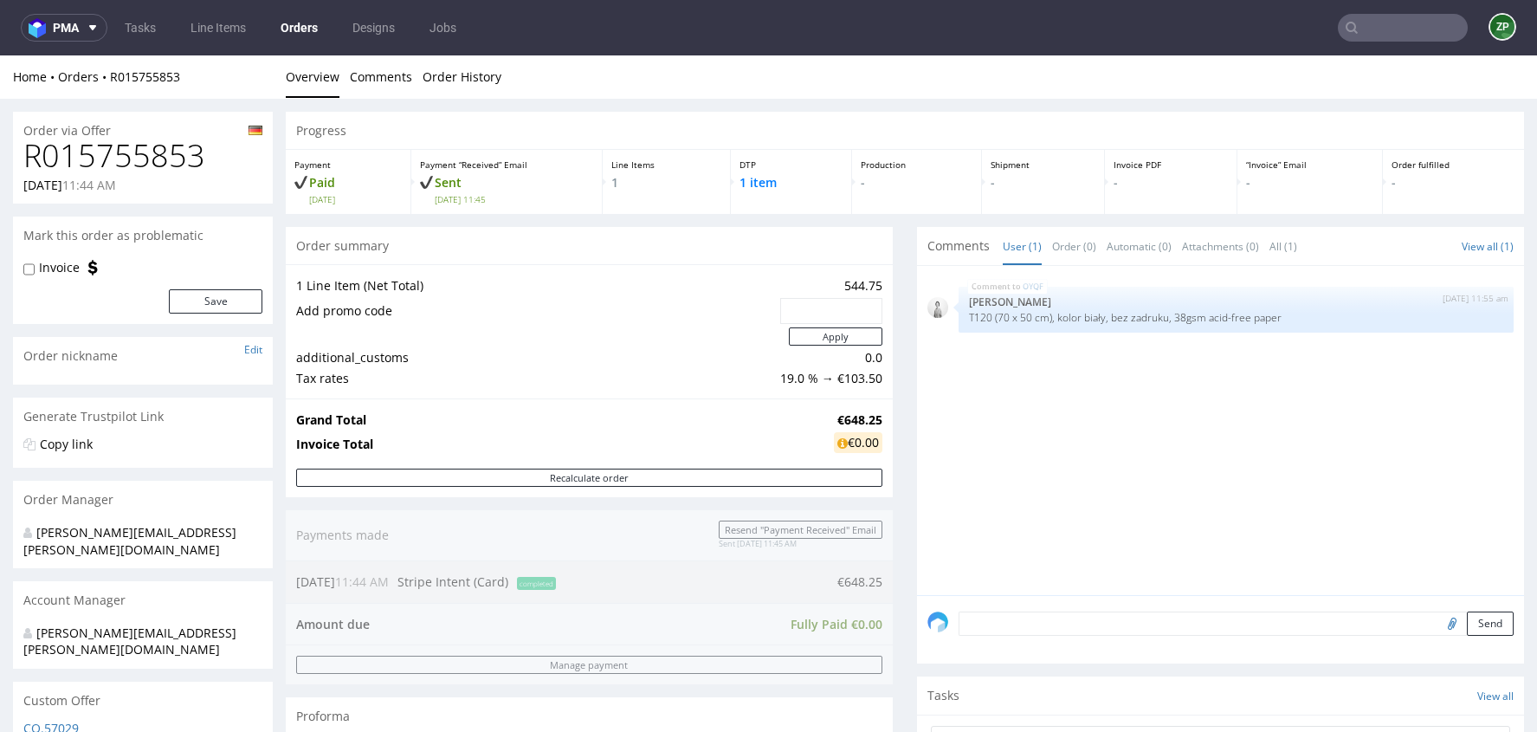
click at [300, 31] on link "Orders" at bounding box center [299, 28] width 58 height 28
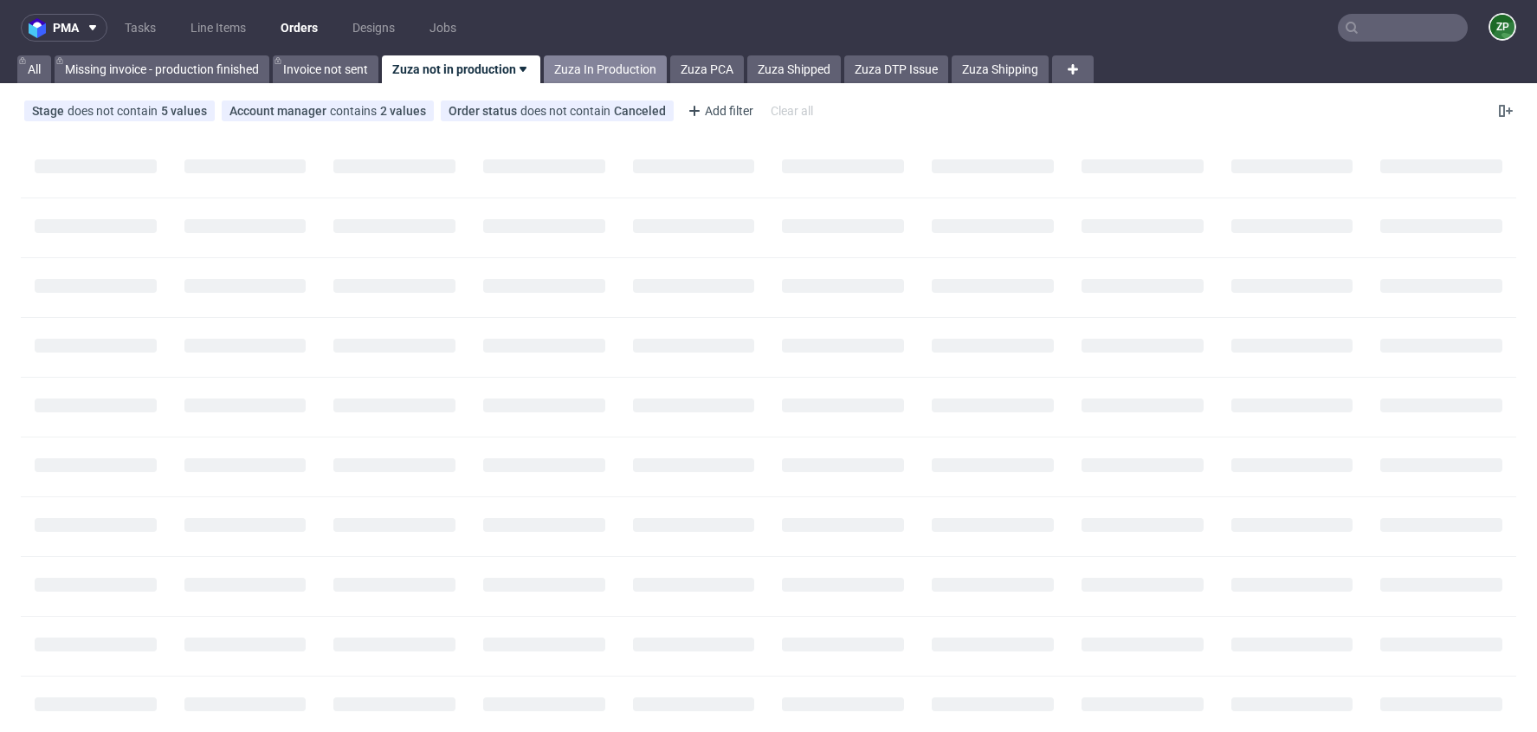
click at [619, 72] on link "Zuza In Production" at bounding box center [605, 69] width 123 height 28
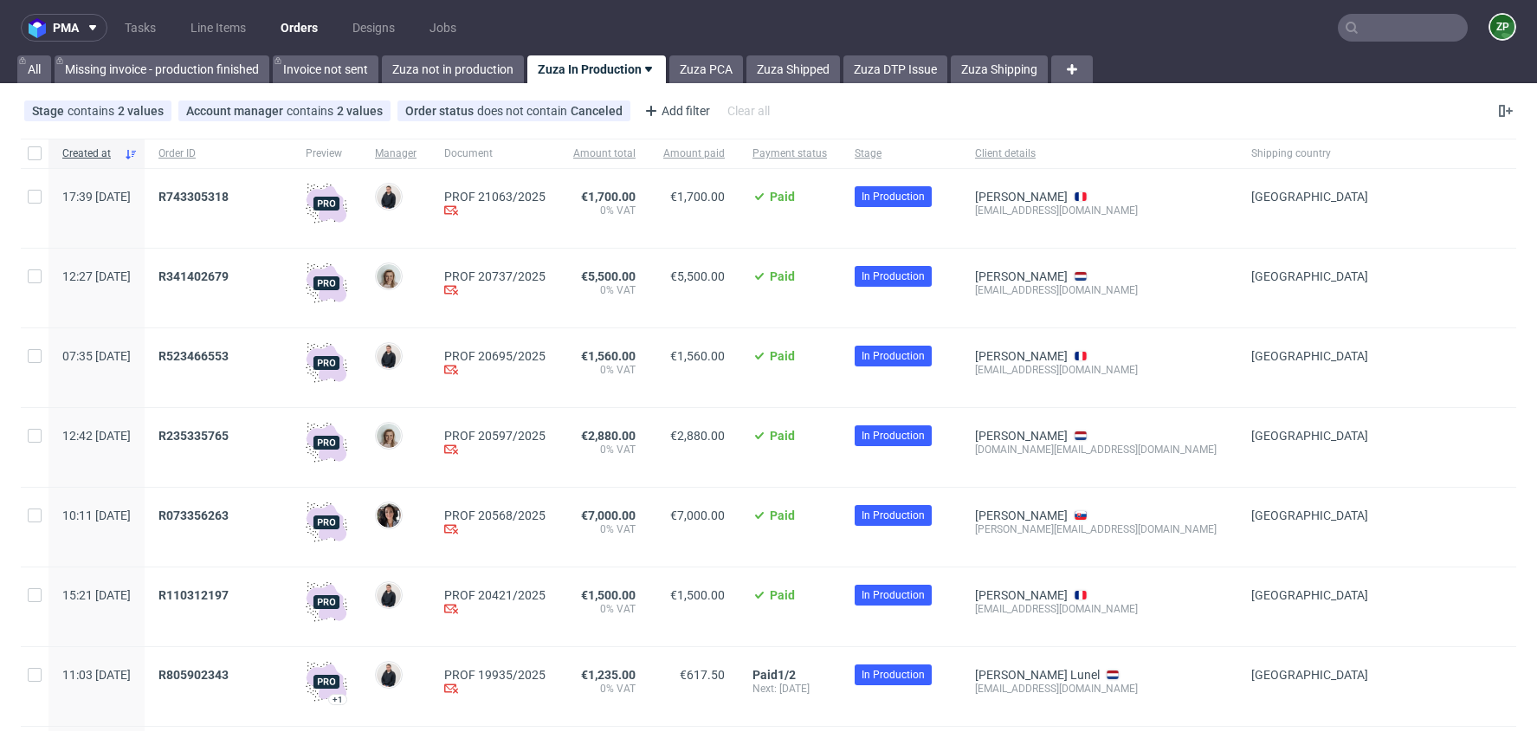
scroll to position [304, 0]
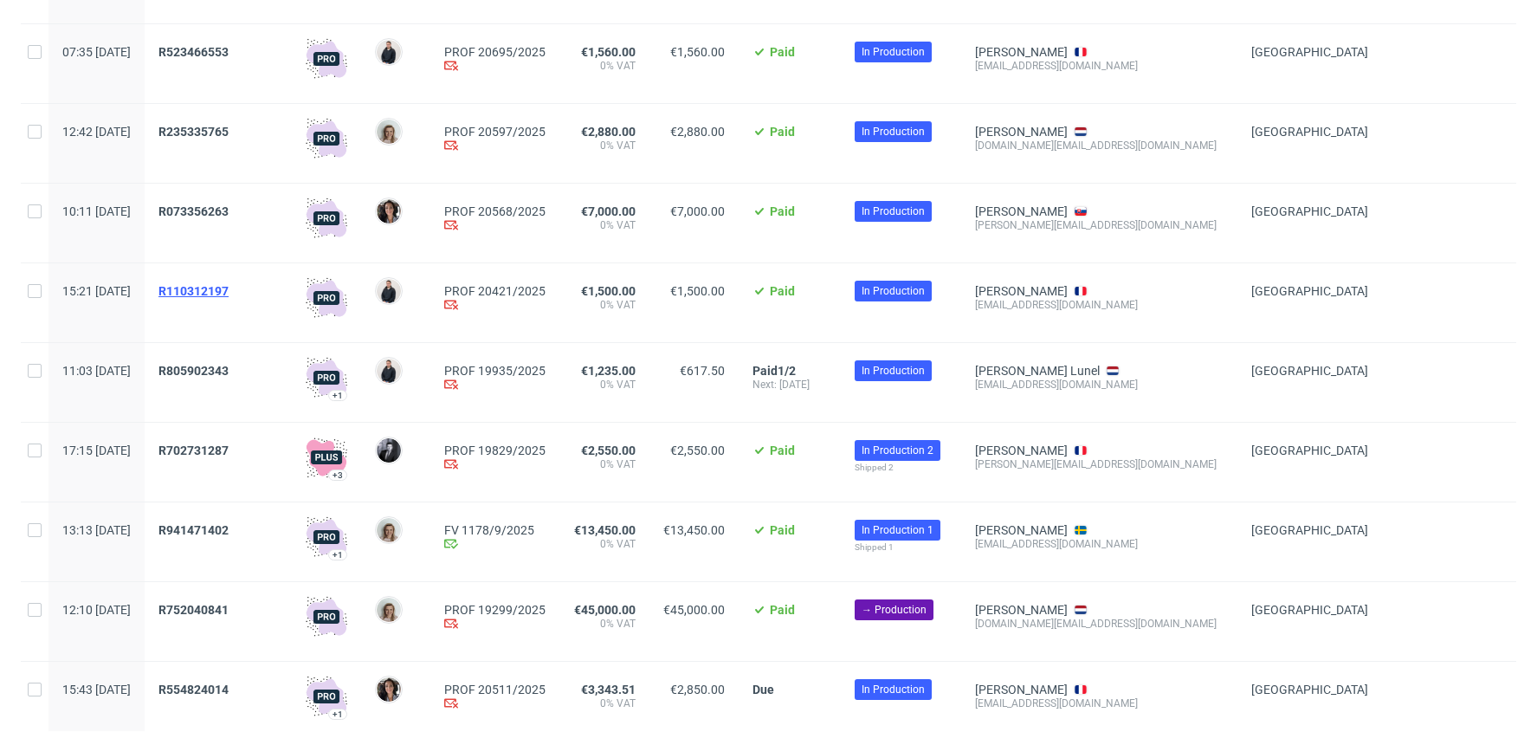
click at [229, 294] on span "R110312197" at bounding box center [193, 291] width 70 height 14
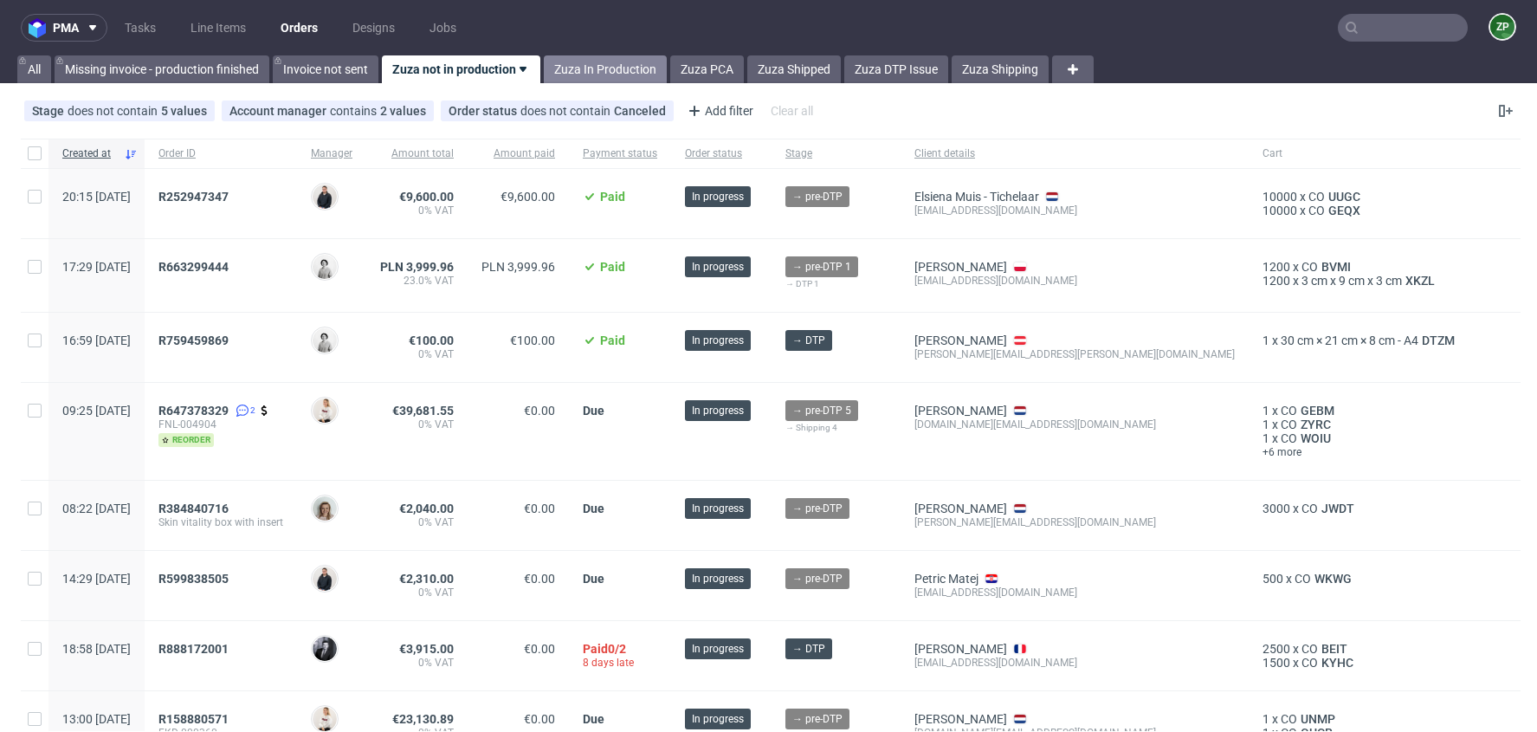
click at [614, 67] on link "Zuza In Production" at bounding box center [605, 69] width 123 height 28
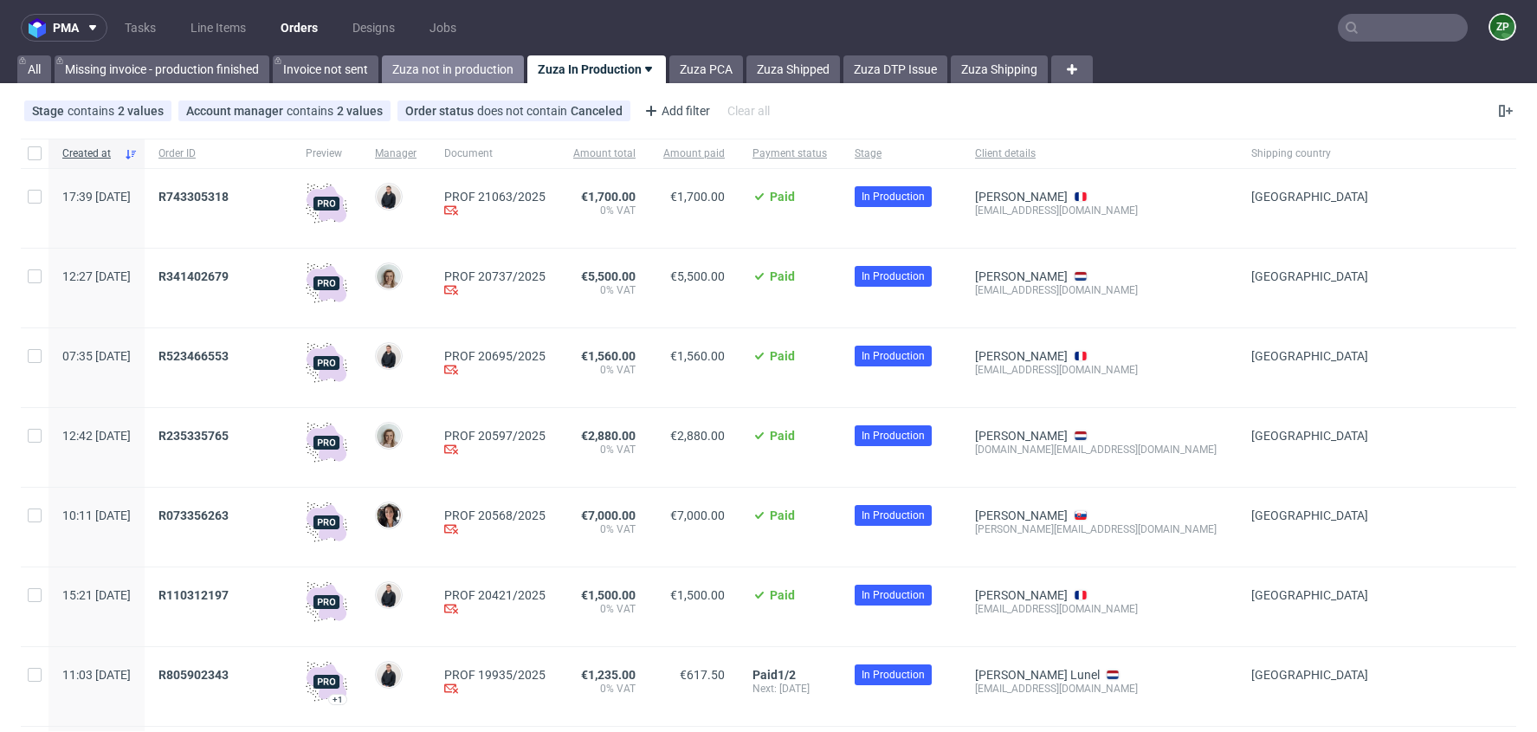
click at [455, 69] on link "Zuza not in production" at bounding box center [453, 69] width 142 height 28
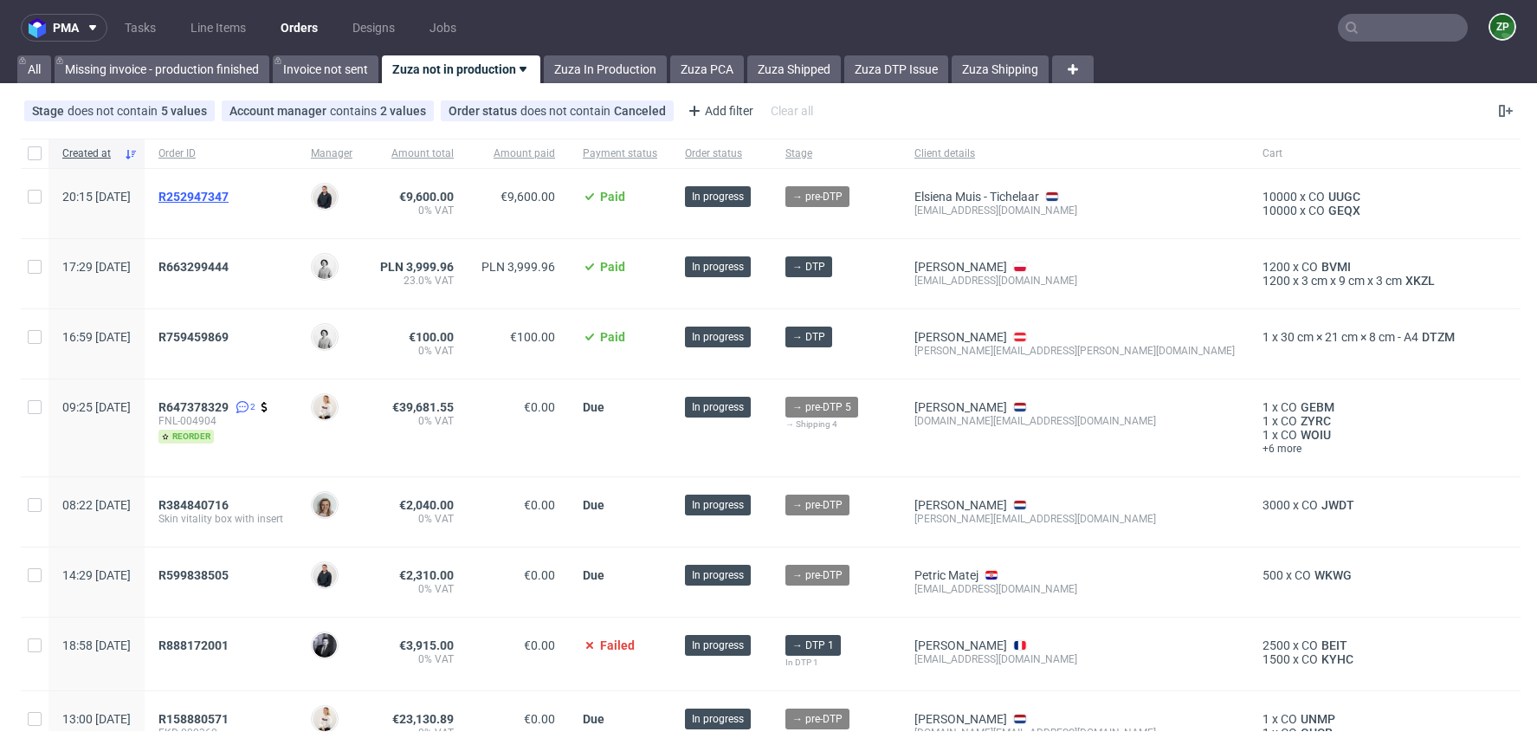
click at [229, 195] on span "R252947347" at bounding box center [193, 197] width 70 height 14
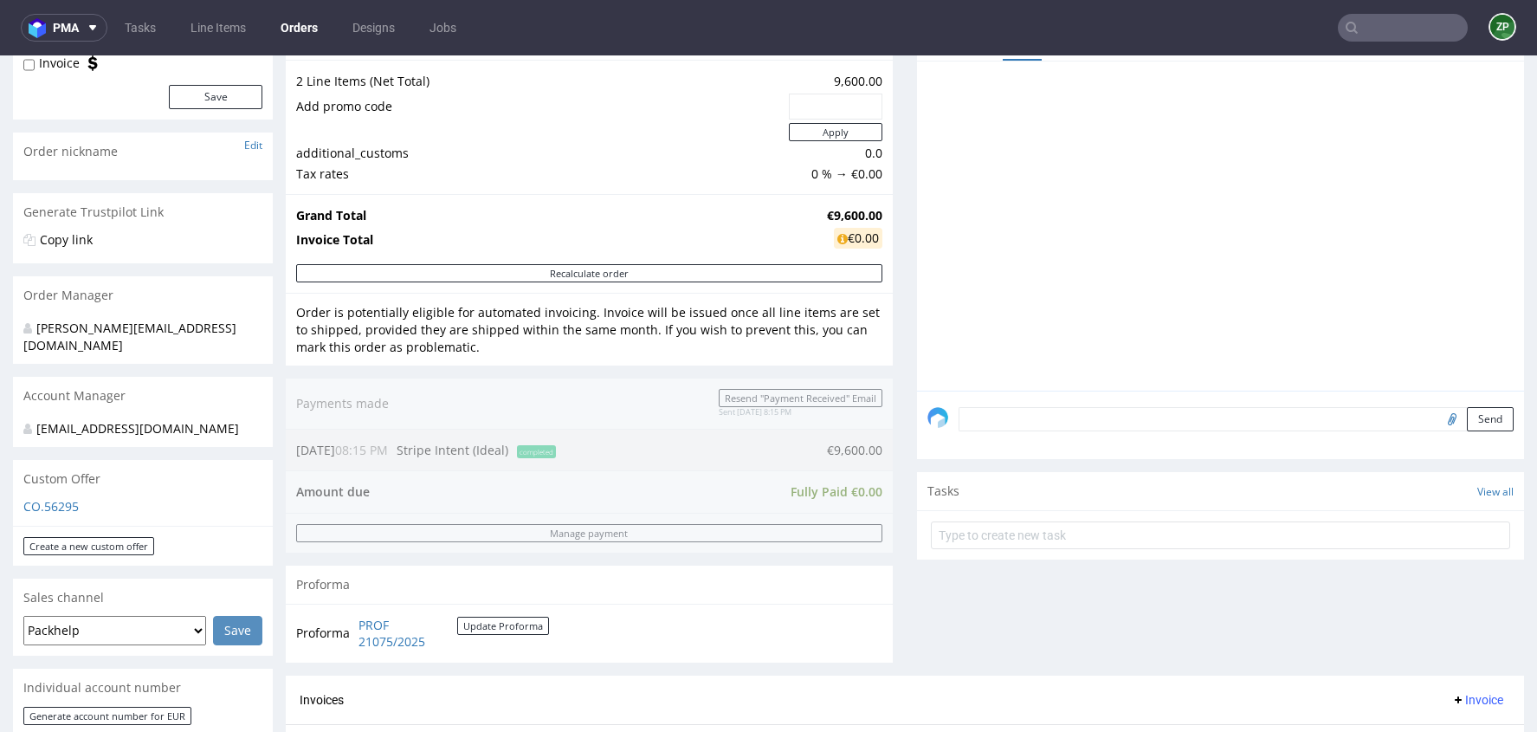
scroll to position [228, 0]
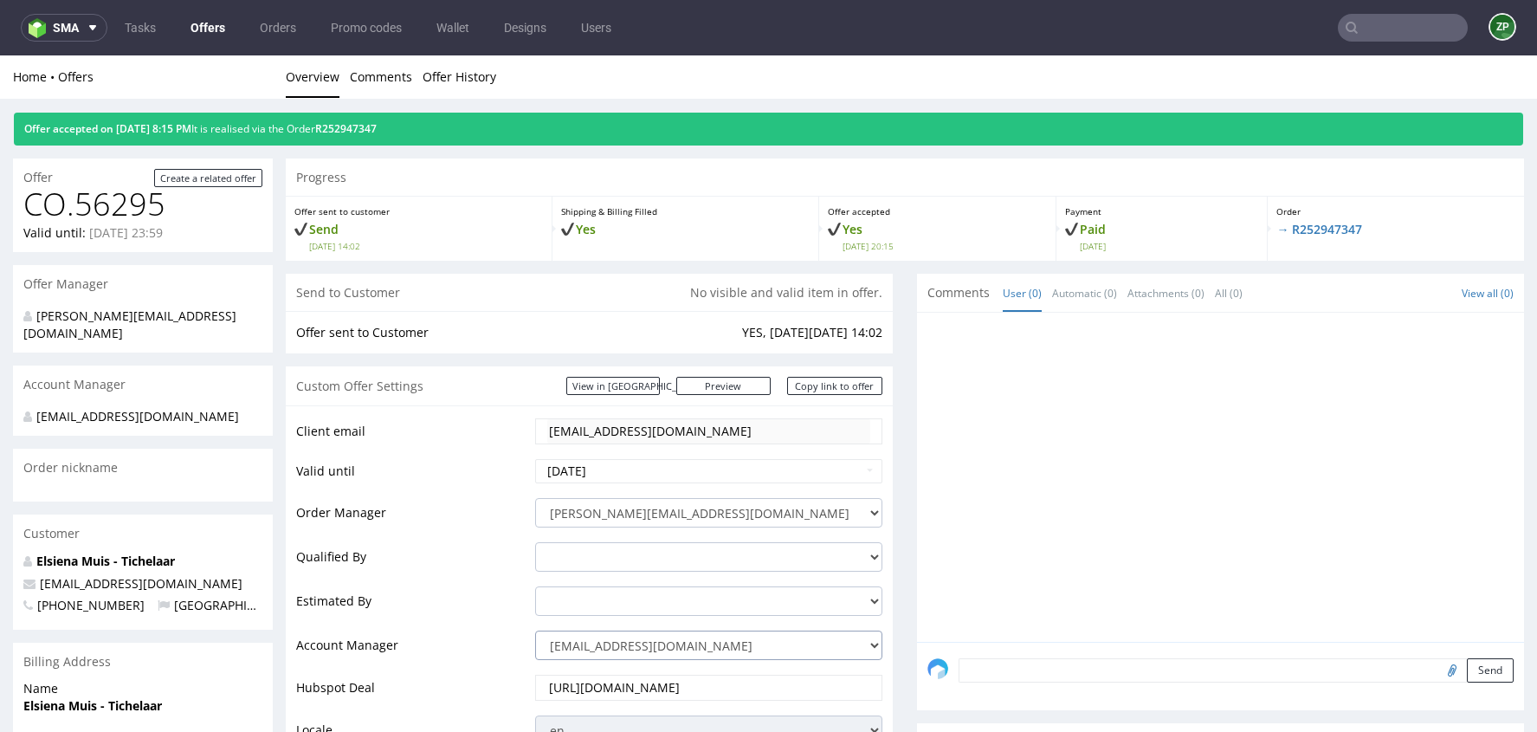
click at [636, 645] on select "zuzanna.pawlicka-sabak@packhelp.com adrian.margula@packhelp.com alex.lemee@pack…" at bounding box center [708, 644] width 347 height 29
select select "19218416"
click at [535, 630] on select "zuzanna.pawlicka-sabak@packhelp.com adrian.margula@packhelp.com alex.lemee@pack…" at bounding box center [708, 644] width 347 height 29
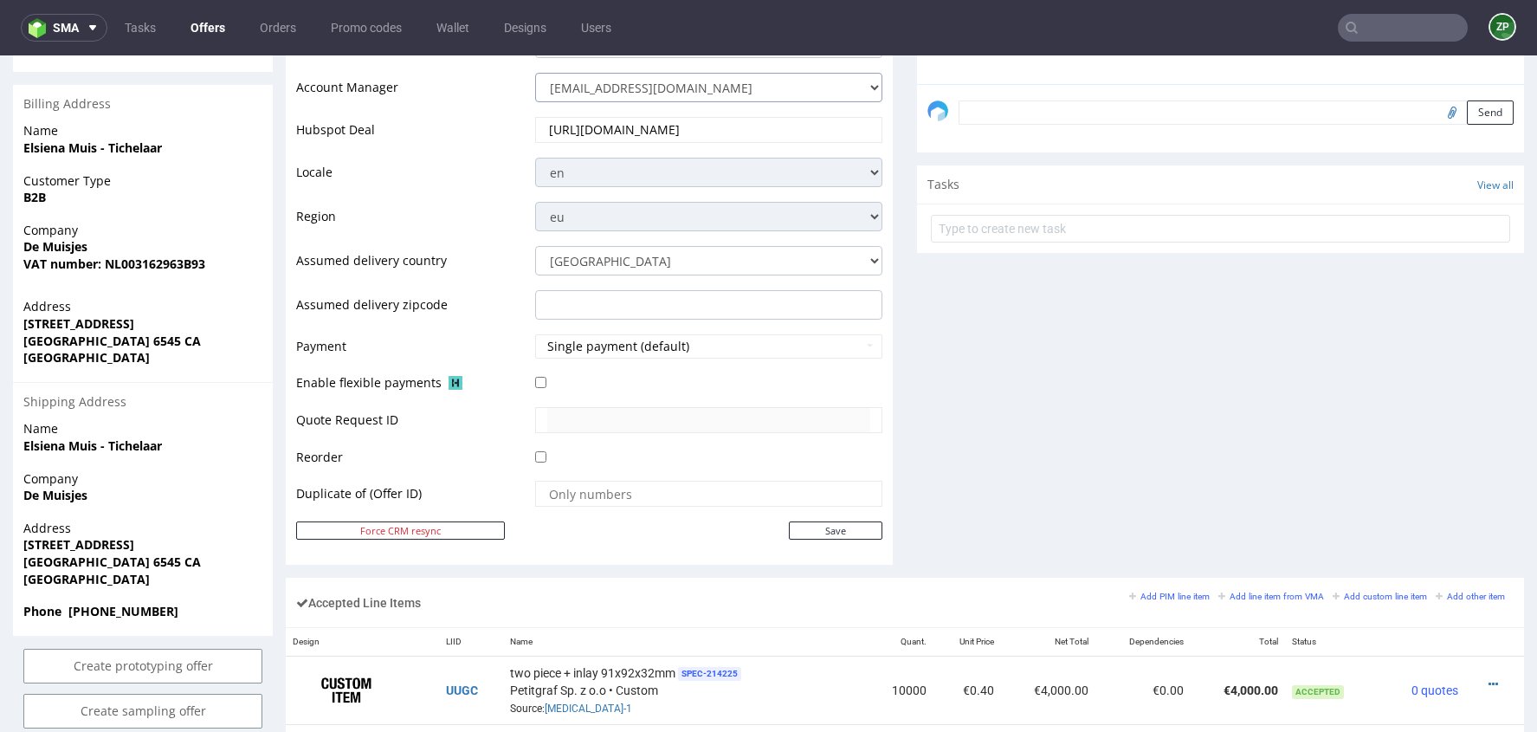
scroll to position [559, 0]
click at [851, 527] on input "Save" at bounding box center [836, 529] width 94 height 18
type input "In progress..."
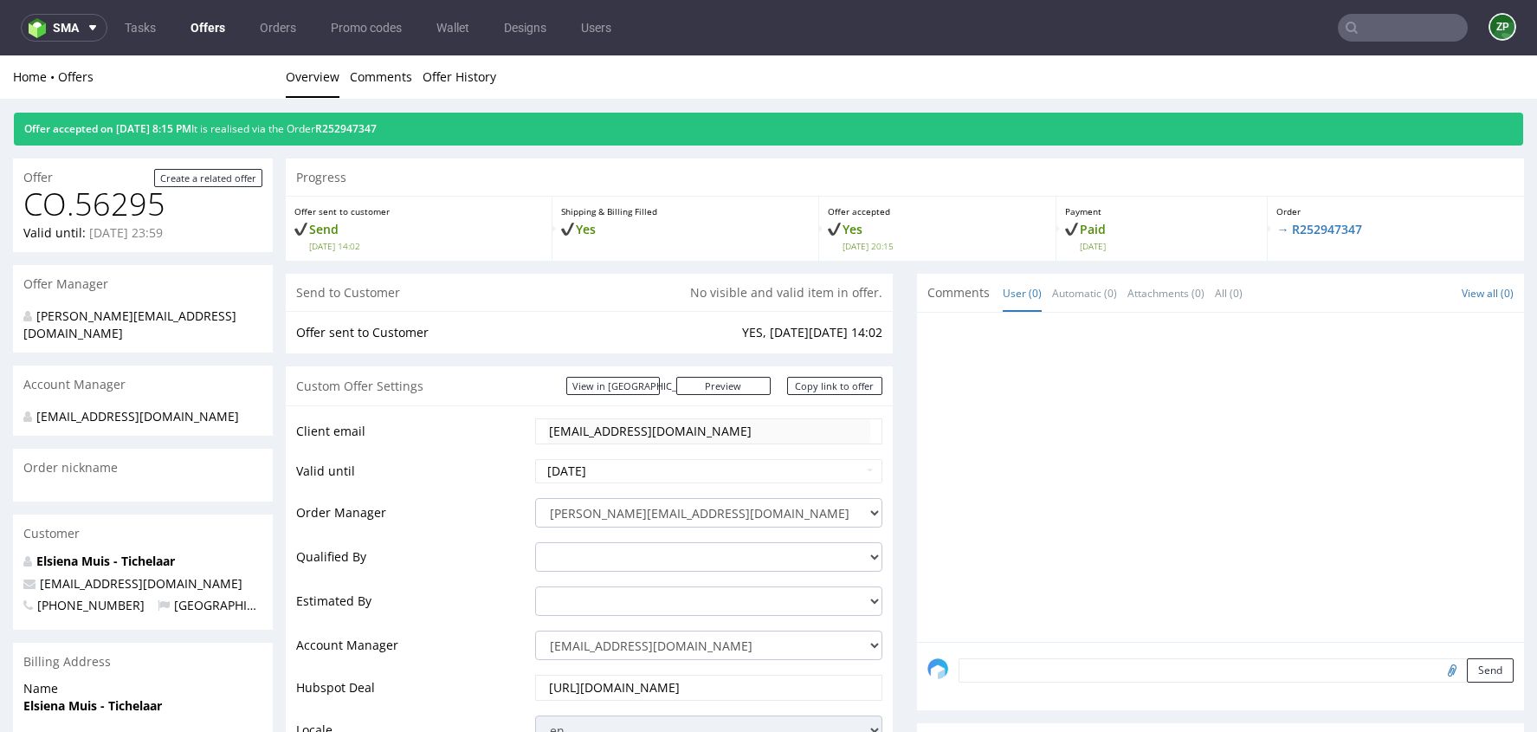
scroll to position [0, 0]
click at [1396, 23] on input "text" at bounding box center [1403, 28] width 130 height 28
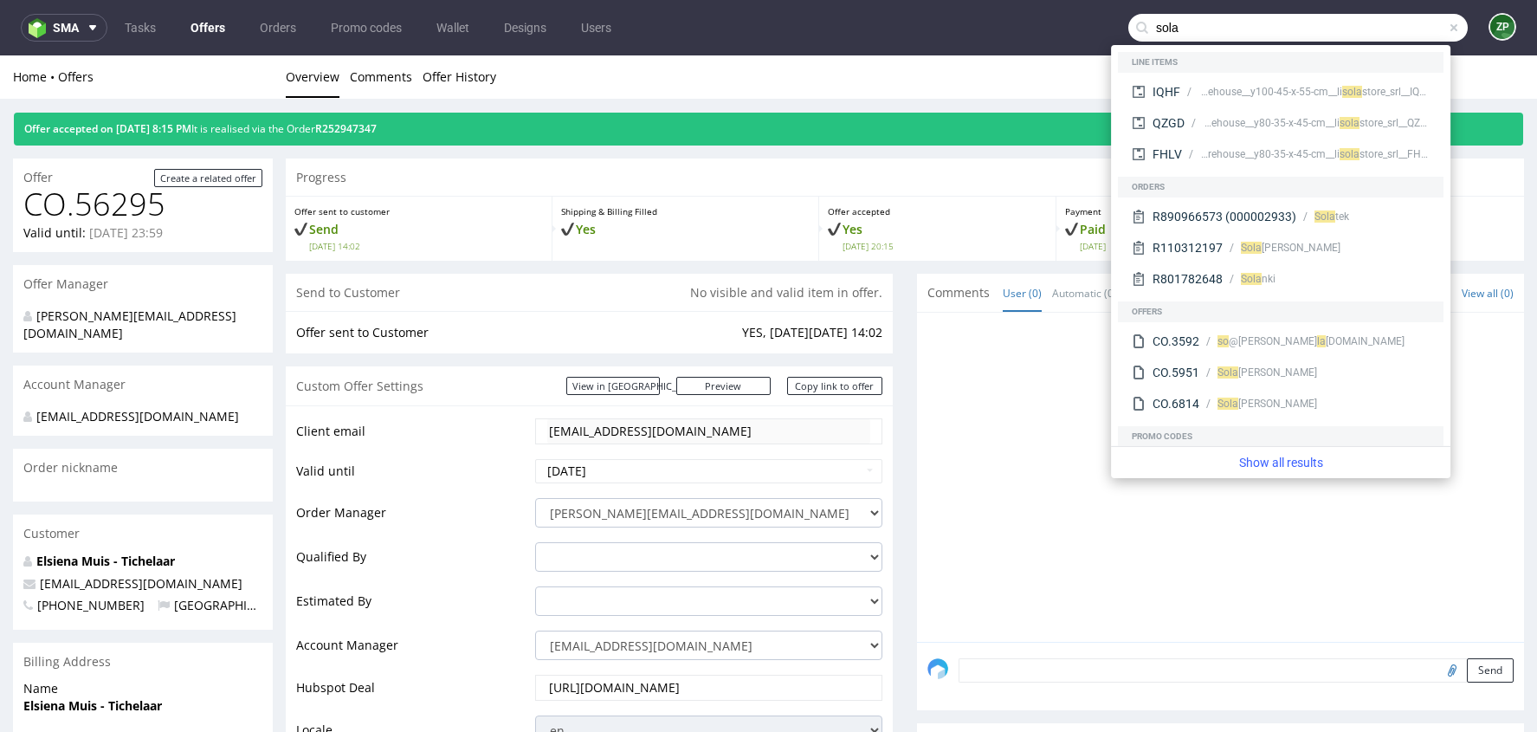
type input "sola"
click at [571, 317] on div "Offer sent to Customer YES, on Mon 22 Sep 14:02" at bounding box center [589, 332] width 607 height 42
click at [1172, 240] on div "R110312197" at bounding box center [1188, 247] width 70 height 17
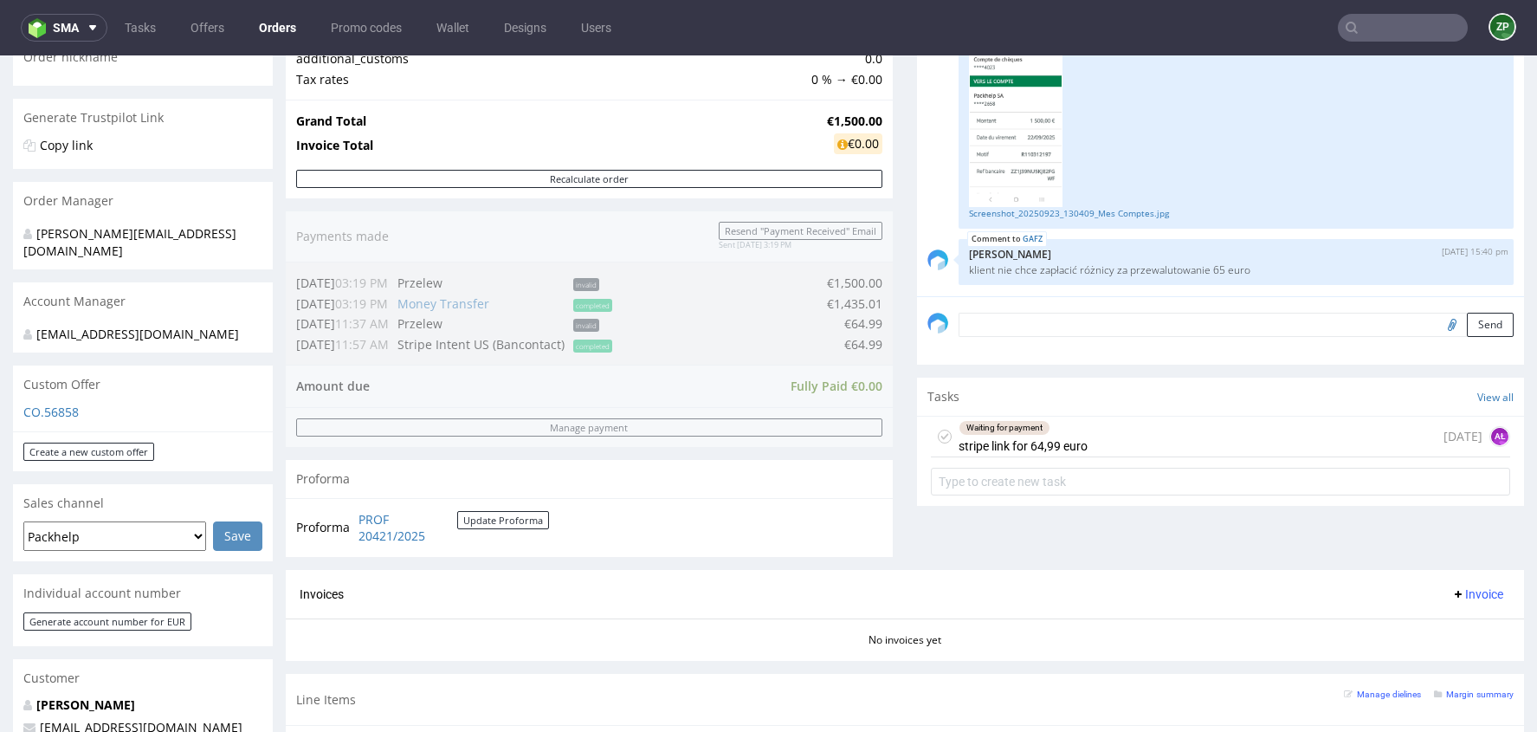
scroll to position [300, 0]
click at [1427, 247] on img "submit" at bounding box center [1432, 248] width 10 height 10
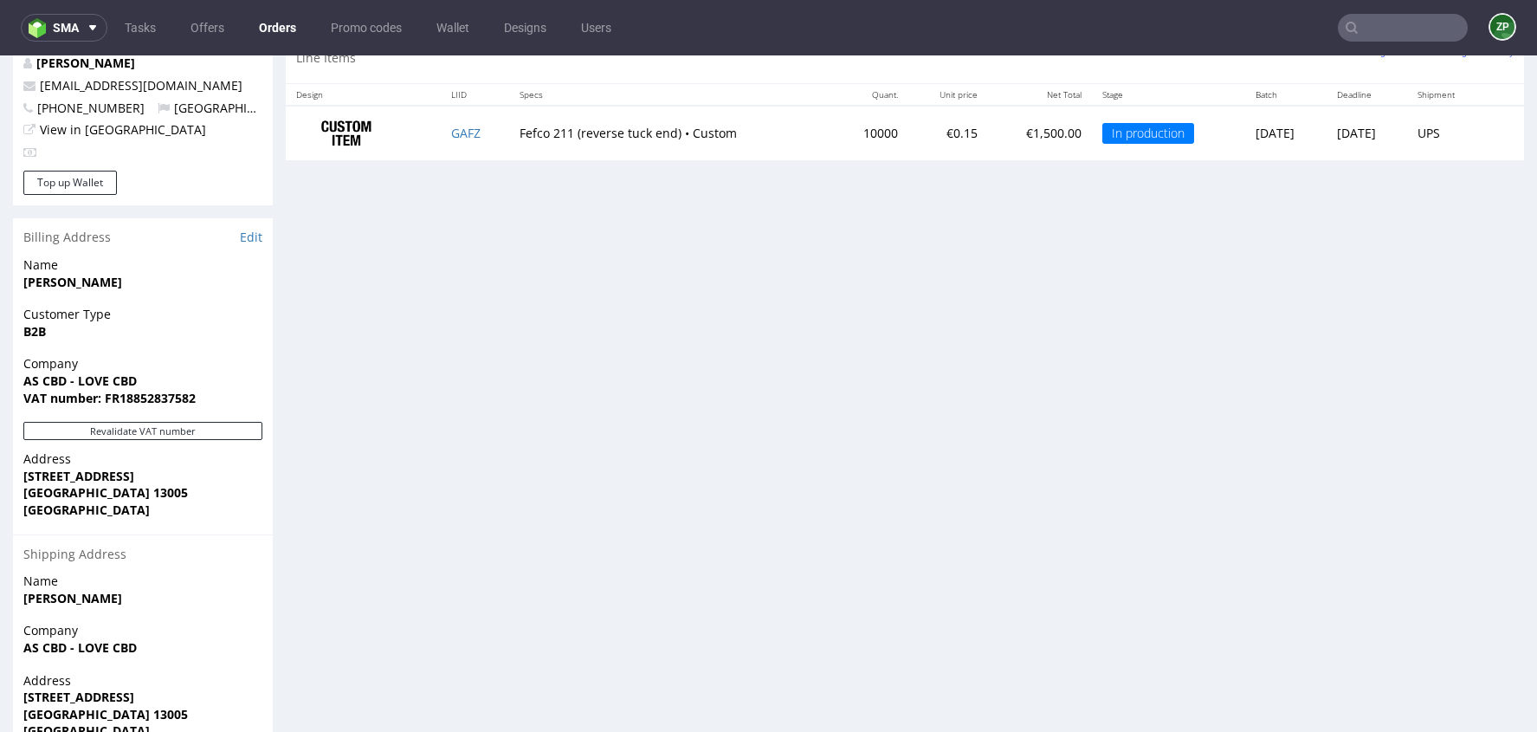
scroll to position [1018, 0]
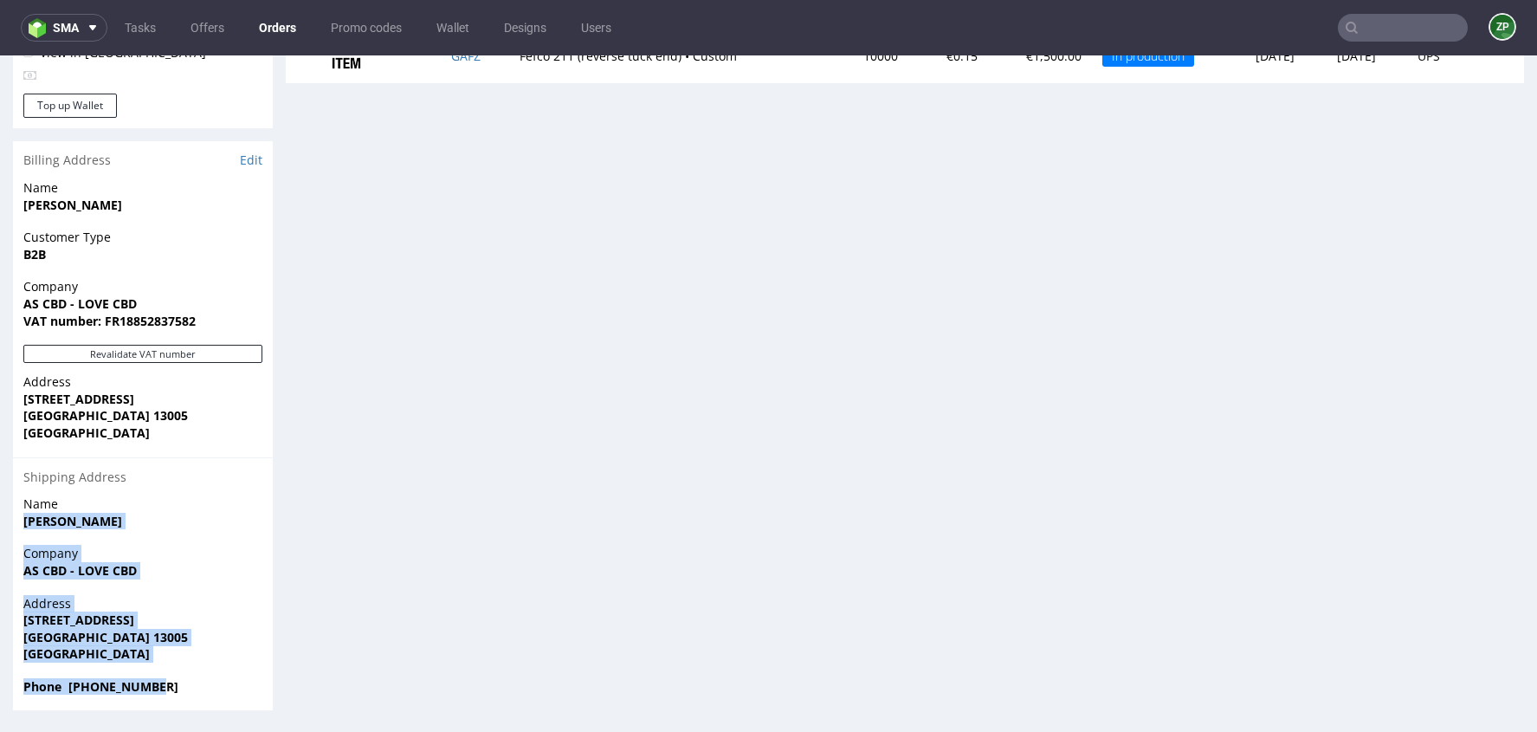
drag, startPoint x: 169, startPoint y: 682, endPoint x: 10, endPoint y: 515, distance: 230.9
copy section "nicolas sola Company AS CBD - LOVE CBD Address 11 RUE VITALIS MARSEILLE 13005 F…"
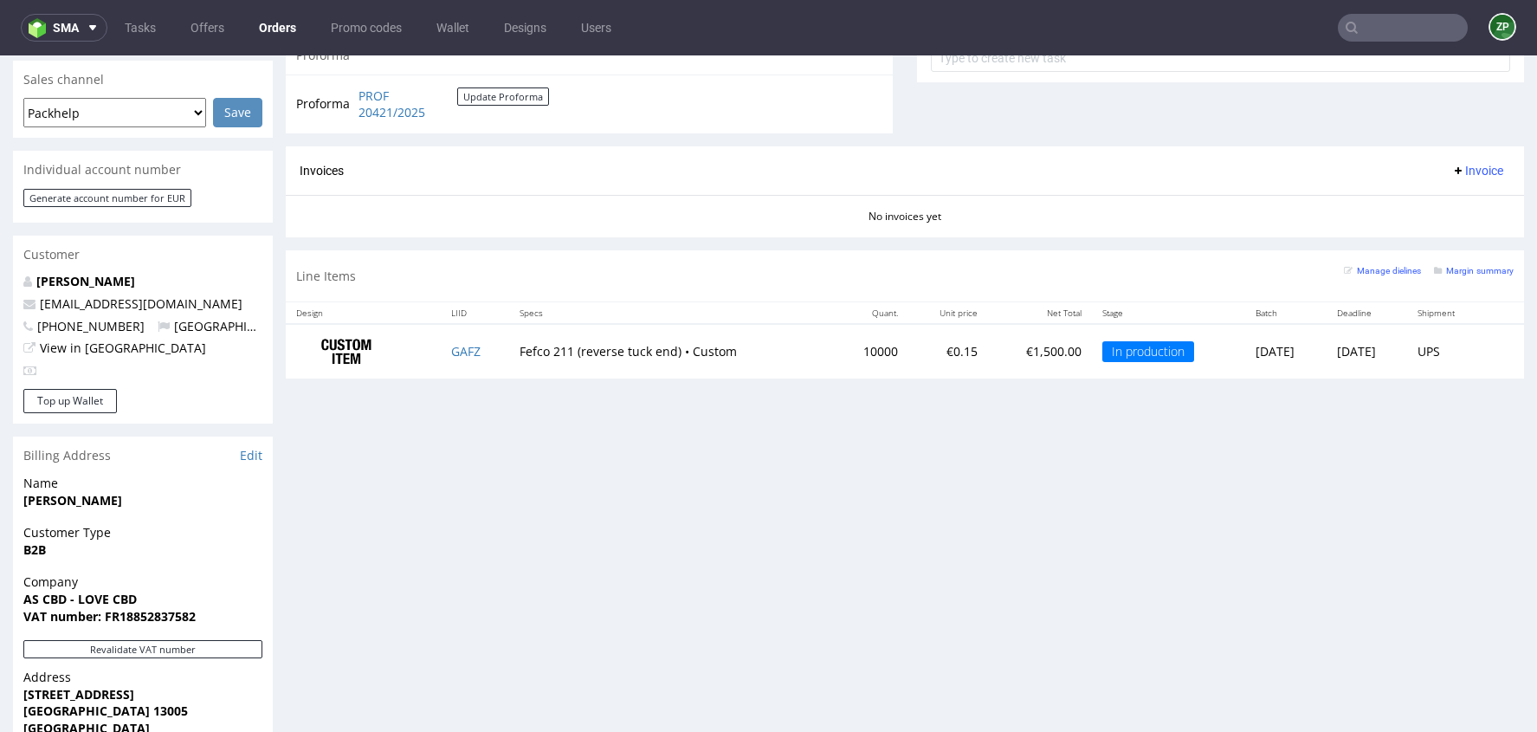
scroll to position [727, 0]
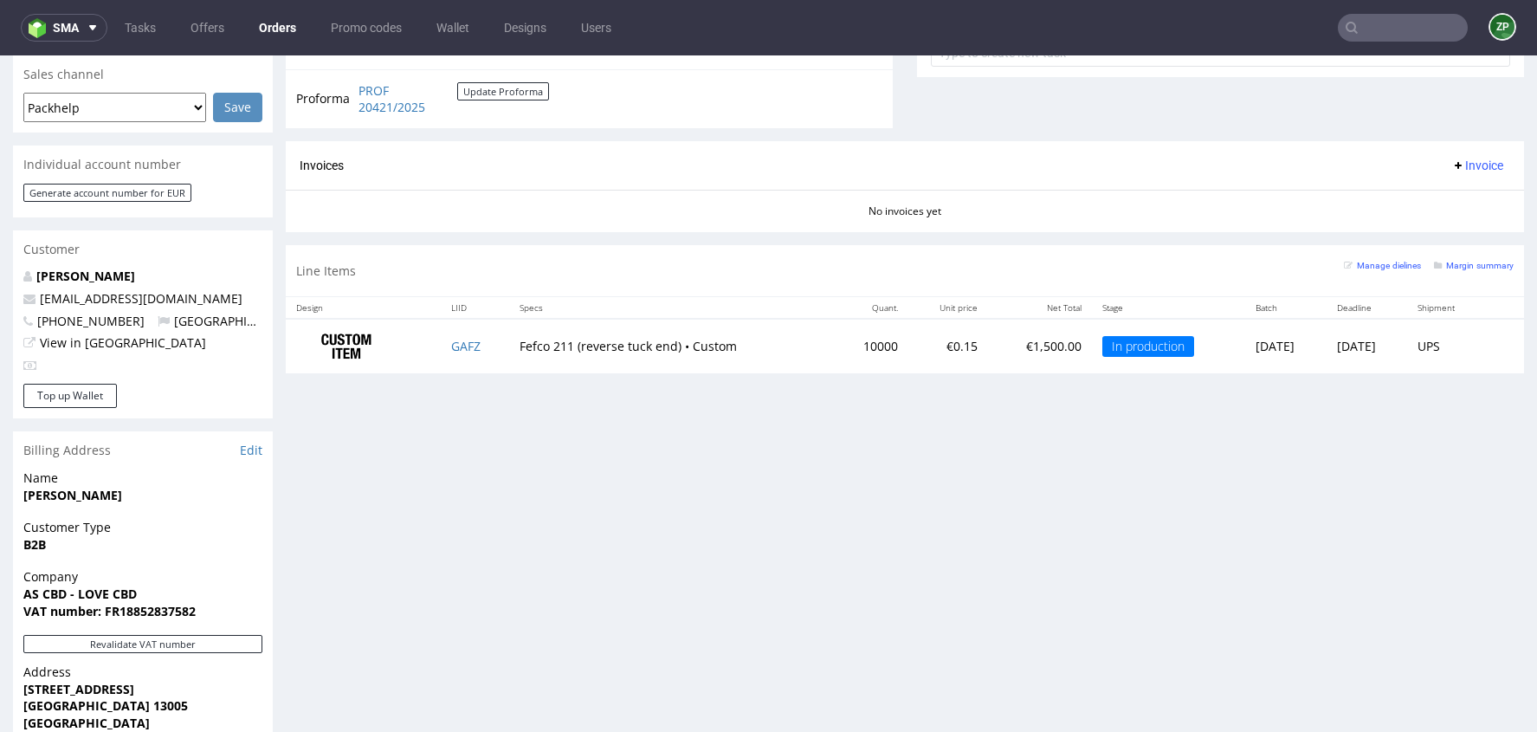
click at [1376, 37] on input "text" at bounding box center [1403, 28] width 130 height 28
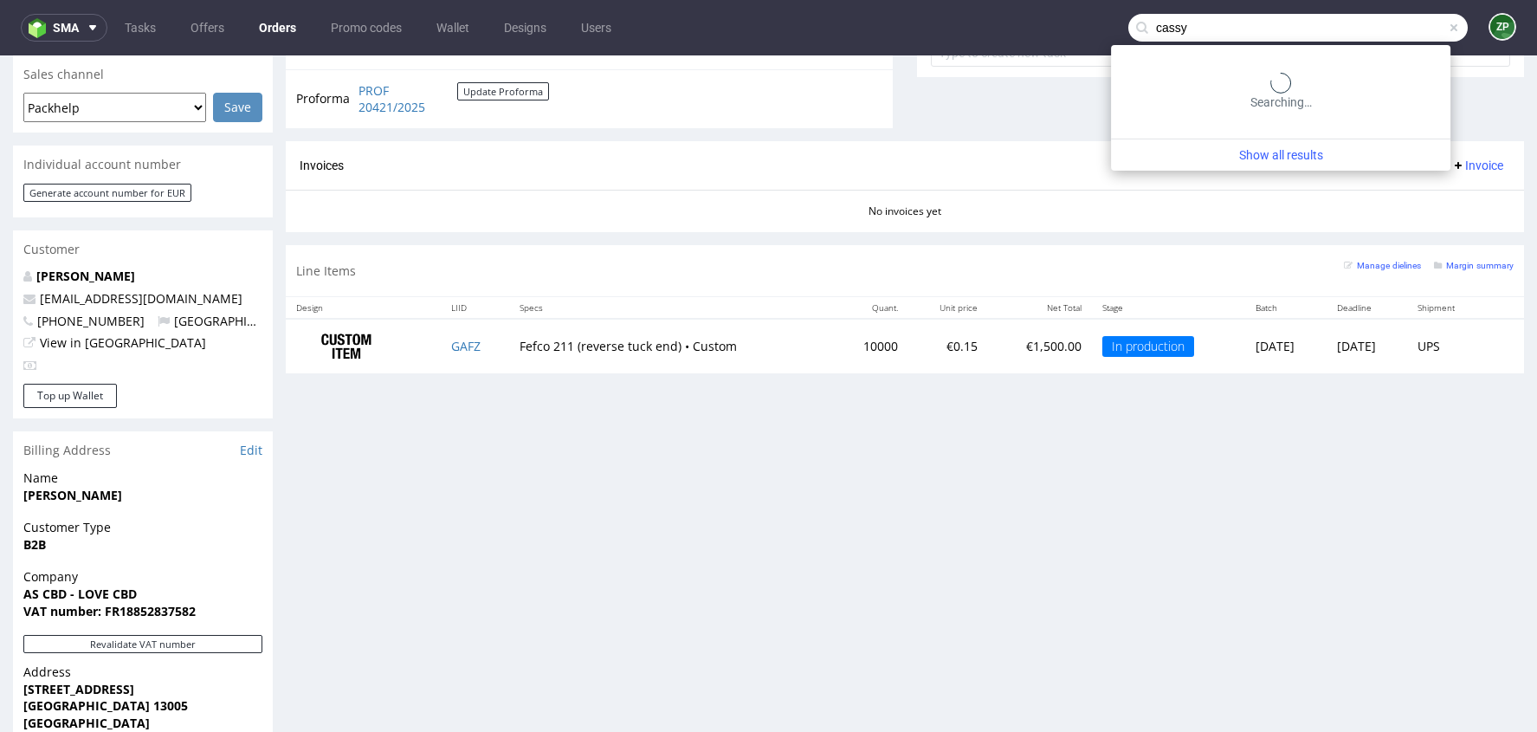
type input "cassy"
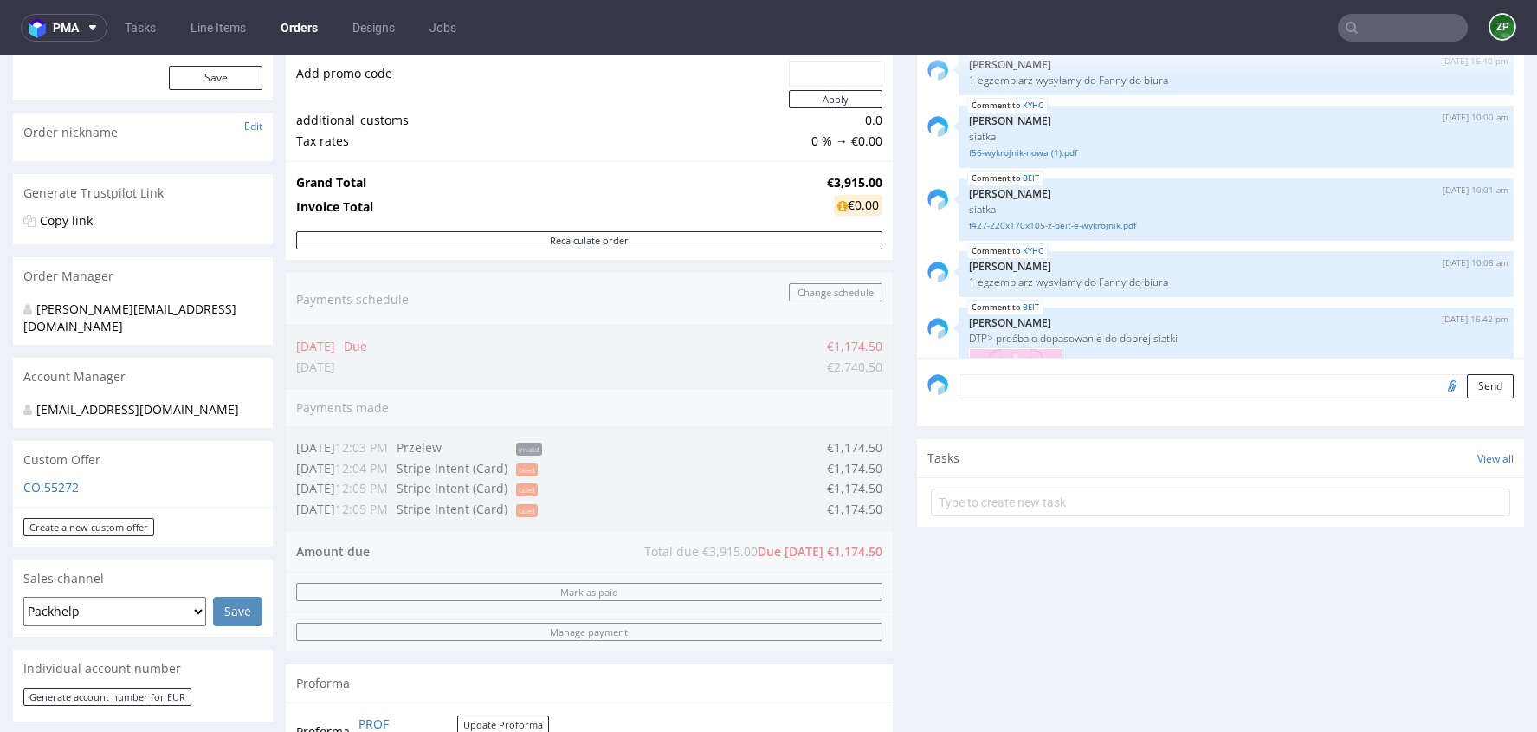
scroll to position [226, 0]
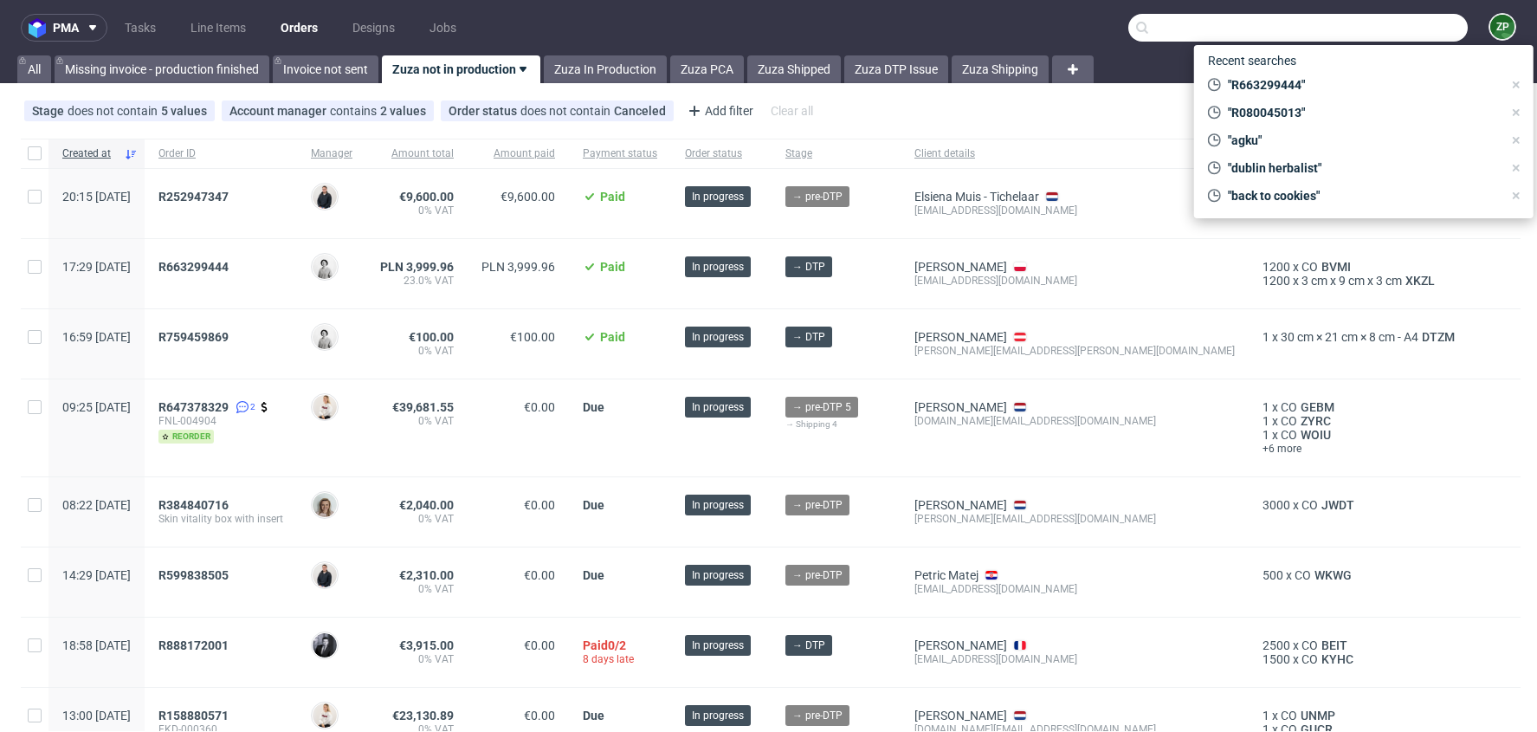
click at [1399, 27] on input "text" at bounding box center [1297, 28] width 339 height 28
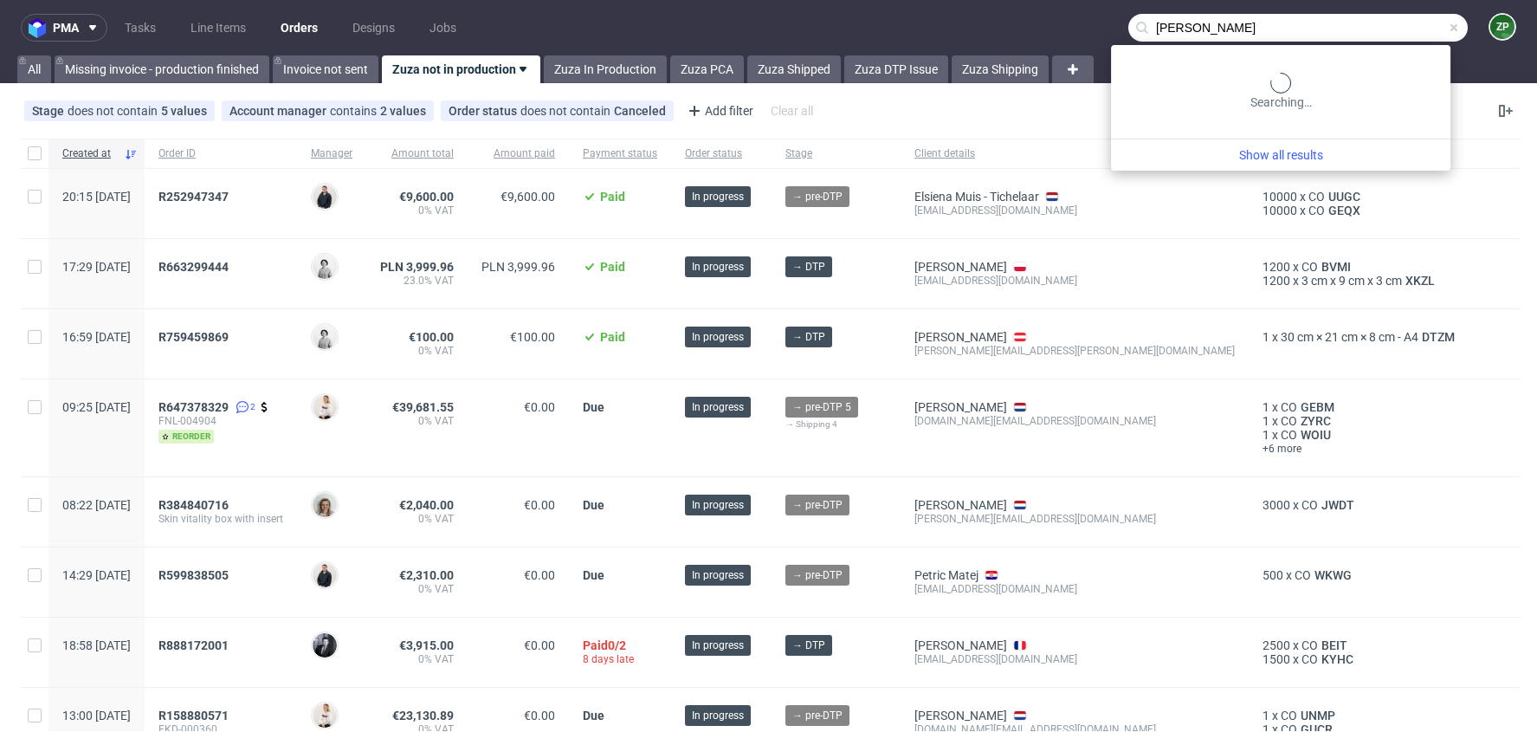
type input "[PERSON_NAME]"
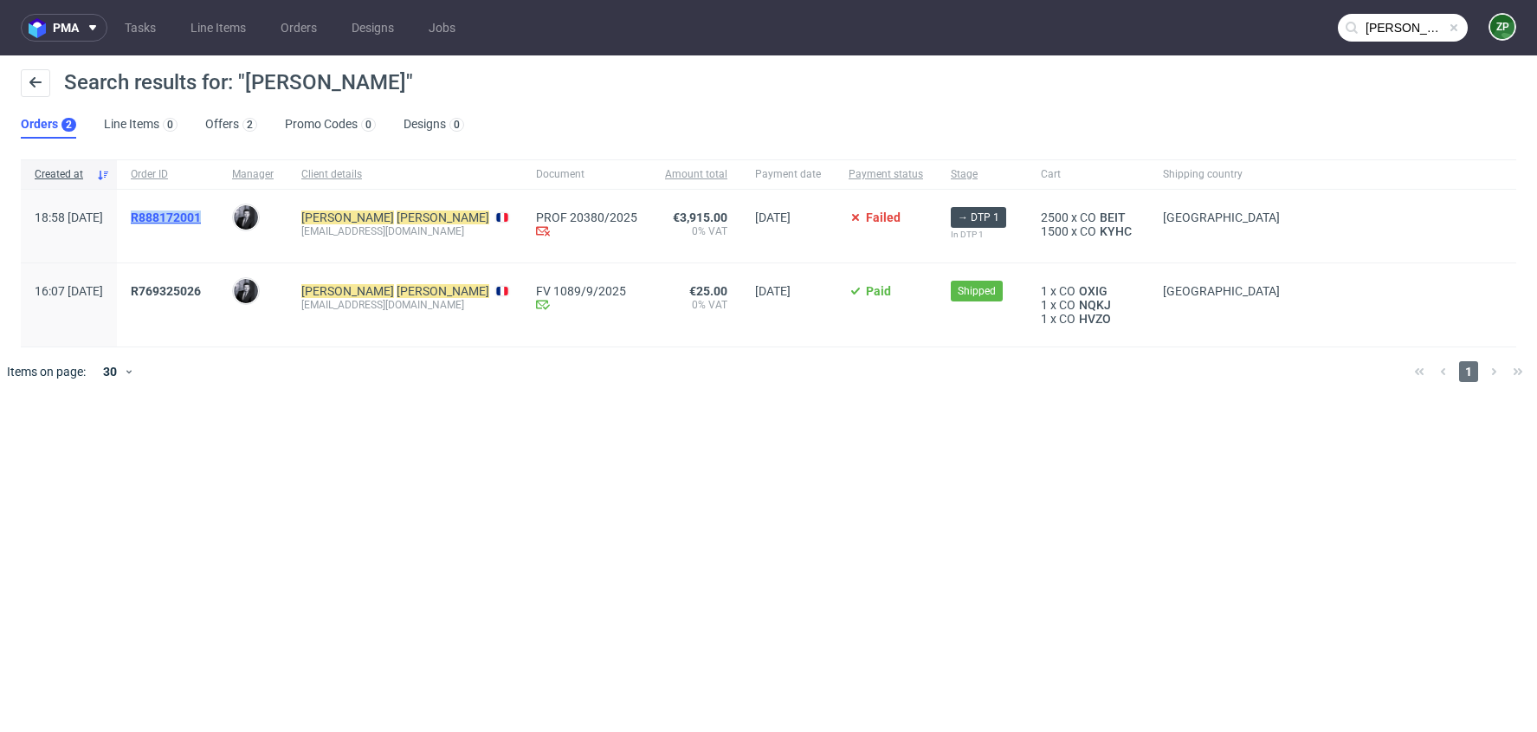
click at [201, 217] on span "R888172001" at bounding box center [166, 217] width 70 height 14
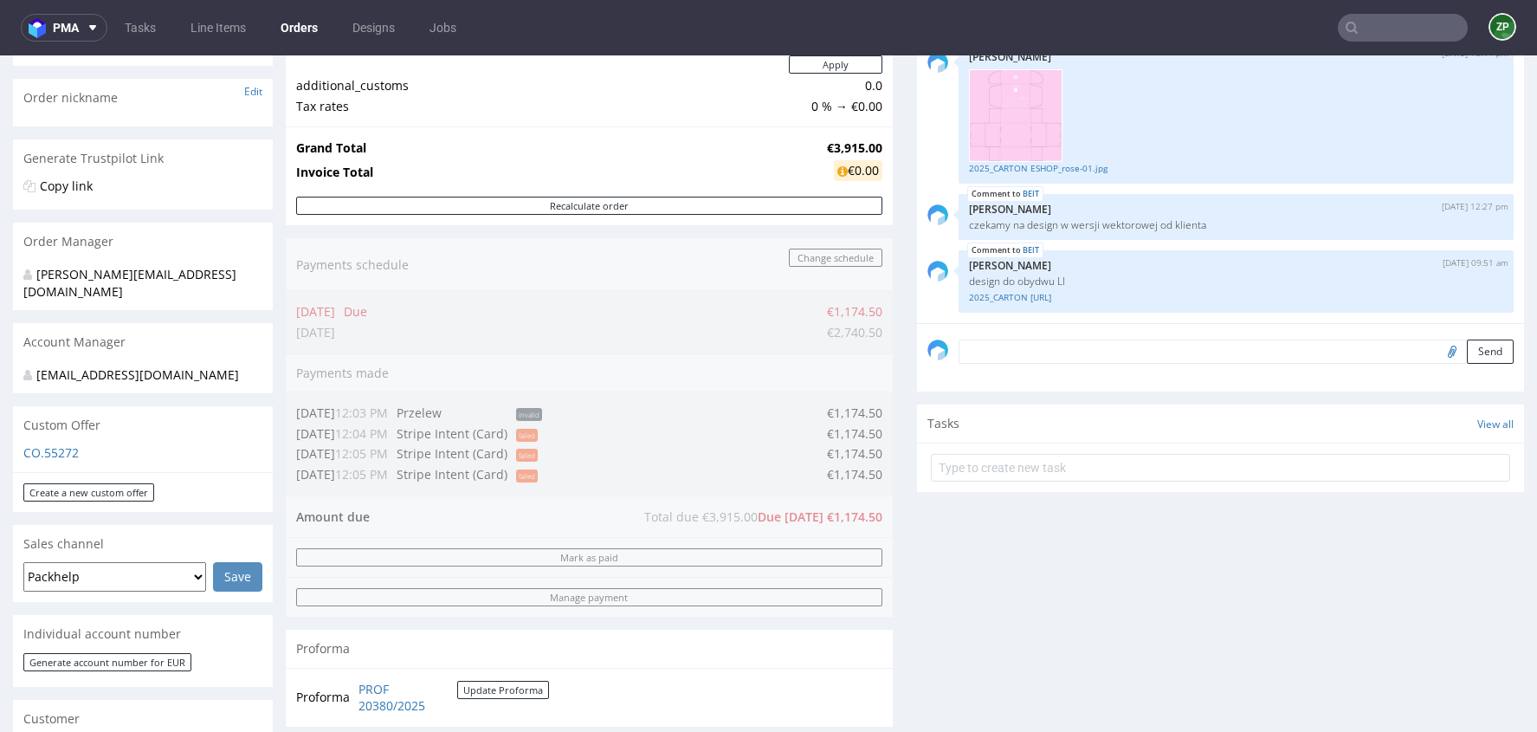
scroll to position [266, 0]
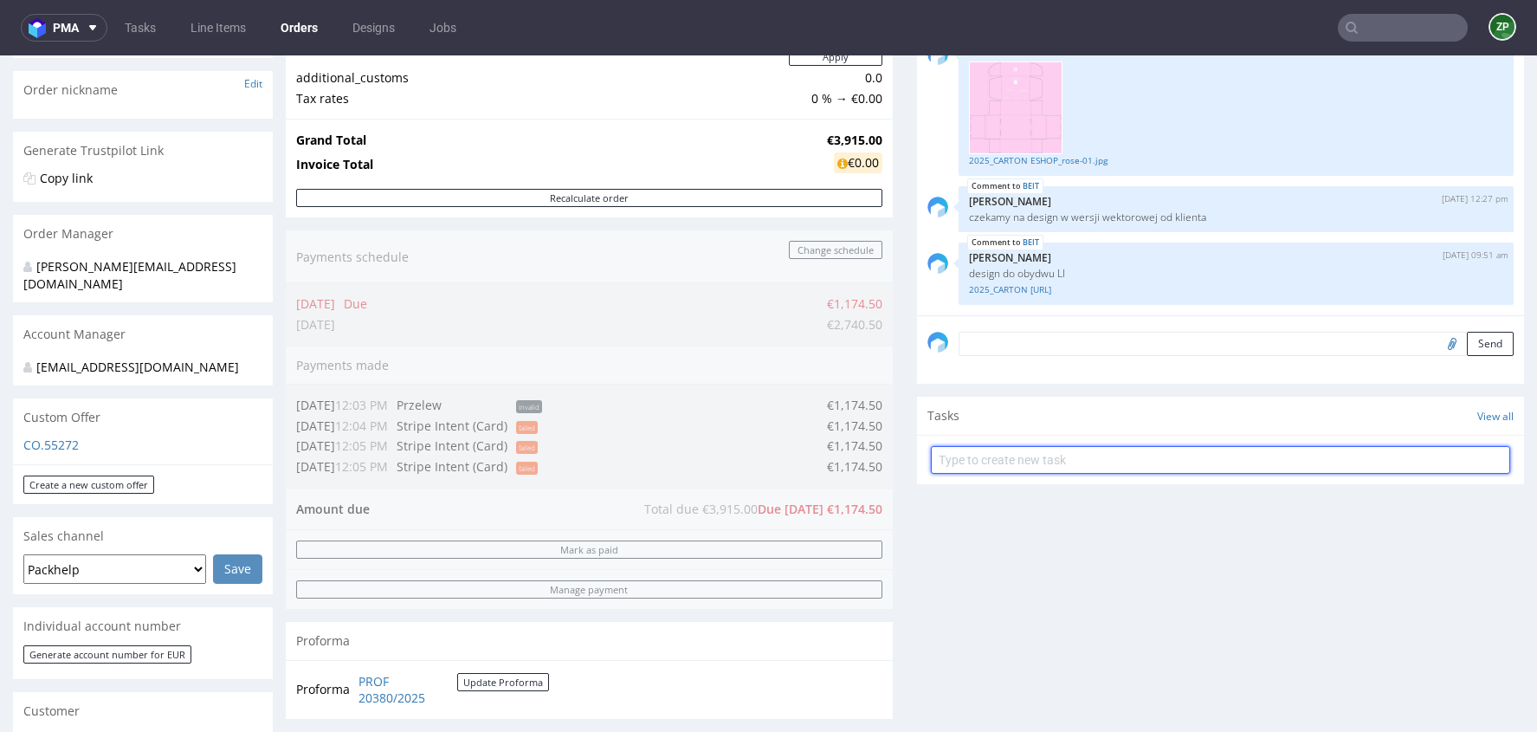
click at [985, 458] on input "text" at bounding box center [1220, 460] width 579 height 28
type input "stripe link"
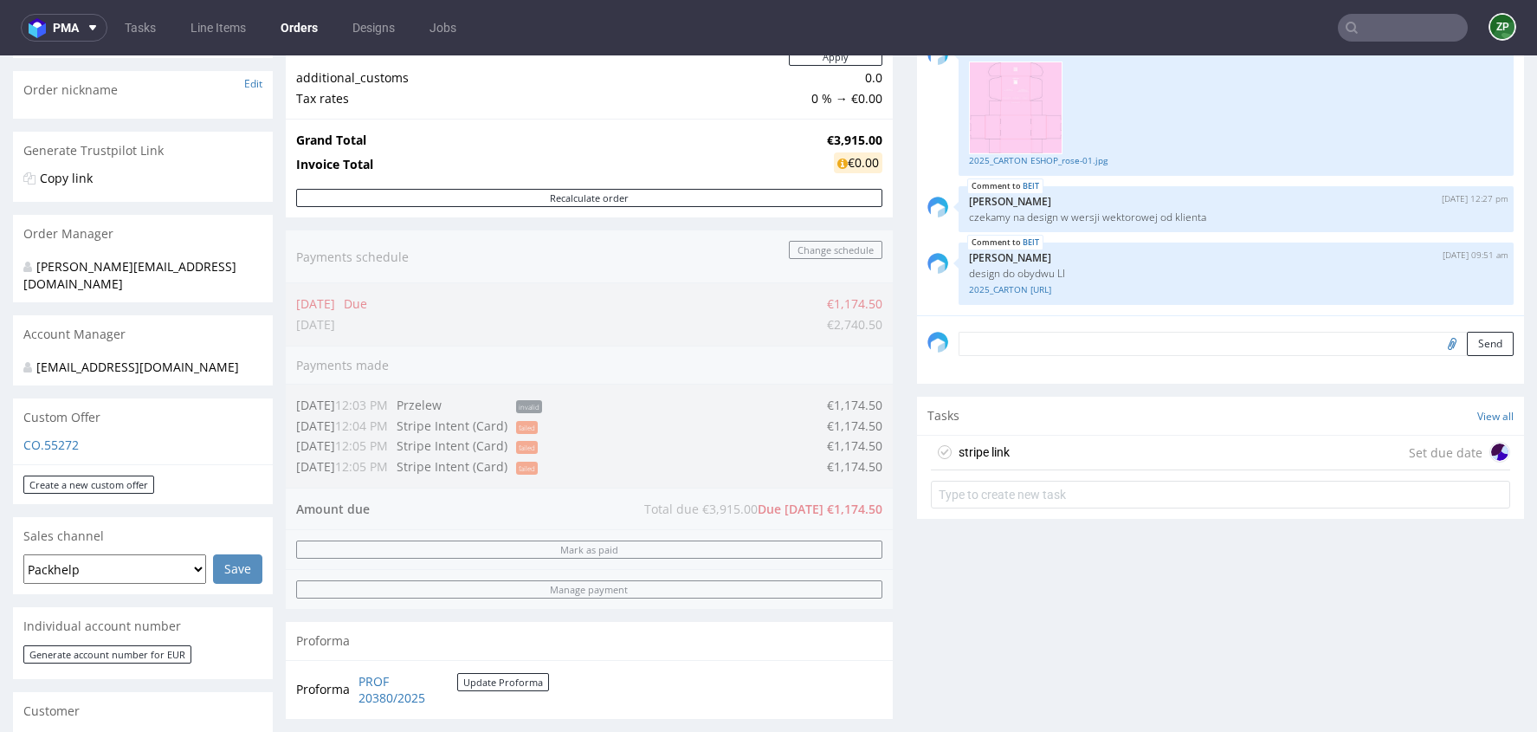
click at [995, 454] on div "stripe link" at bounding box center [984, 452] width 51 height 21
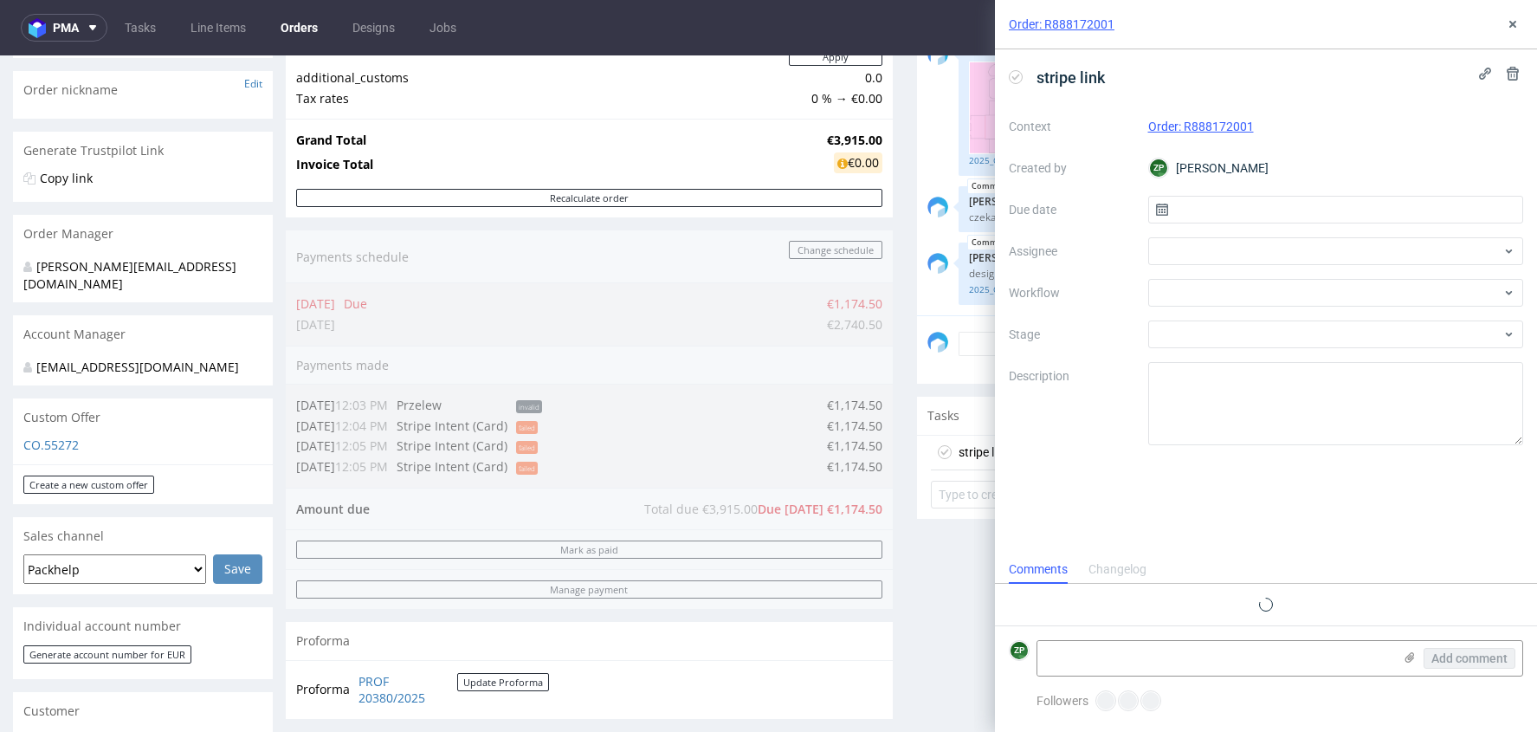
scroll to position [14, 0]
click at [1199, 218] on input "text" at bounding box center [1336, 210] width 376 height 28
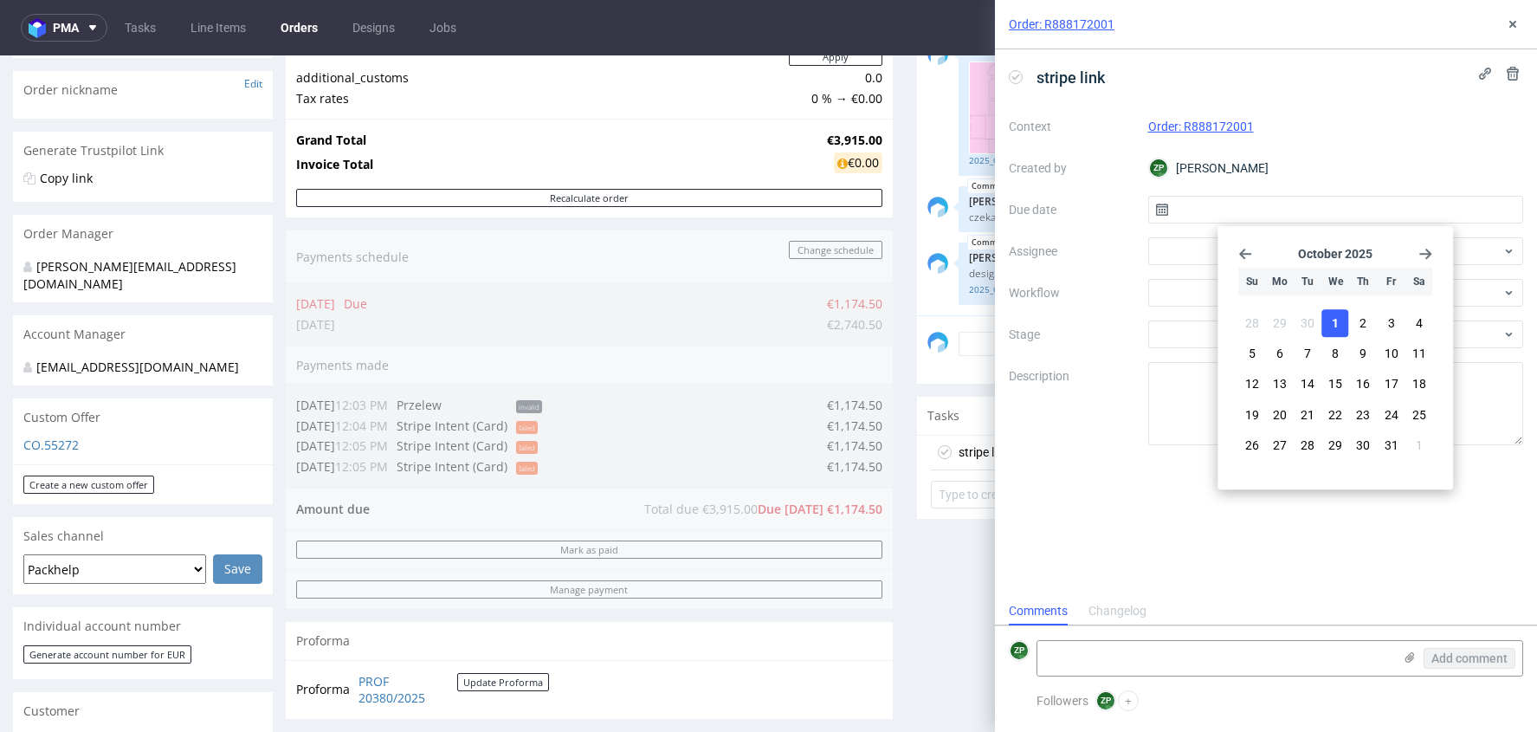
click at [1343, 325] on button "1" at bounding box center [1335, 323] width 27 height 28
type input "[DATE]"
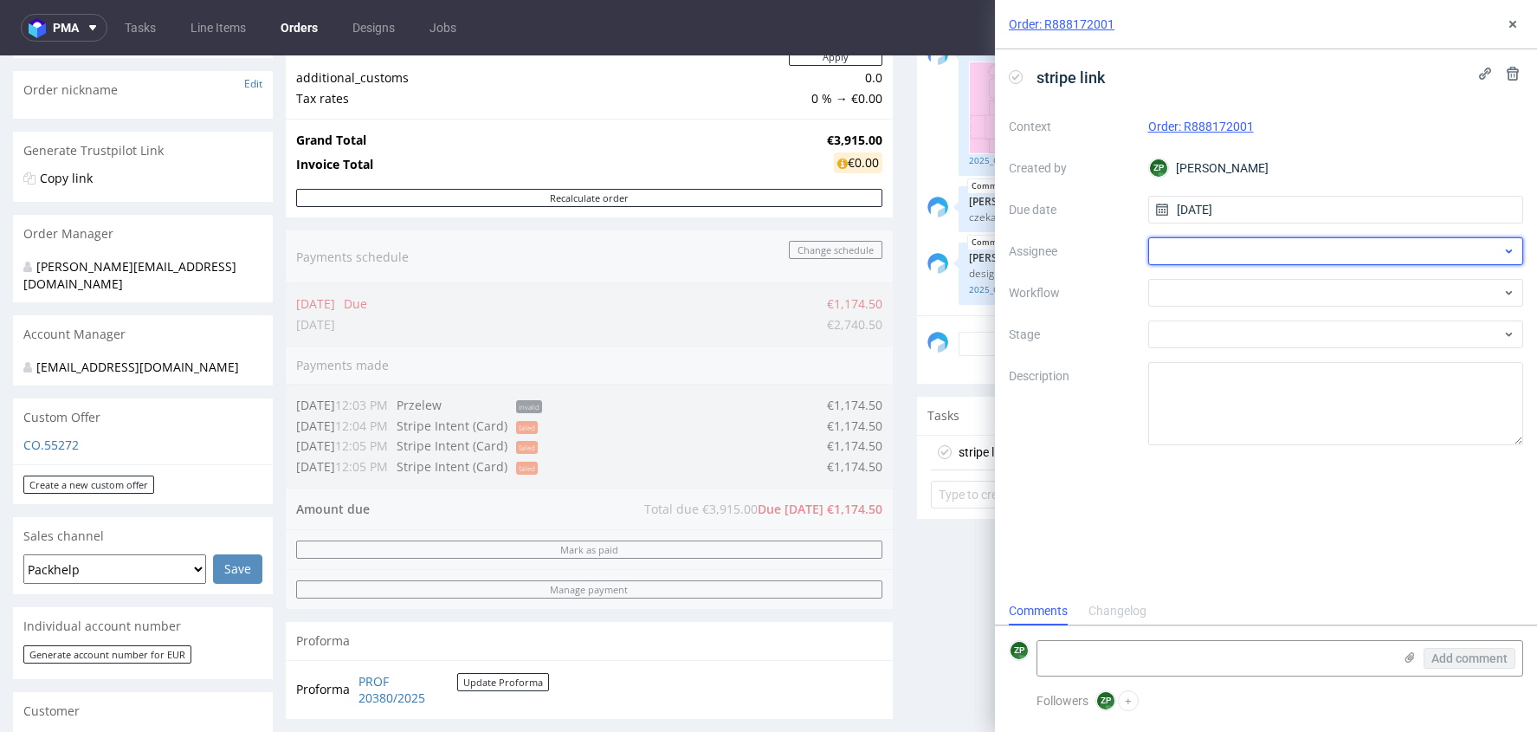
click at [1185, 246] on div at bounding box center [1336, 251] width 376 height 28
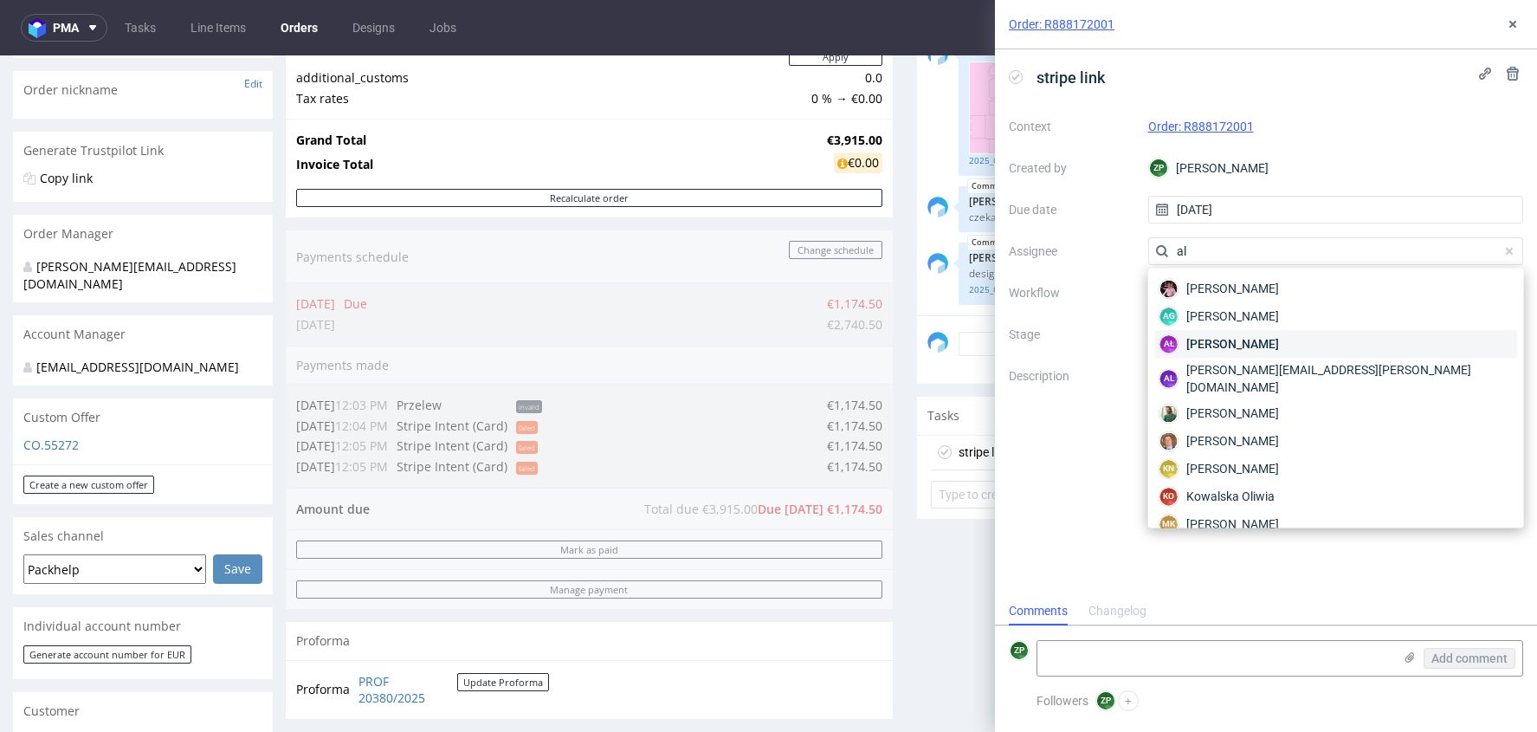
type input "al"
click at [1203, 337] on span "Aleksandra Łętowska" at bounding box center [1232, 343] width 93 height 17
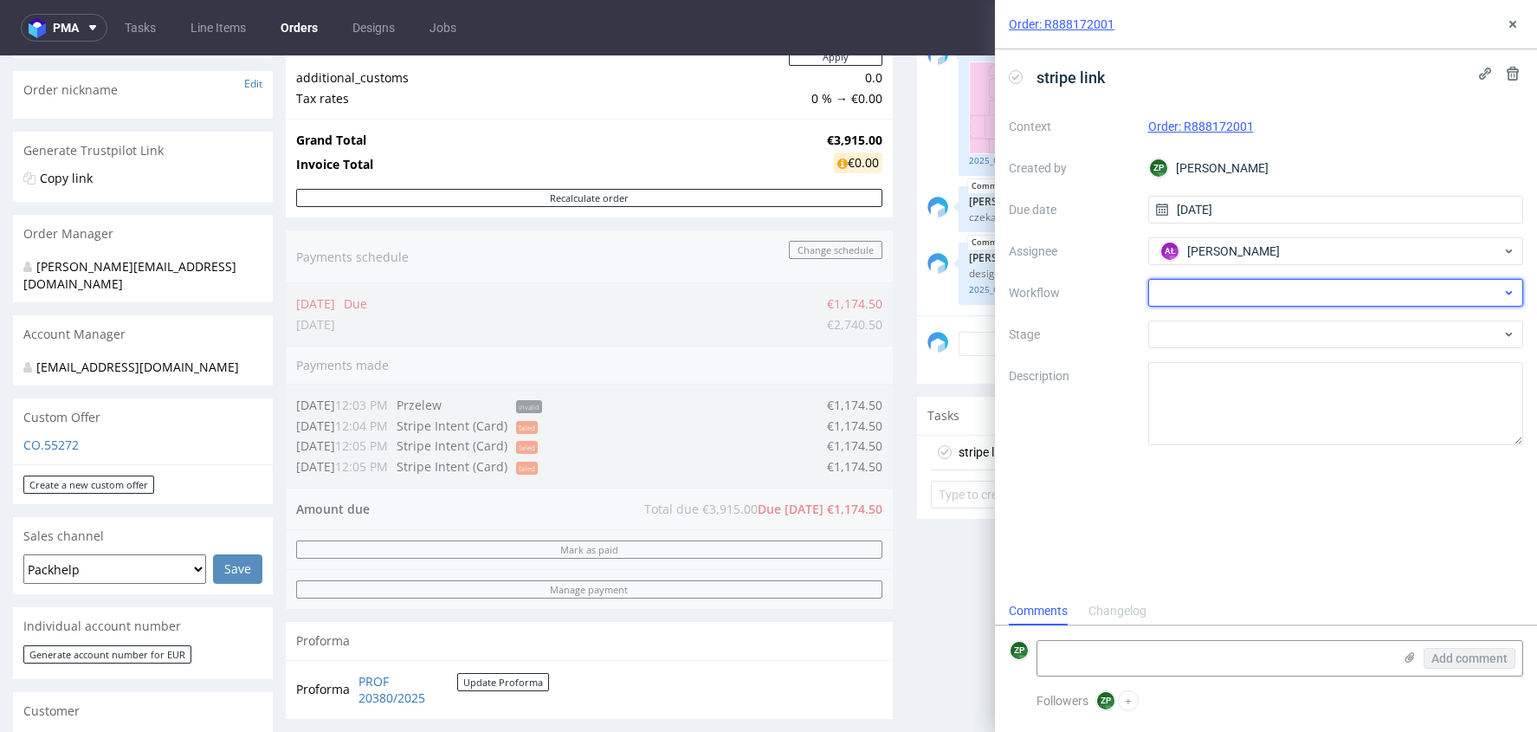
click at [1200, 283] on div at bounding box center [1336, 293] width 376 height 28
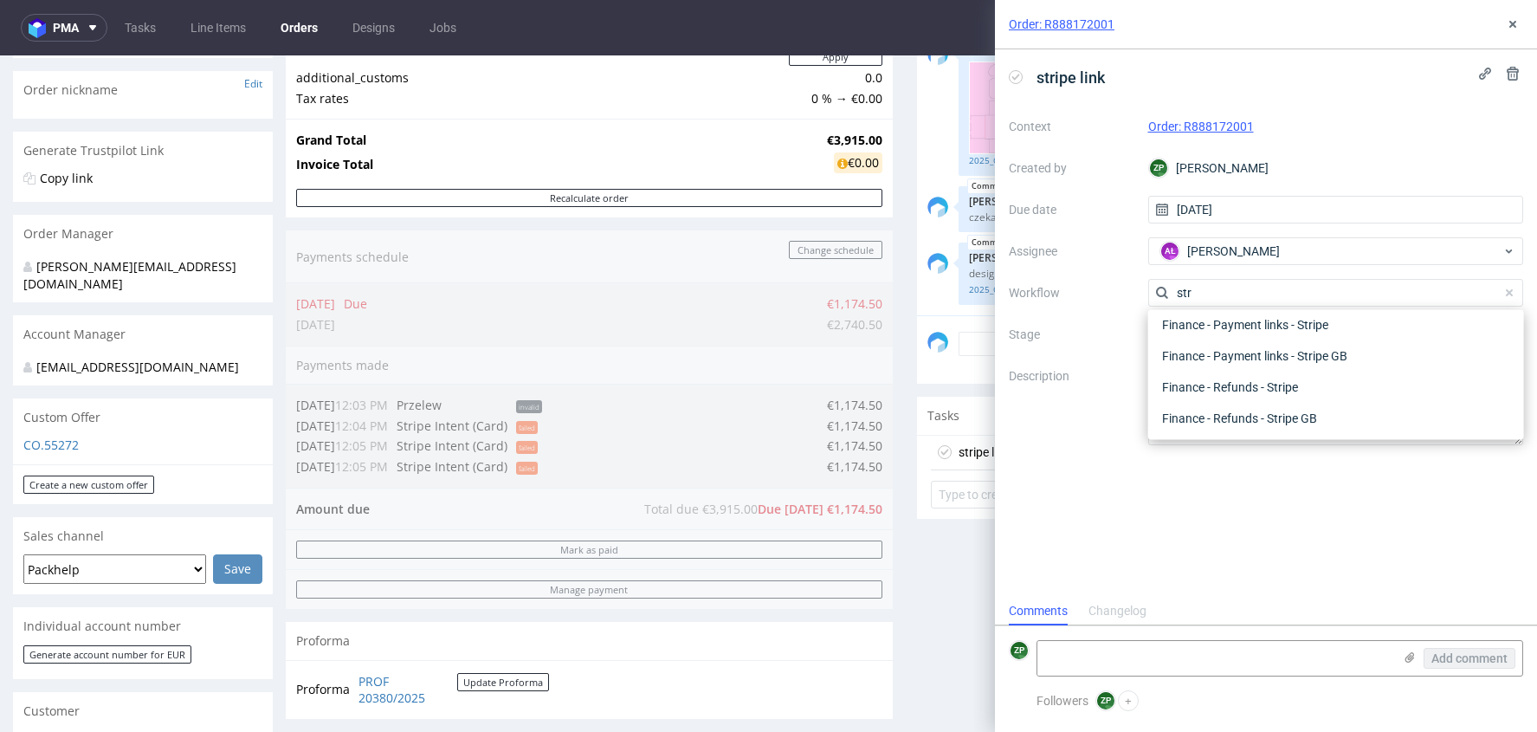
scroll to position [31, 0]
type input "stripe"
click at [1317, 313] on div "Finance - Payment links - Stripe" at bounding box center [1336, 323] width 362 height 31
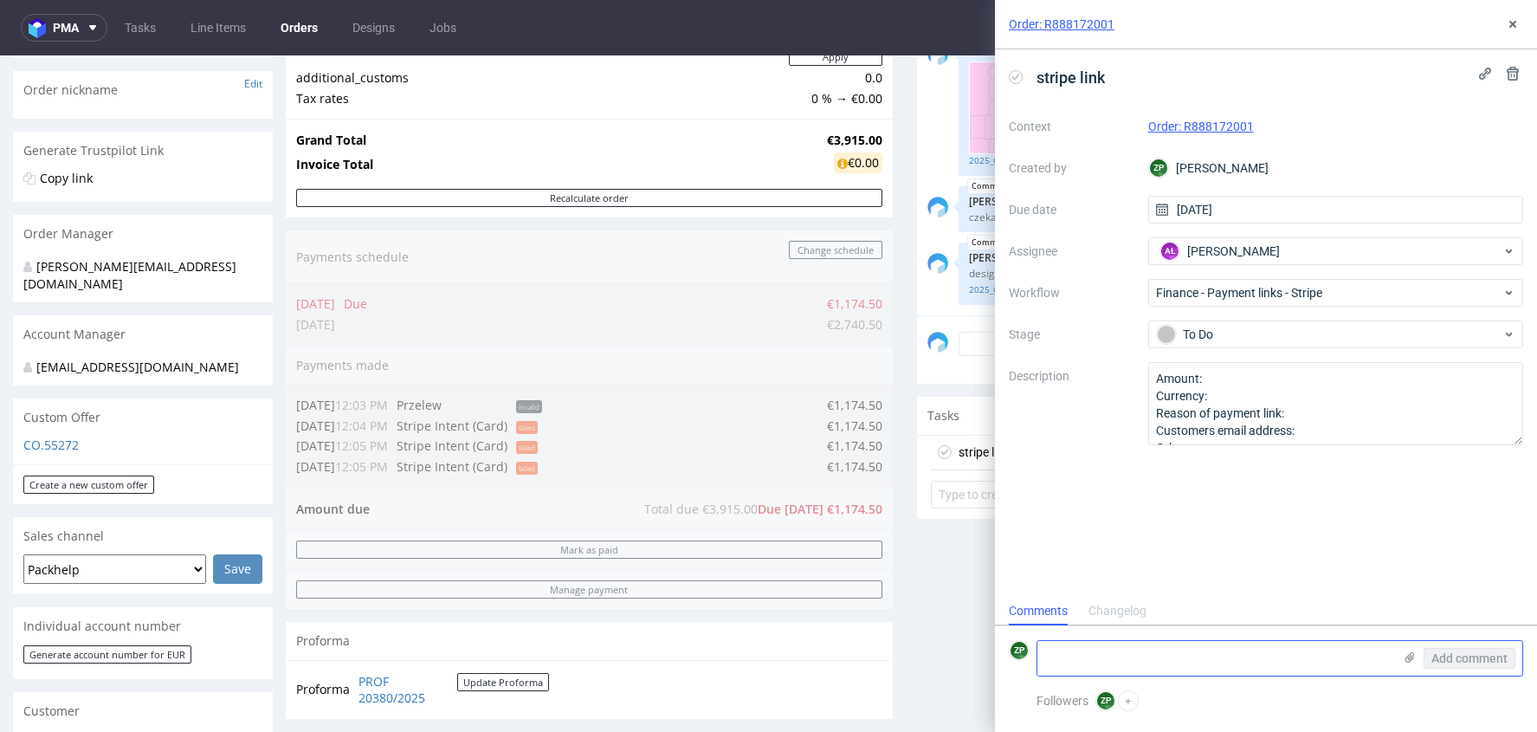
click at [1111, 666] on textarea at bounding box center [1214, 658] width 355 height 35
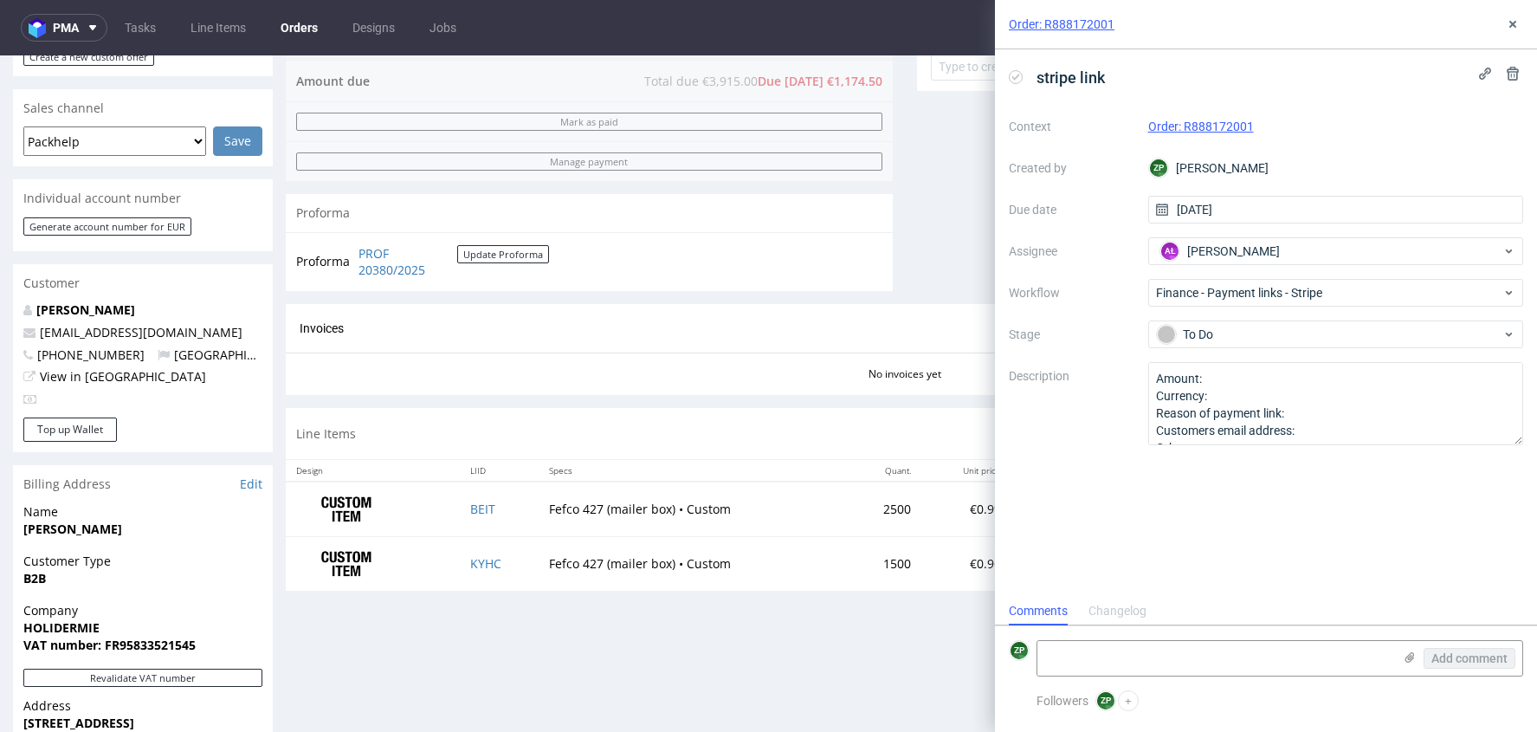
scroll to position [724, 0]
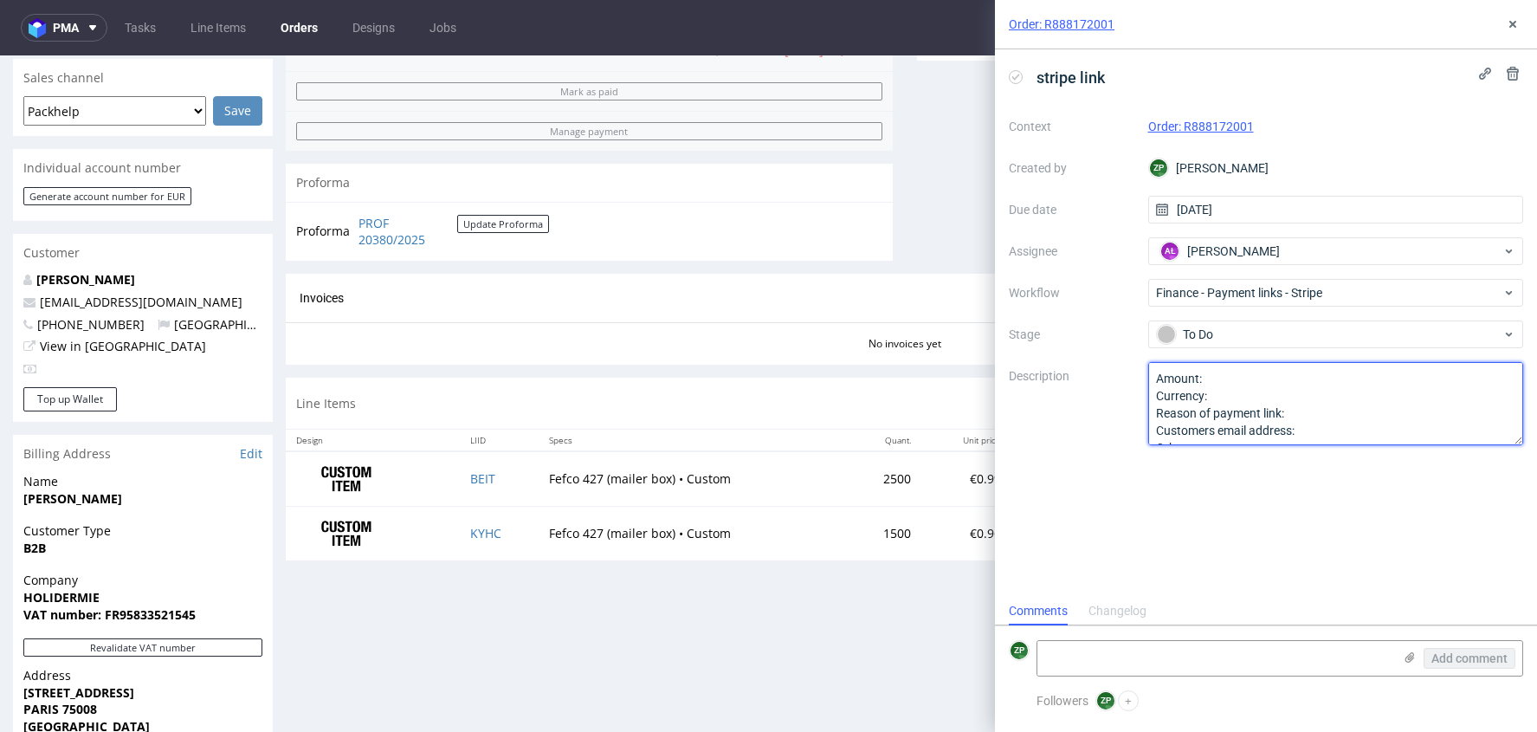
click at [1262, 379] on textarea "Amount: Currency: Reason of payment link: Customers email address: Other:" at bounding box center [1336, 403] width 376 height 83
click at [1097, 661] on textarea at bounding box center [1214, 658] width 355 height 35
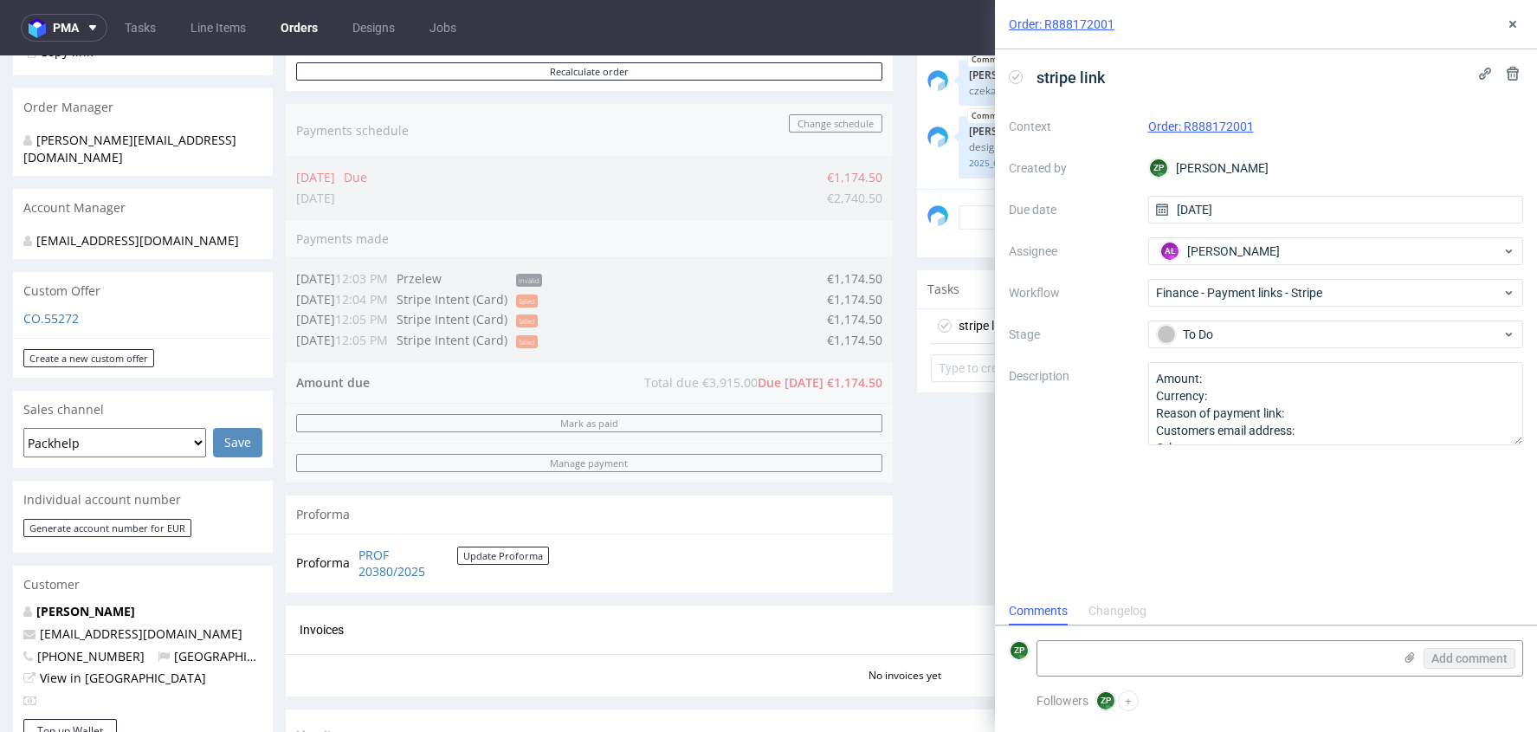
scroll to position [385, 0]
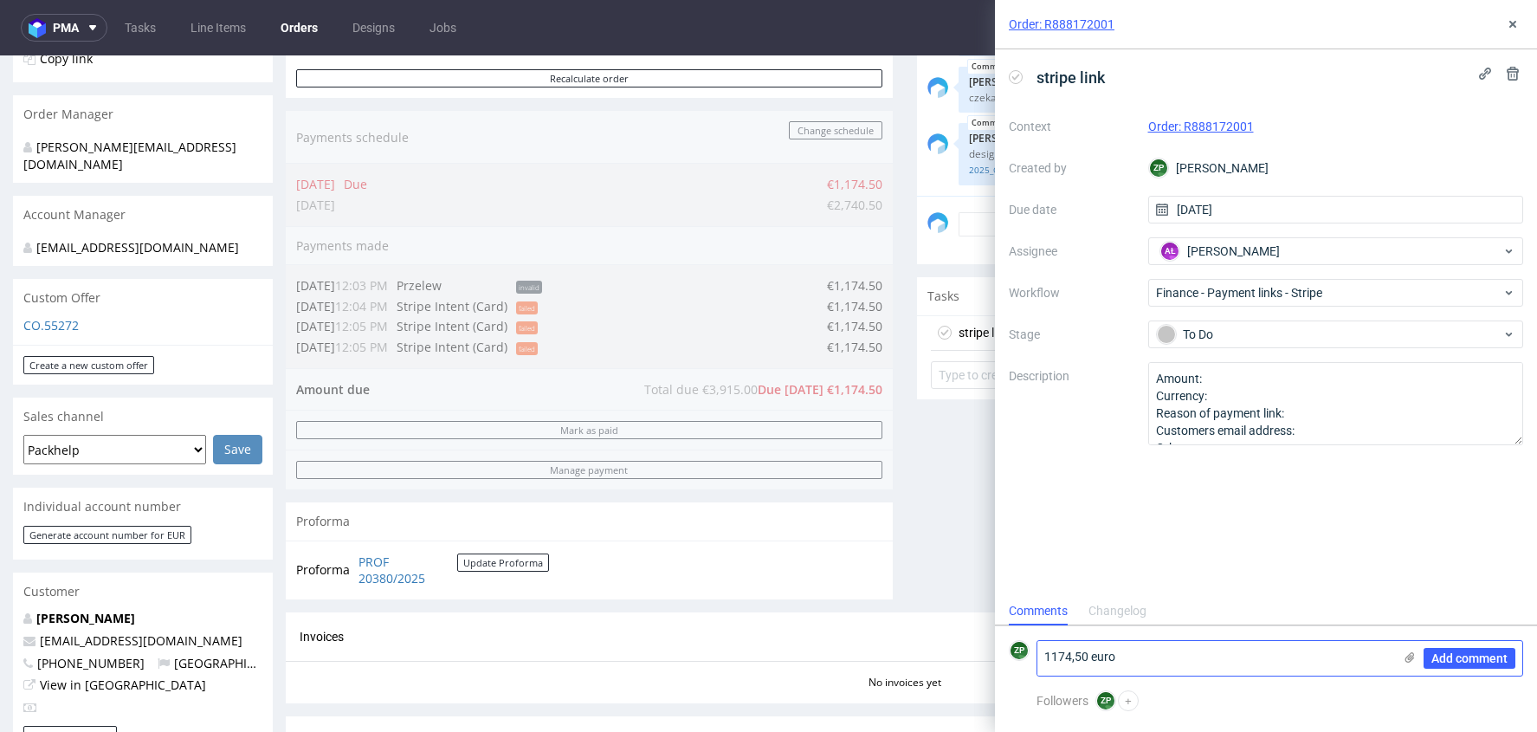
click at [1064, 659] on textarea "1174,50 euro" at bounding box center [1214, 658] width 355 height 35
type textarea "1174,50 euro"
click at [1250, 384] on textarea "Amount: Currency: Reason of payment link: Customers email address: Other:" at bounding box center [1336, 403] width 376 height 83
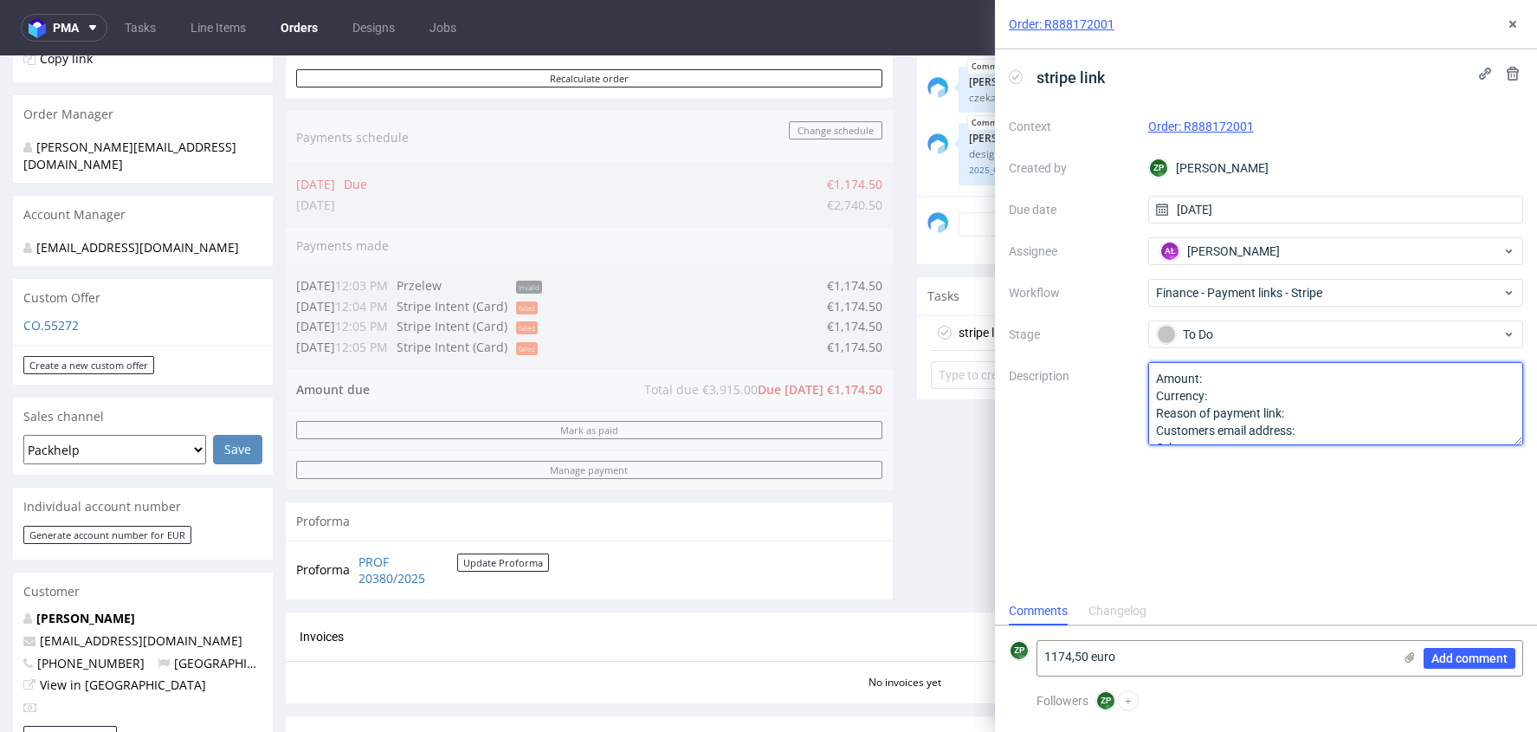
paste textarea "1174,50 euro"
type textarea "Amount: 1174,50 euro Currency: Reason of payment link: Customers email address:…"
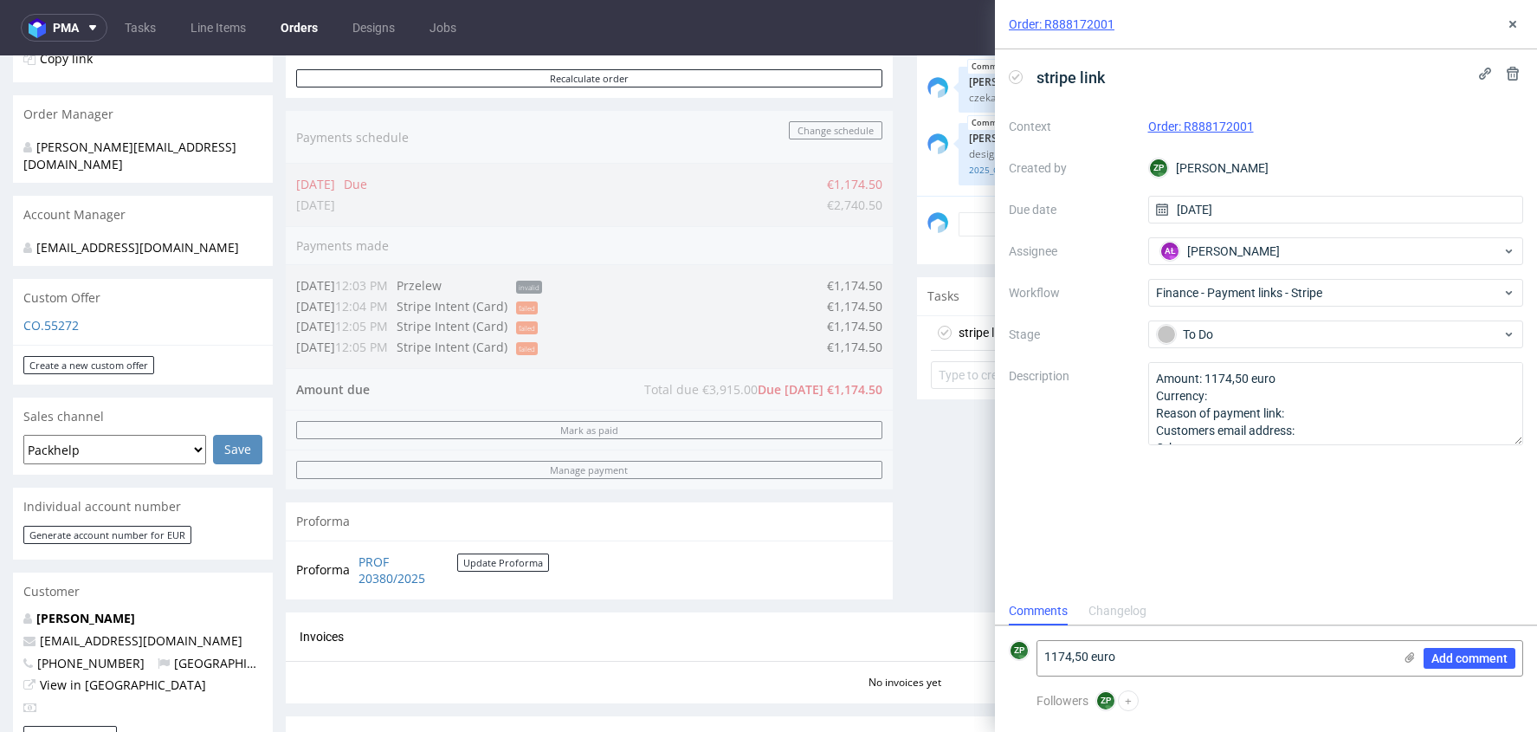
click at [1509, 10] on div "Order: R888172001" at bounding box center [1266, 24] width 542 height 49
click at [1514, 31] on button at bounding box center [1512, 24] width 21 height 21
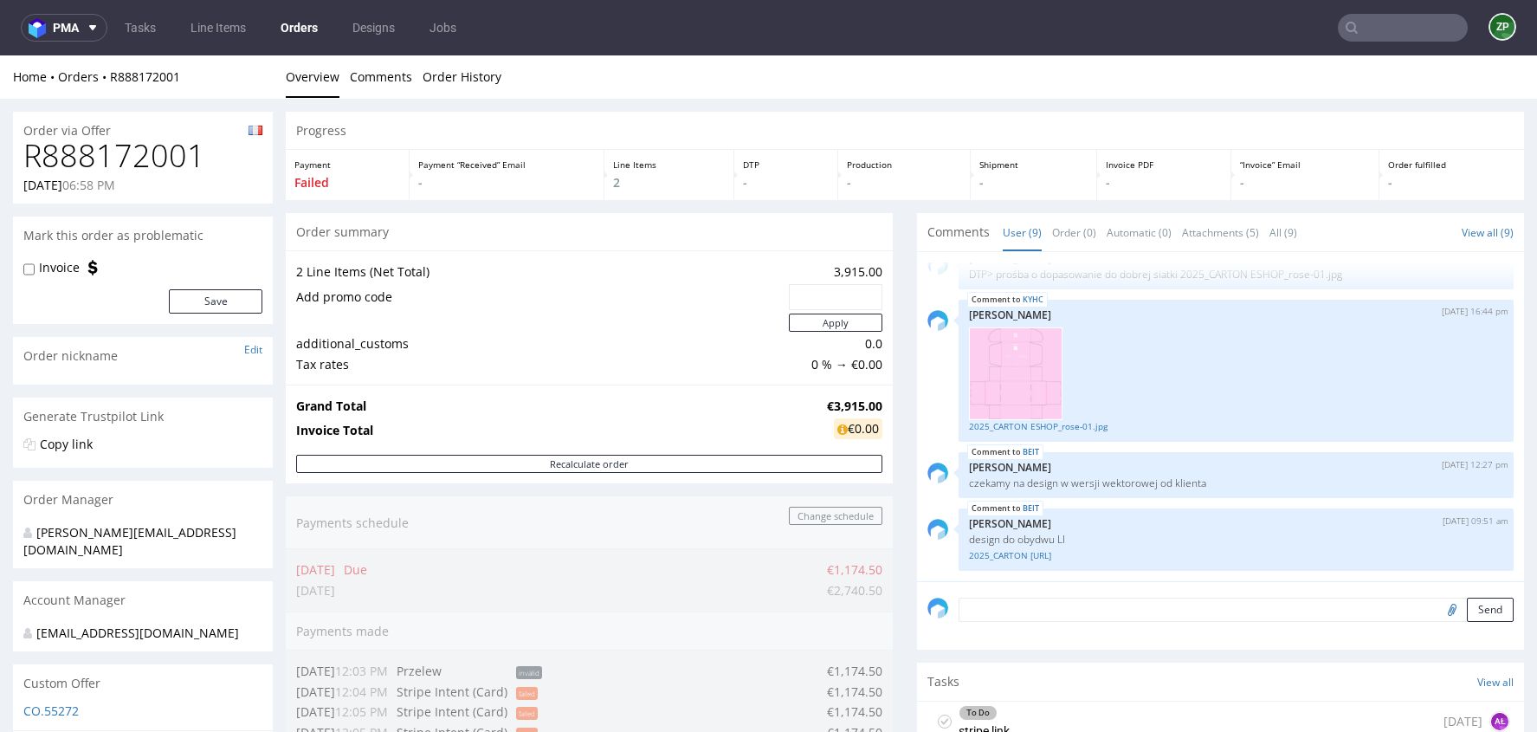
click at [1386, 37] on input "text" at bounding box center [1403, 28] width 130 height 28
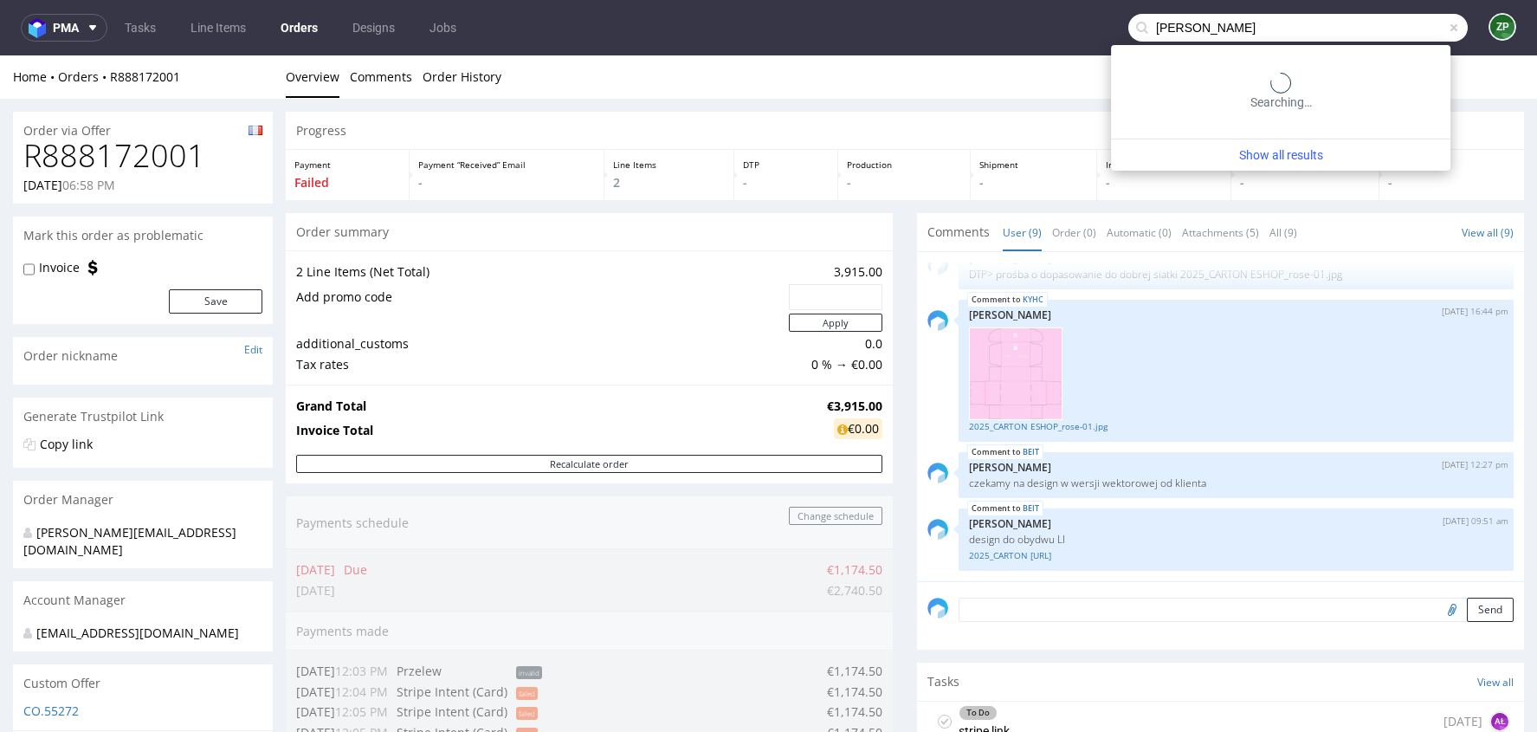
type input "kevin alchimiste"
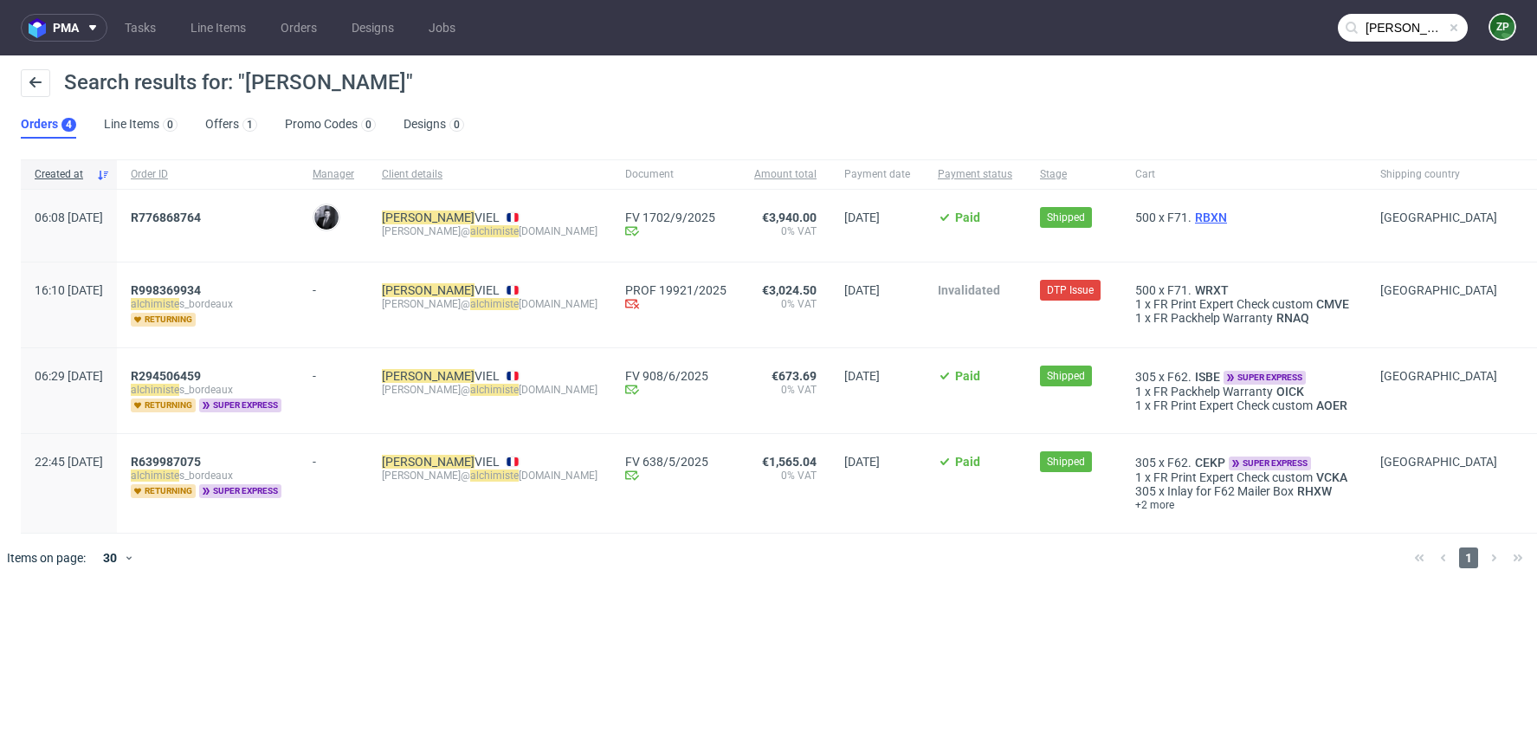
click at [1192, 221] on span "RBXN" at bounding box center [1211, 217] width 39 height 14
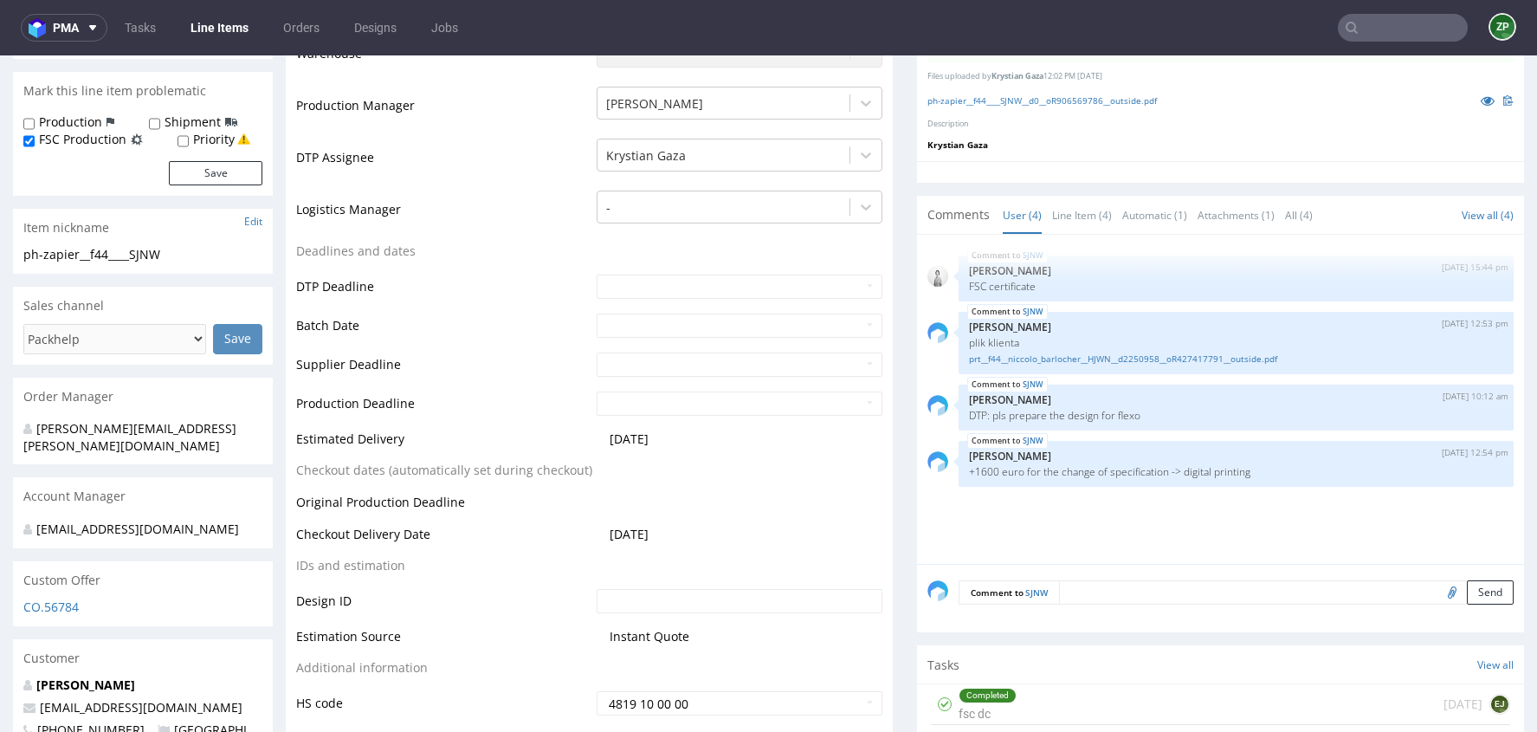
scroll to position [486, 0]
click at [1075, 593] on textarea at bounding box center [1286, 591] width 455 height 24
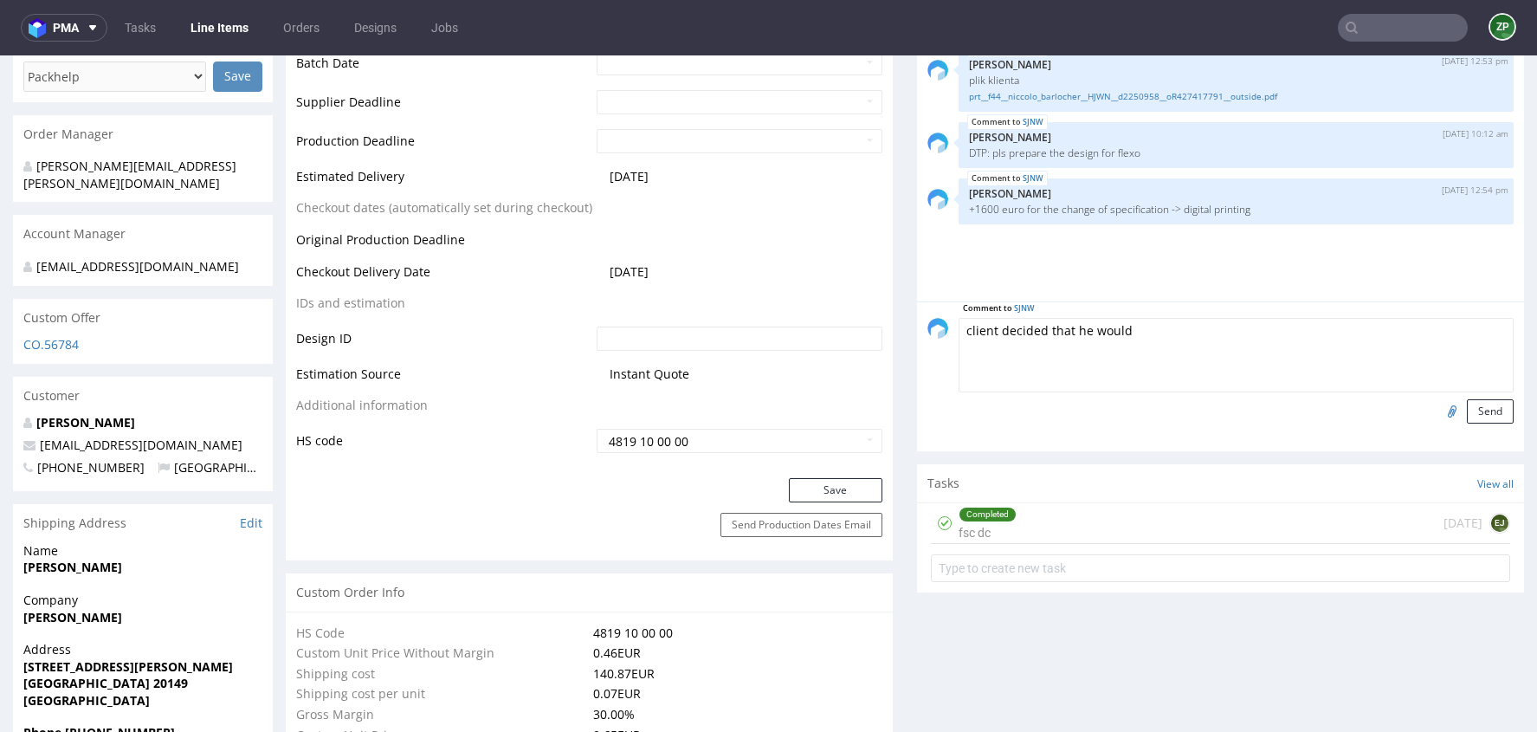
scroll to position [749, 0]
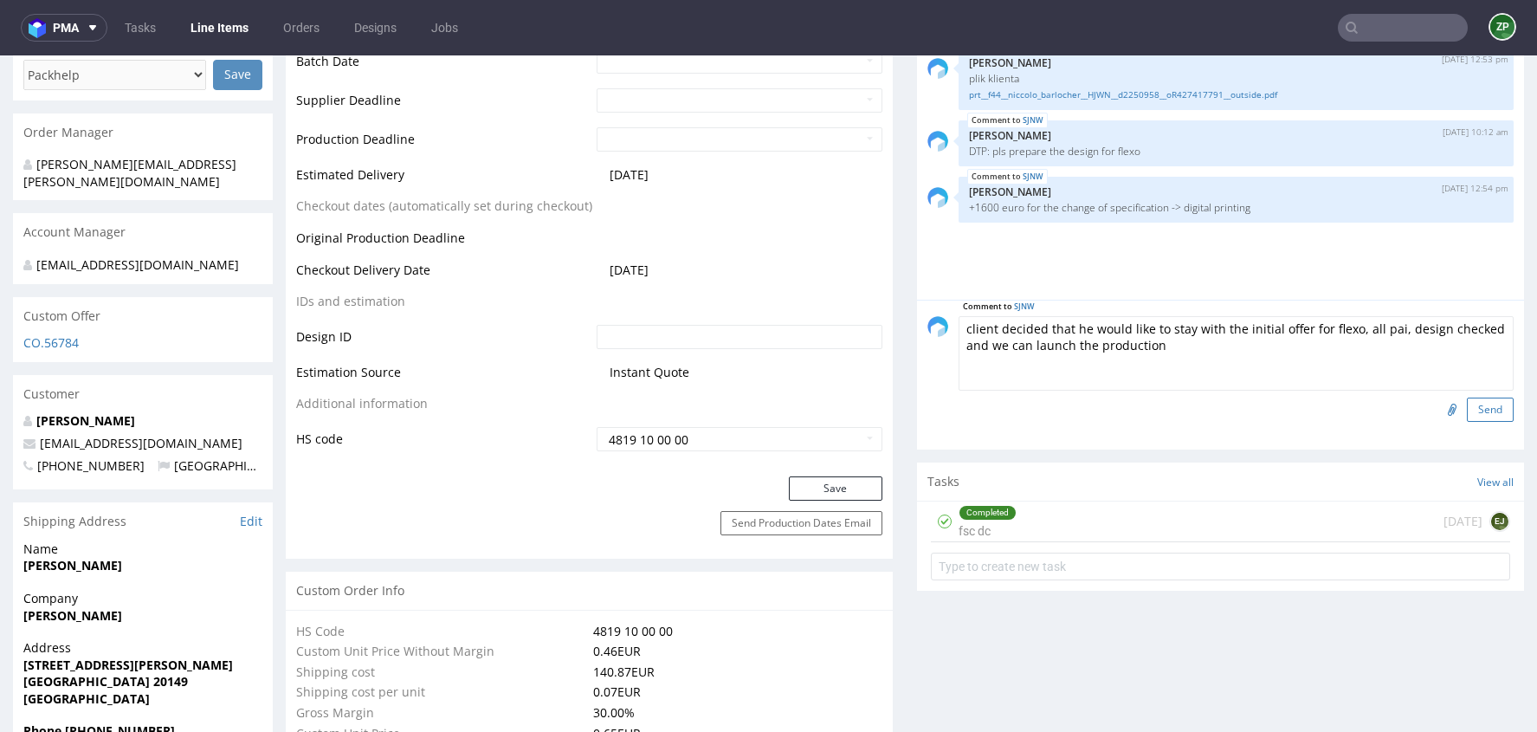
type textarea "client decided that he would like to stay with the initial offer for flexo, all…"
click at [1474, 401] on button "Send" at bounding box center [1490, 409] width 47 height 24
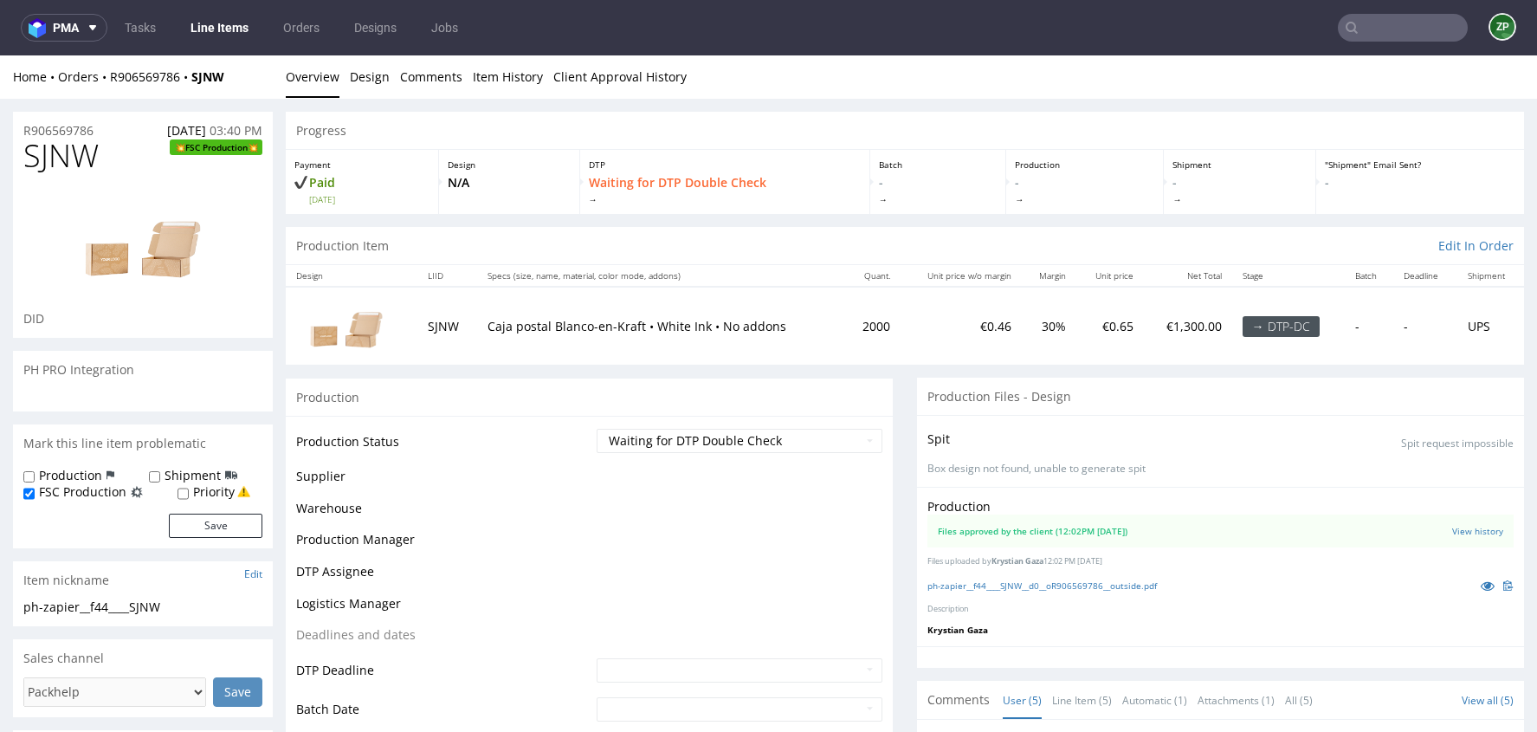
scroll to position [3, 0]
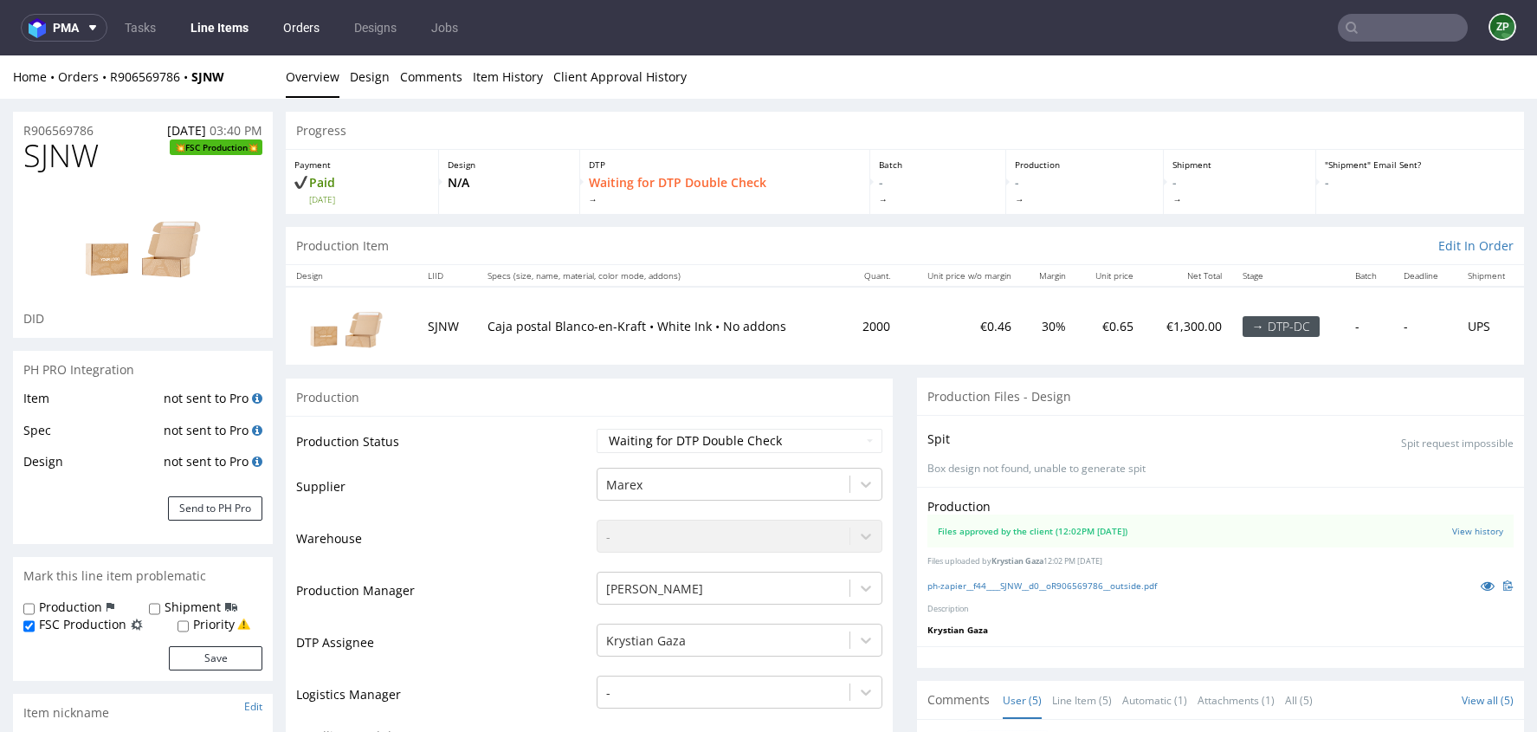
click at [307, 26] on link "Orders" at bounding box center [301, 28] width 57 height 28
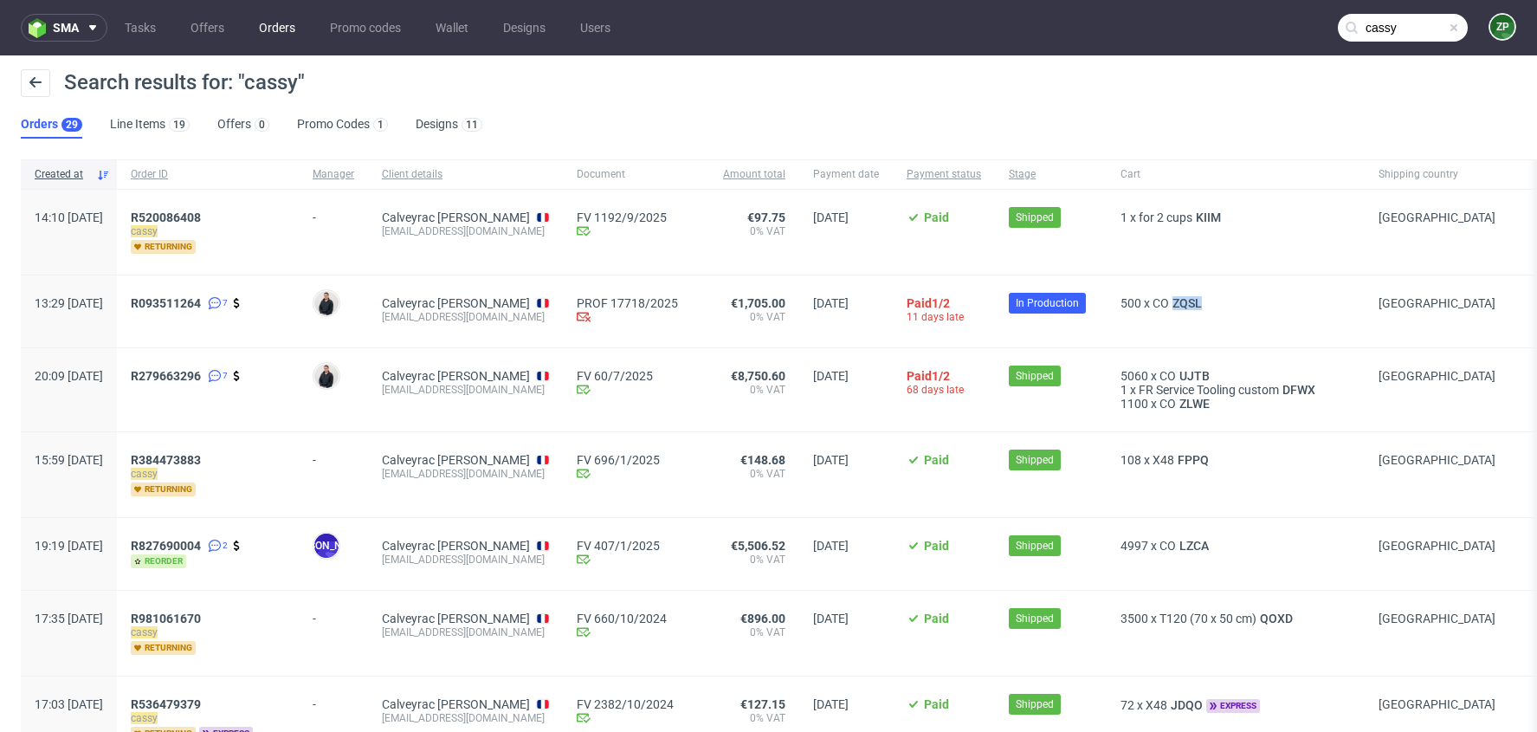
click at [291, 23] on link "Orders" at bounding box center [277, 28] width 57 height 28
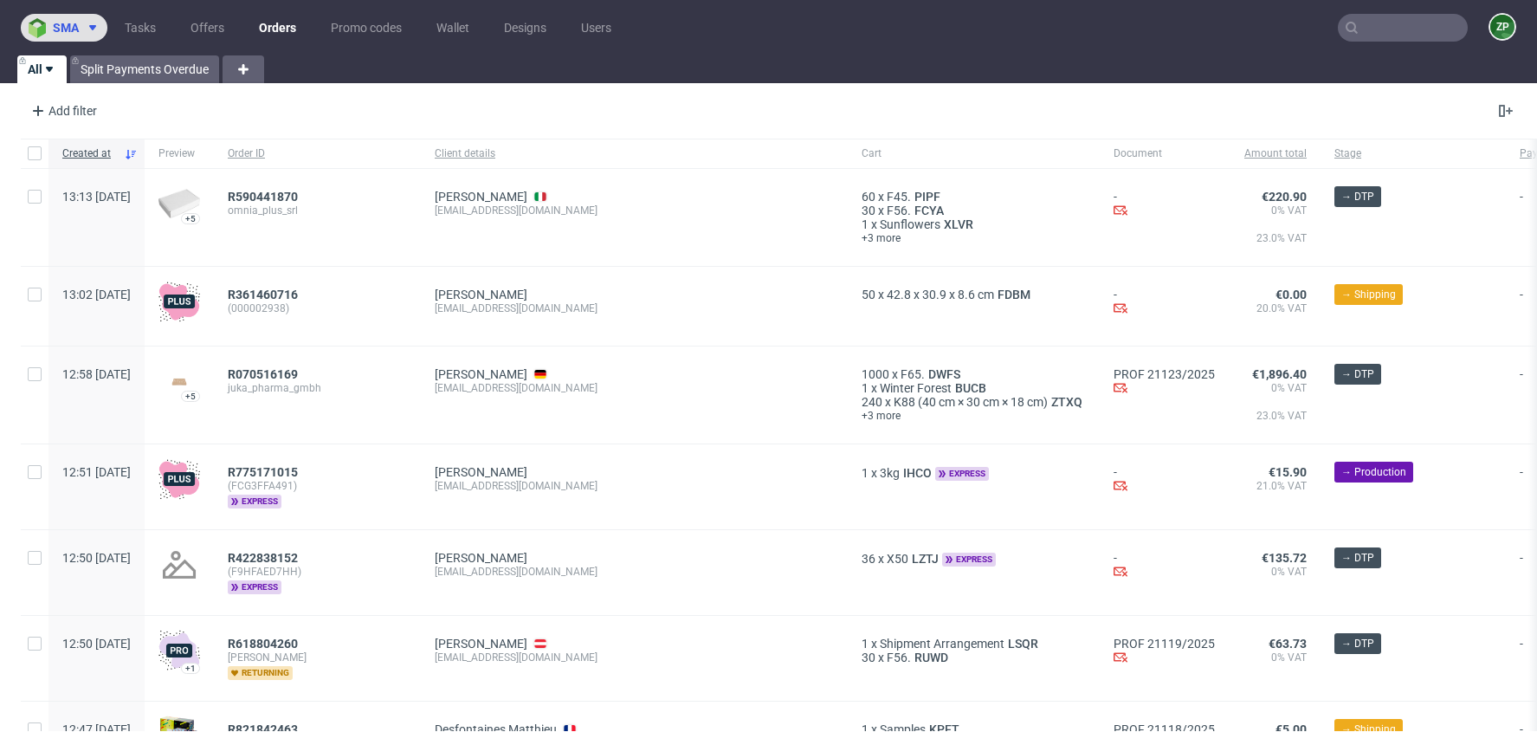
click at [74, 32] on span "sma" at bounding box center [66, 28] width 26 height 12
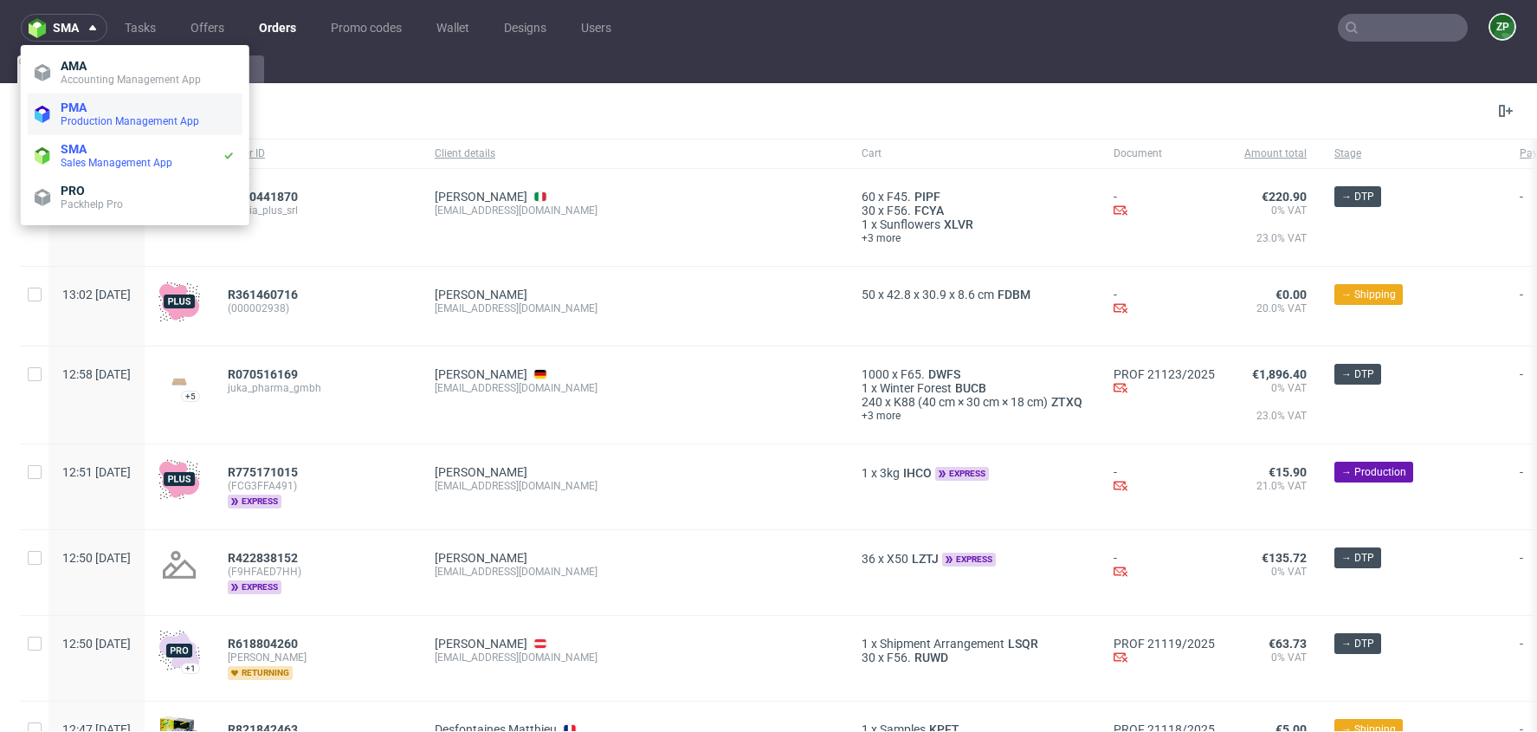
click at [96, 115] on span "Production Management App" at bounding box center [130, 121] width 139 height 12
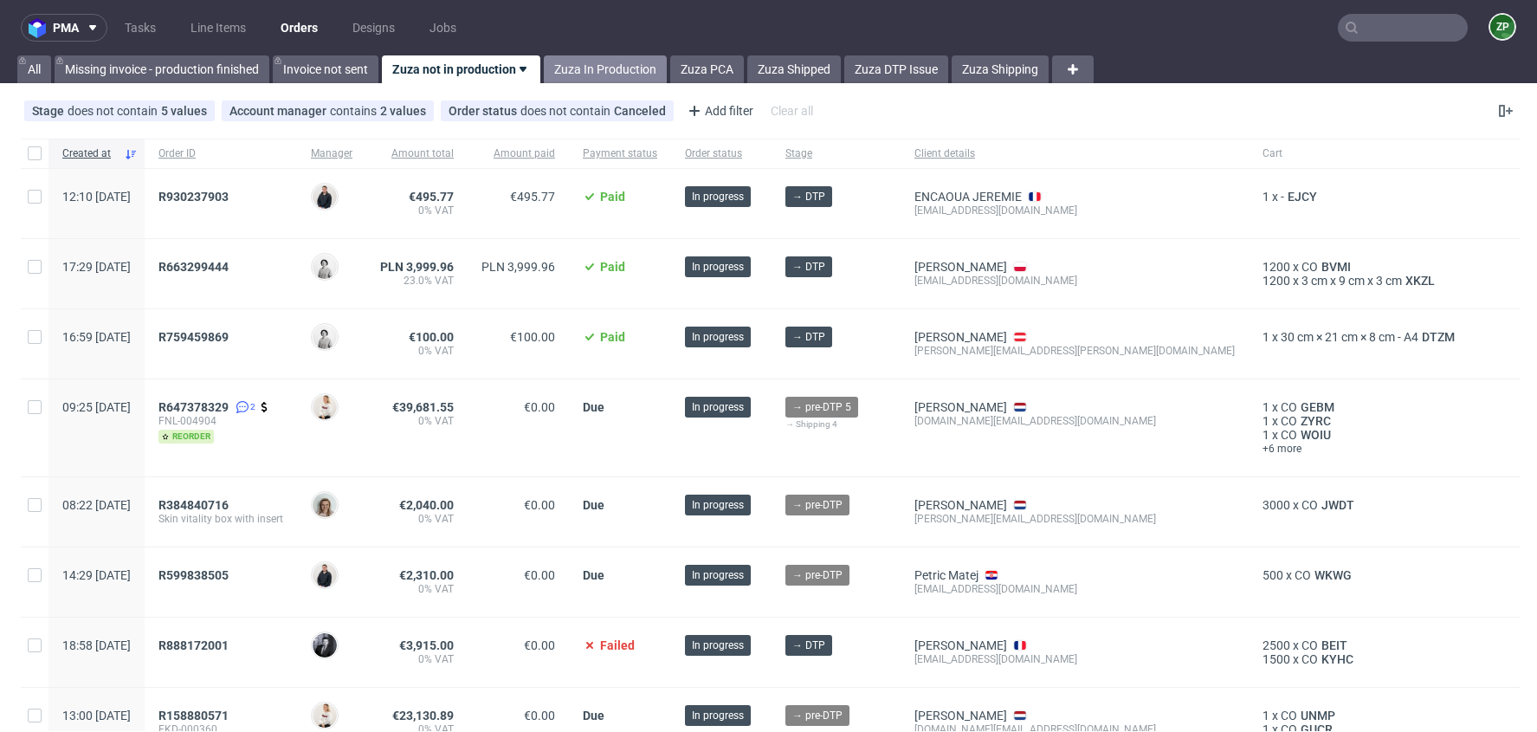
click at [596, 65] on link "Zuza In Production" at bounding box center [605, 69] width 123 height 28
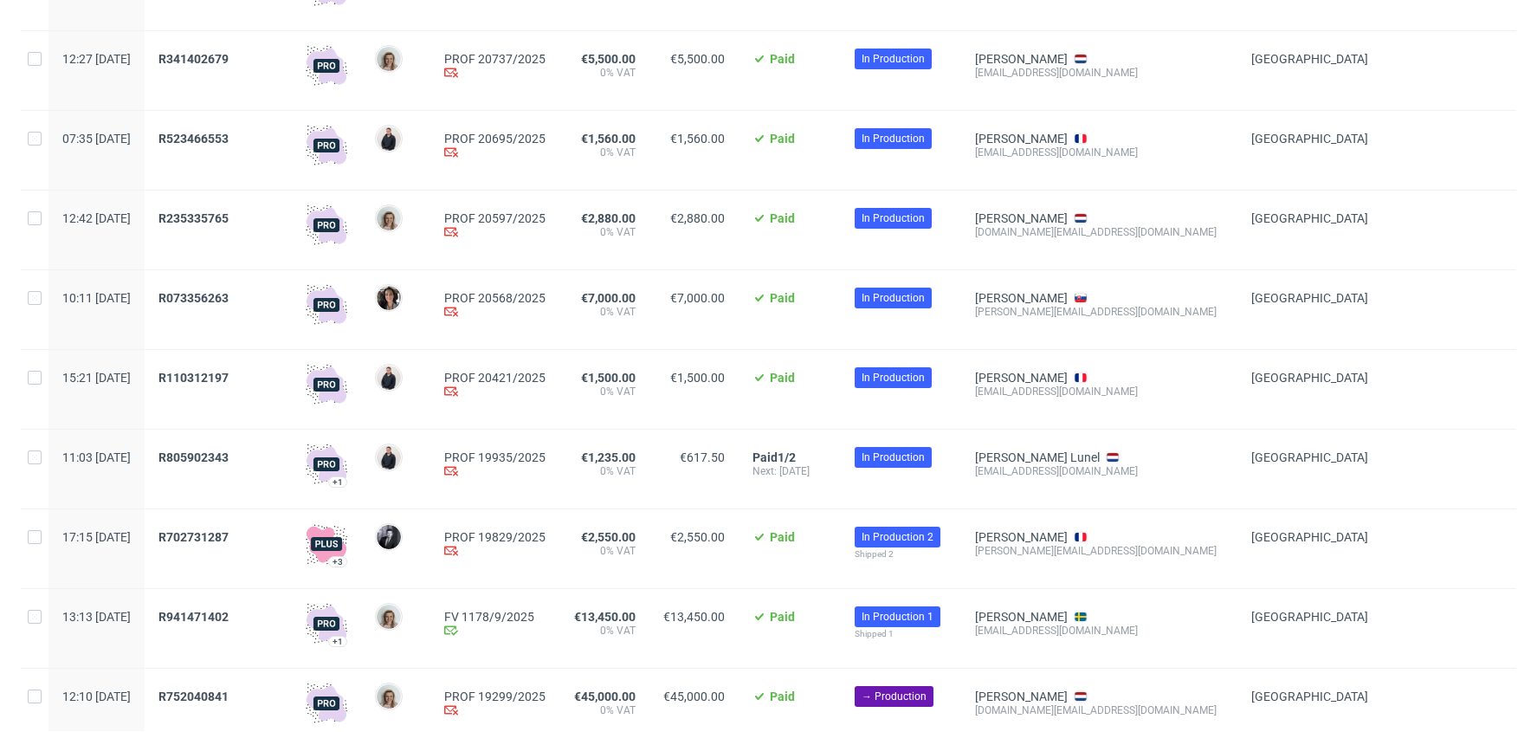
scroll to position [218, 0]
click at [229, 372] on span "R110312197" at bounding box center [193, 377] width 70 height 14
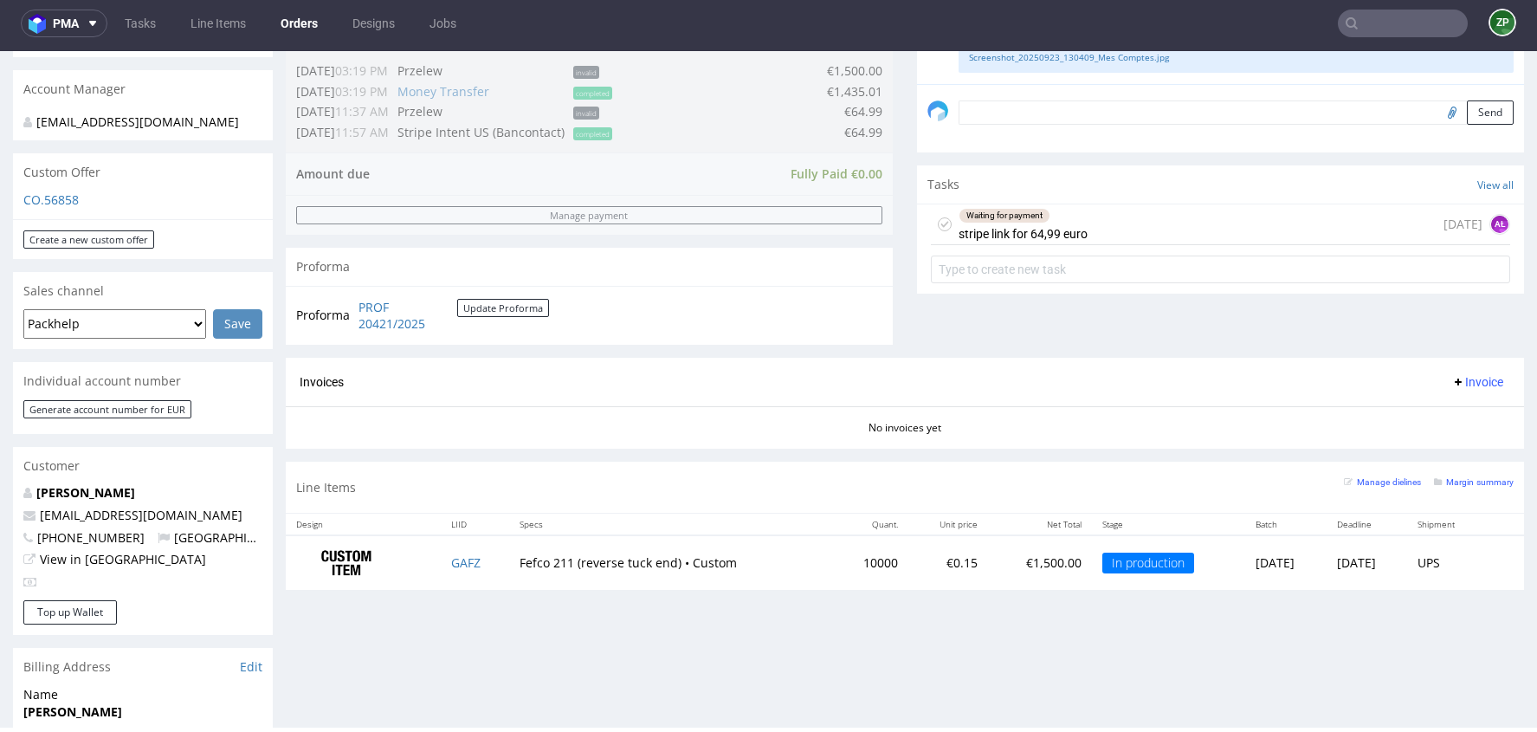
scroll to position [508, 0]
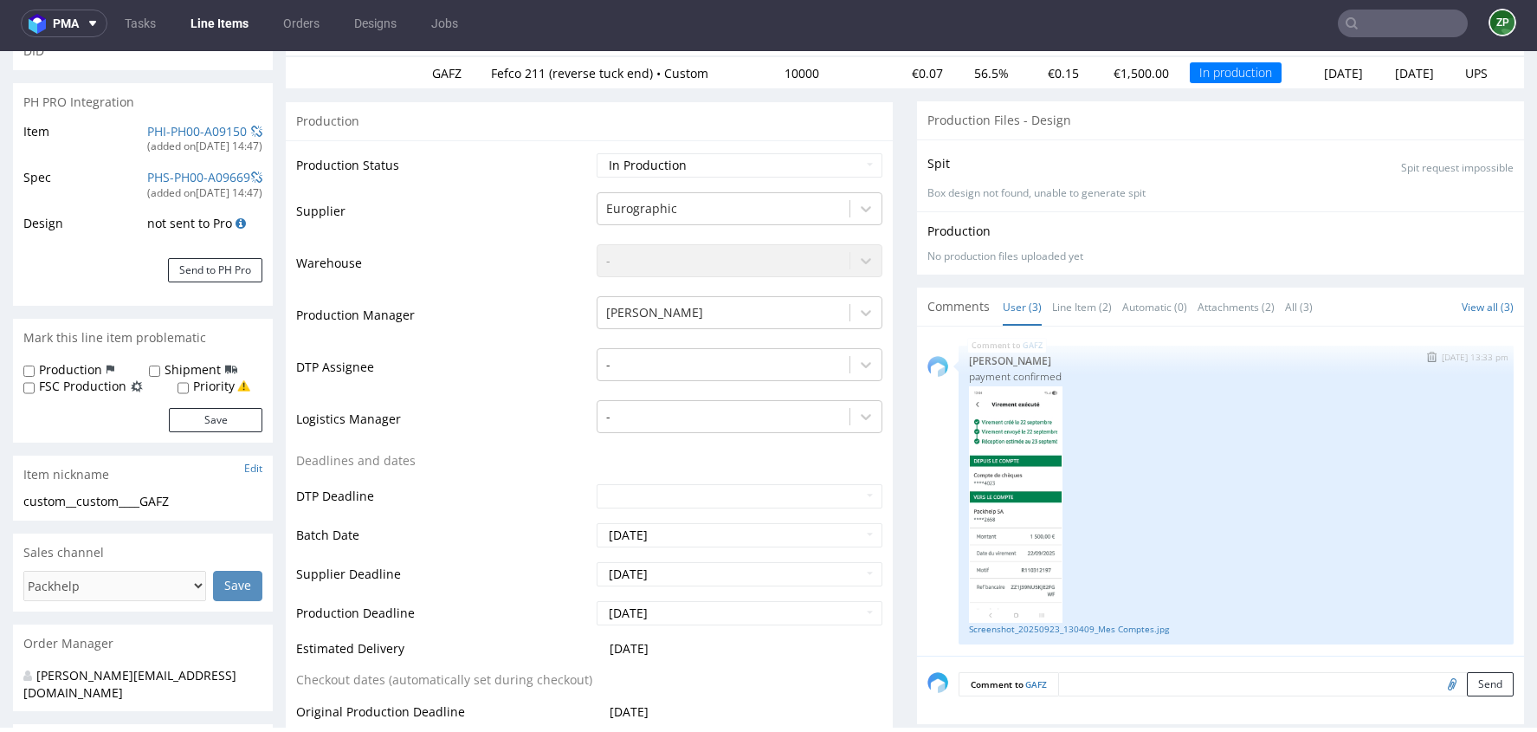
scroll to position [305, 0]
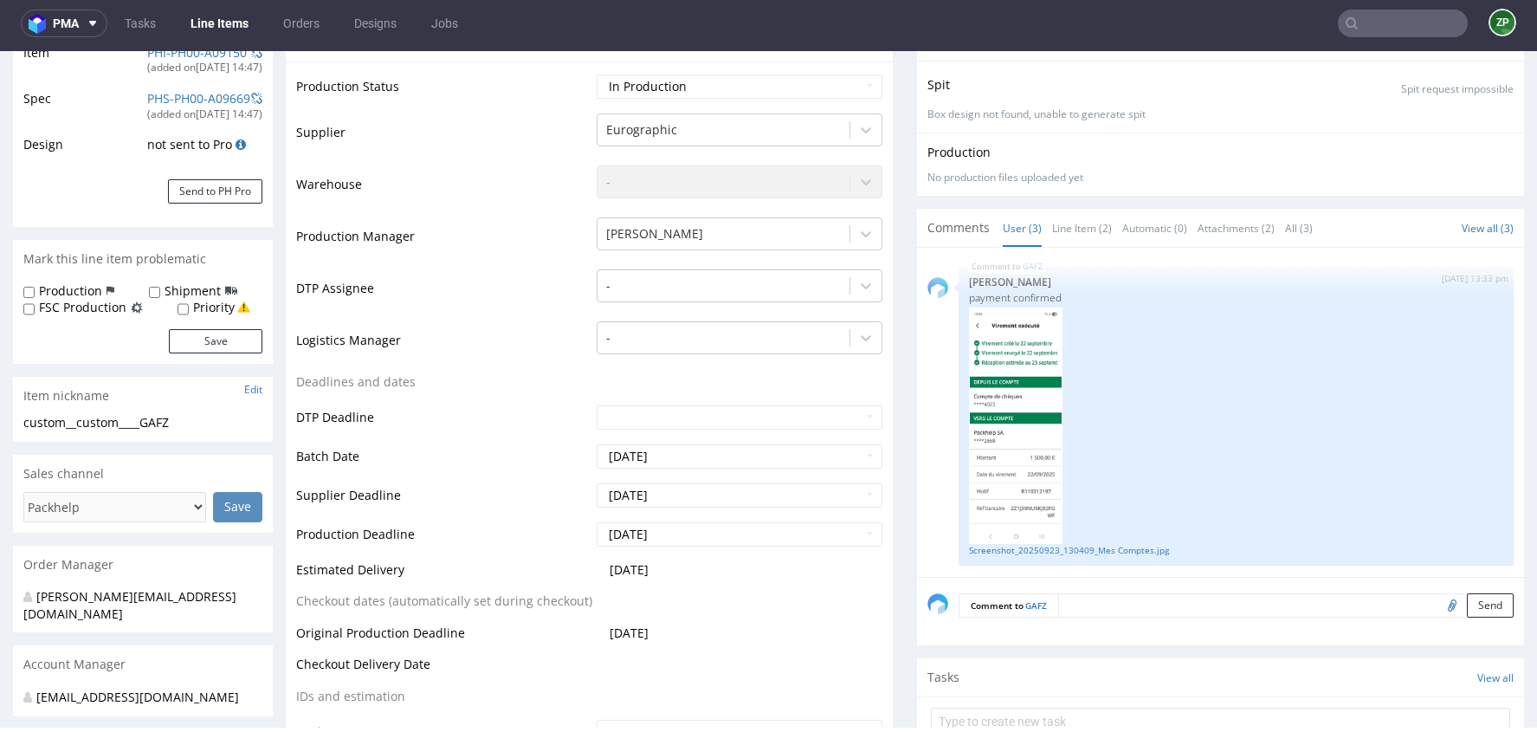
click at [1091, 606] on textarea at bounding box center [1285, 605] width 455 height 24
paste textarea "Ouverture 11h 13h et 14h30 19h30"
drag, startPoint x: 1089, startPoint y: 601, endPoint x: 1147, endPoint y: 599, distance: 58.0
click at [1147, 599] on textarea "DELIVERY: LOGISTICS: Ouverture 11h 13h et 14h30 19h30" at bounding box center [1236, 630] width 555 height 74
click at [1145, 599] on textarea "DELIVERY: LOGISTICS: Open 11h 13h et 14h30 19h30" at bounding box center [1236, 630] width 555 height 74
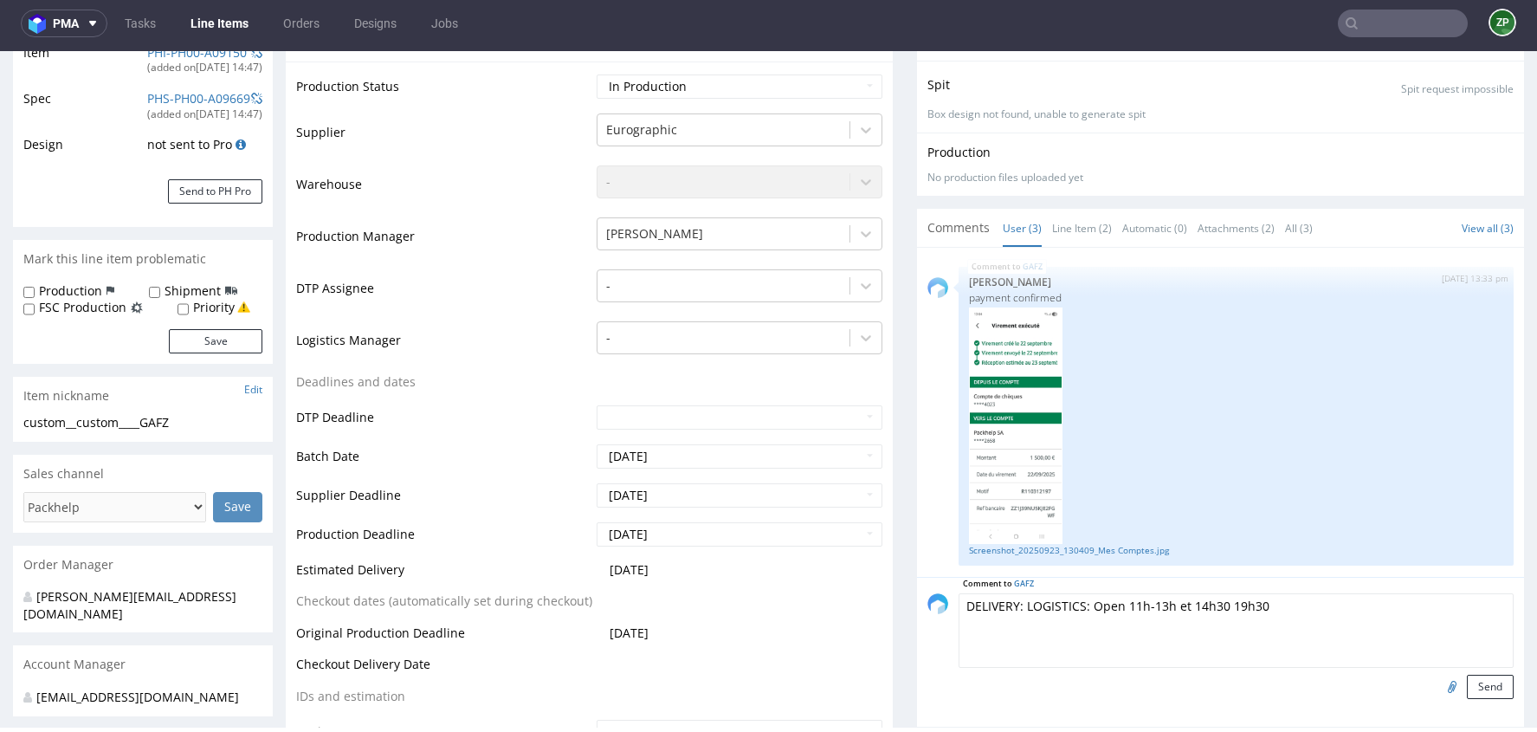
click at [1222, 599] on textarea "DELIVERY: LOGISTICS: Open 11h-13h et 14h30 19h30" at bounding box center [1236, 630] width 555 height 74
type textarea "DELIVERY: LOGISTICS: Open 11h-13h et 14h30-19h30"
click at [1476, 687] on button "Send" at bounding box center [1490, 687] width 47 height 24
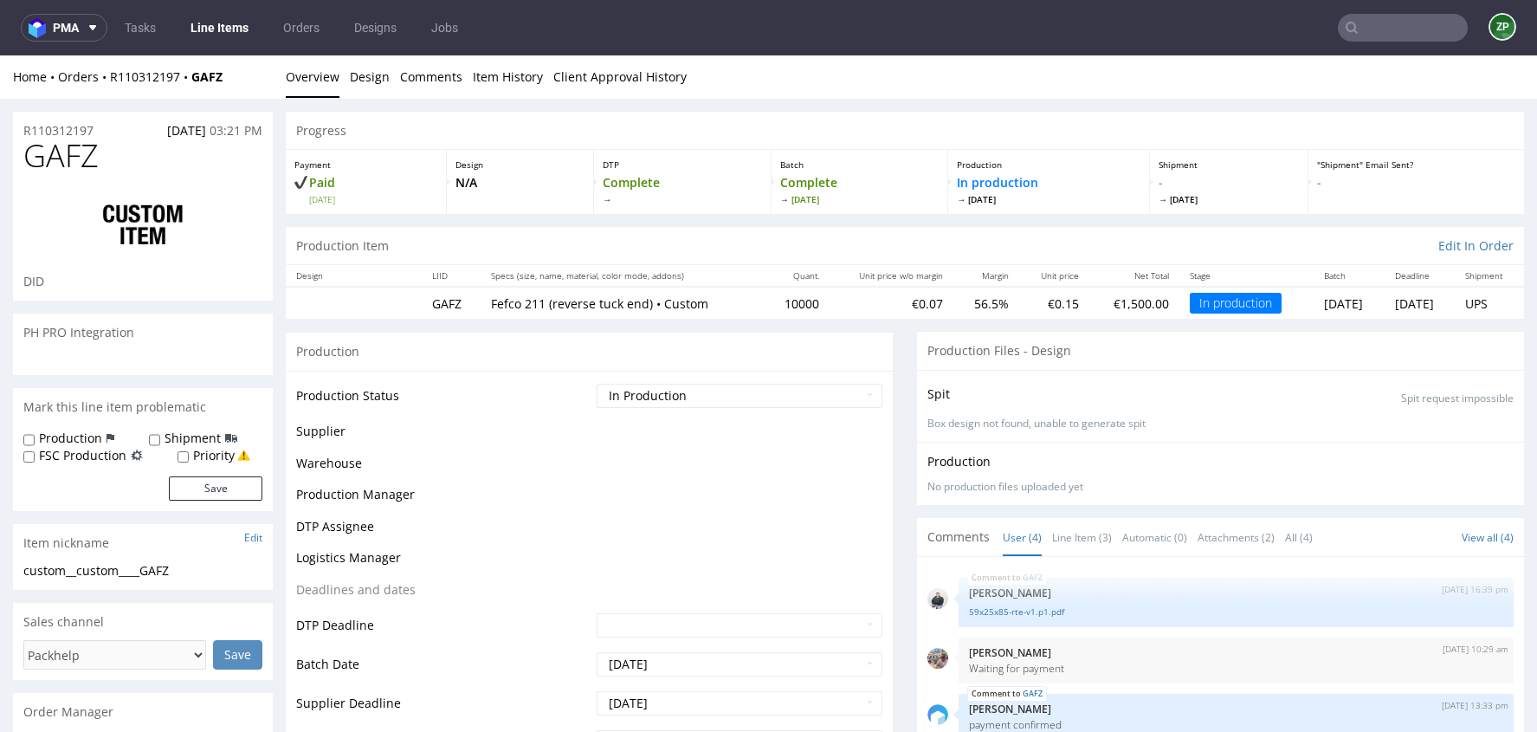
scroll to position [174, 0]
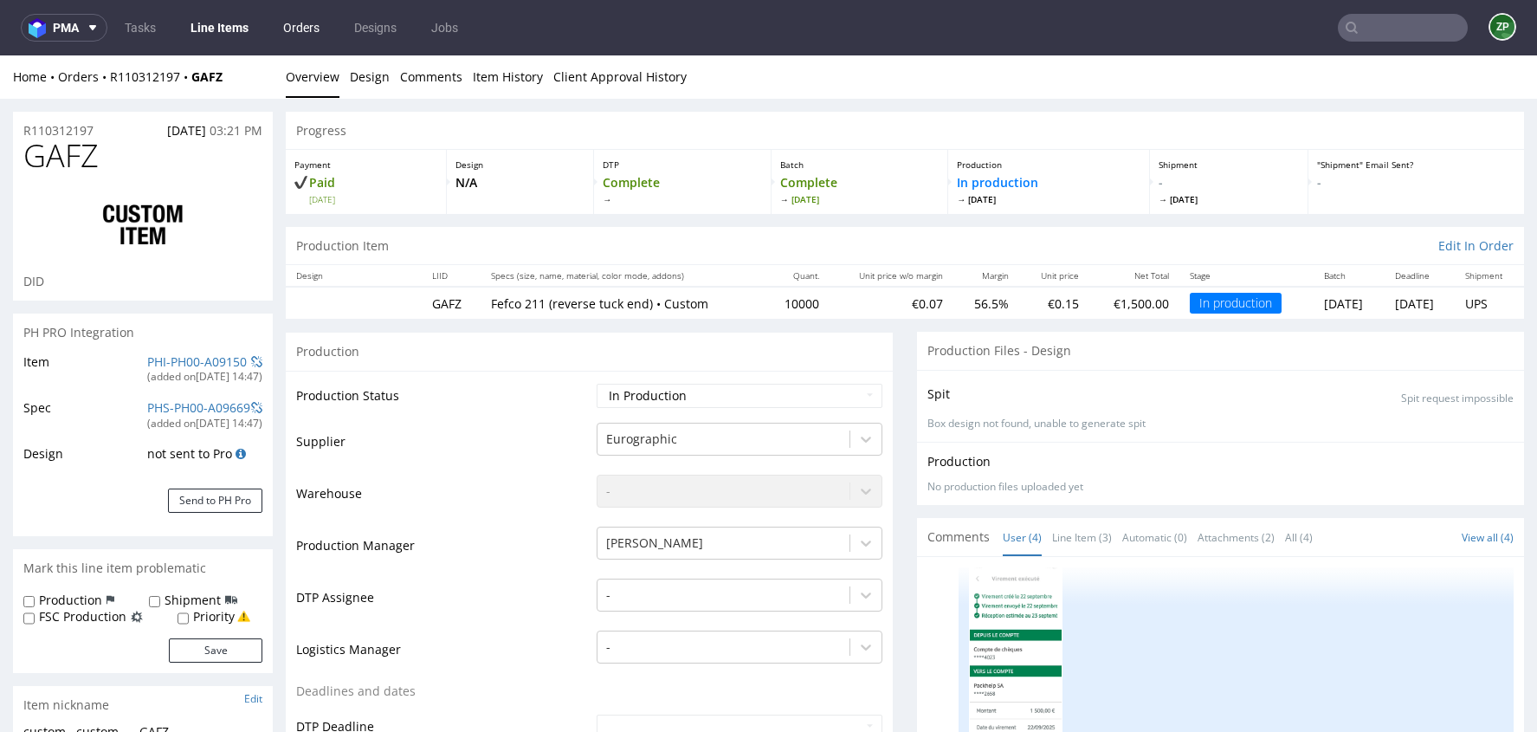
click at [293, 29] on link "Orders" at bounding box center [301, 28] width 57 height 28
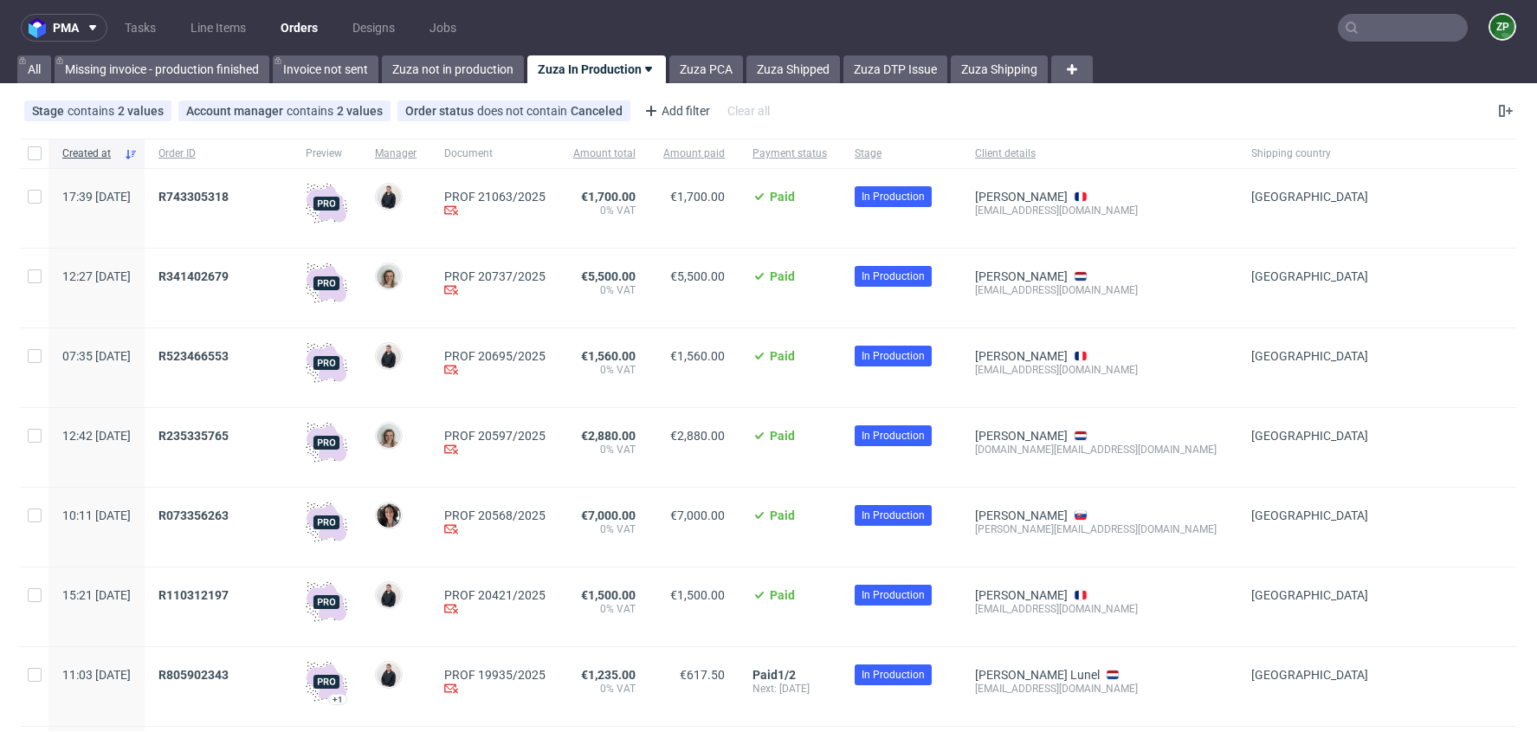
click at [1418, 29] on input "text" at bounding box center [1403, 28] width 130 height 28
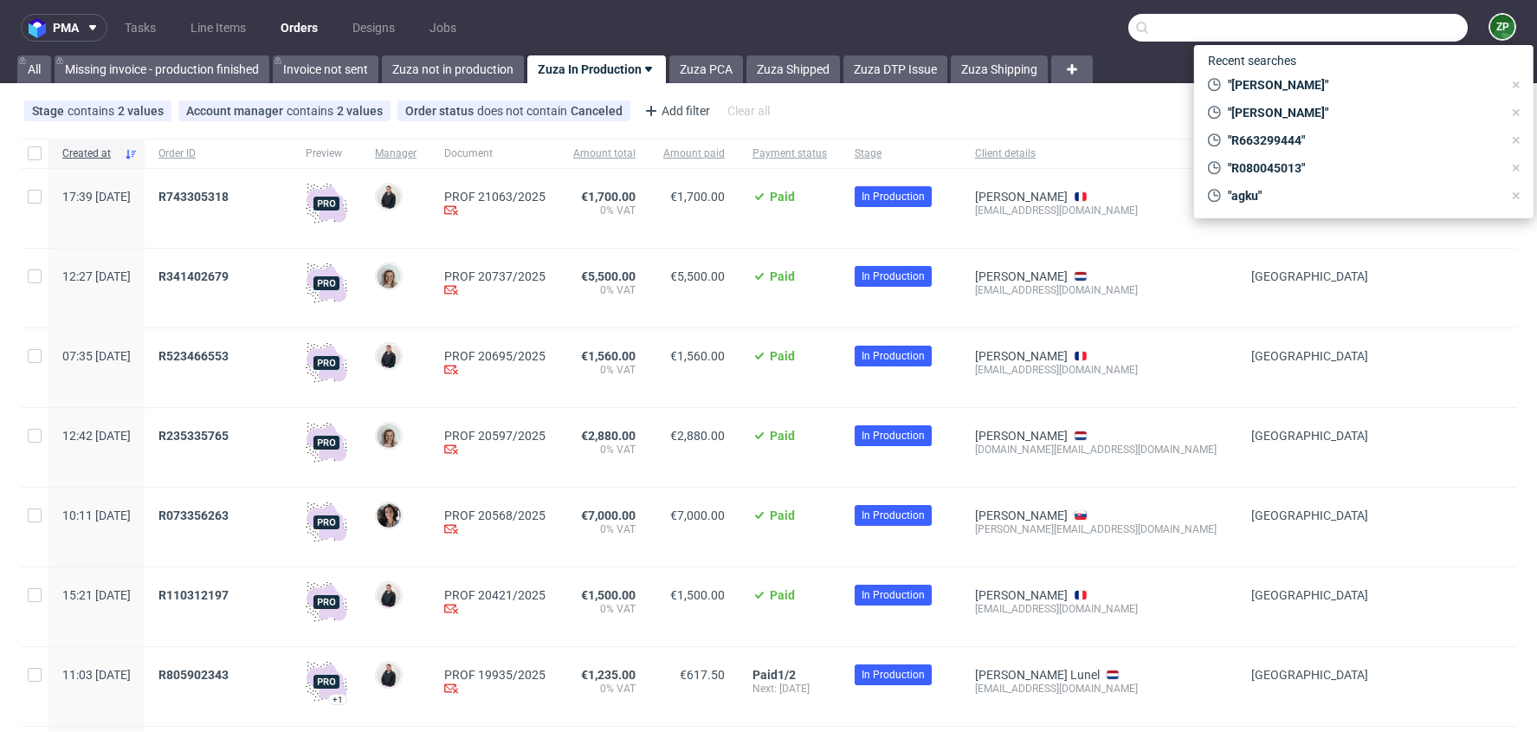
paste input "R930237903"
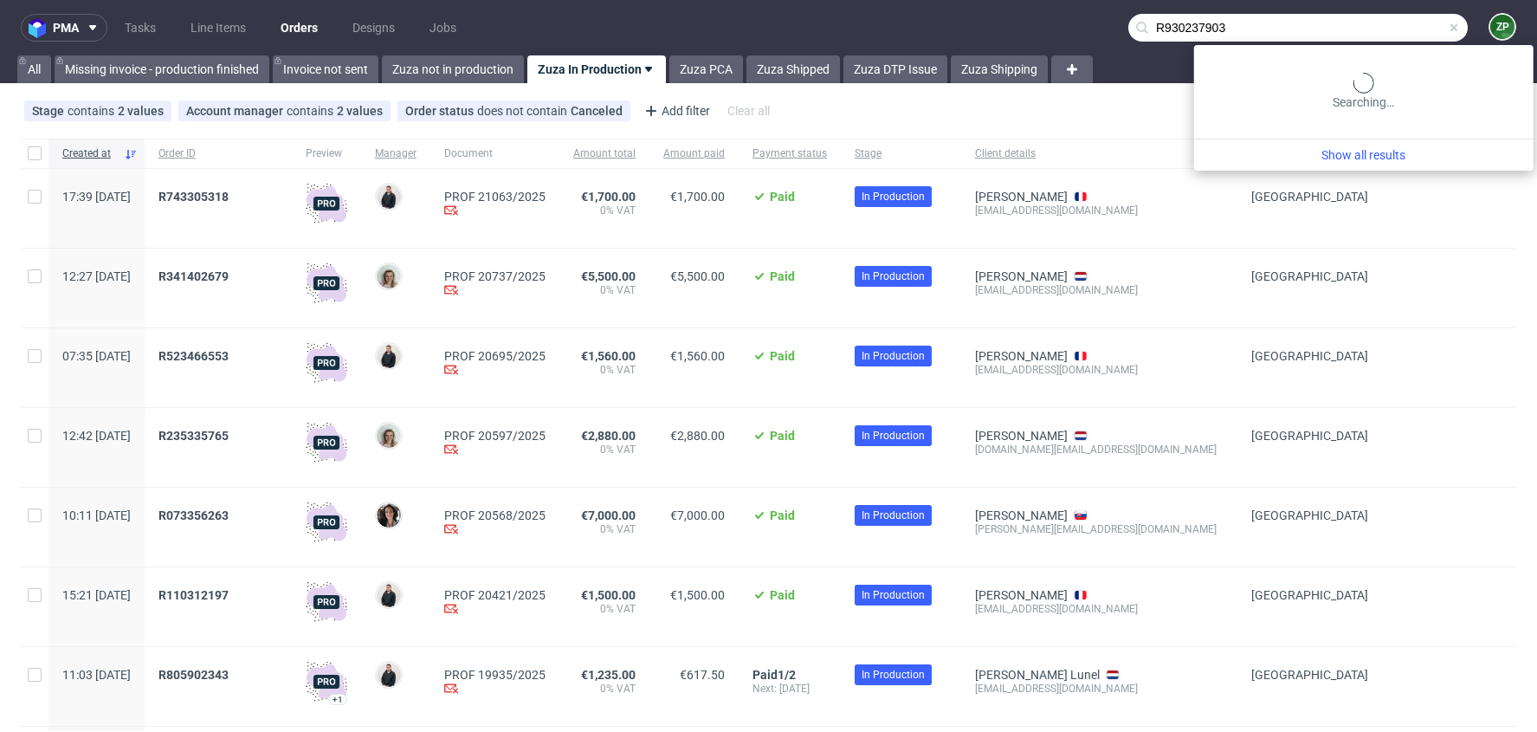
type input "R930237903"
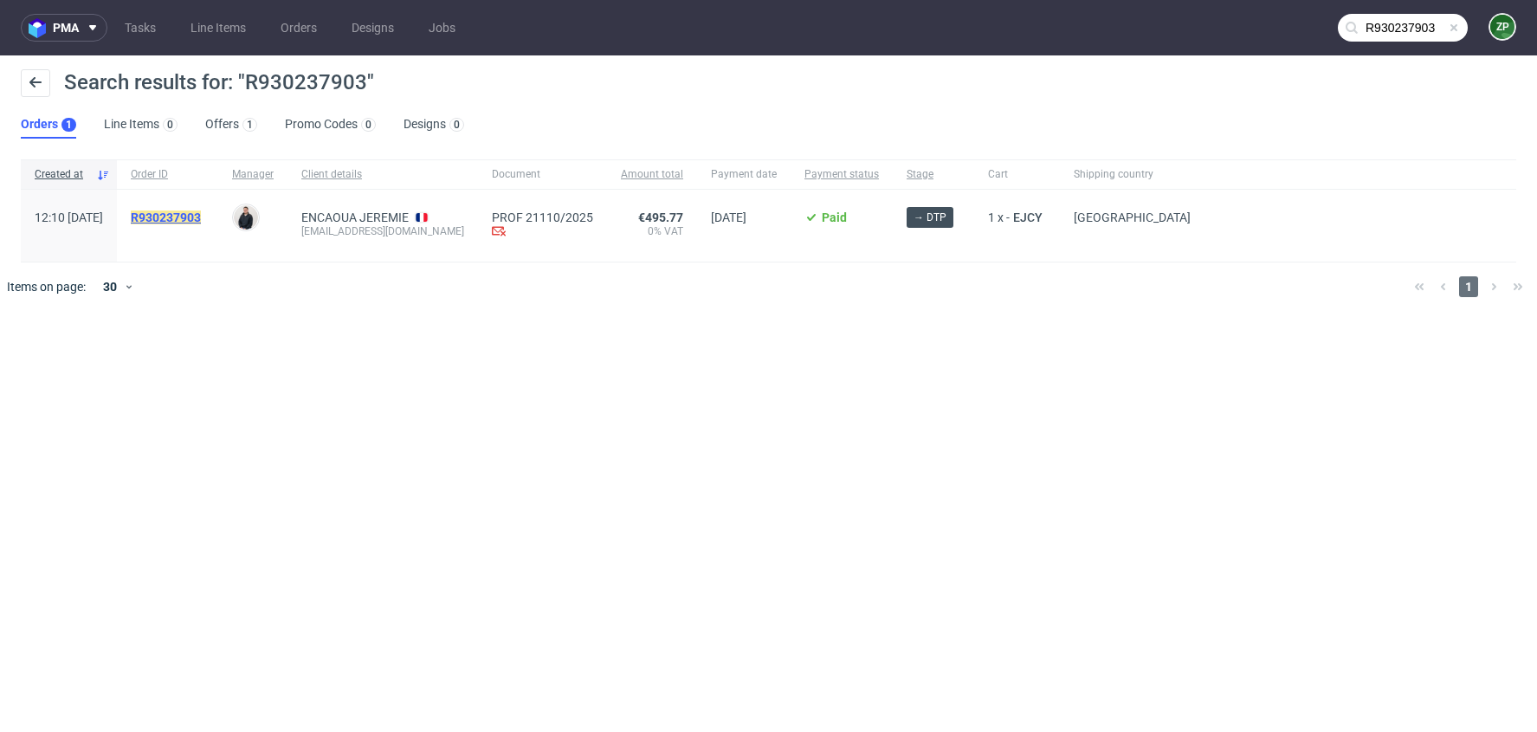
click at [201, 210] on mark "R930237903" at bounding box center [166, 217] width 70 height 14
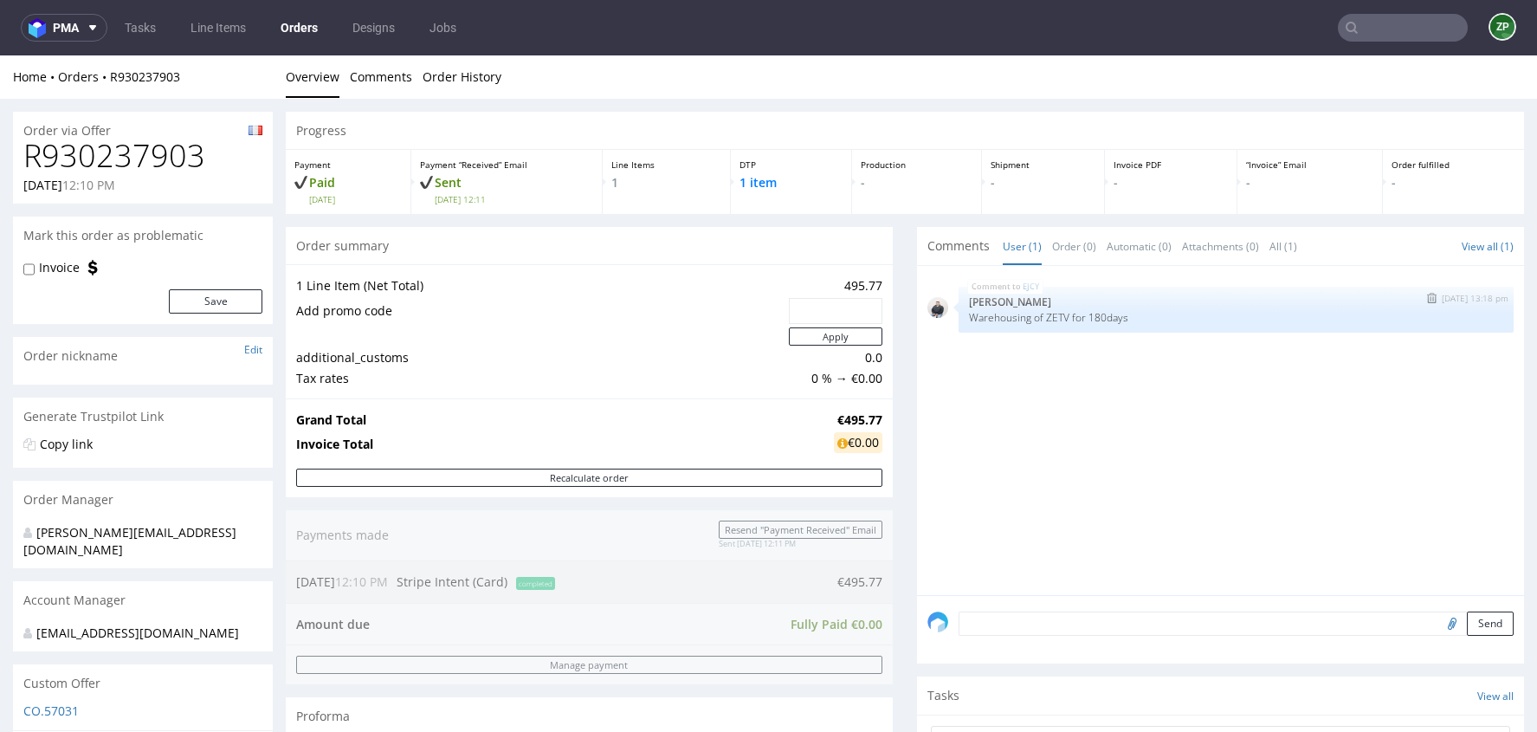
click at [1053, 320] on p "Warehousing of ZETV for 180days" at bounding box center [1236, 317] width 534 height 13
copy section "Warehousing of ZETV for 180days"
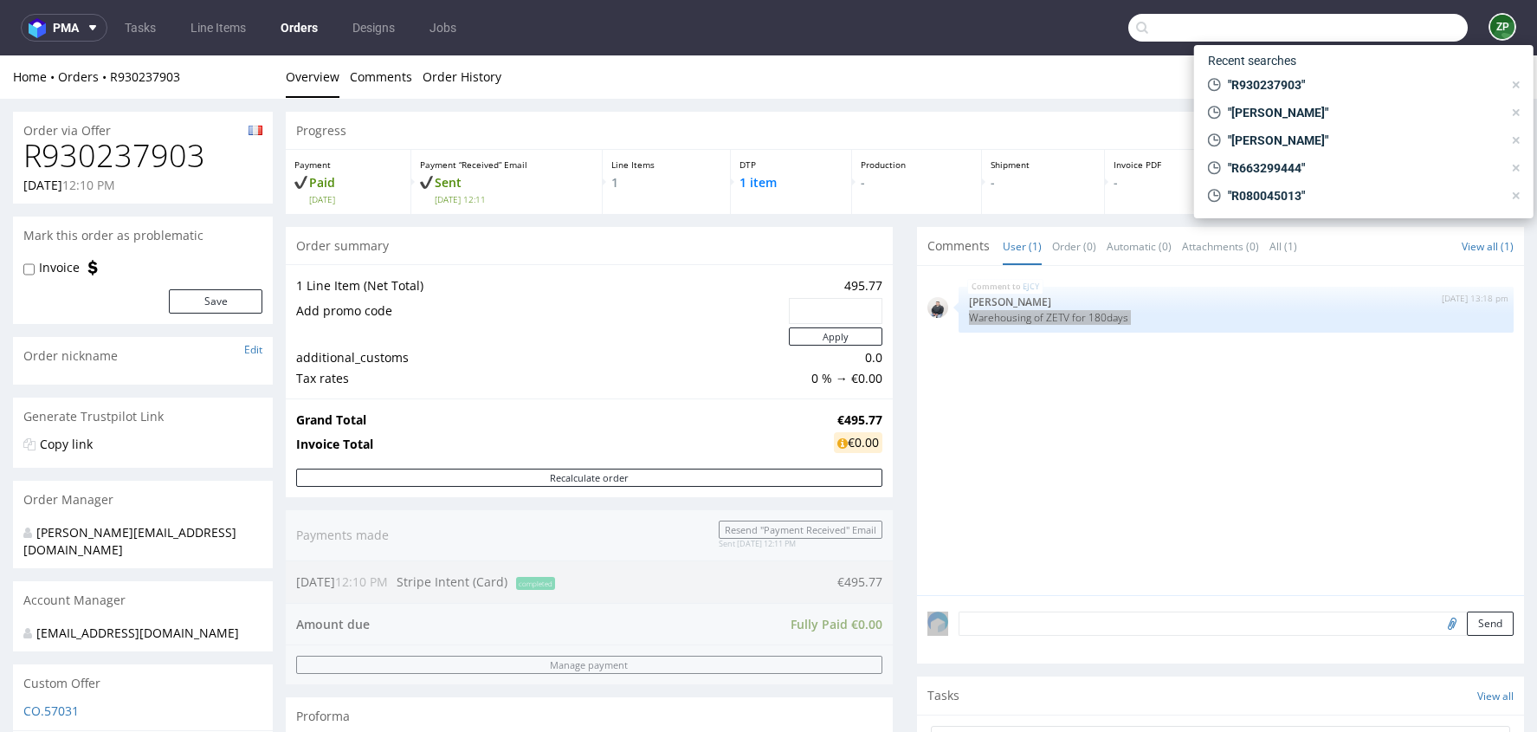
click at [1374, 33] on input "text" at bounding box center [1297, 28] width 339 height 28
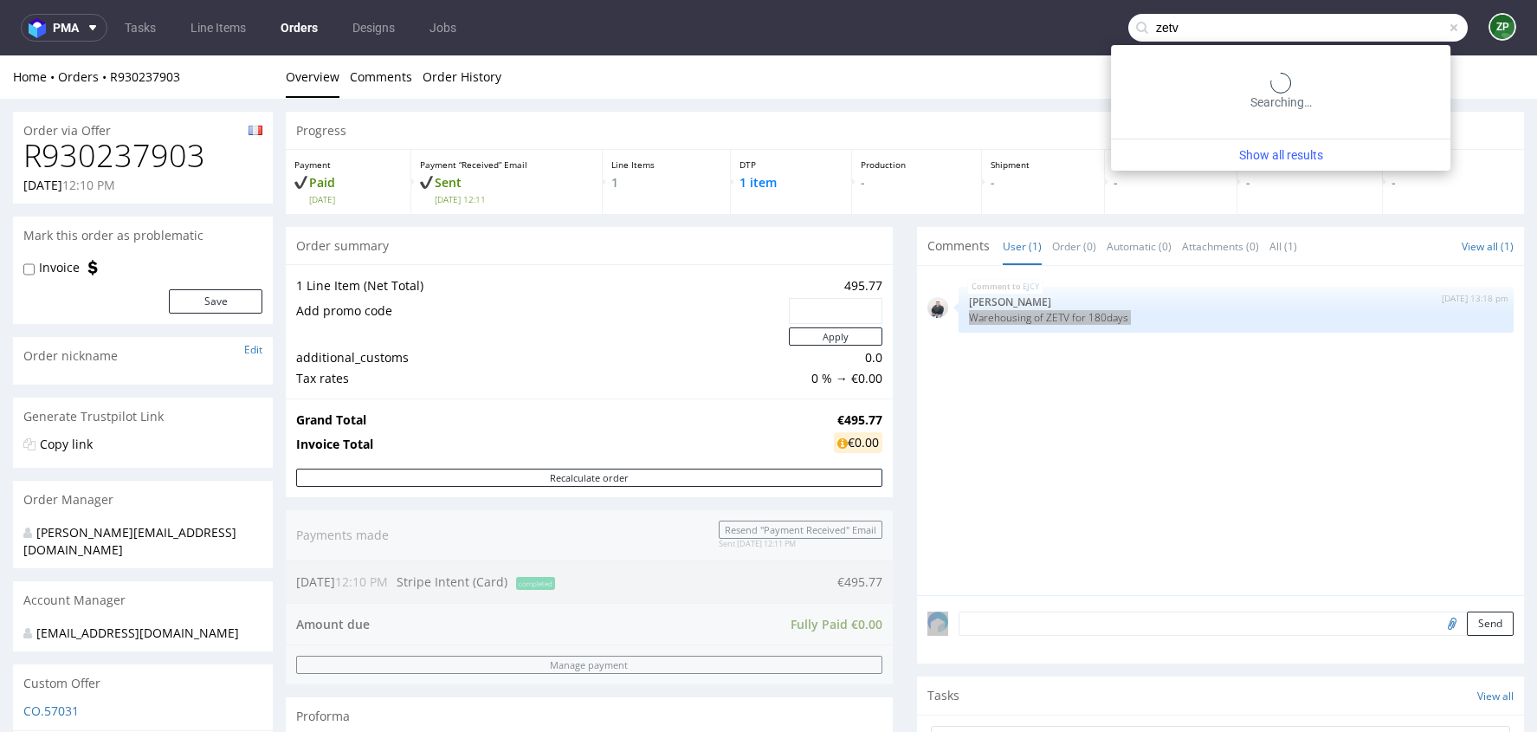
type input "zetv"
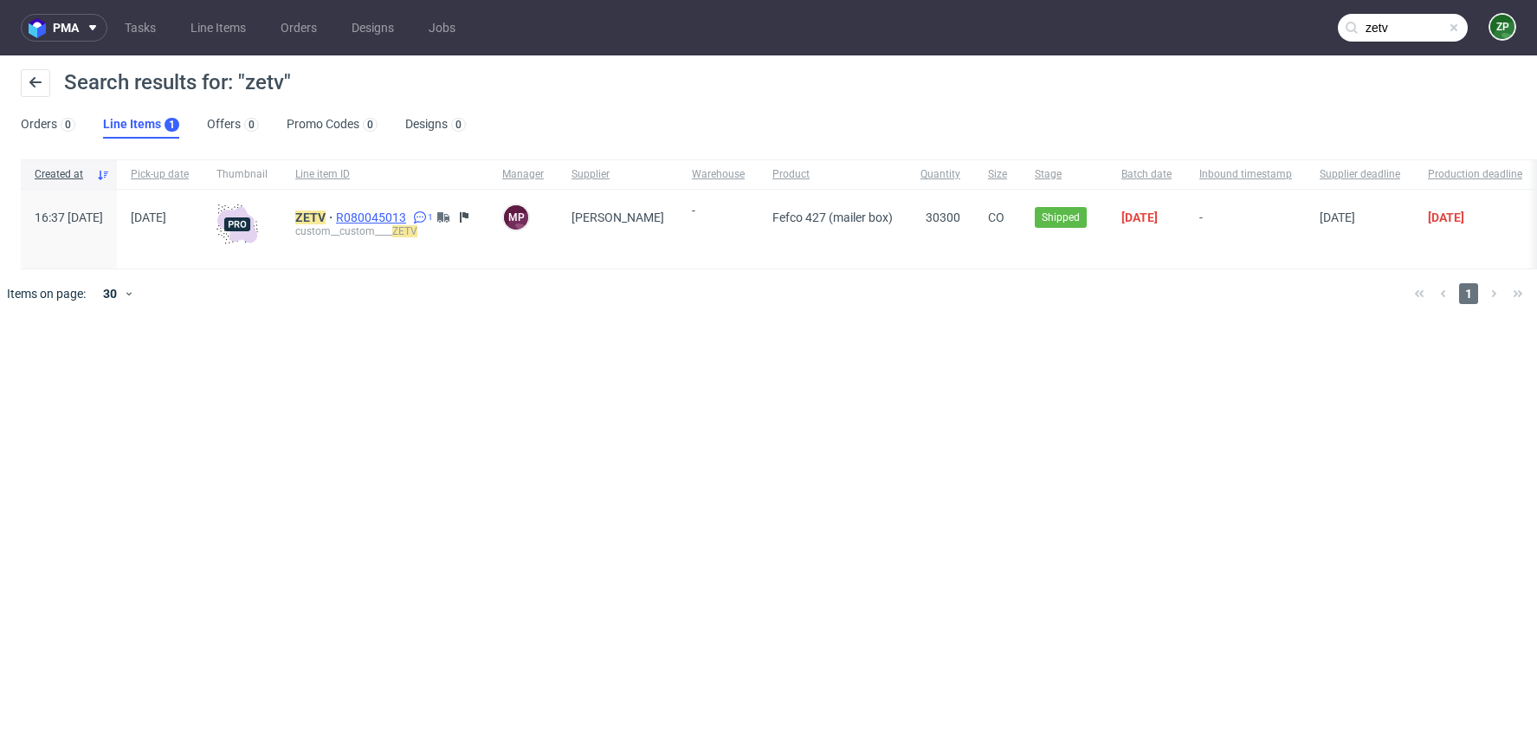
click at [409, 211] on span "R080045013" at bounding box center [373, 217] width 74 height 14
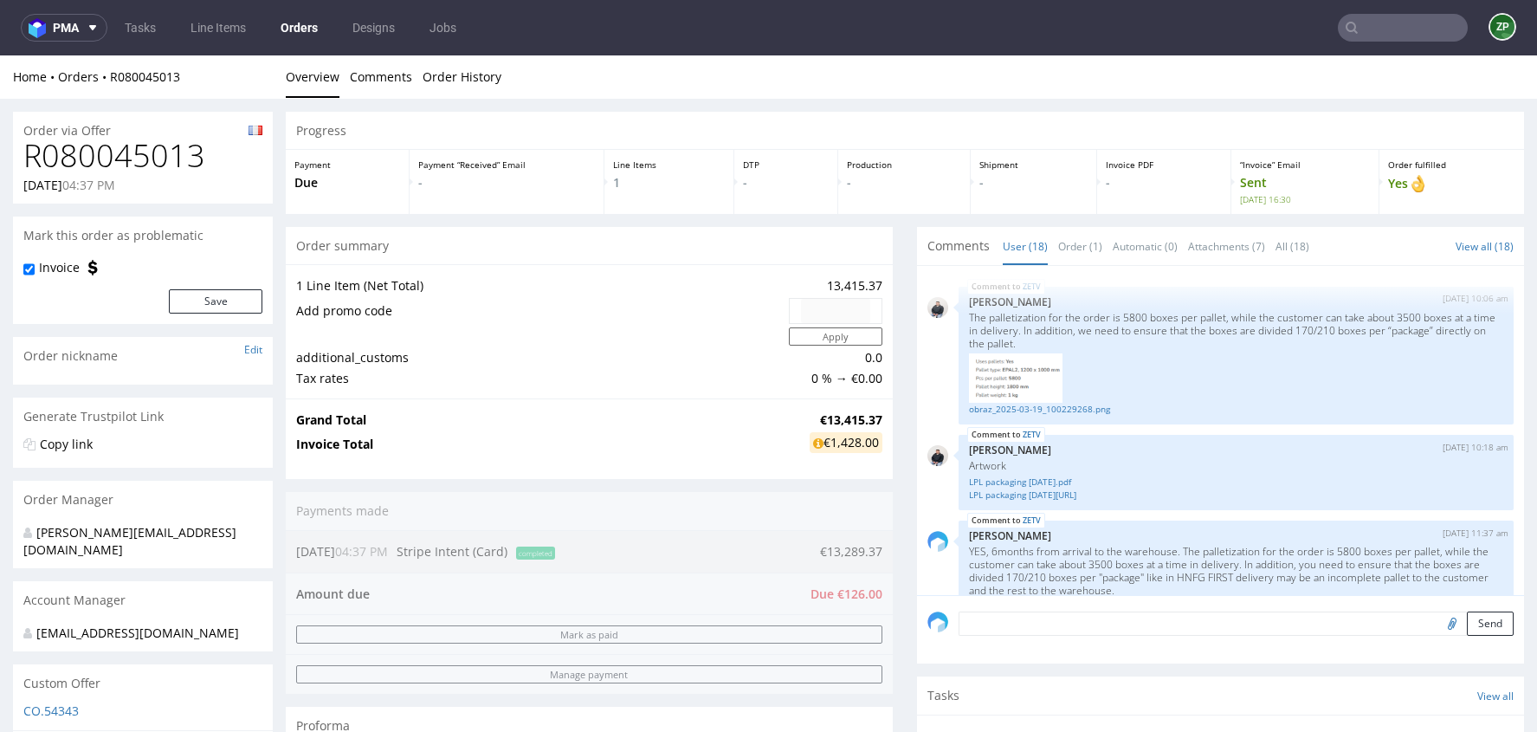
scroll to position [1161, 0]
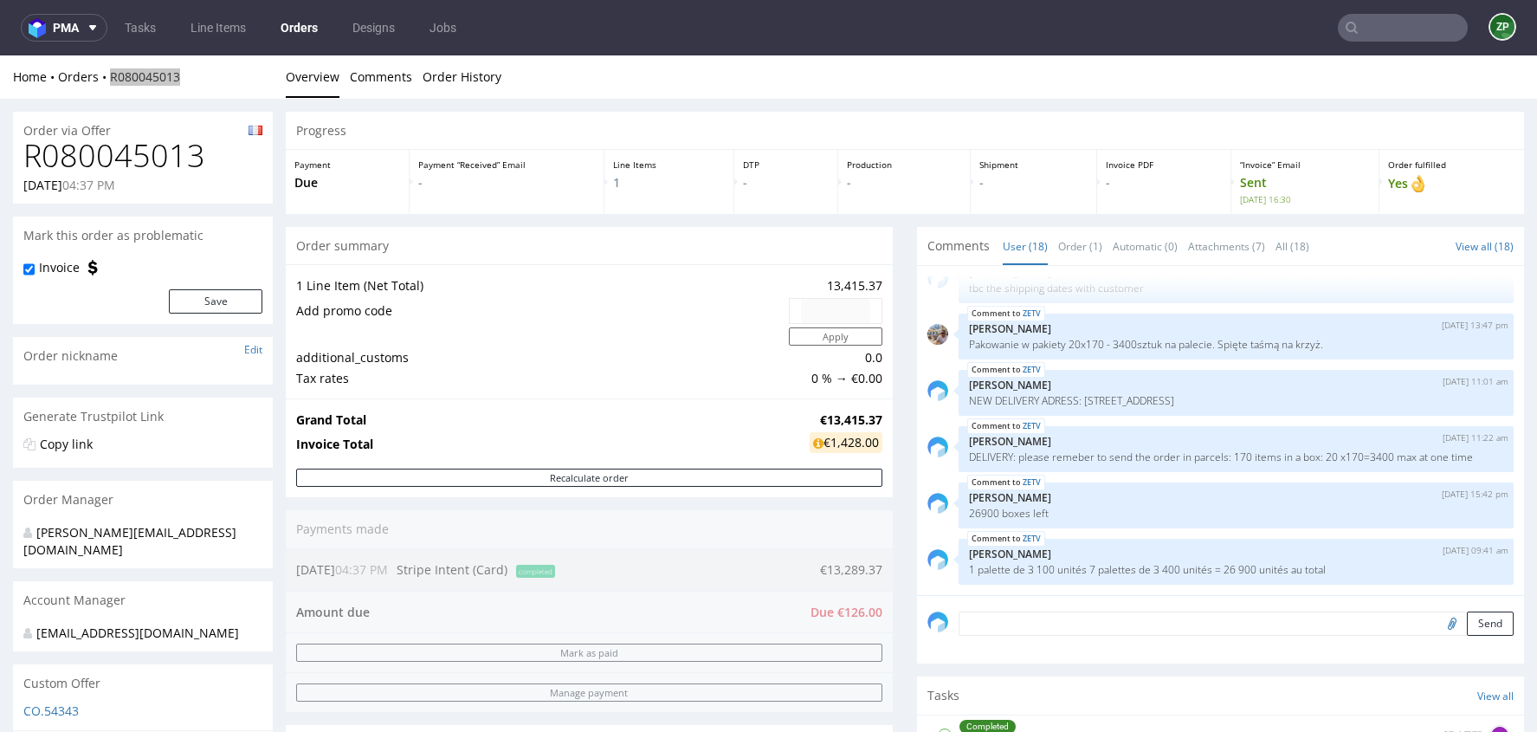
click at [1373, 26] on input "text" at bounding box center [1403, 28] width 130 height 28
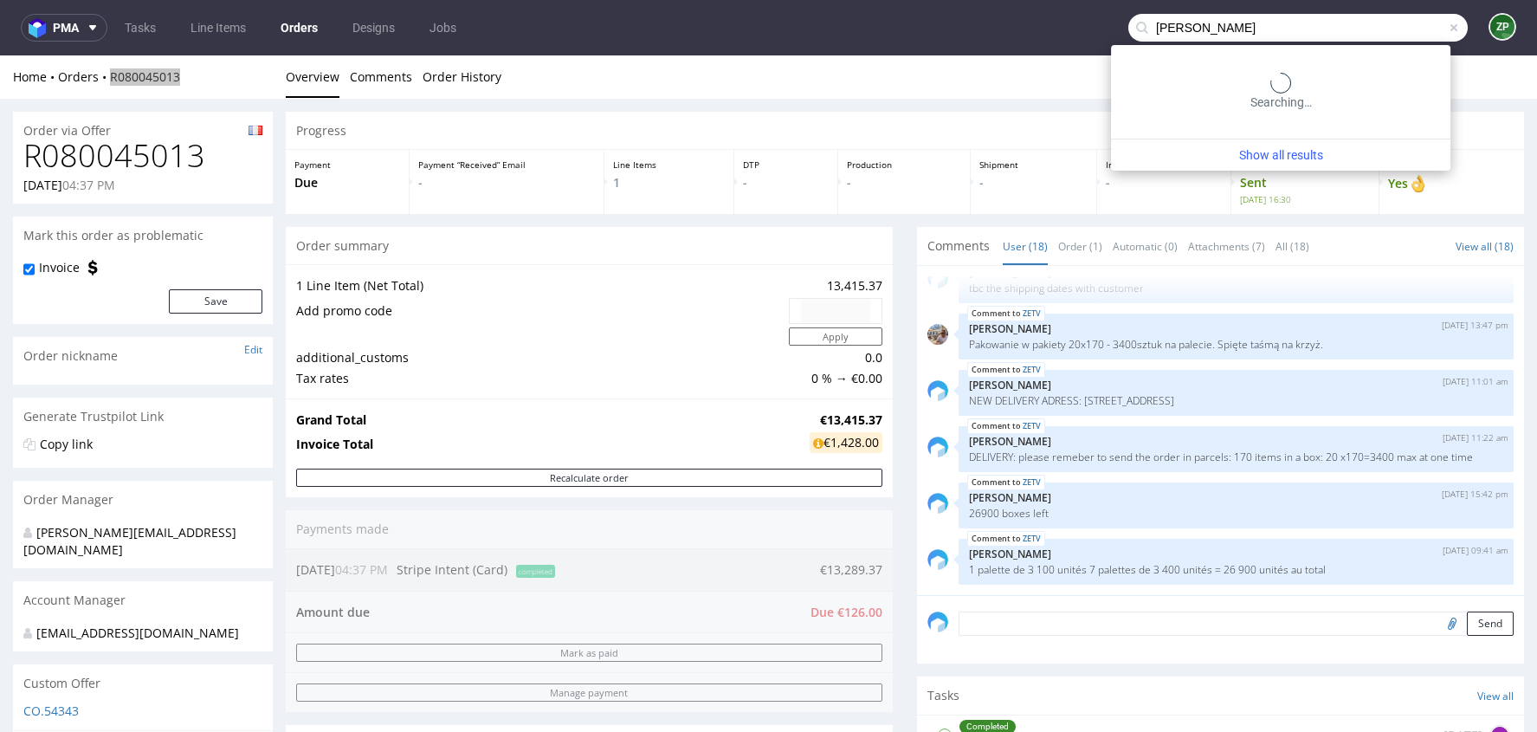
type input "benjamin lau"
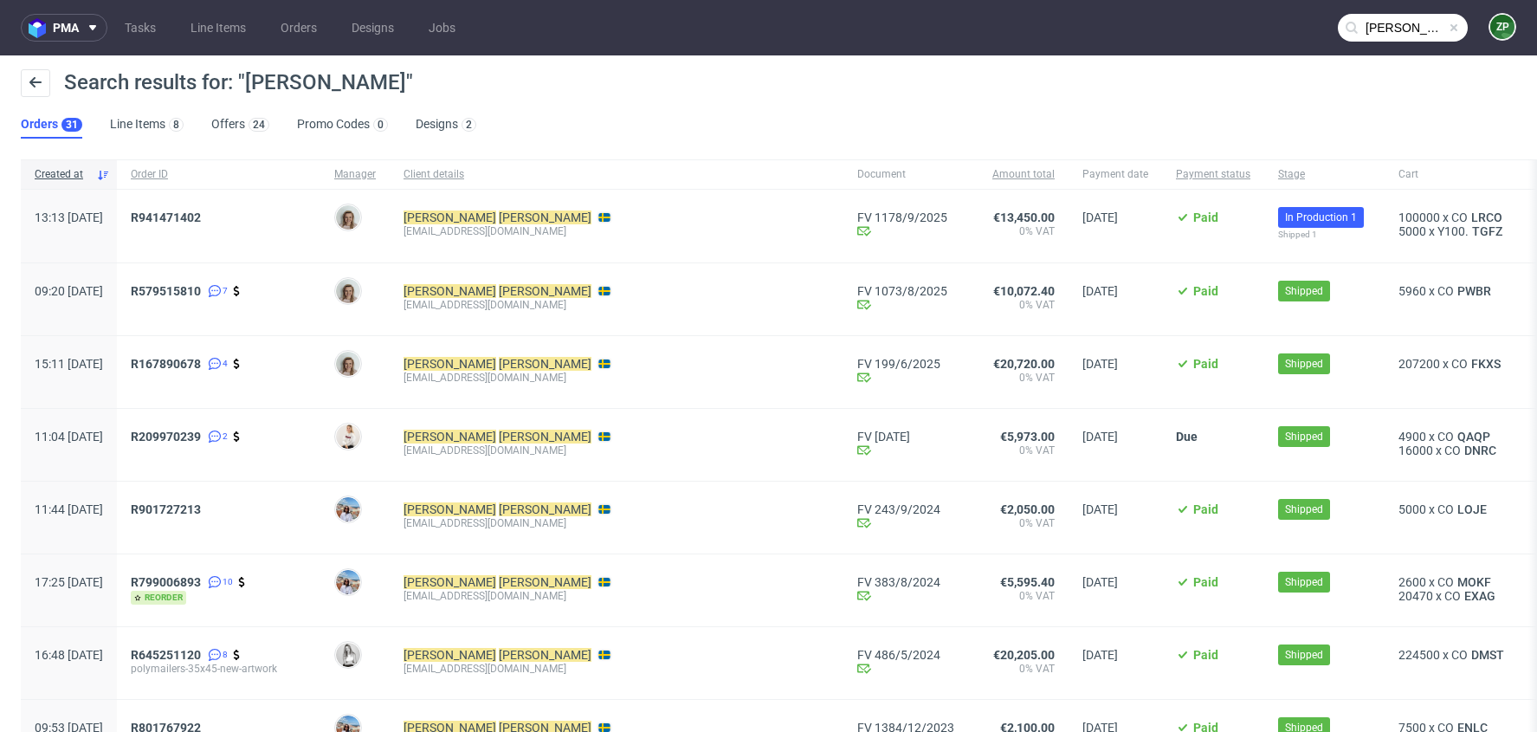
click at [204, 223] on span "R941471402" at bounding box center [219, 225] width 176 height 31
click at [200, 218] on span "R941471402" at bounding box center [166, 217] width 70 height 14
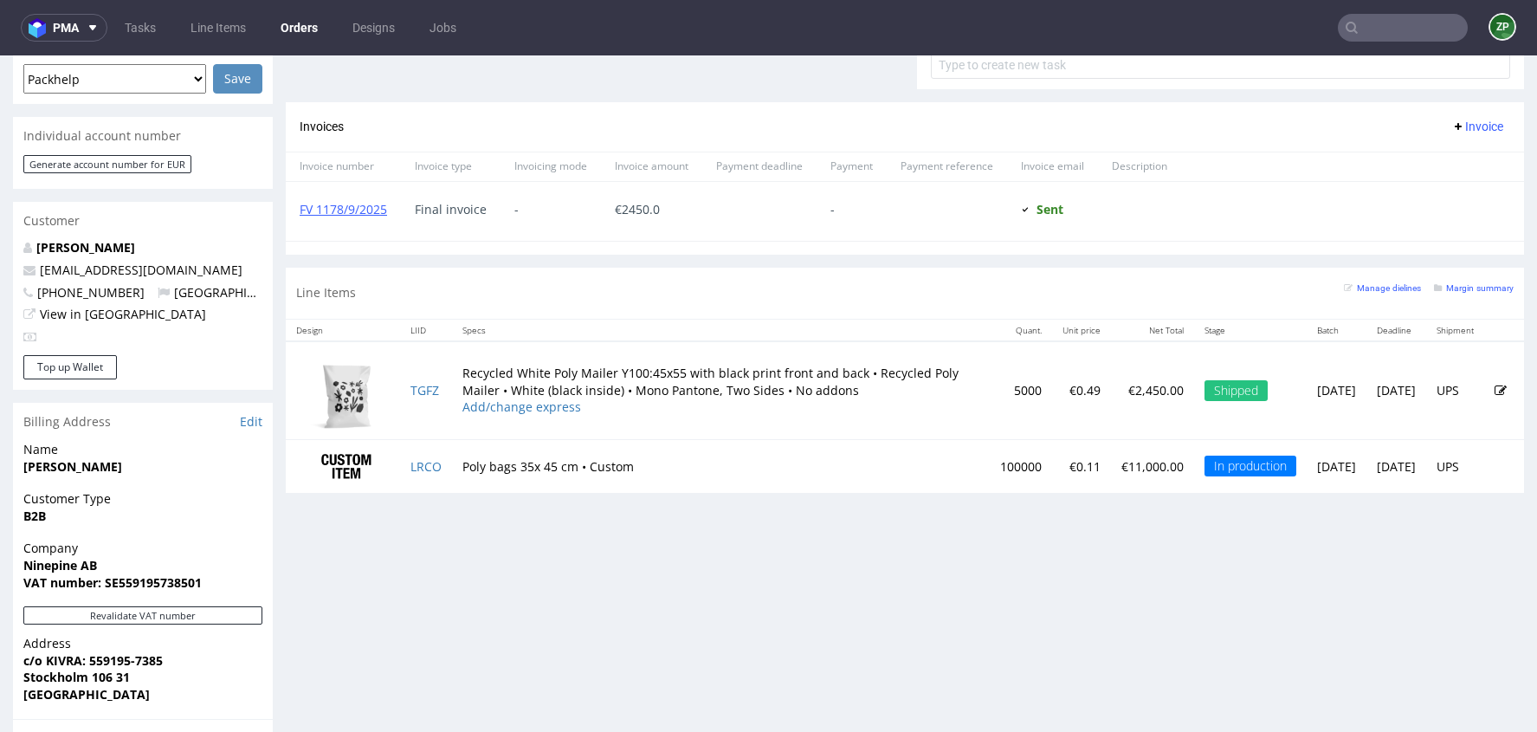
scroll to position [810, 0]
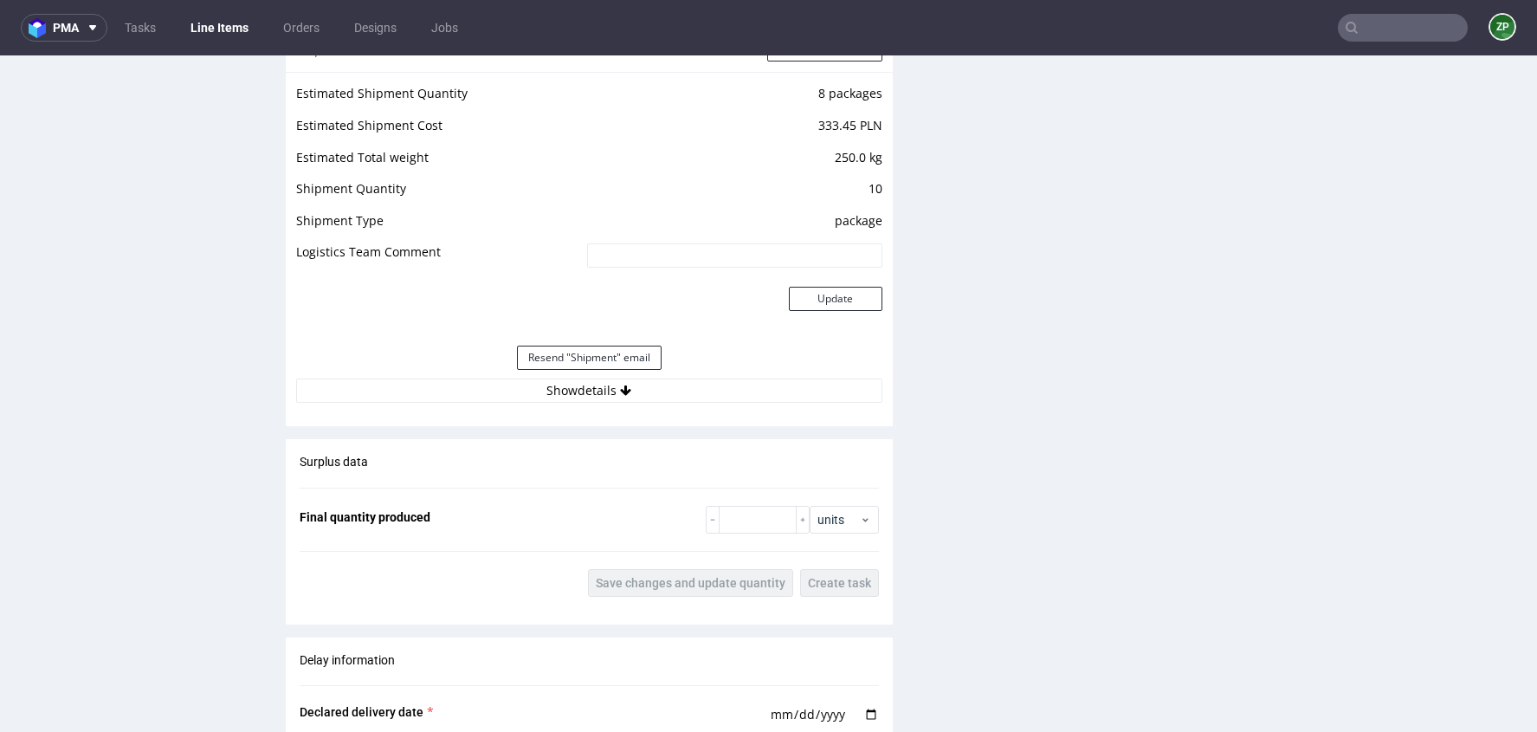
scroll to position [2310, 0]
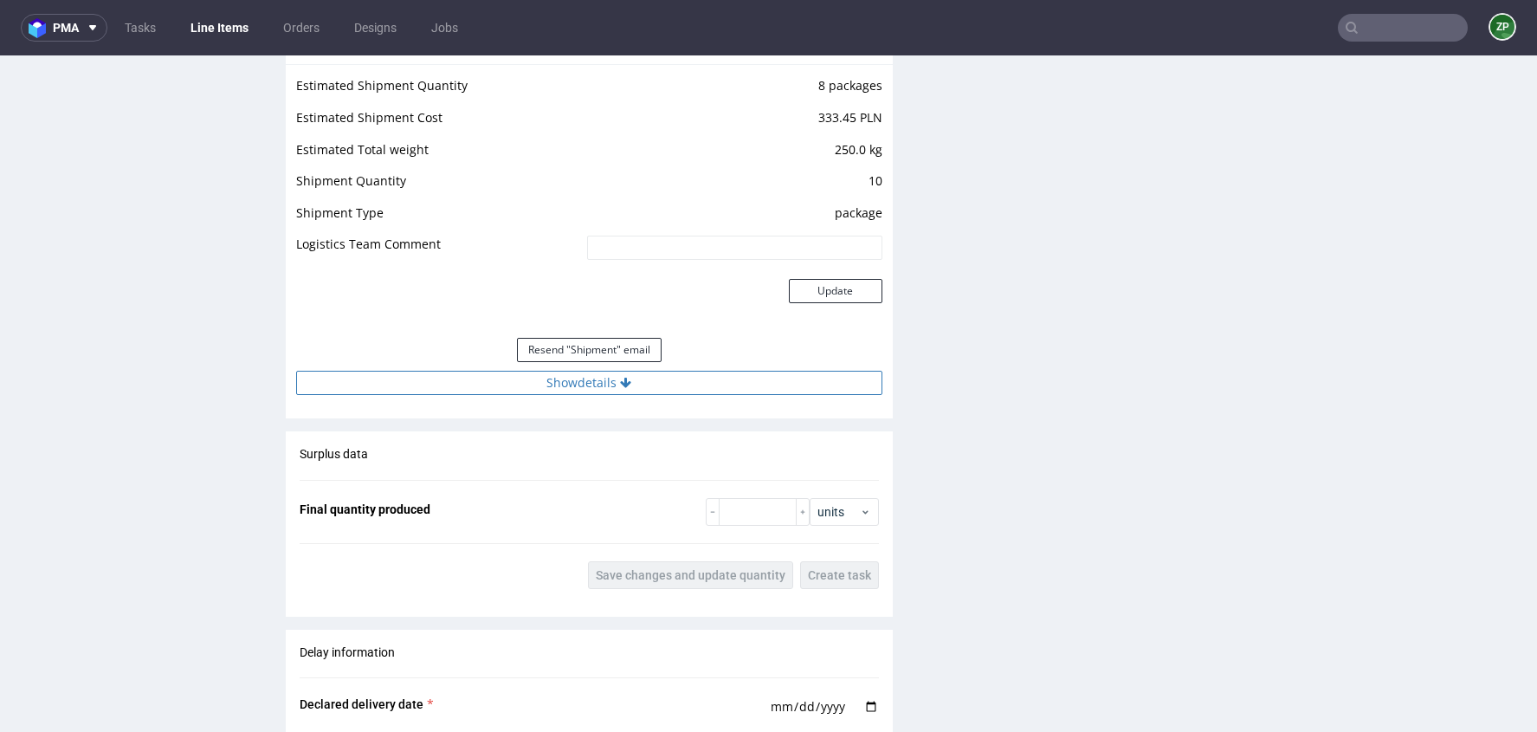
click at [602, 379] on button "Show details" at bounding box center [589, 383] width 586 height 24
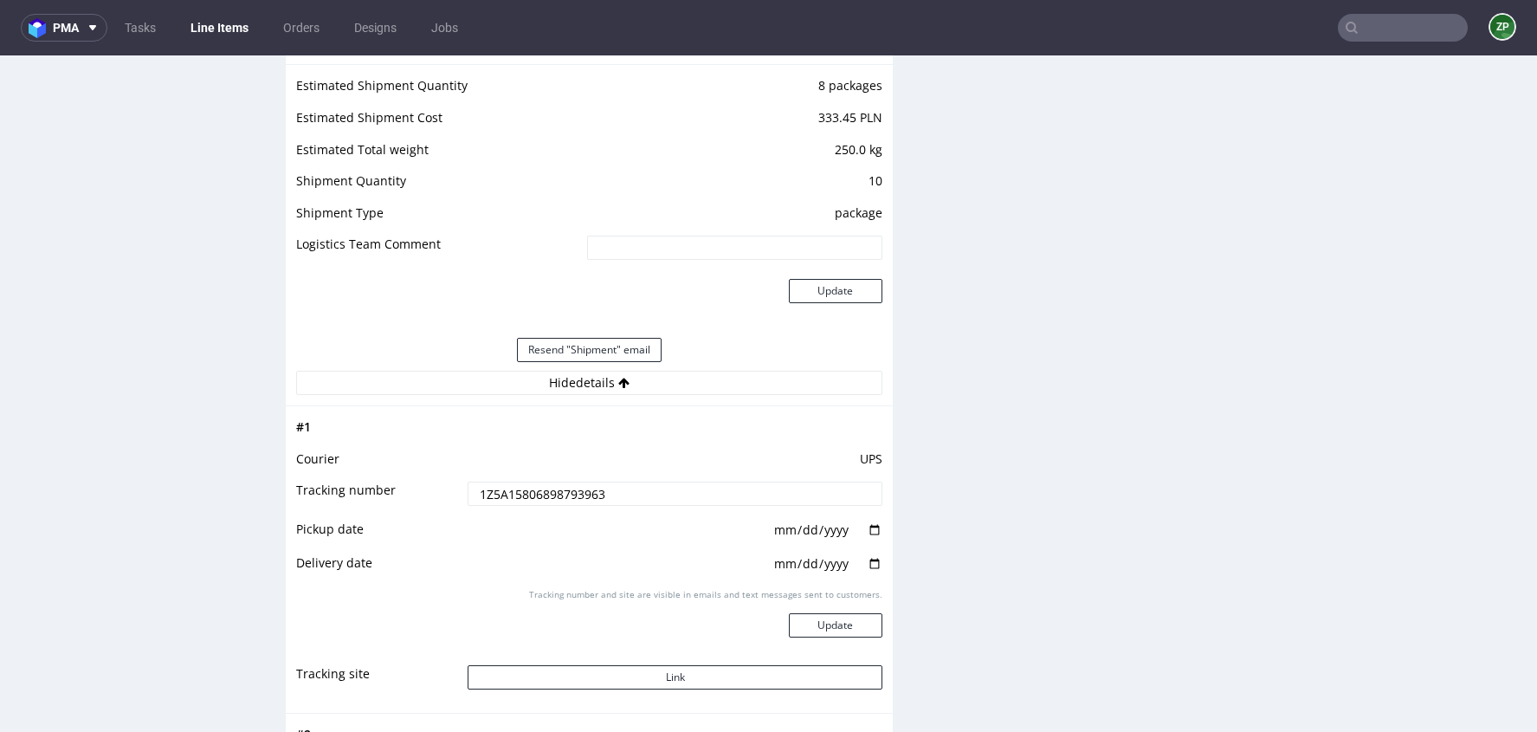
click at [546, 492] on input "1Z5A15806898793963" at bounding box center [675, 493] width 414 height 24
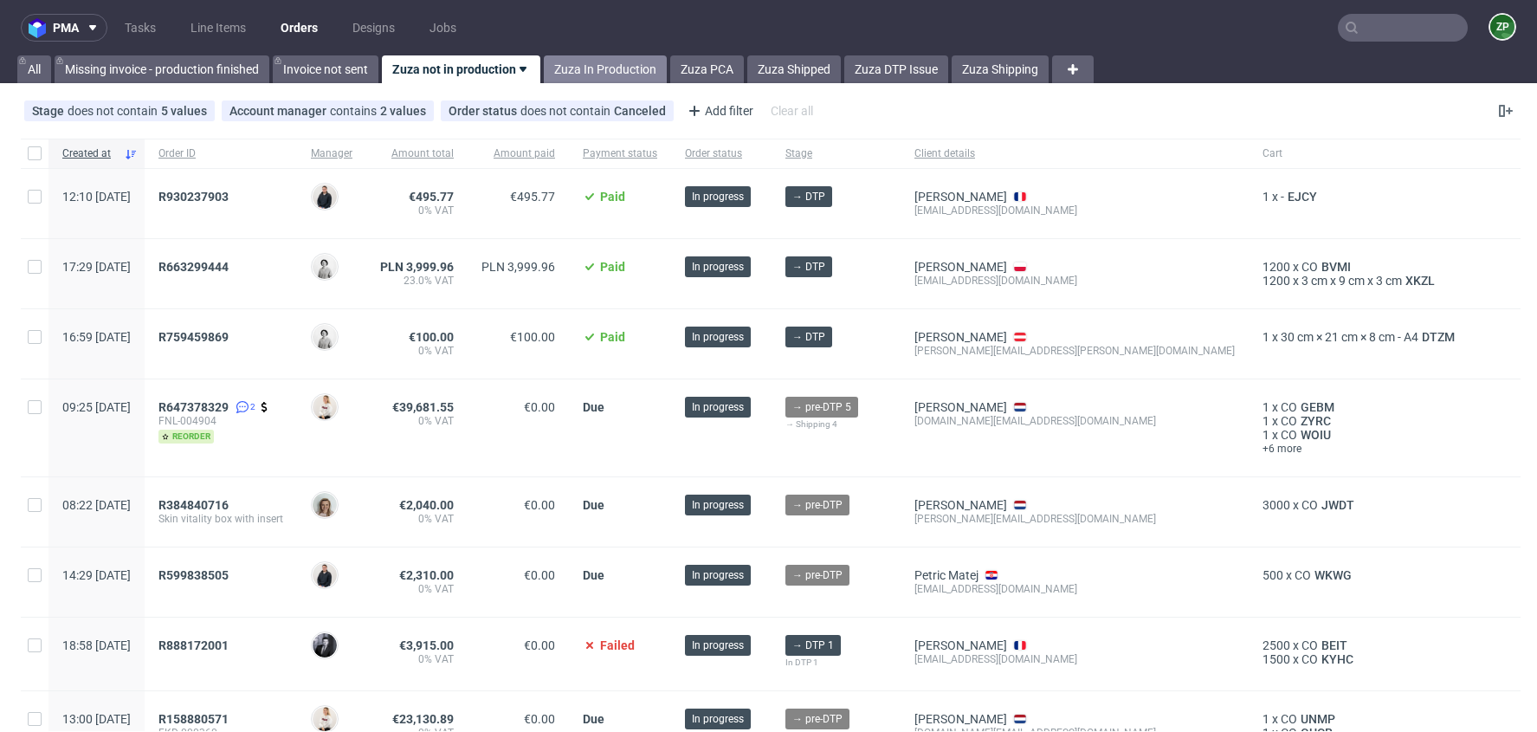
click at [591, 67] on link "Zuza In Production" at bounding box center [605, 69] width 123 height 28
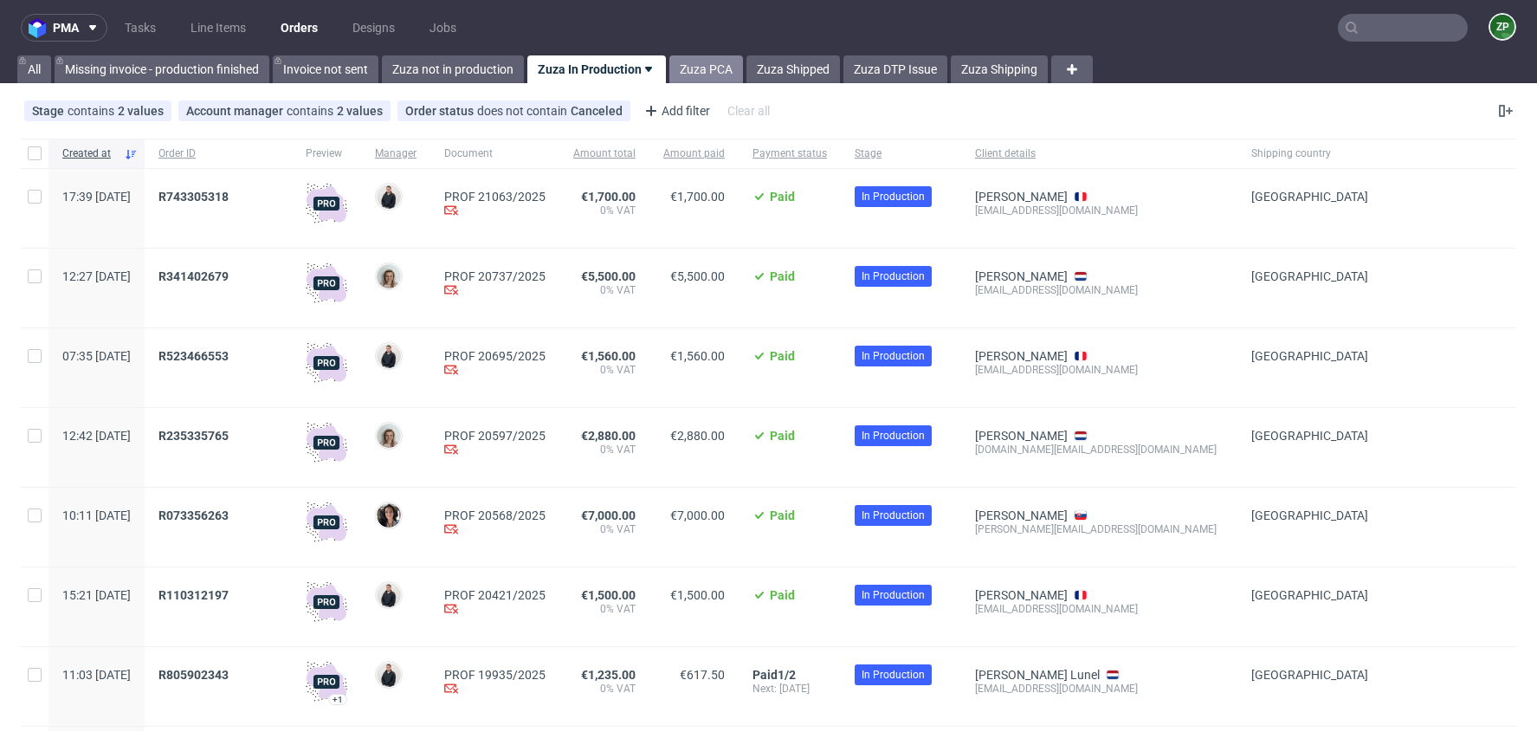
click at [713, 61] on link "Zuza PCA" at bounding box center [706, 69] width 74 height 28
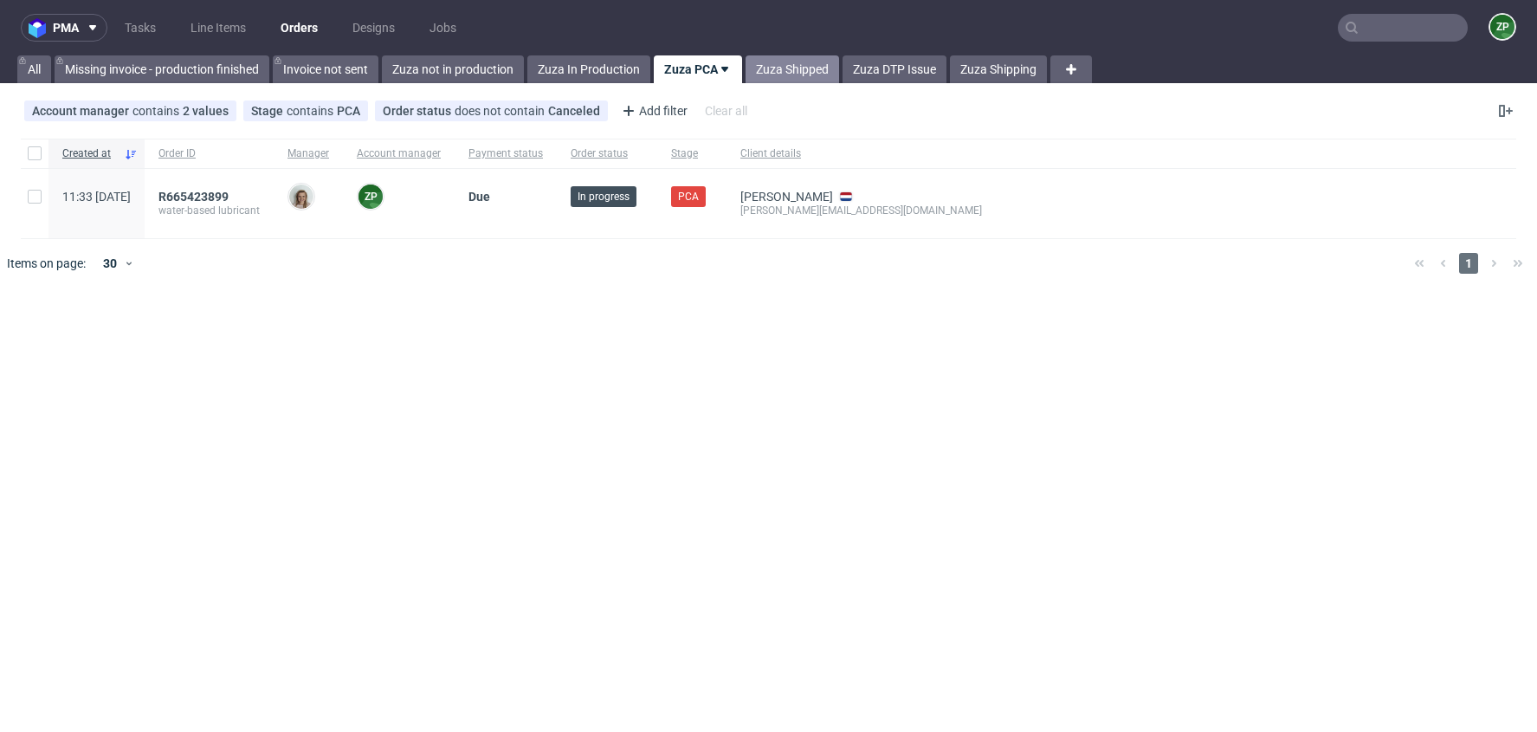
click at [800, 60] on link "Zuza Shipped" at bounding box center [793, 69] width 94 height 28
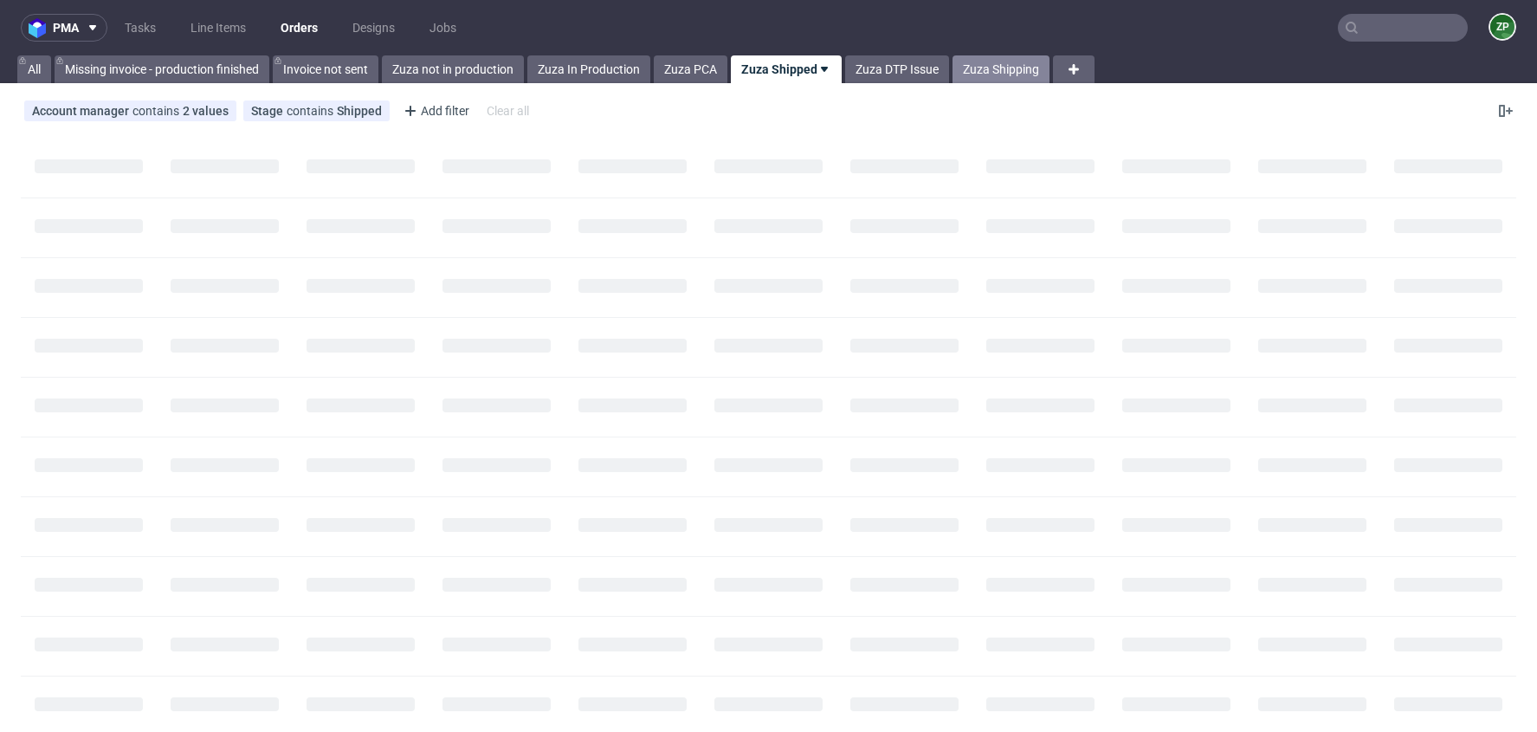
click at [975, 66] on link "Zuza Shipping" at bounding box center [1001, 69] width 97 height 28
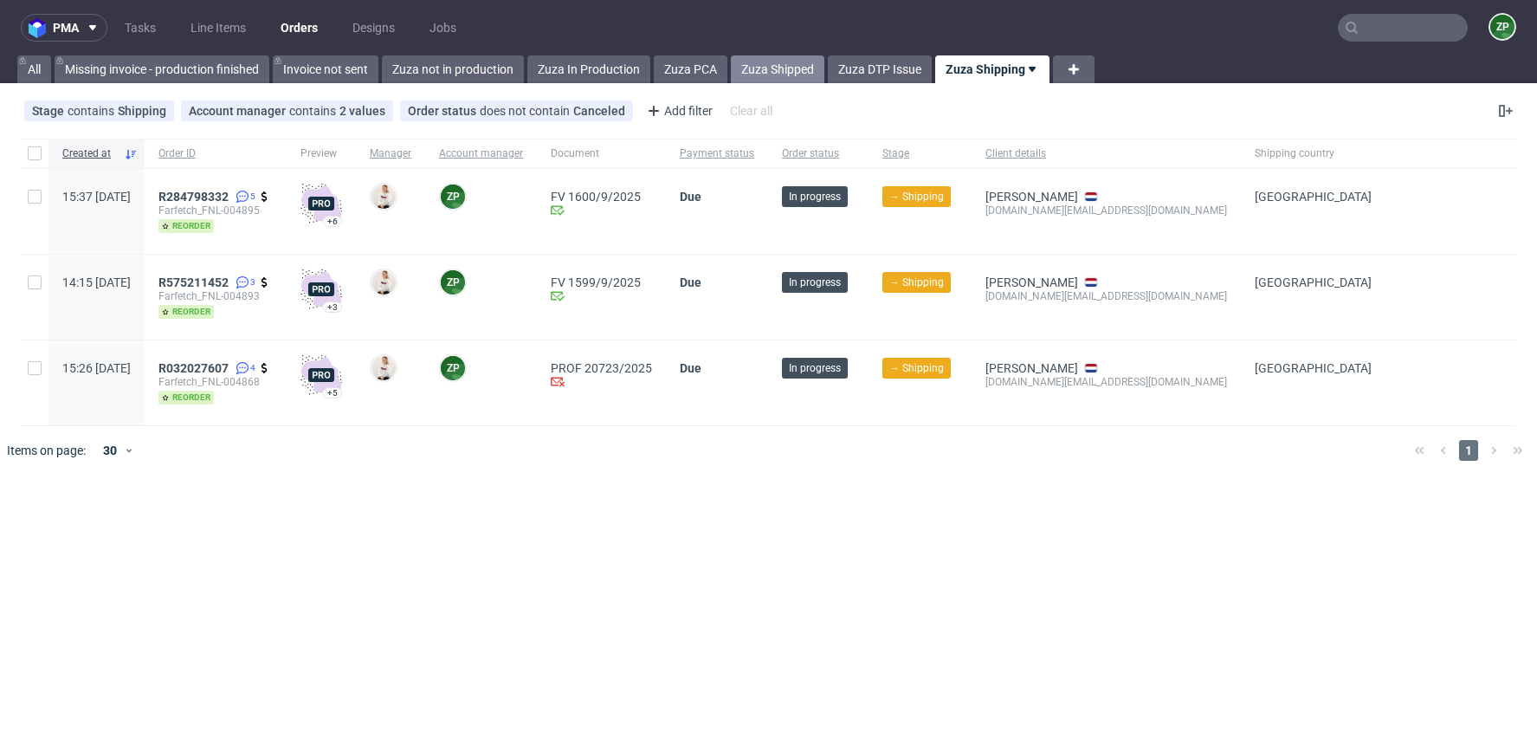
click at [800, 61] on link "Zuza Shipped" at bounding box center [778, 69] width 94 height 28
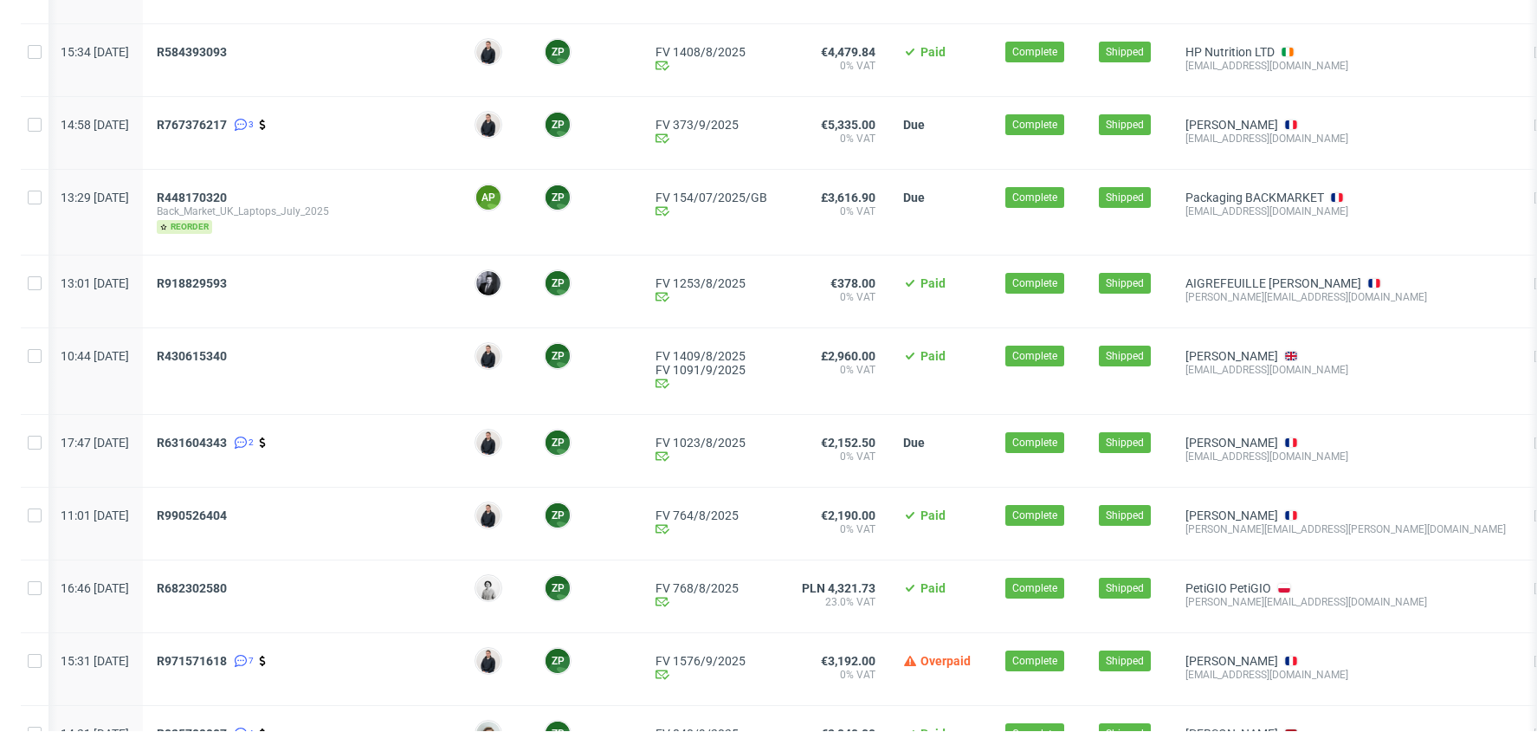
scroll to position [1778, 0]
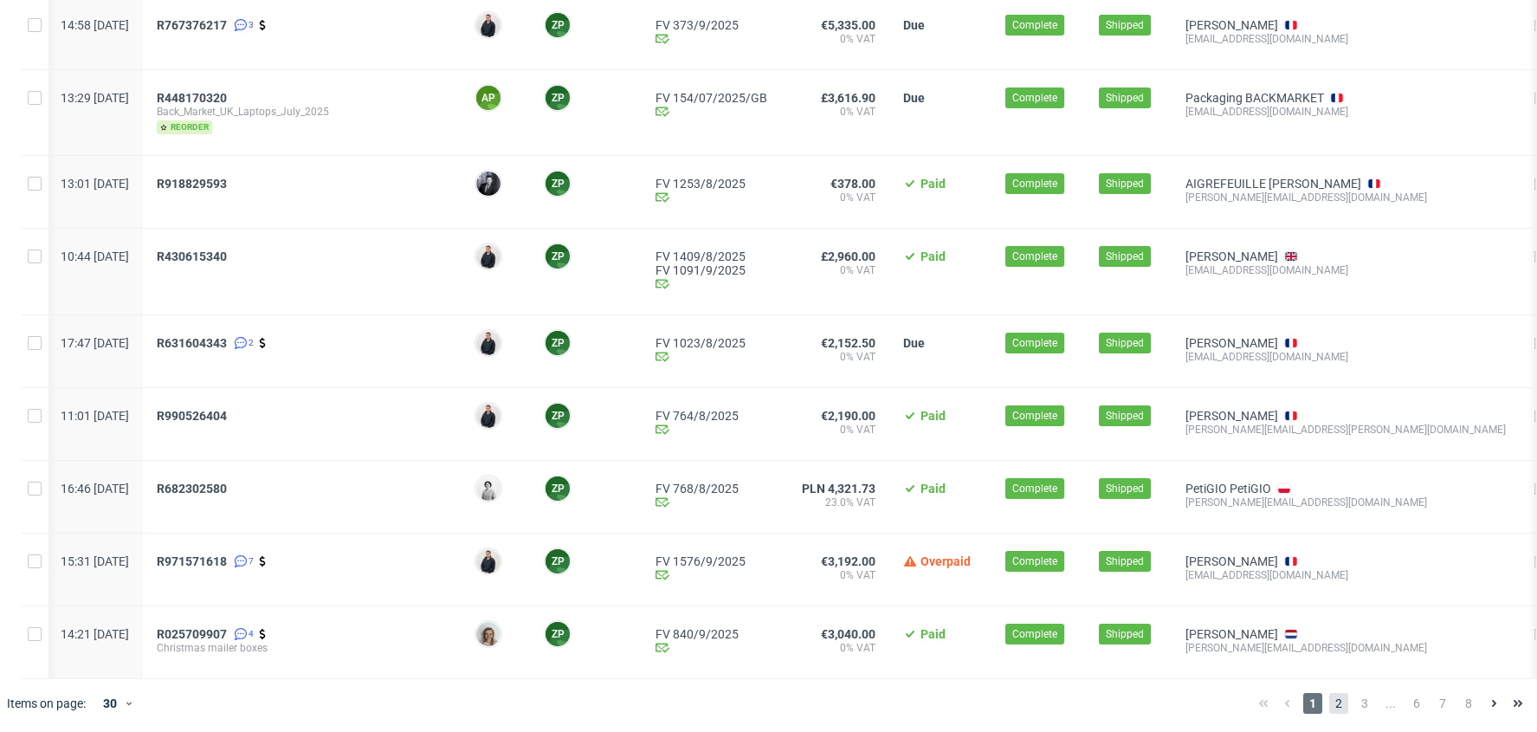
click at [1329, 700] on span "2" at bounding box center [1338, 703] width 19 height 21
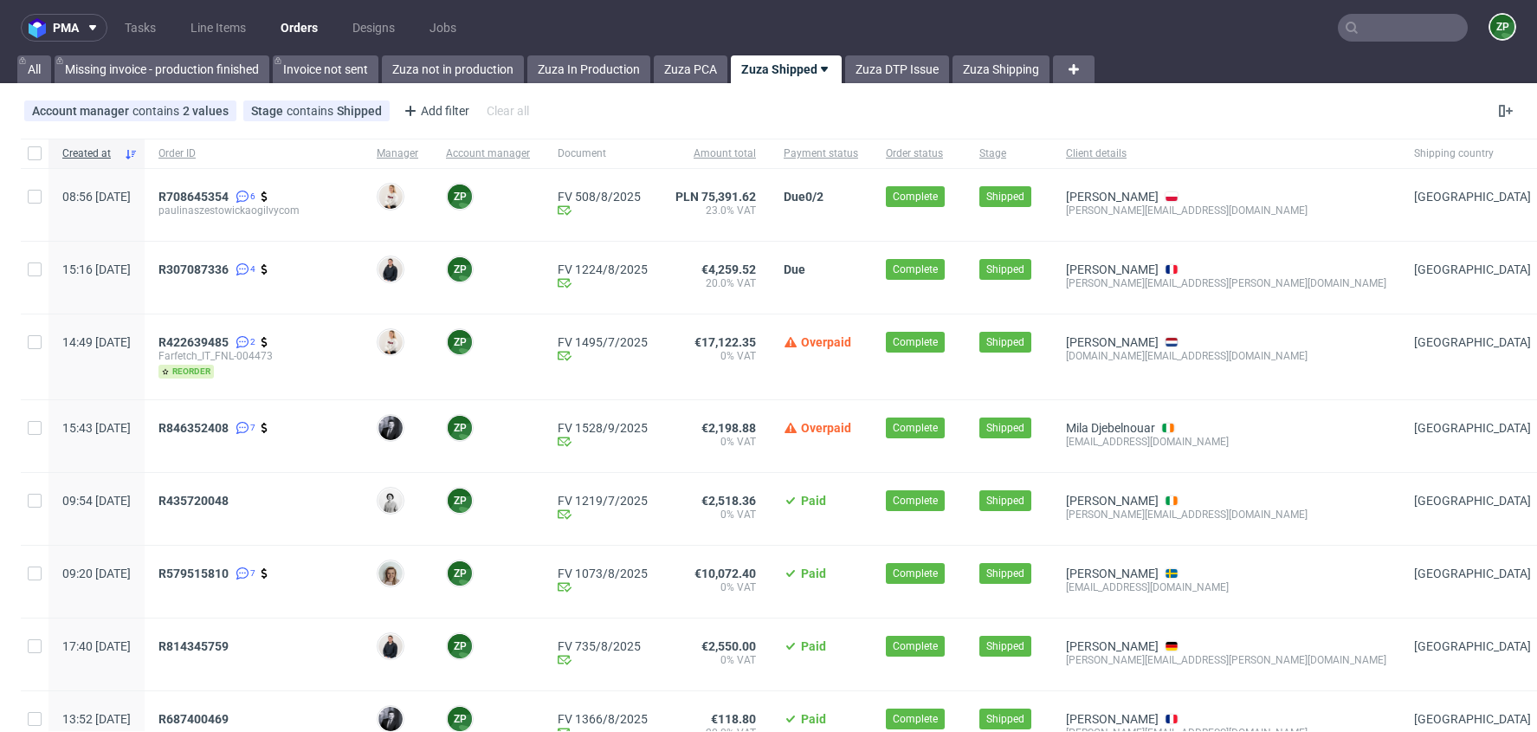
click at [1367, 37] on input "text" at bounding box center [1403, 28] width 130 height 28
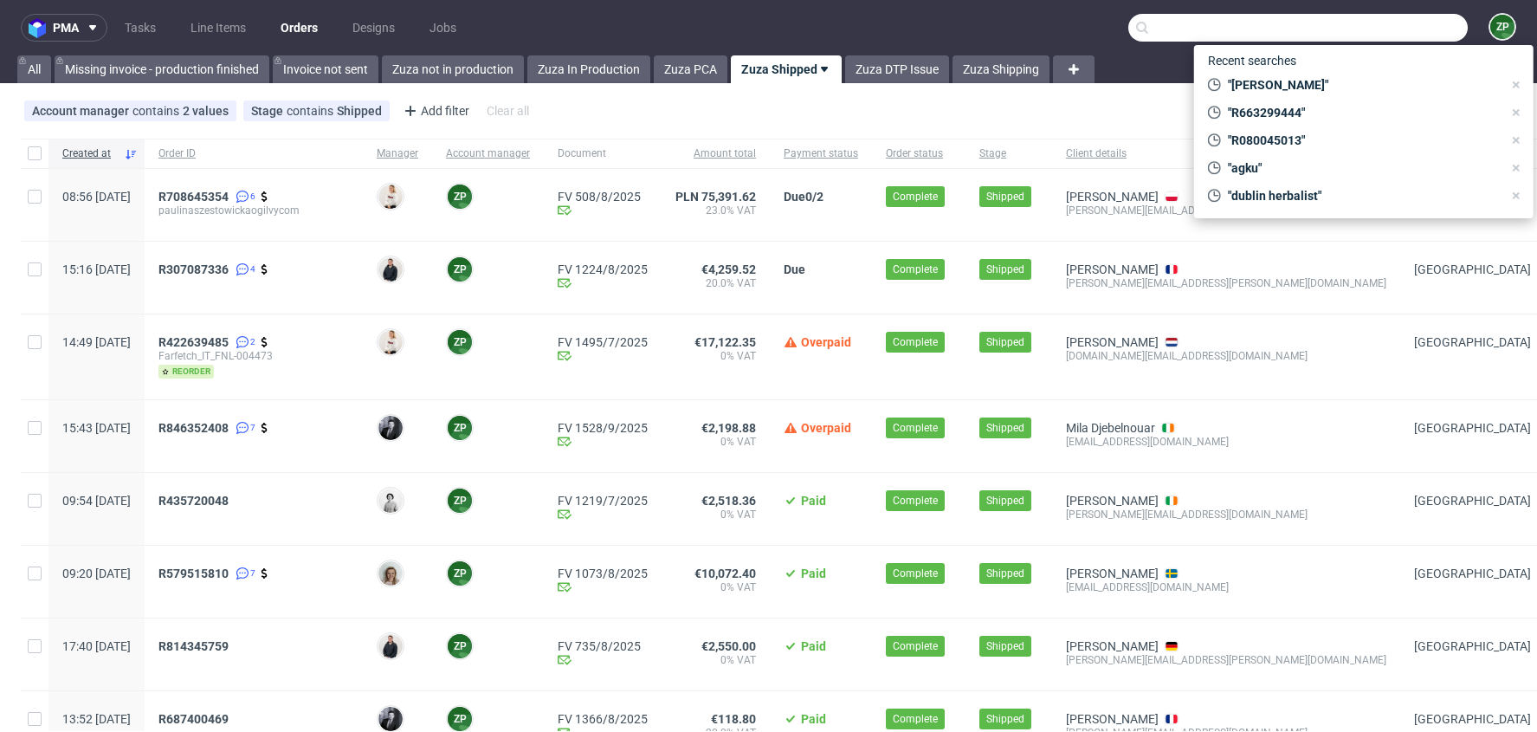
paste input "R978611207"
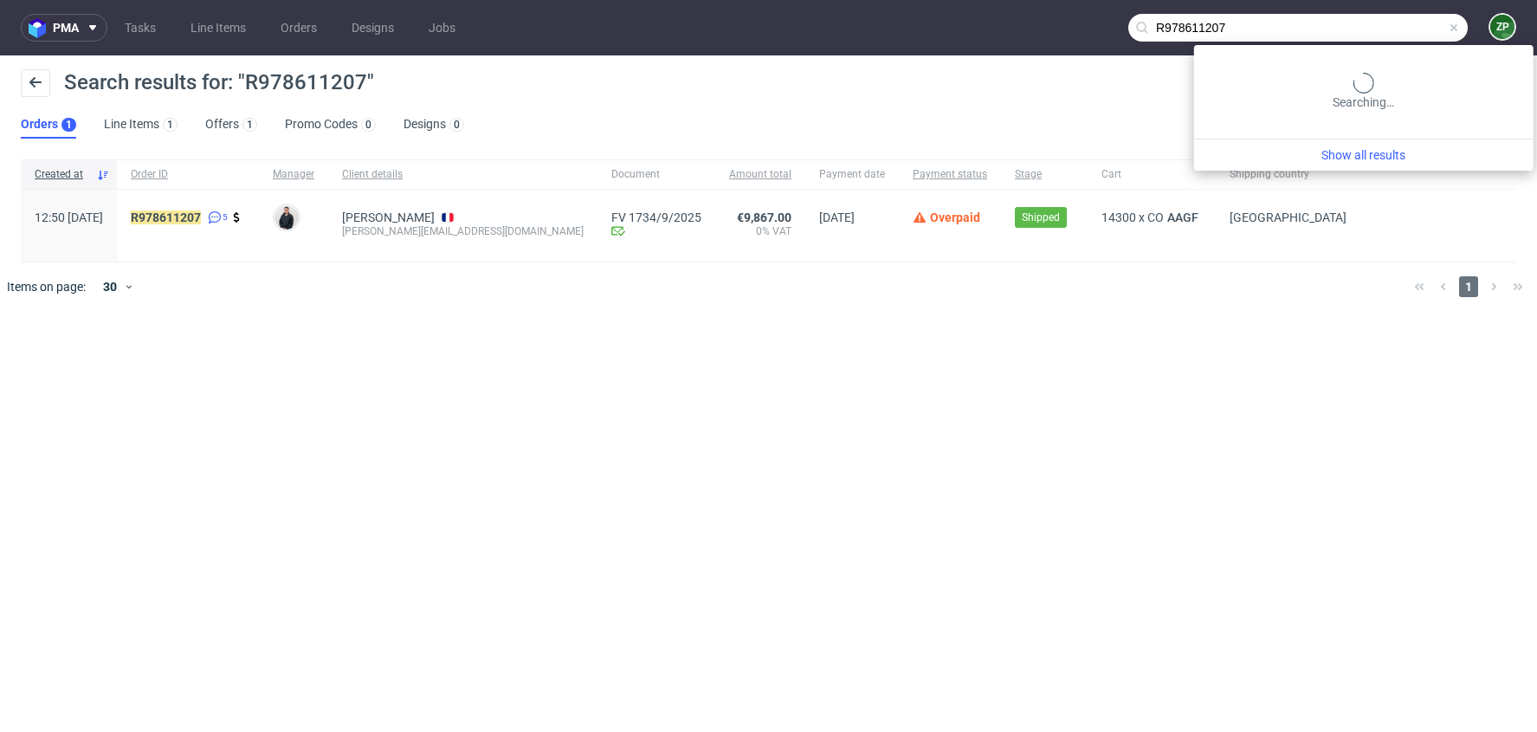
click at [1386, 32] on input "R978611207" at bounding box center [1297, 28] width 339 height 28
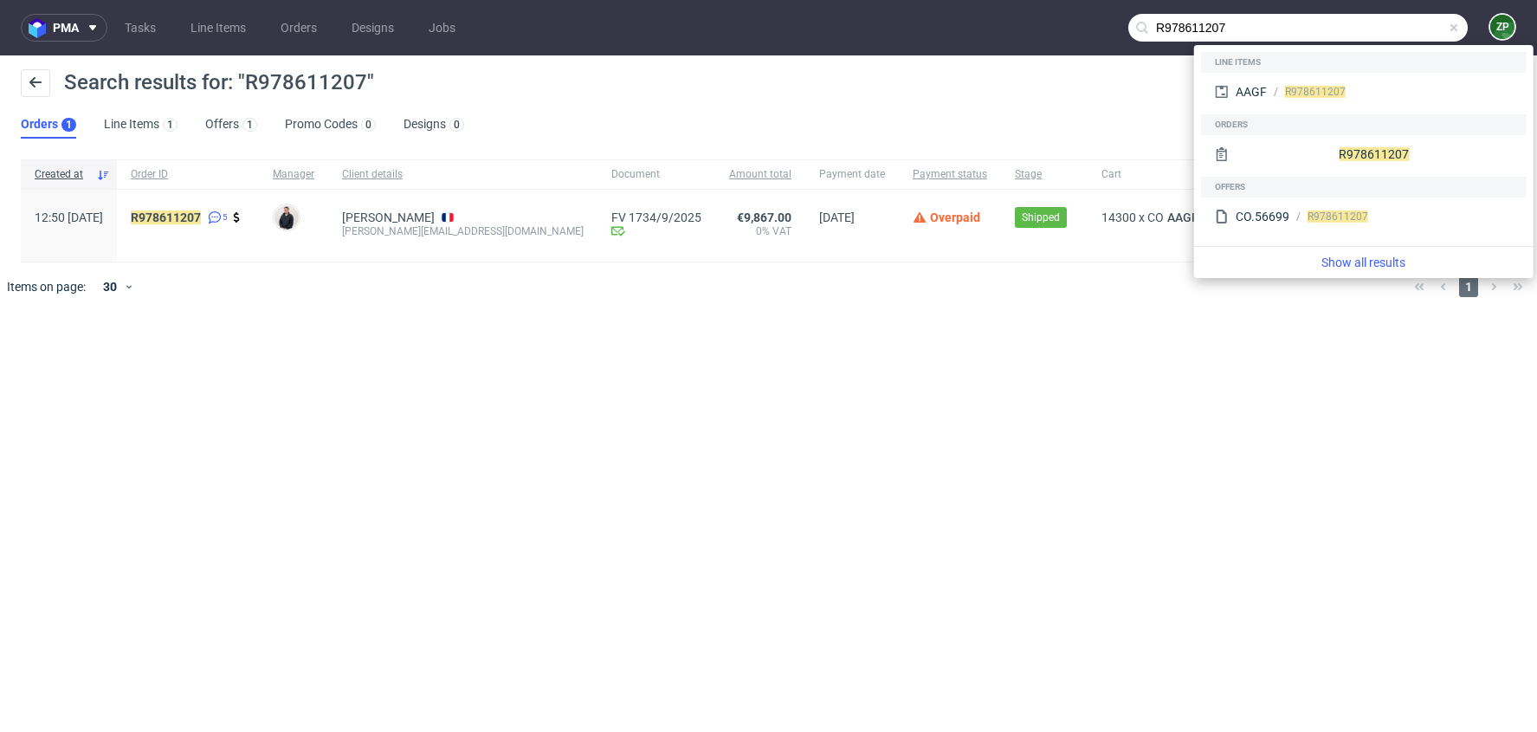
paste input "404711311"
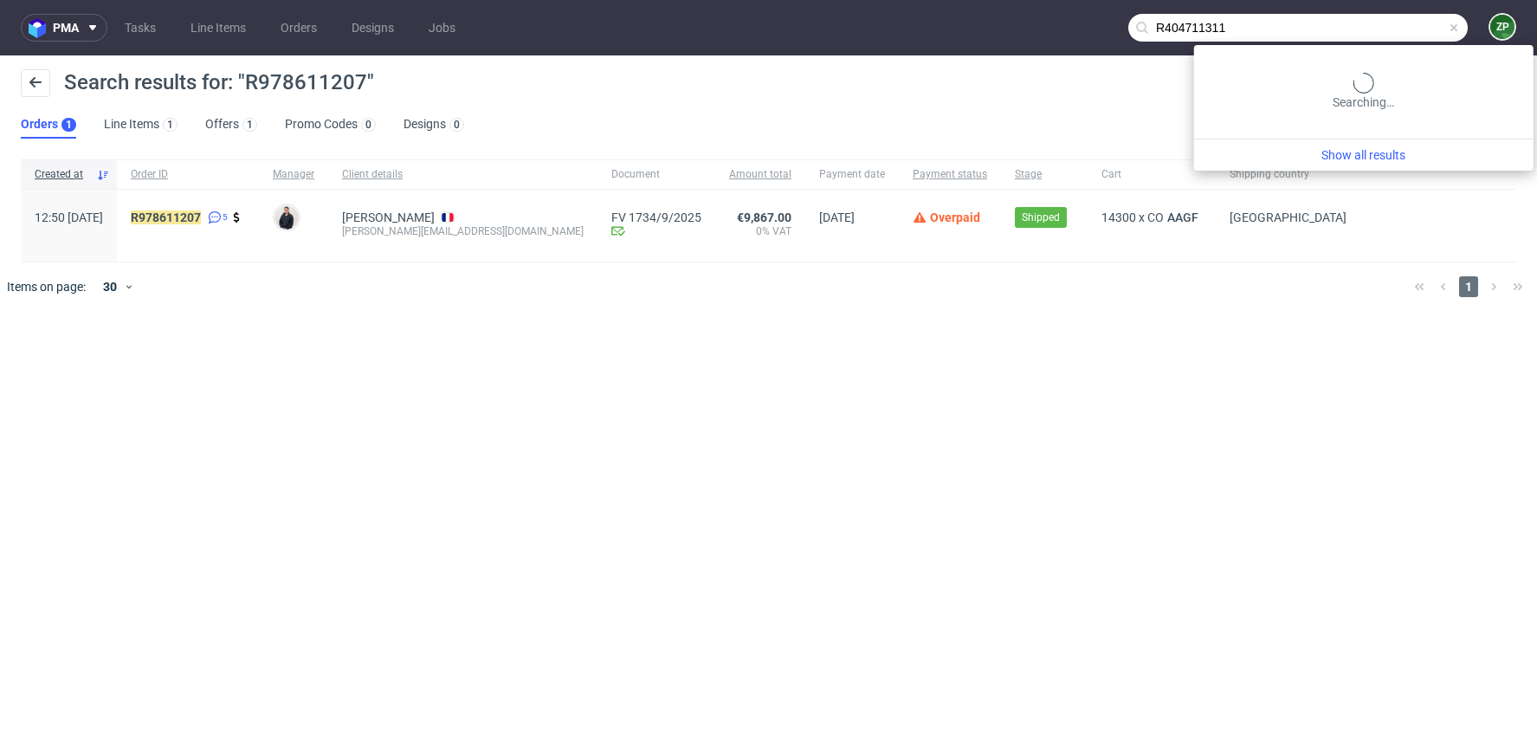
type input "R404711311"
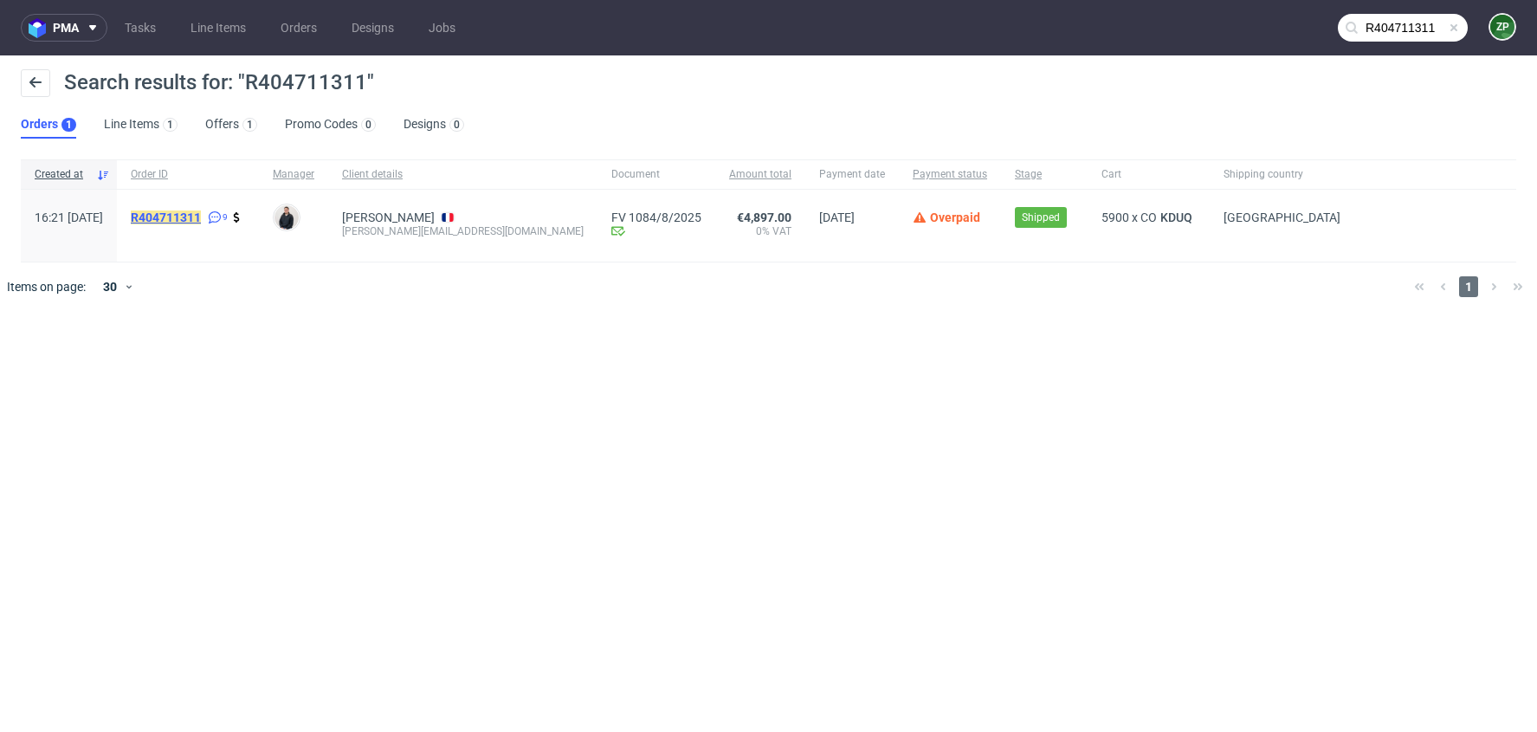
click at [201, 218] on mark "R404711311" at bounding box center [166, 217] width 70 height 14
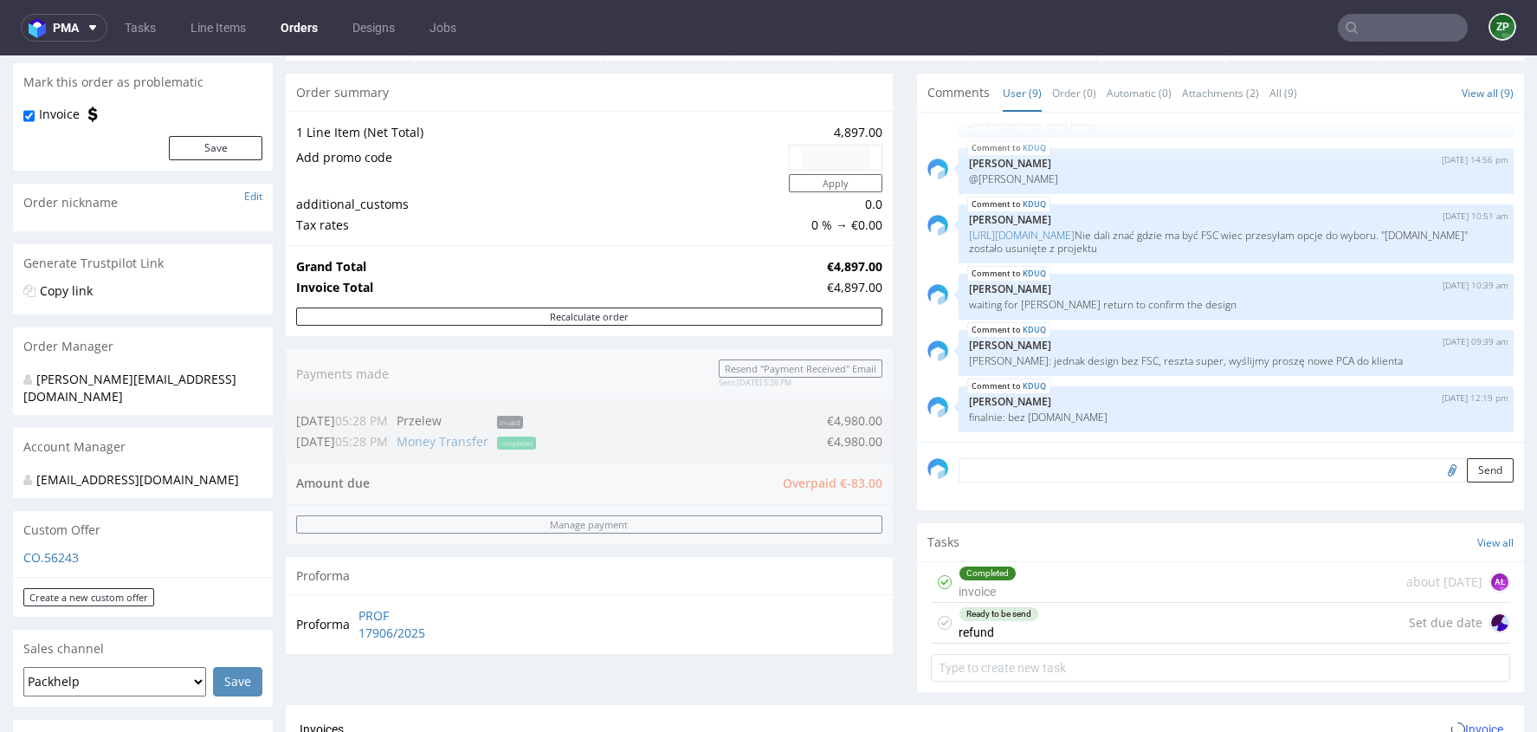
scroll to position [268, 0]
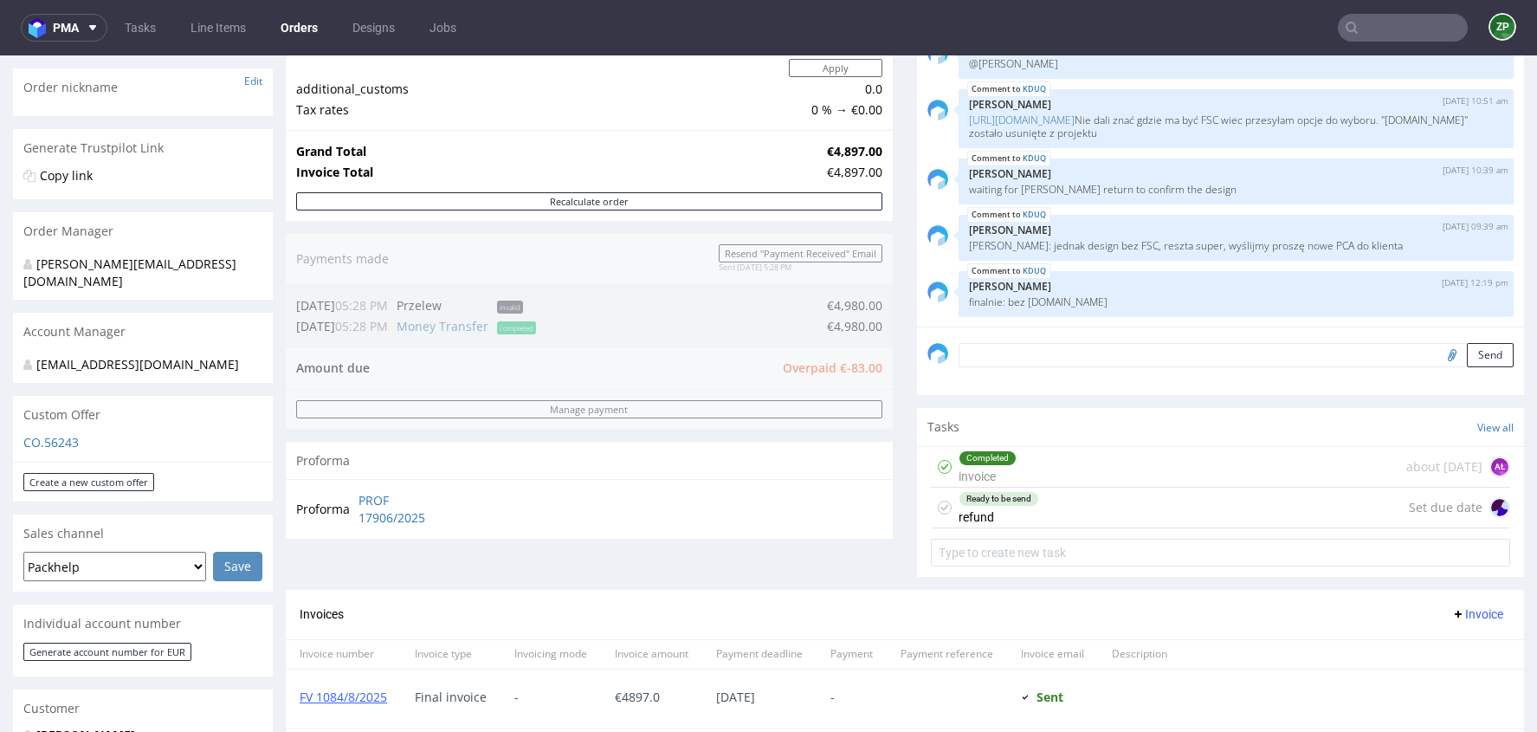
click at [1012, 353] on textarea at bounding box center [1236, 355] width 555 height 24
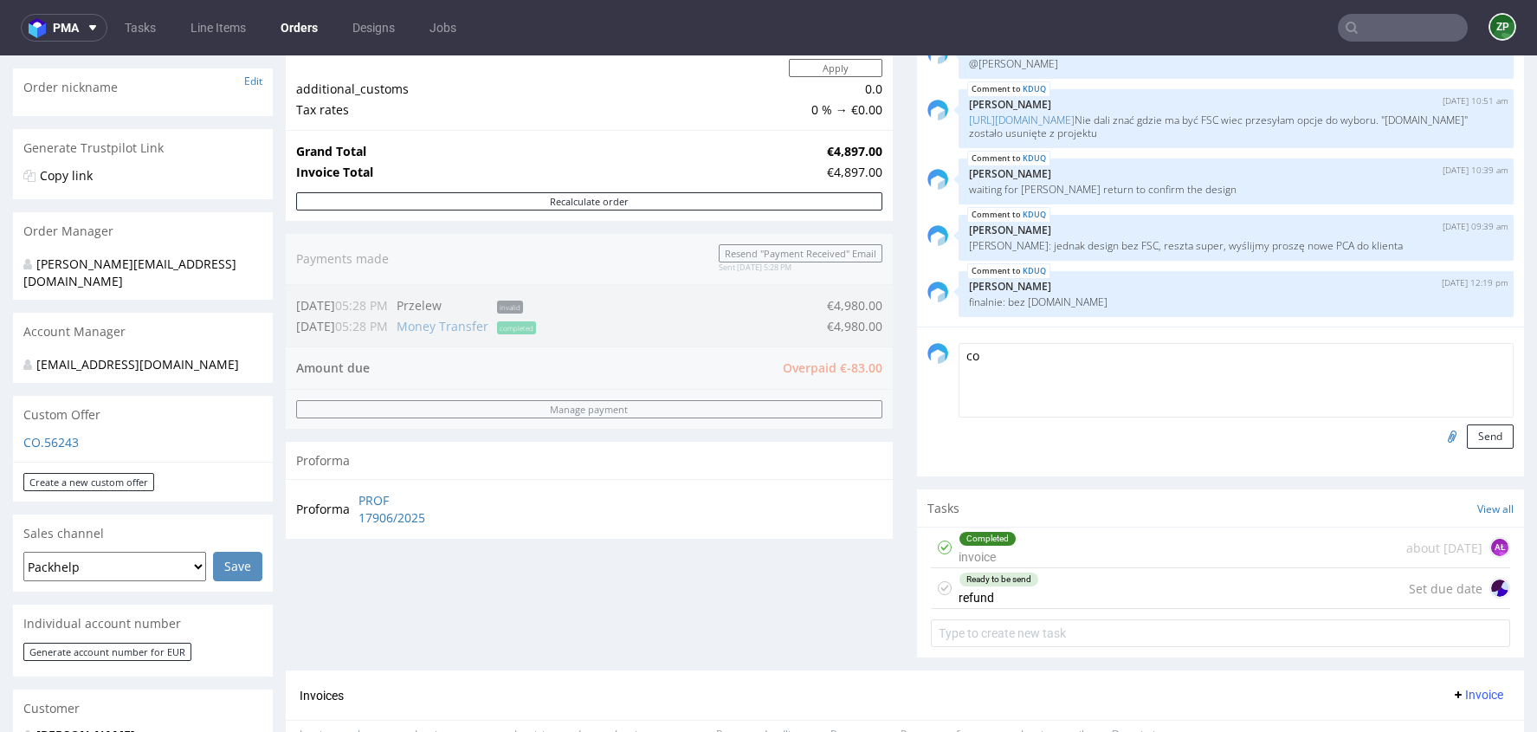
type textarea "c"
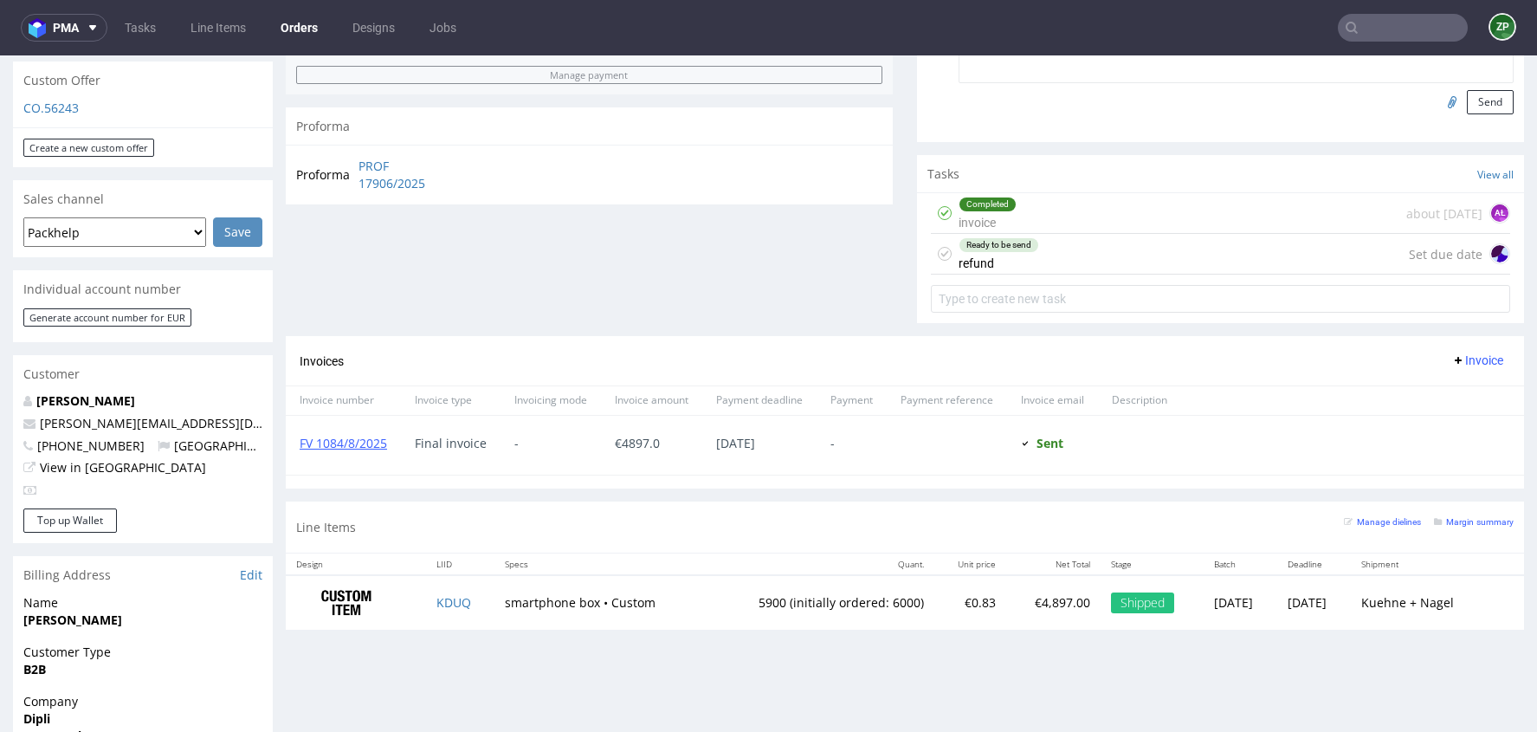
scroll to position [602, 0]
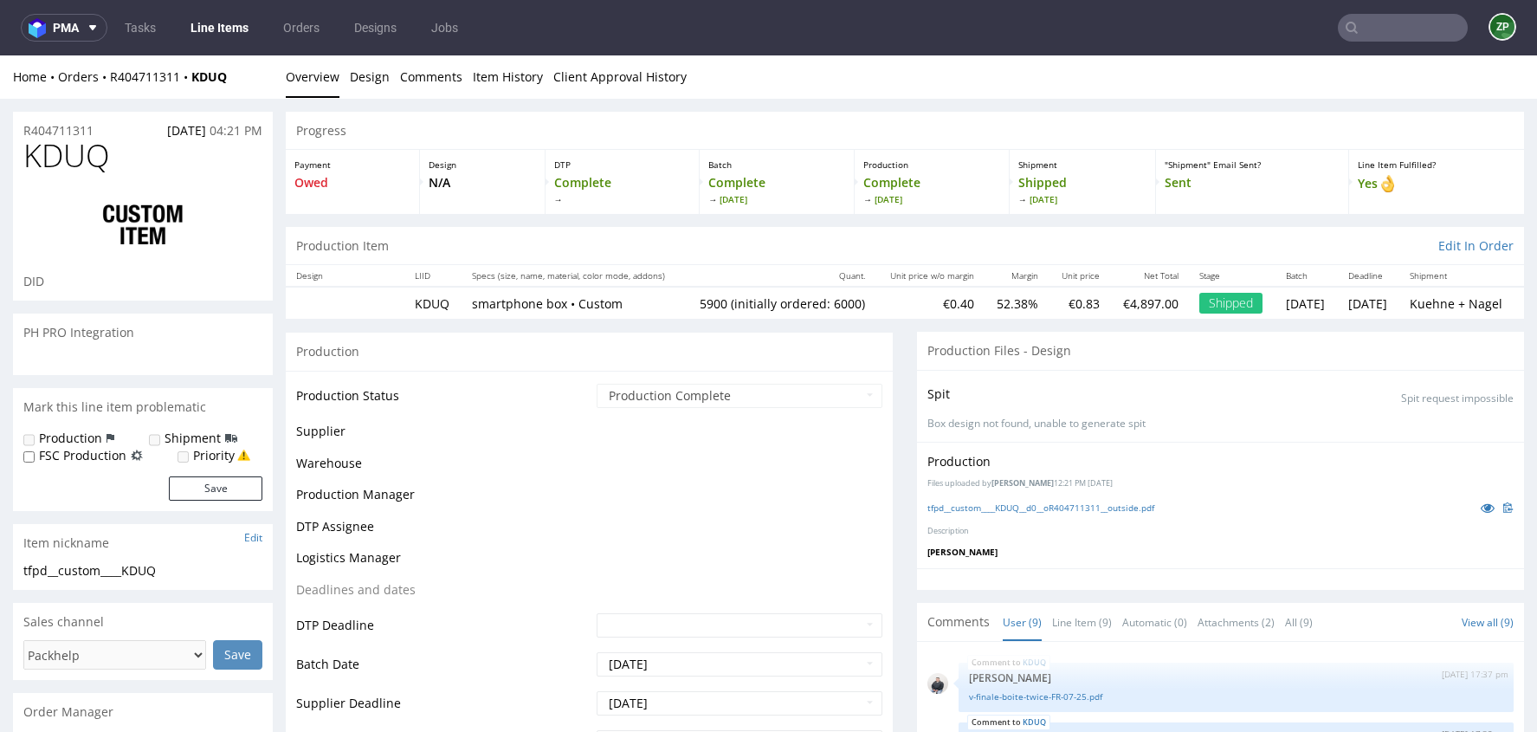
scroll to position [243, 0]
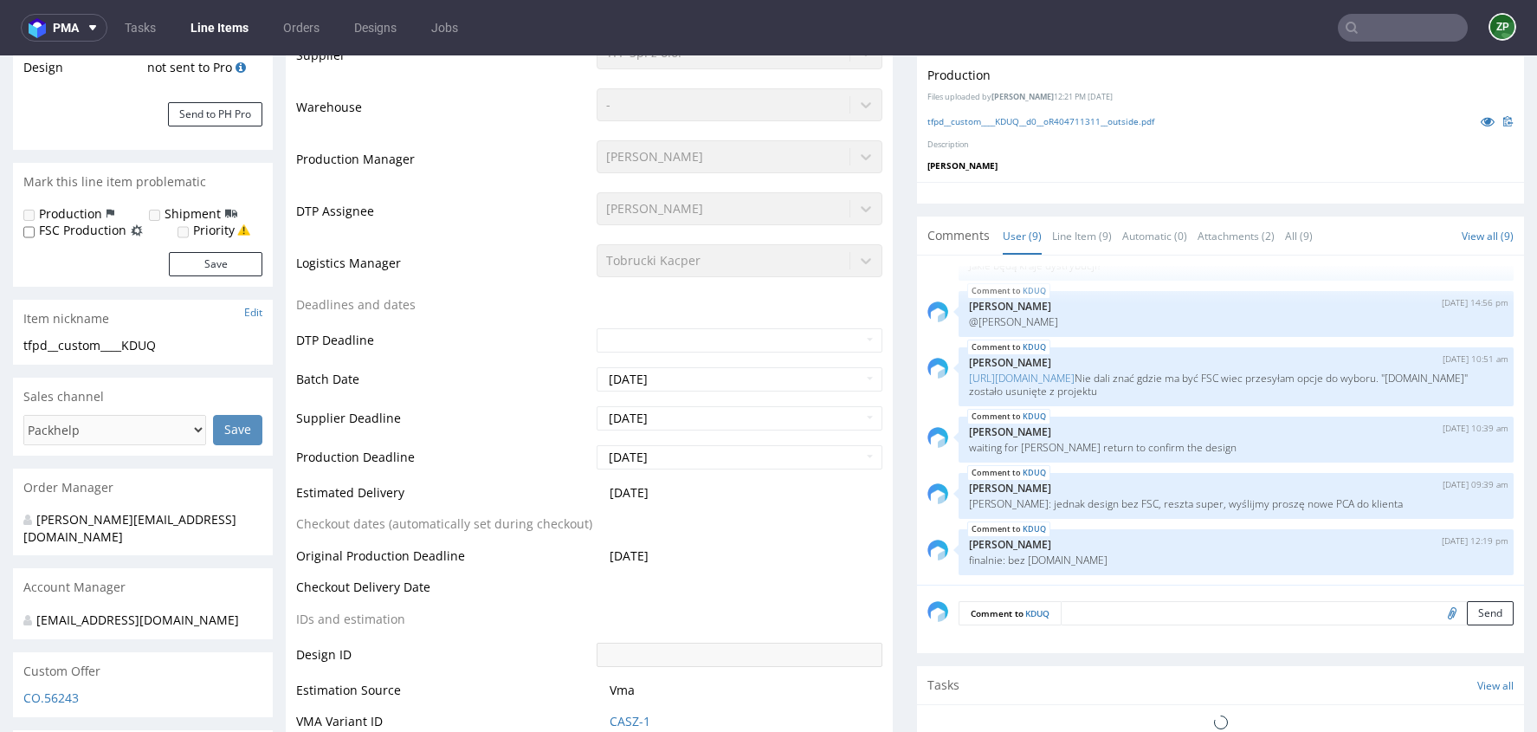
select select "in_progress"
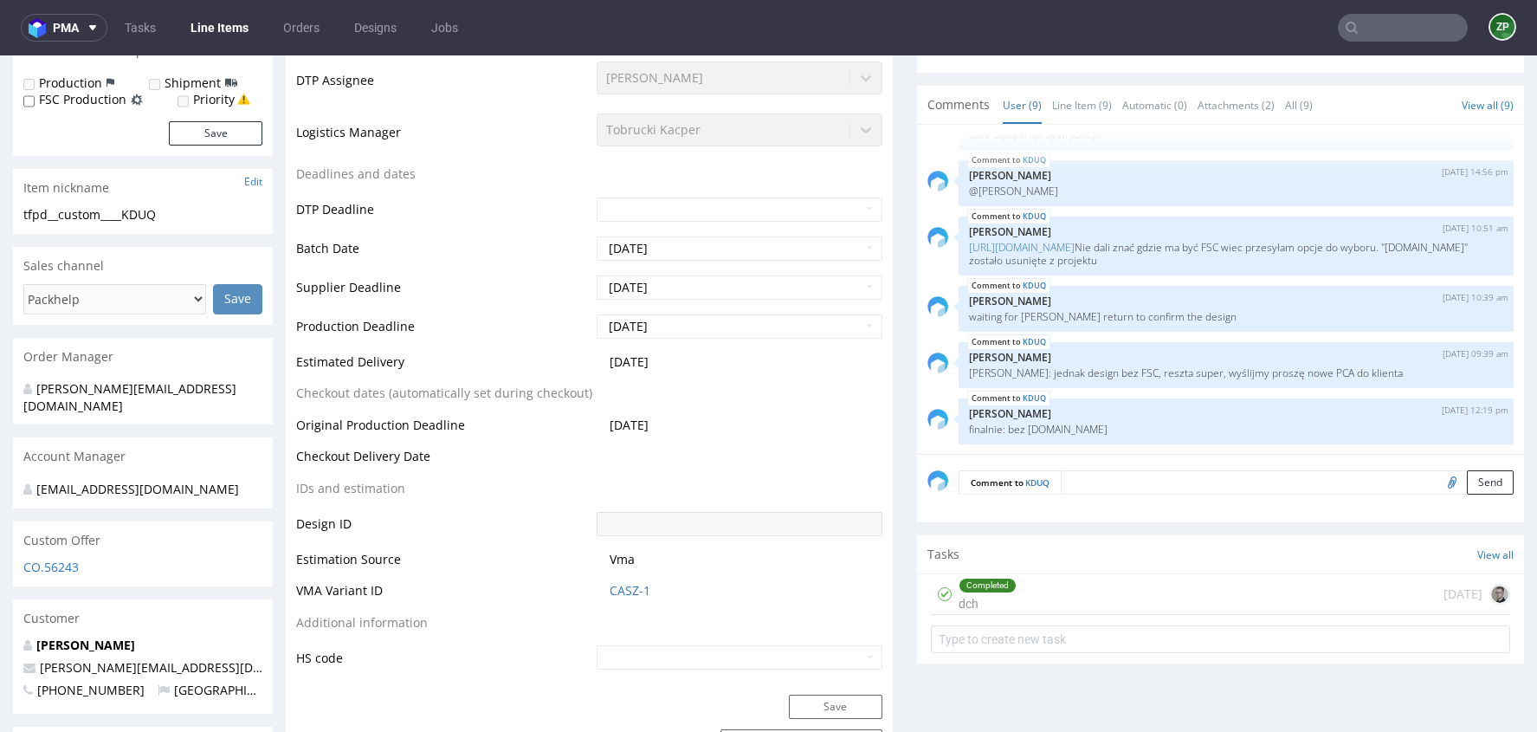
scroll to position [525, 0]
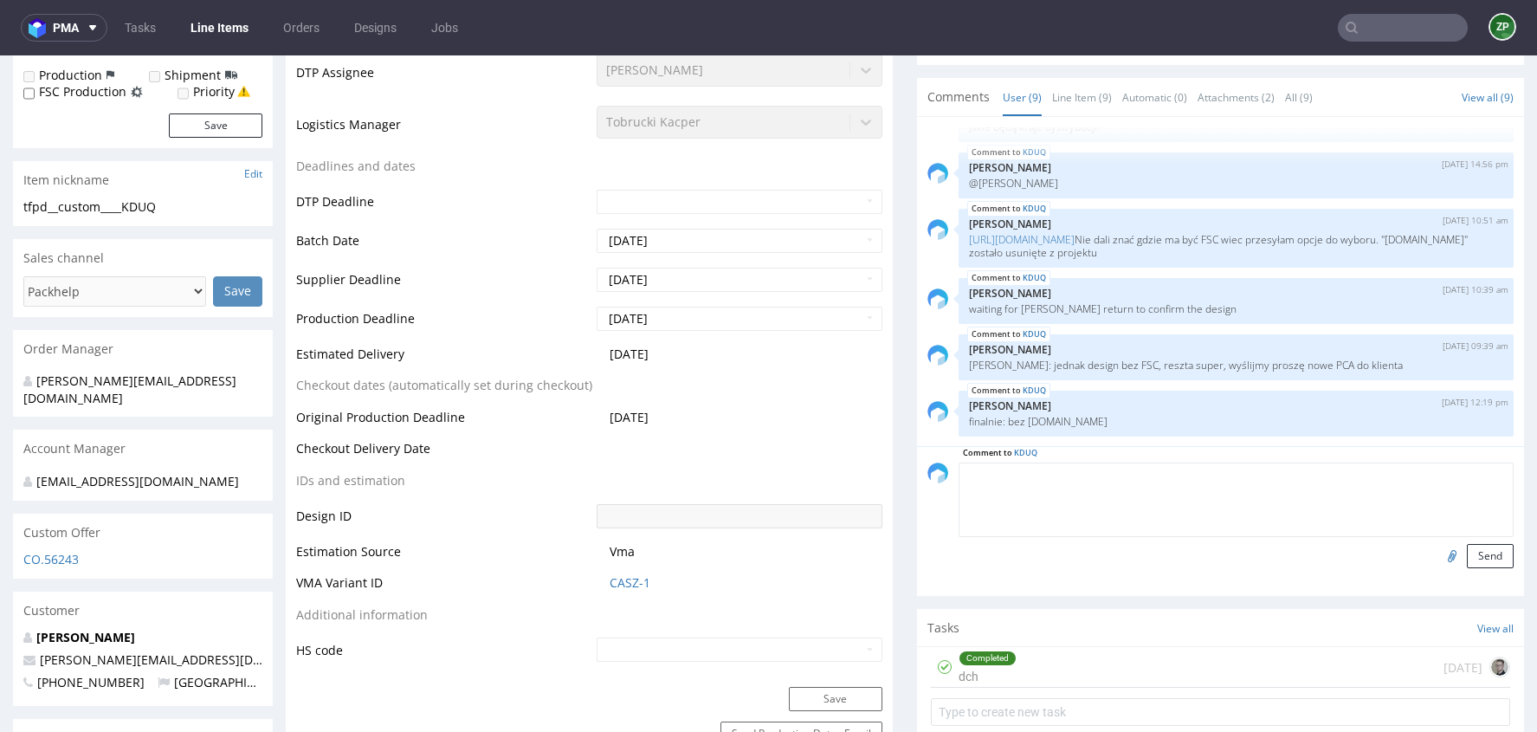
click at [1079, 482] on textarea at bounding box center [1236, 499] width 555 height 74
click at [1019, 474] on textarea "compalint, some of th" at bounding box center [1236, 499] width 555 height 74
click at [1154, 470] on textarea "compalint: some of th" at bounding box center [1236, 499] width 555 height 74
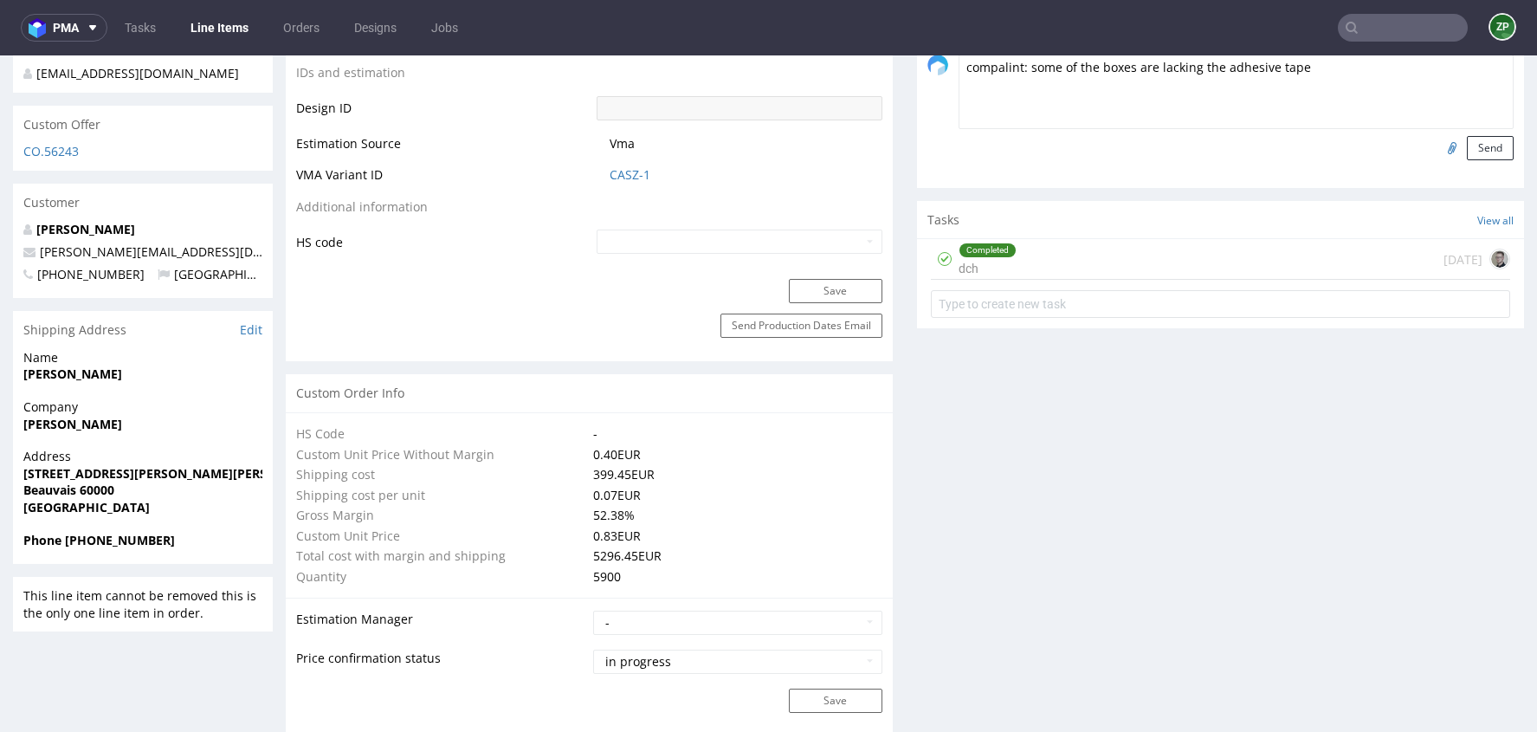
scroll to position [929, 0]
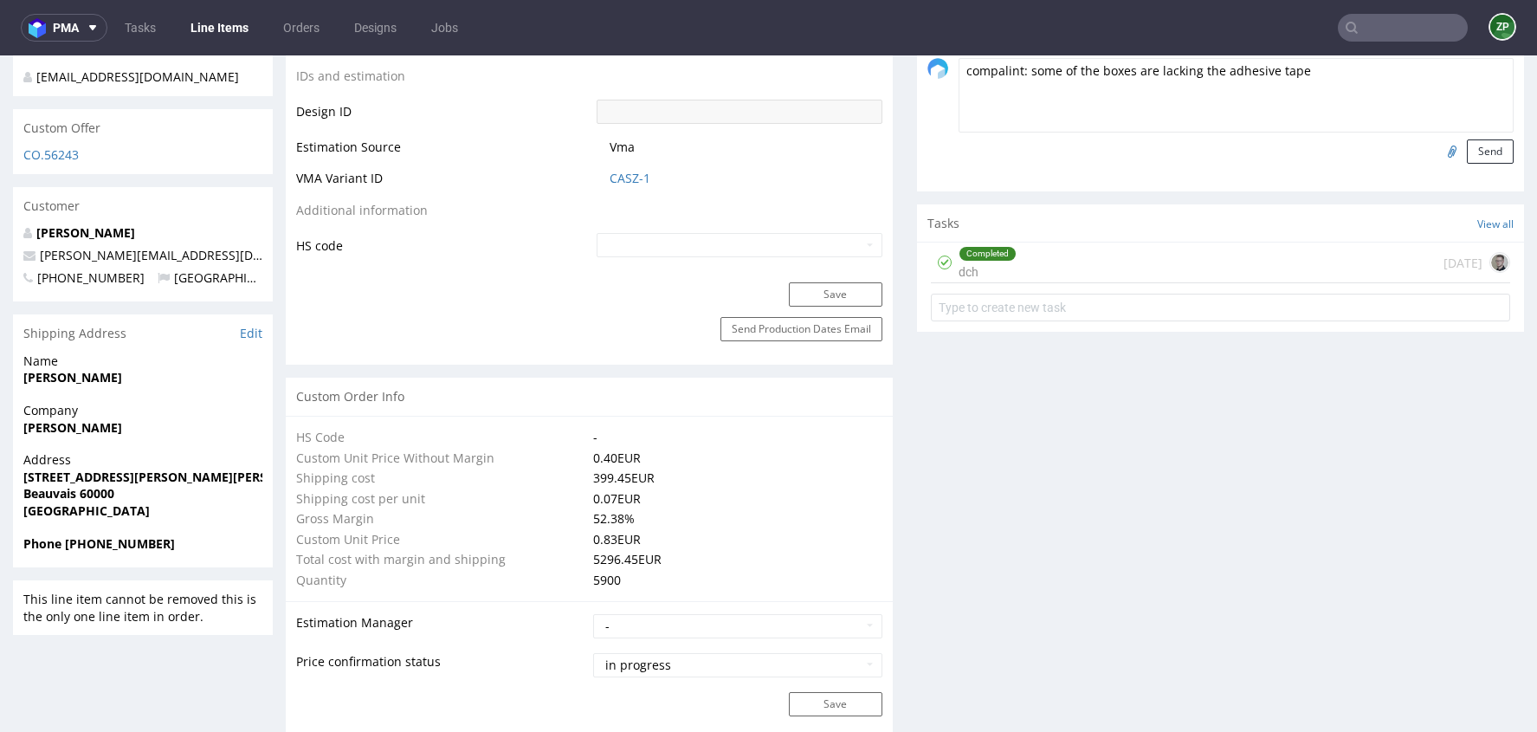
type textarea "compalint: some of the boxes are lacking the adhesive tape"
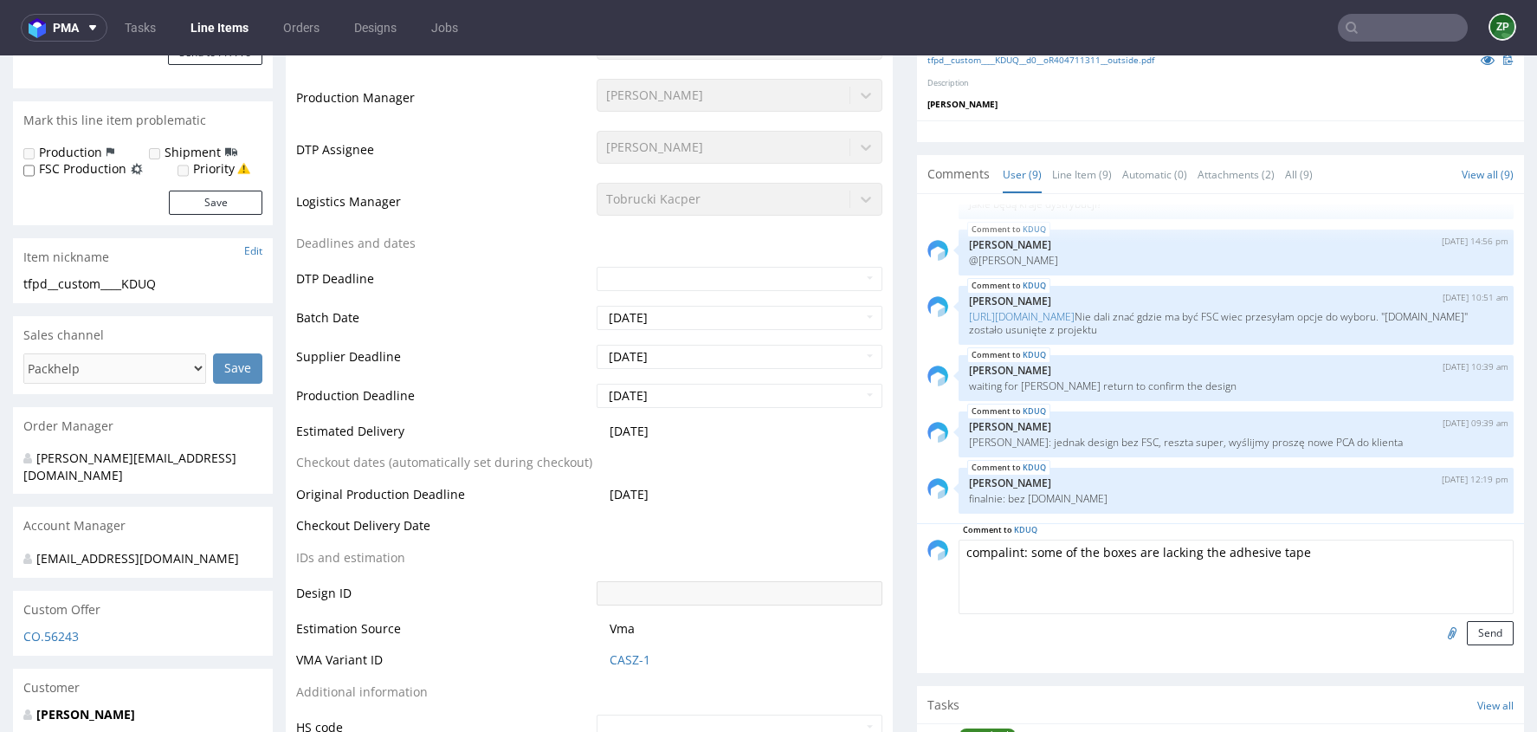
scroll to position [399, 0]
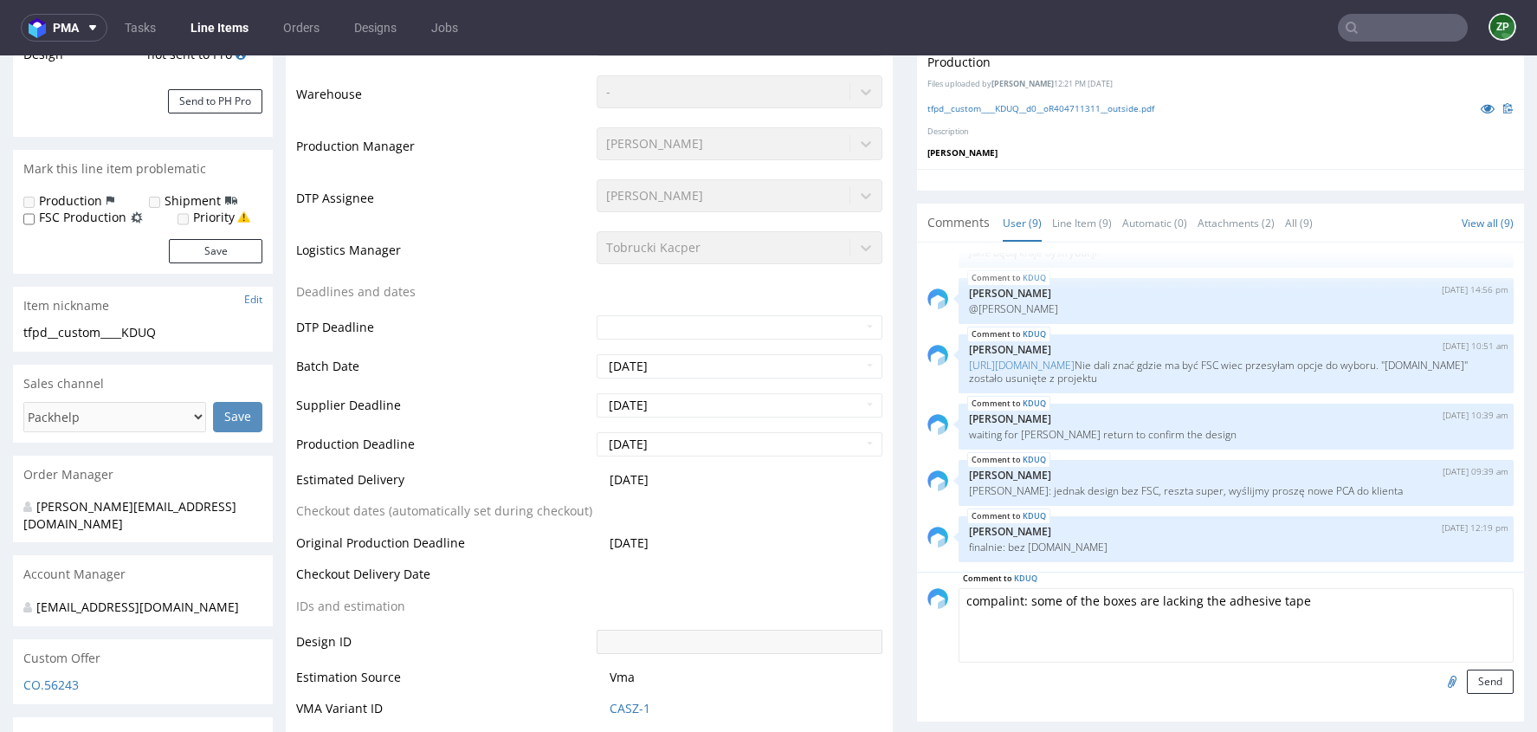
click at [1254, 588] on textarea "compalint: some of the boxes are lacking the adhesive tape" at bounding box center [1236, 625] width 555 height 74
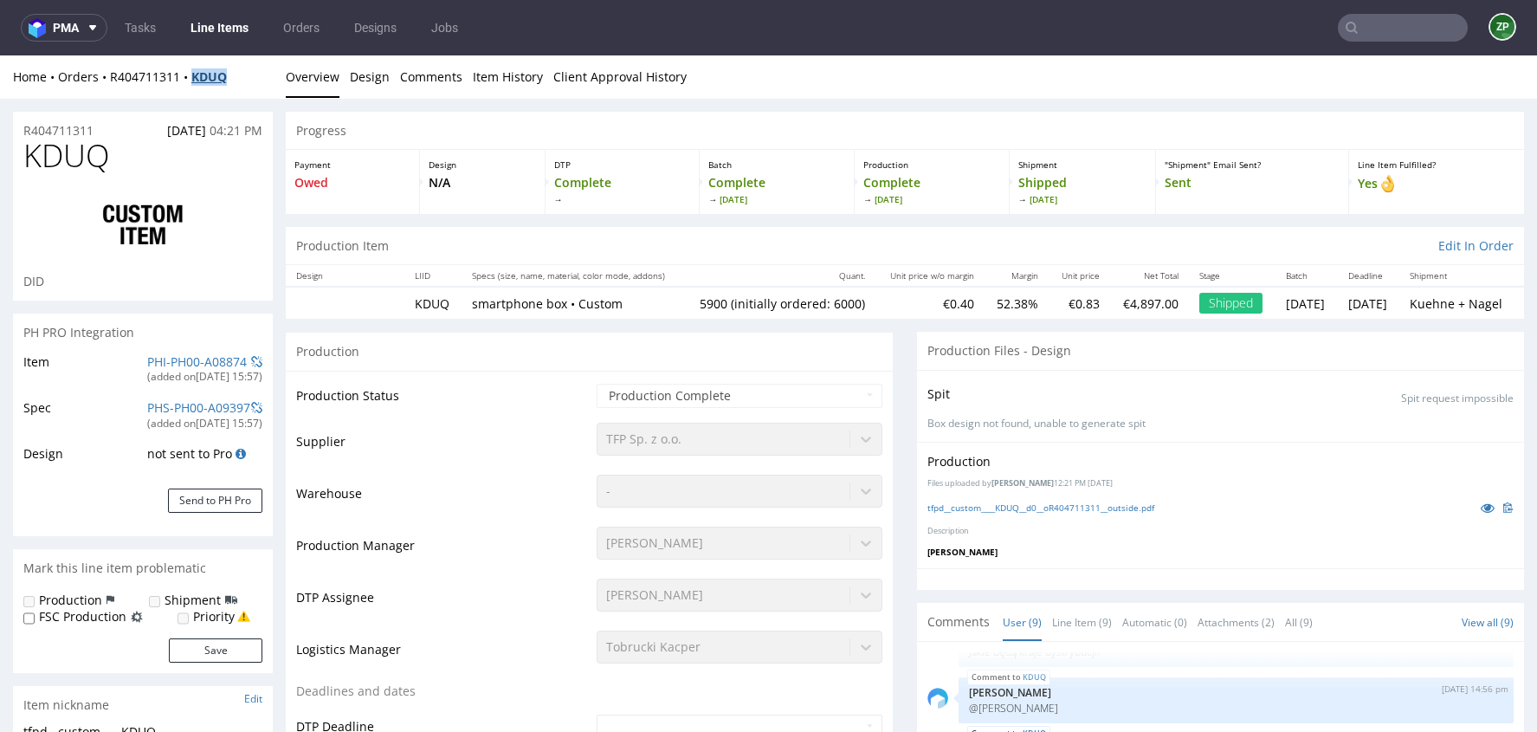
copy strong "KDUQ"
